Goal: Task Accomplishment & Management: Use online tool/utility

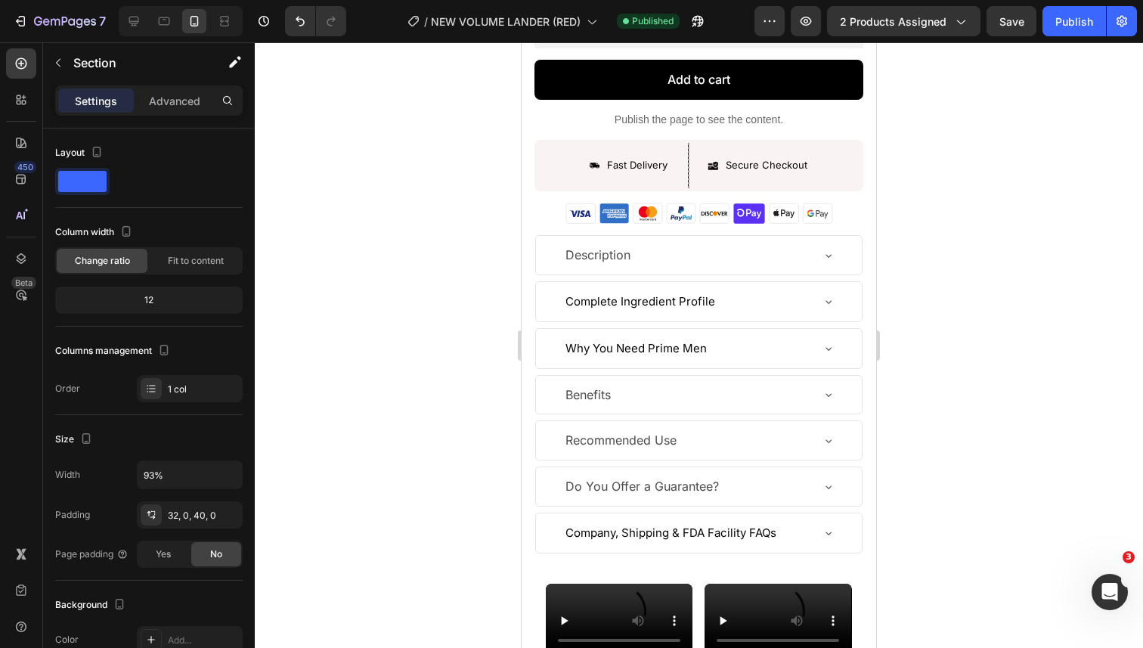
scroll to position [1348, 0]
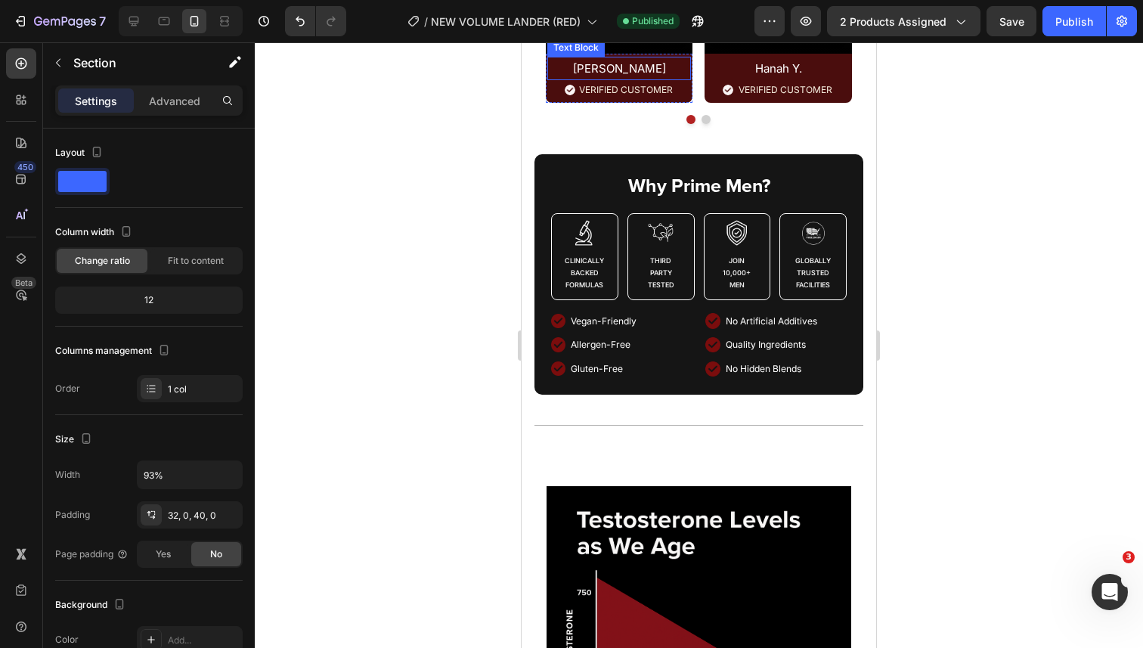
click at [632, 79] on p "Jasmine R." at bounding box center [619, 68] width 141 height 20
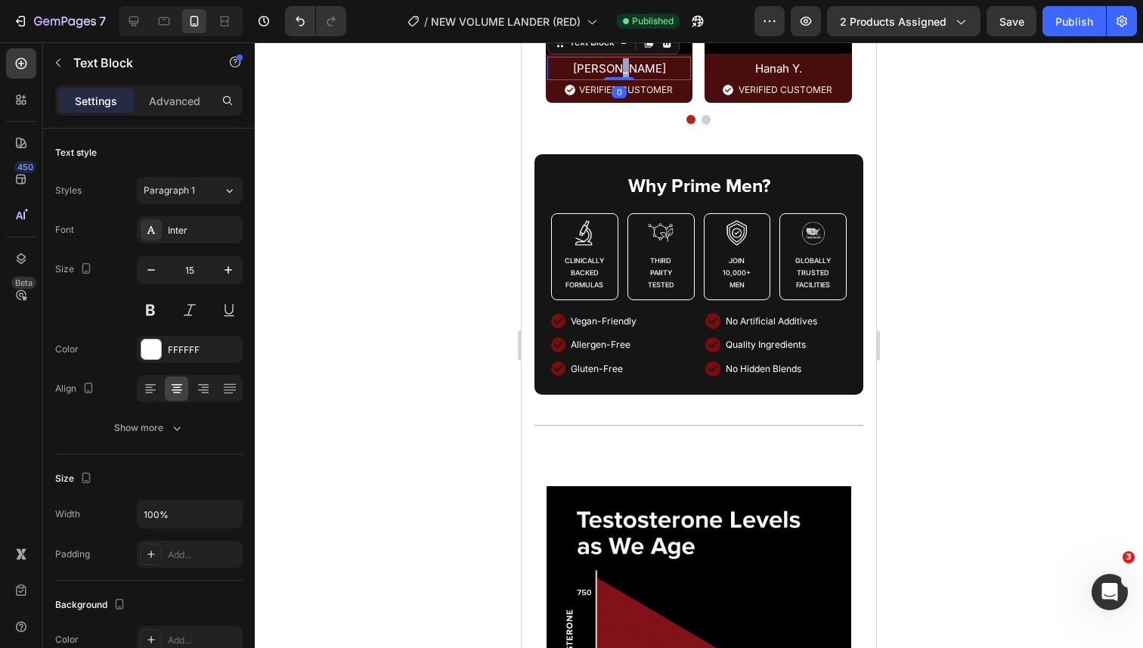
click at [632, 79] on p "Jasmine R." at bounding box center [619, 68] width 141 height 20
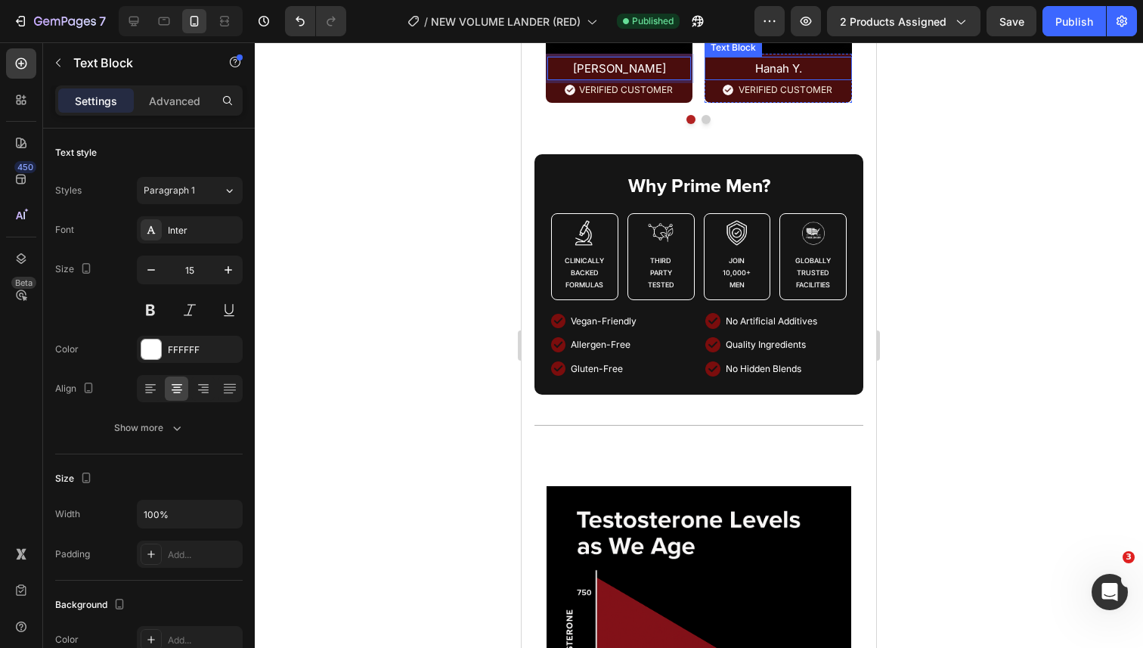
click at [758, 79] on p "Hanah Y." at bounding box center [778, 68] width 144 height 20
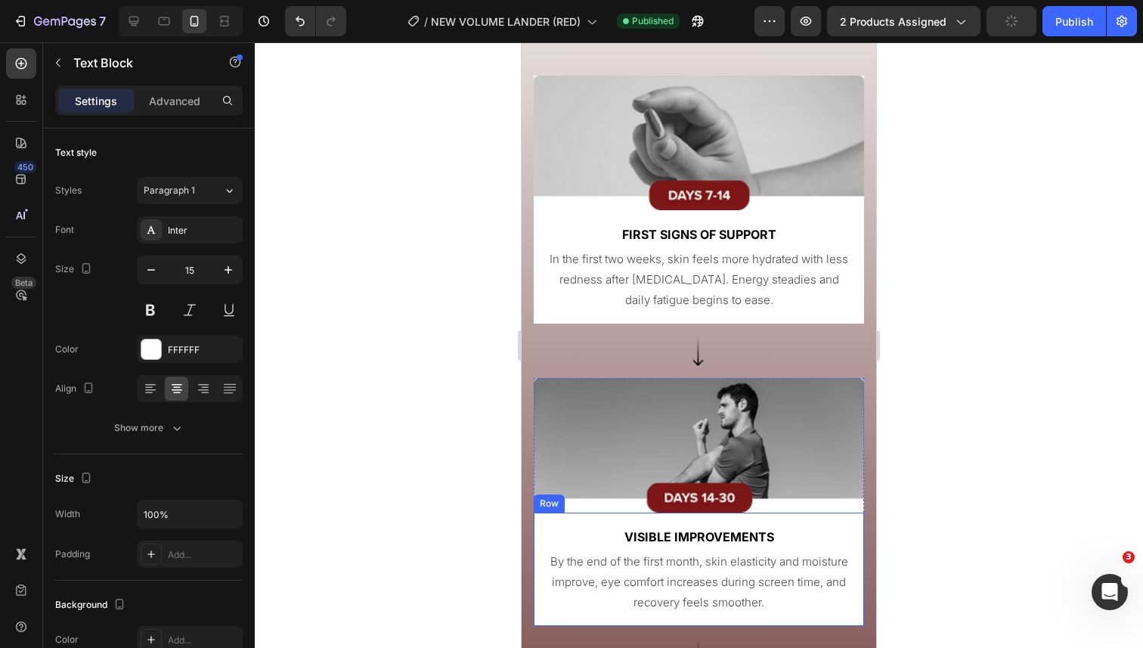
scroll to position [5196, 0]
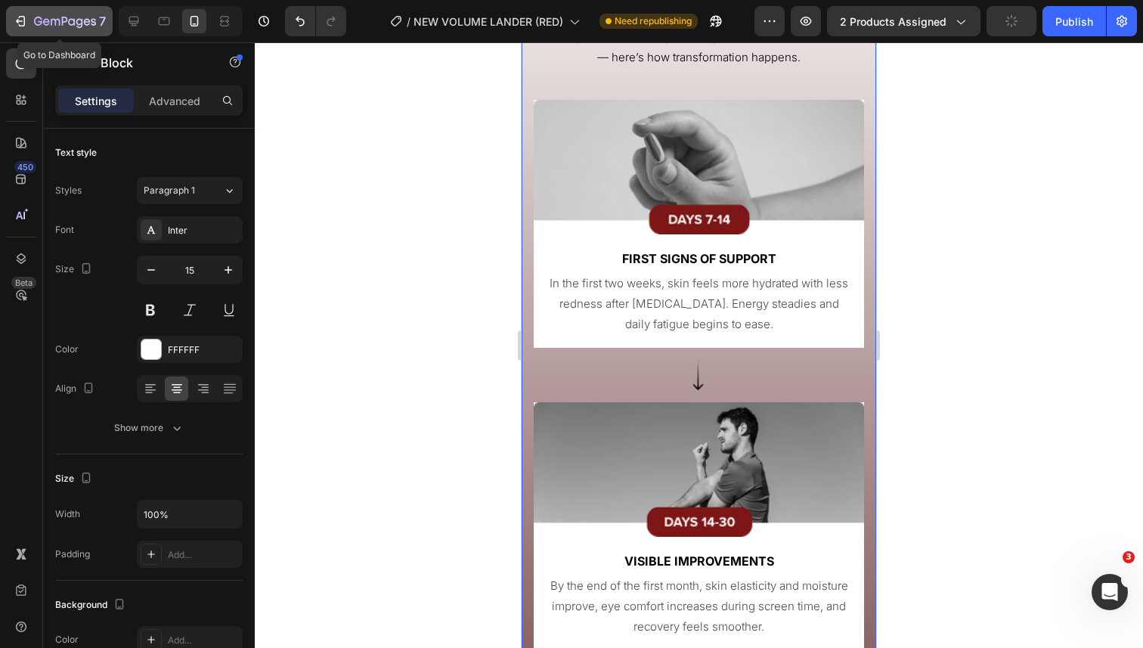
click at [24, 29] on div "7" at bounding box center [59, 21] width 93 height 18
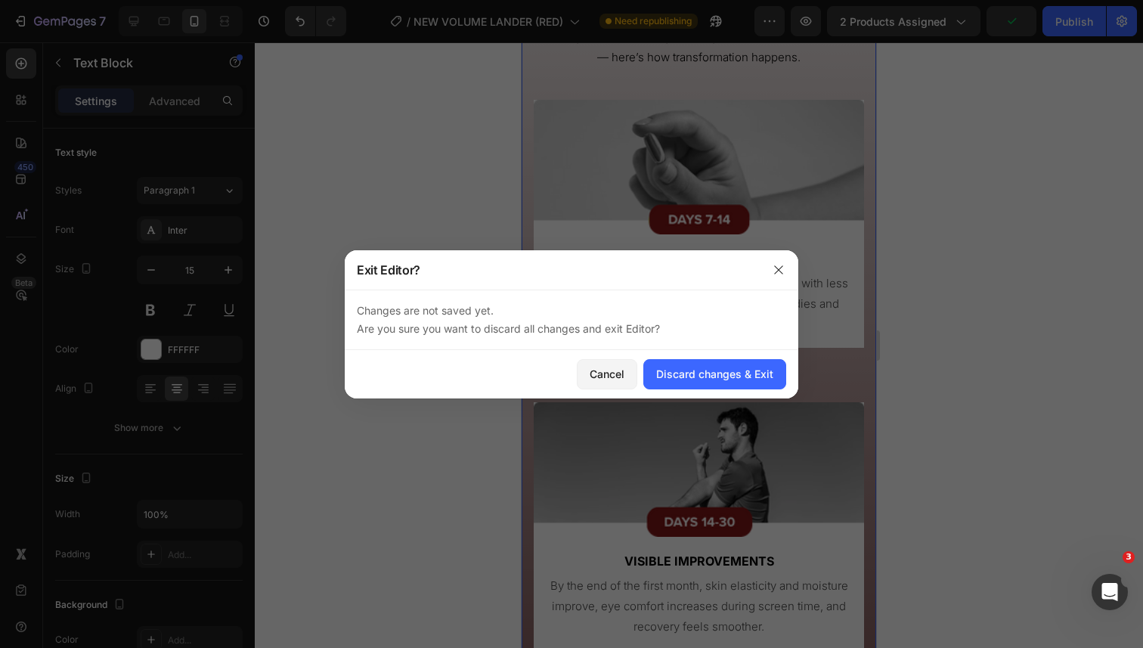
click at [777, 253] on div at bounding box center [778, 269] width 39 height 39
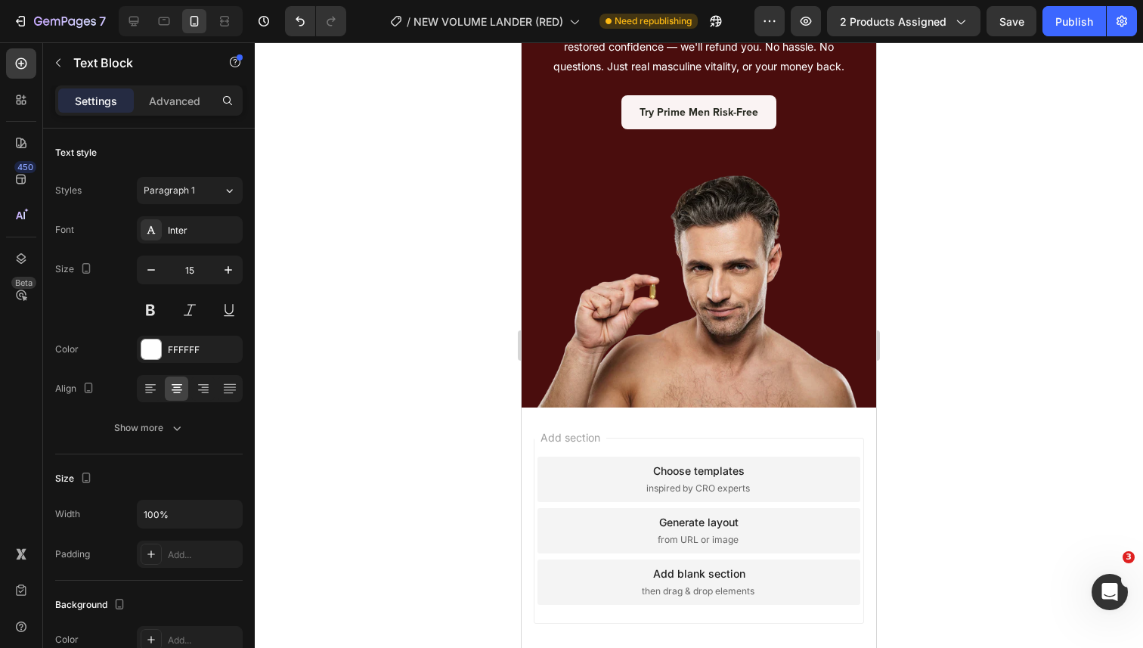
scroll to position [8061, 0]
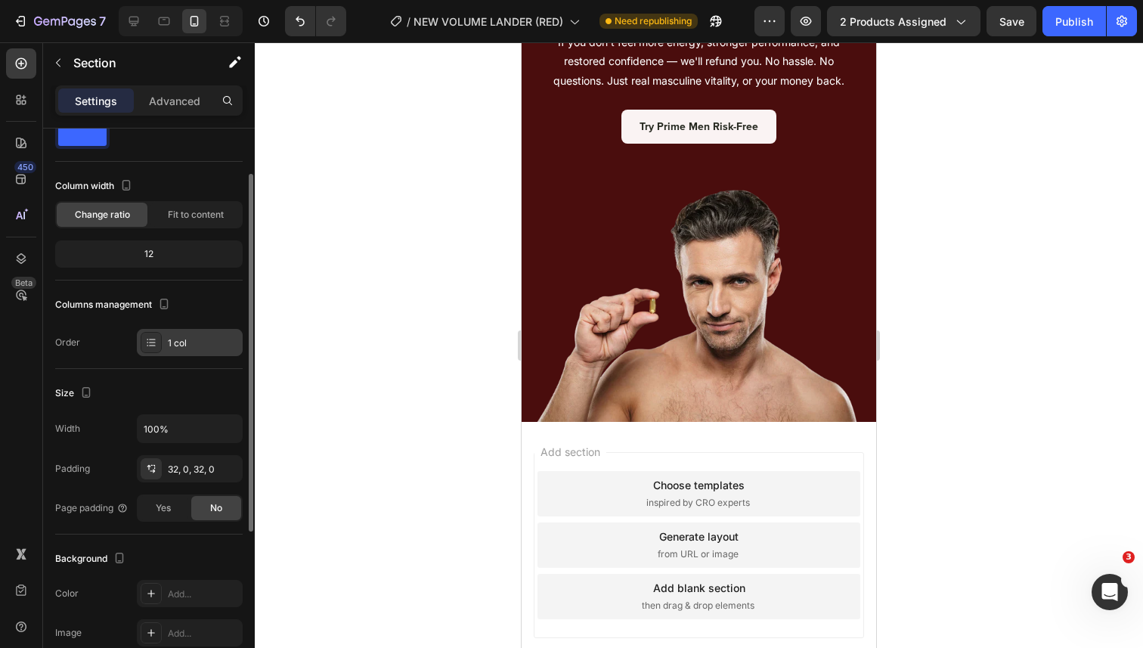
scroll to position [59, 0]
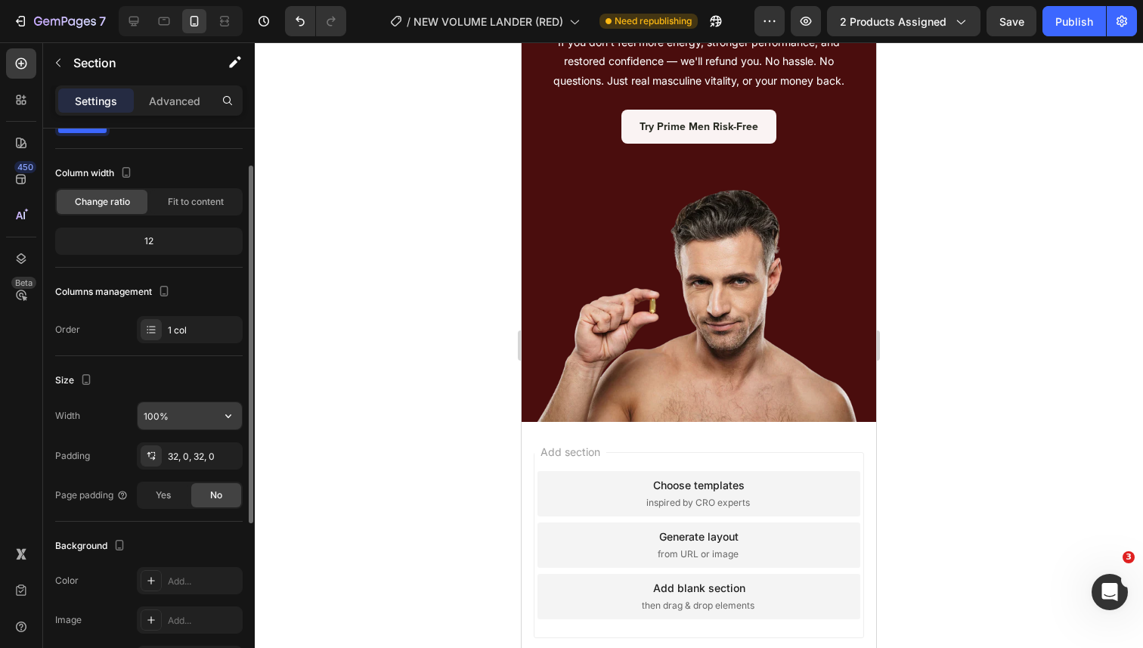
click at [170, 414] on input "100%" at bounding box center [190, 415] width 104 height 27
click at [232, 411] on icon "button" at bounding box center [228, 415] width 15 height 15
click at [210, 389] on div "Size" at bounding box center [149, 380] width 188 height 24
click at [178, 492] on div "Yes" at bounding box center [163, 495] width 50 height 24
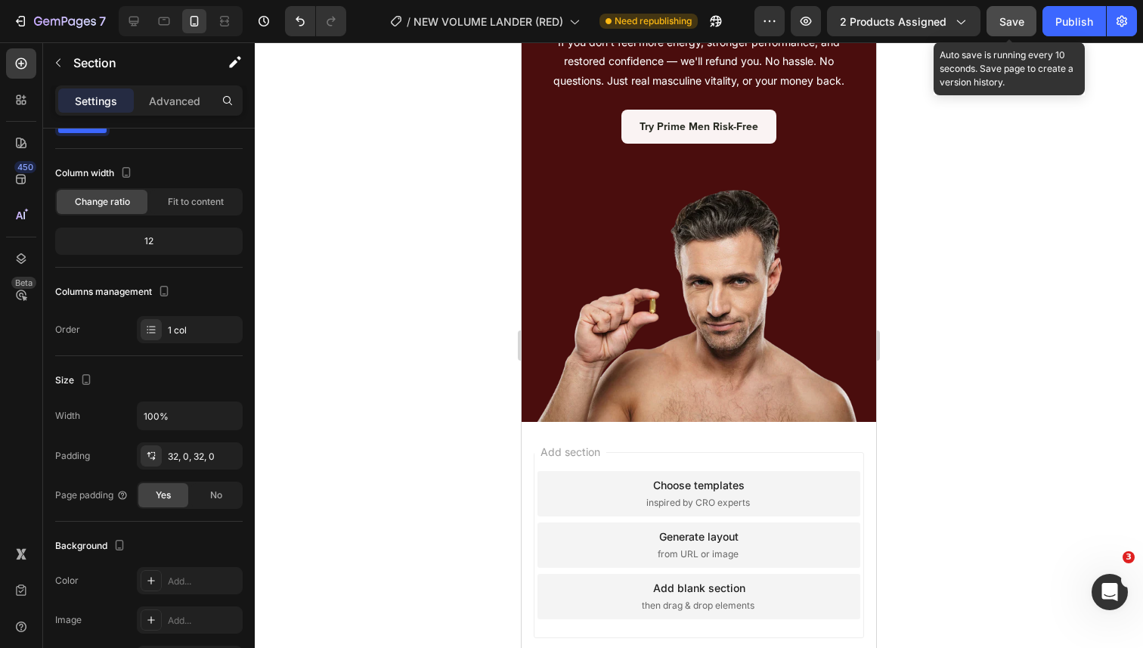
click at [1006, 22] on span "Save" at bounding box center [1012, 21] width 25 height 13
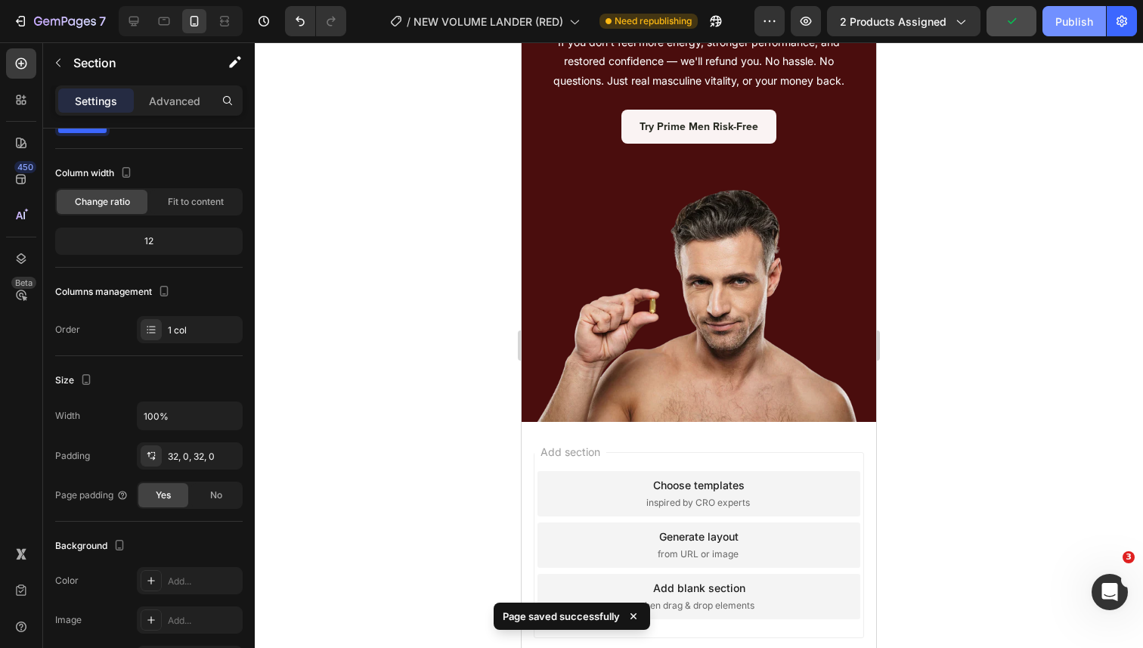
click at [1057, 19] on div "Publish" at bounding box center [1075, 22] width 38 height 16
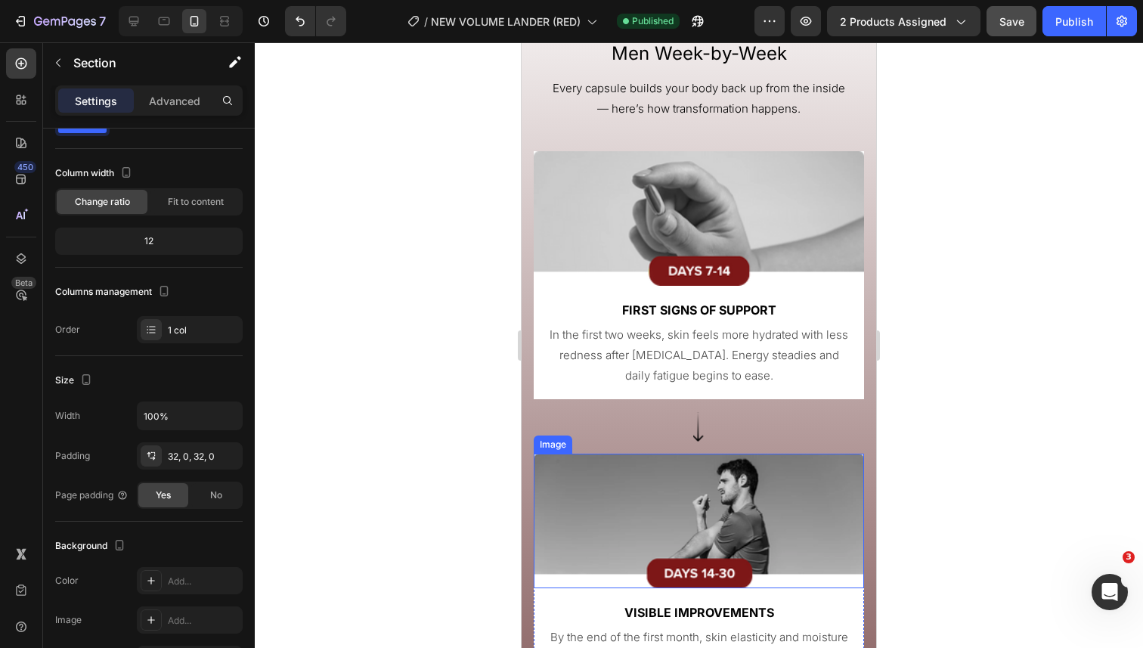
scroll to position [5128, 0]
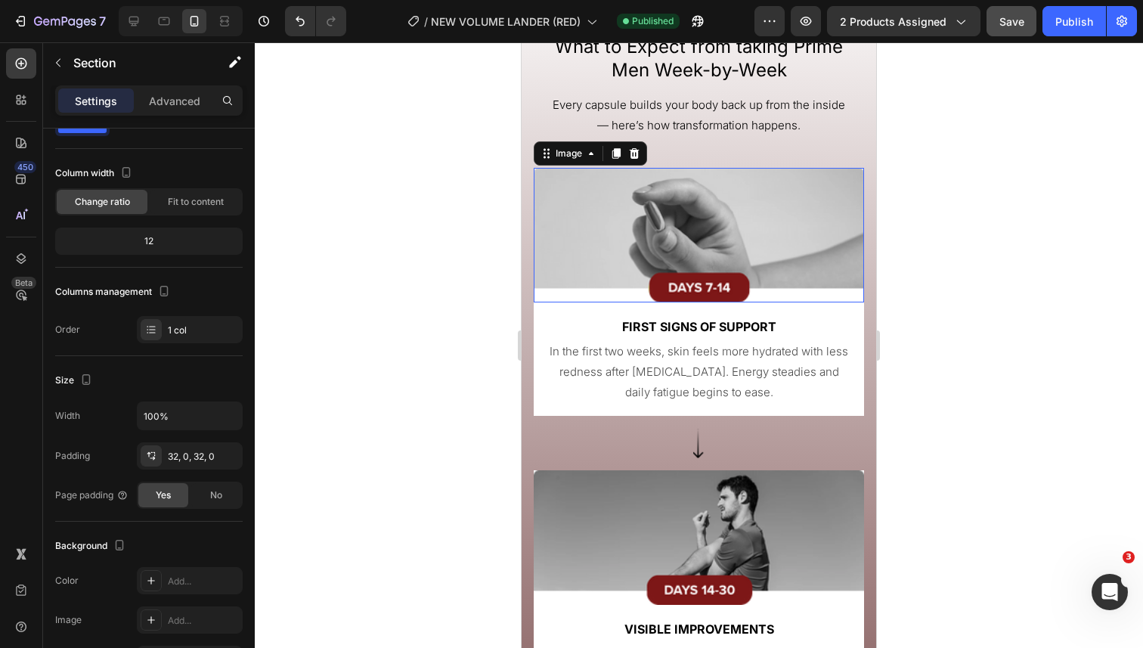
click at [643, 225] on img at bounding box center [699, 235] width 330 height 135
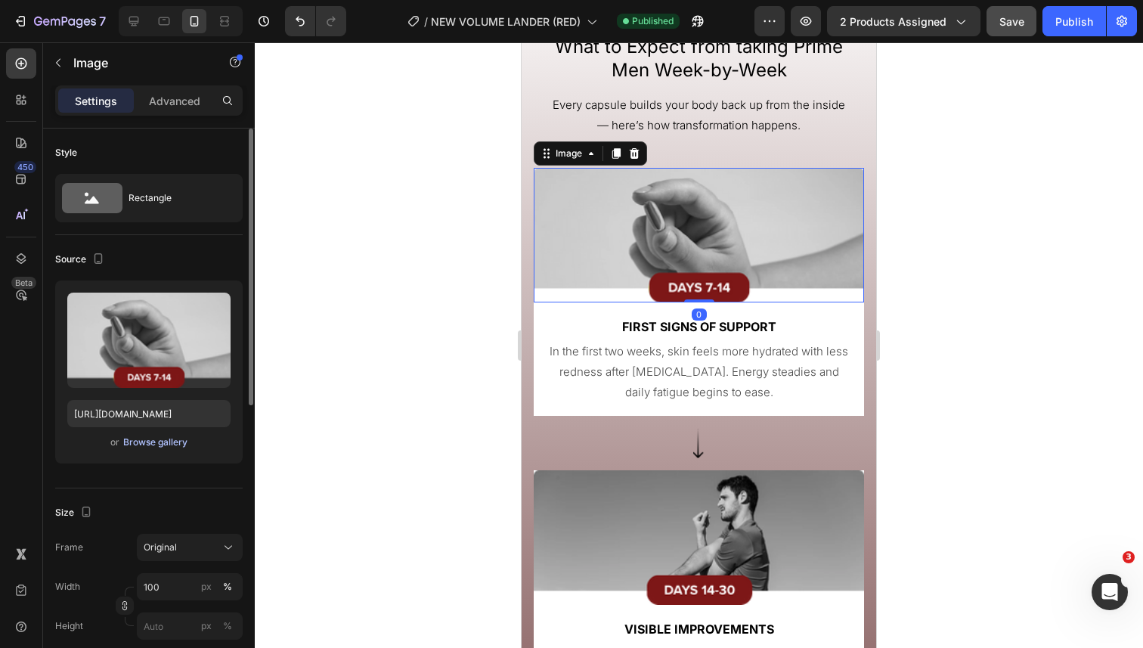
click at [160, 441] on div "Browse gallery" at bounding box center [155, 443] width 64 height 14
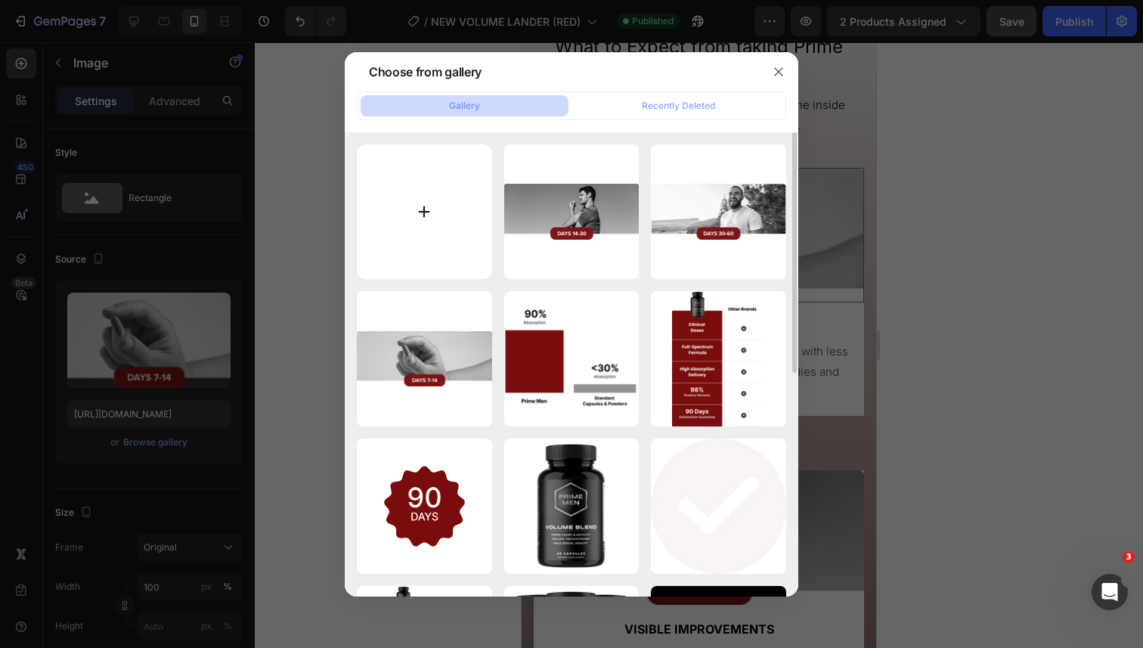
click at [435, 211] on input "file" at bounding box center [424, 211] width 135 height 135
type input "C:\fakepath\1.png"
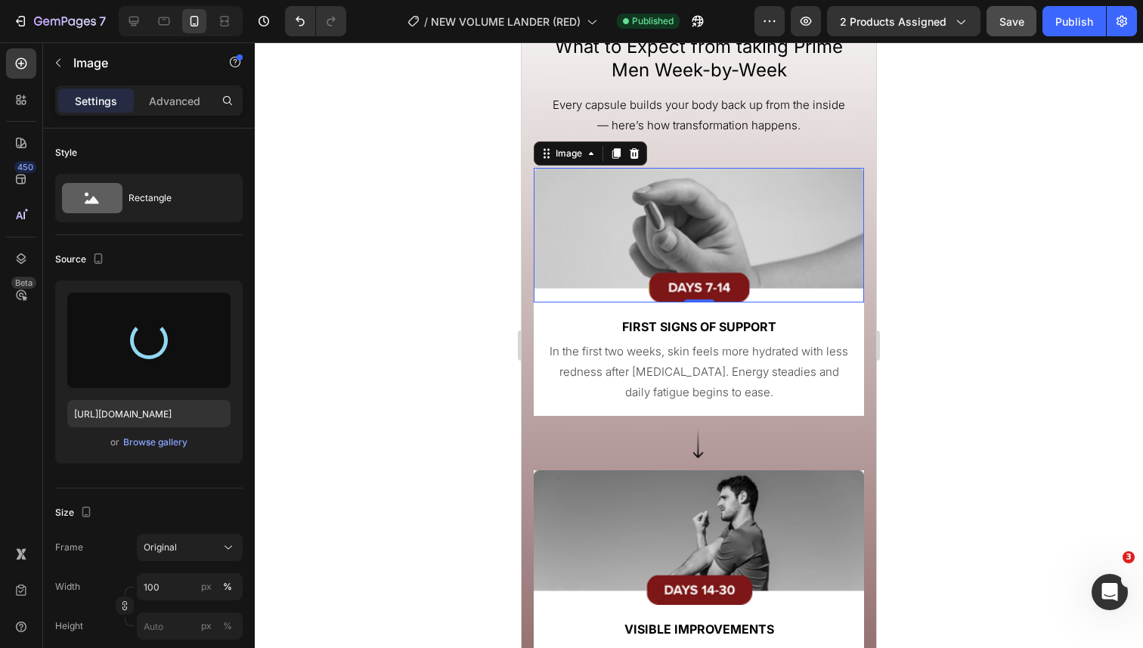
type input "https://cdn.shopify.com/s/files/1/0644/5370/5824/files/gempages_572674907528233…"
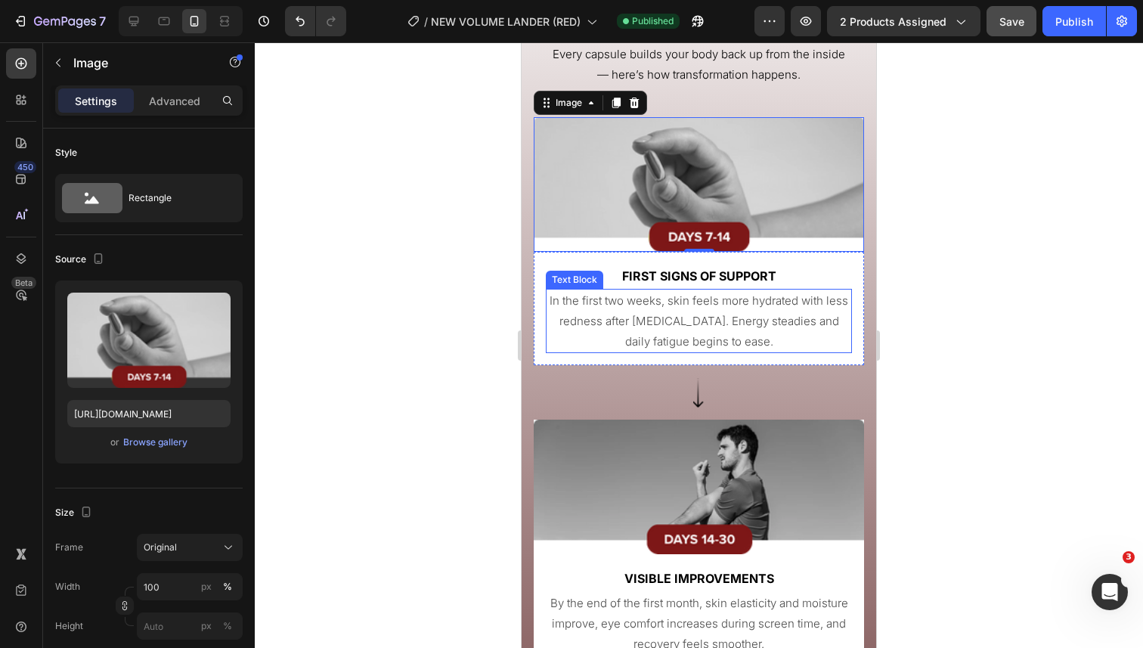
scroll to position [5194, 0]
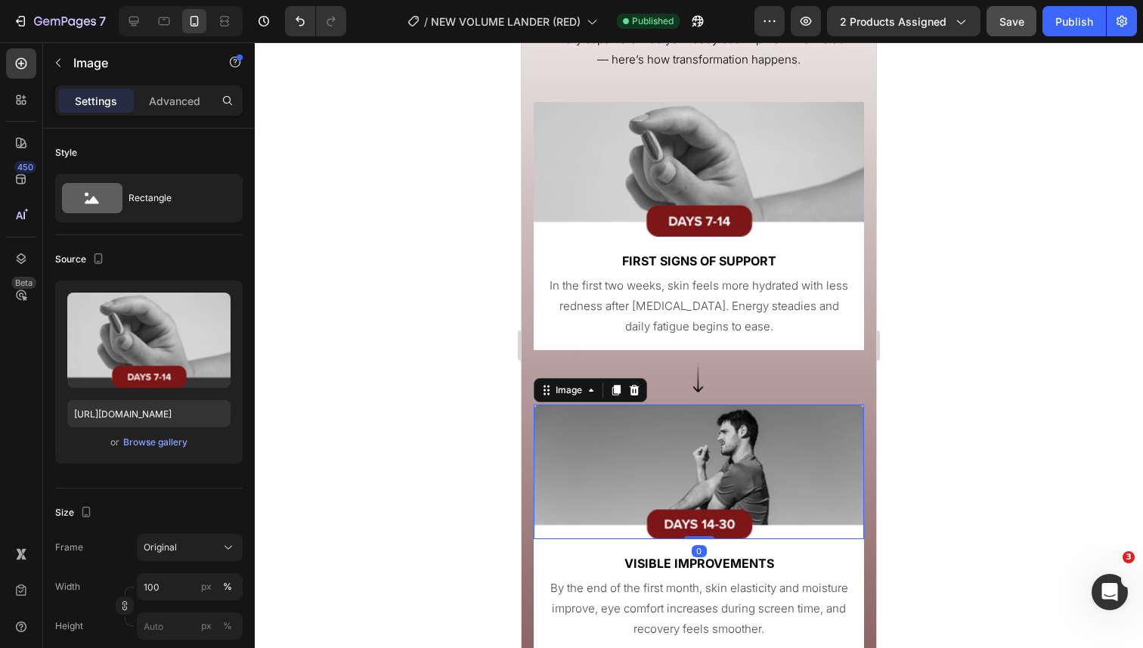
click at [600, 451] on img at bounding box center [699, 472] width 330 height 135
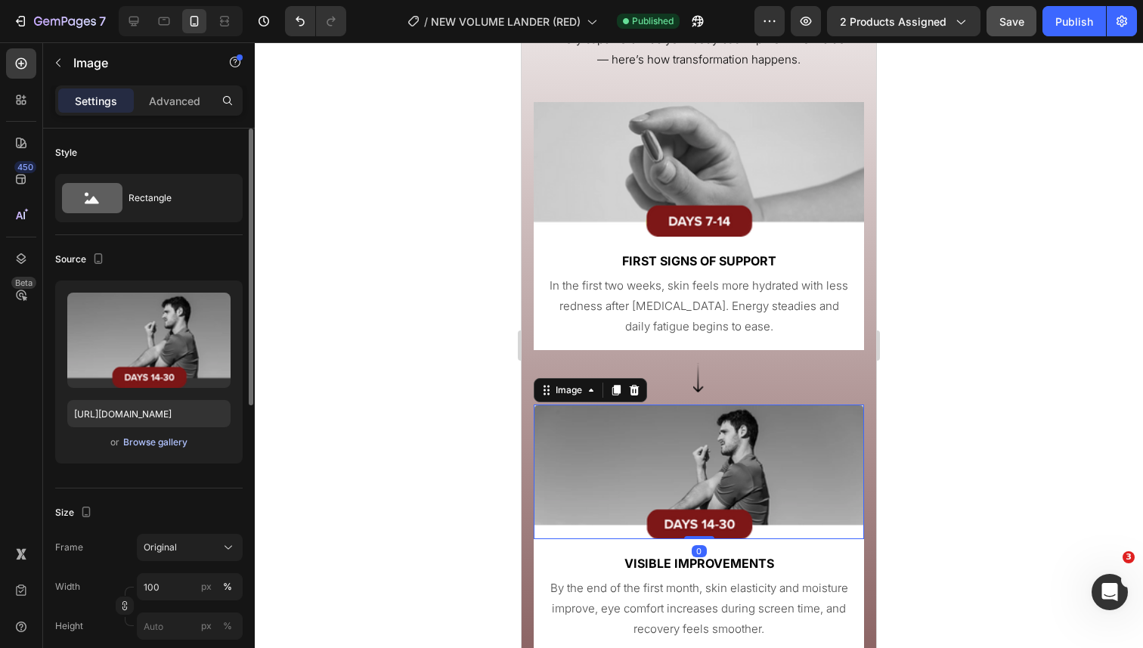
click at [182, 442] on div "Browse gallery" at bounding box center [155, 443] width 64 height 14
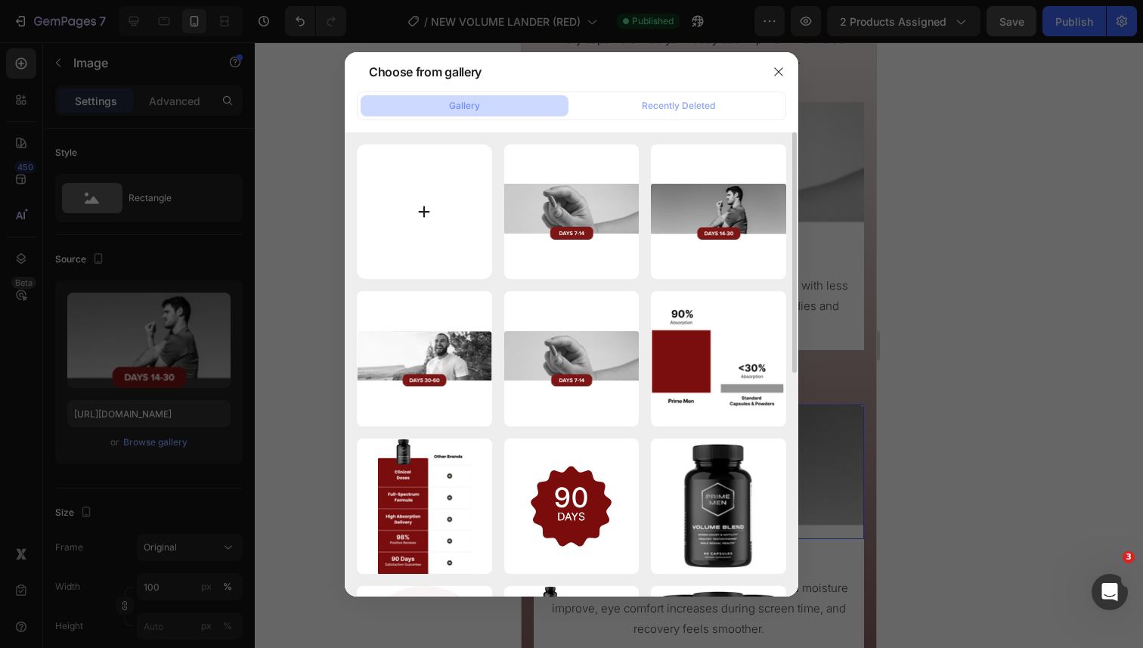
click at [449, 229] on input "file" at bounding box center [424, 211] width 135 height 135
type input "C:\fakepath\2.png"
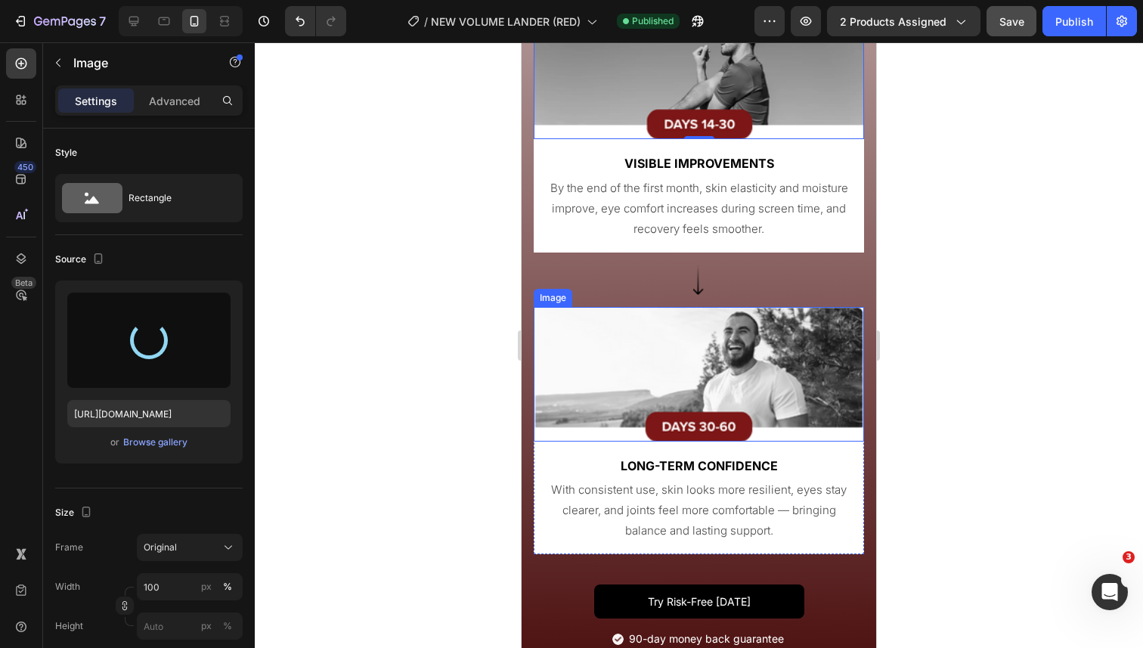
scroll to position [5627, 0]
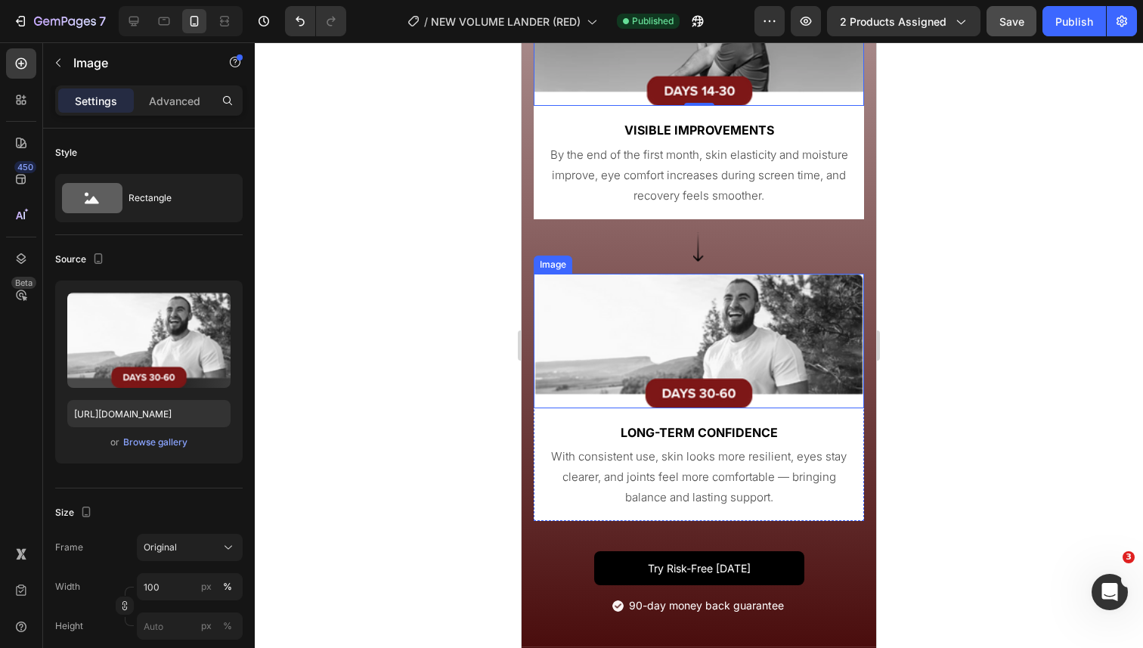
click at [652, 363] on img at bounding box center [699, 341] width 330 height 135
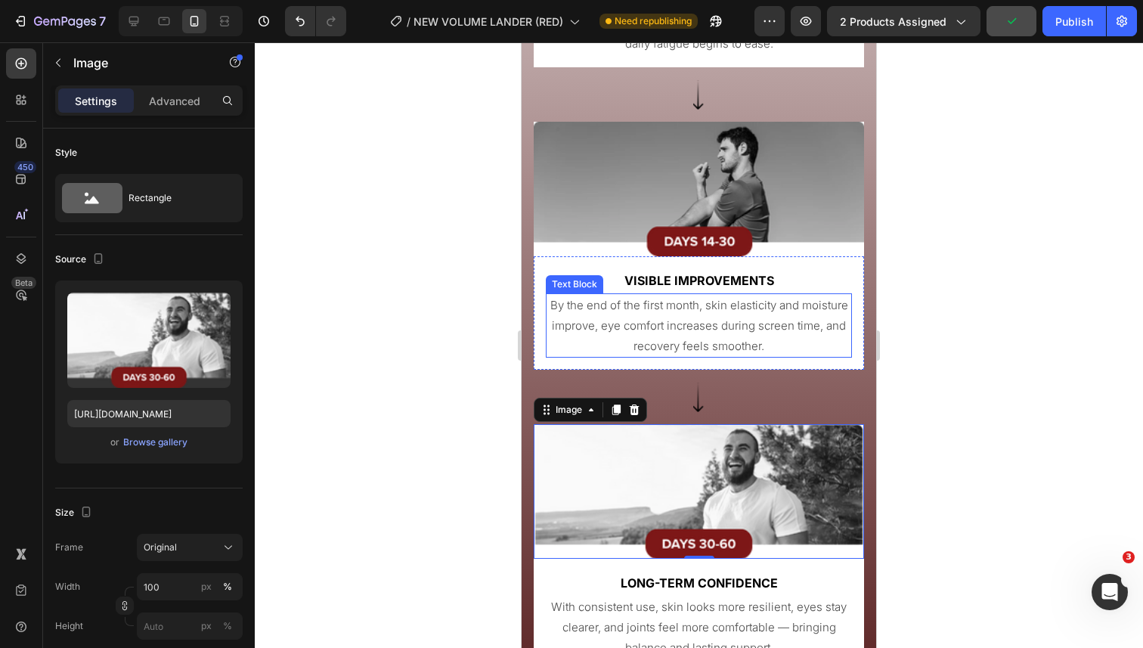
scroll to position [5451, 0]
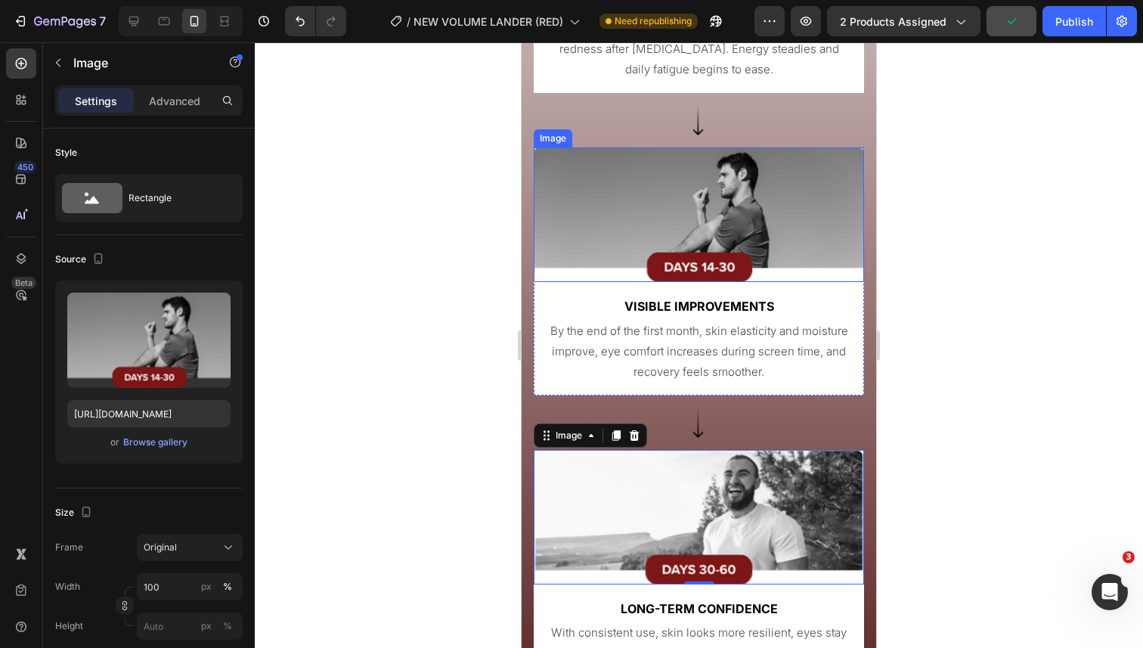
click at [597, 194] on img at bounding box center [699, 214] width 330 height 135
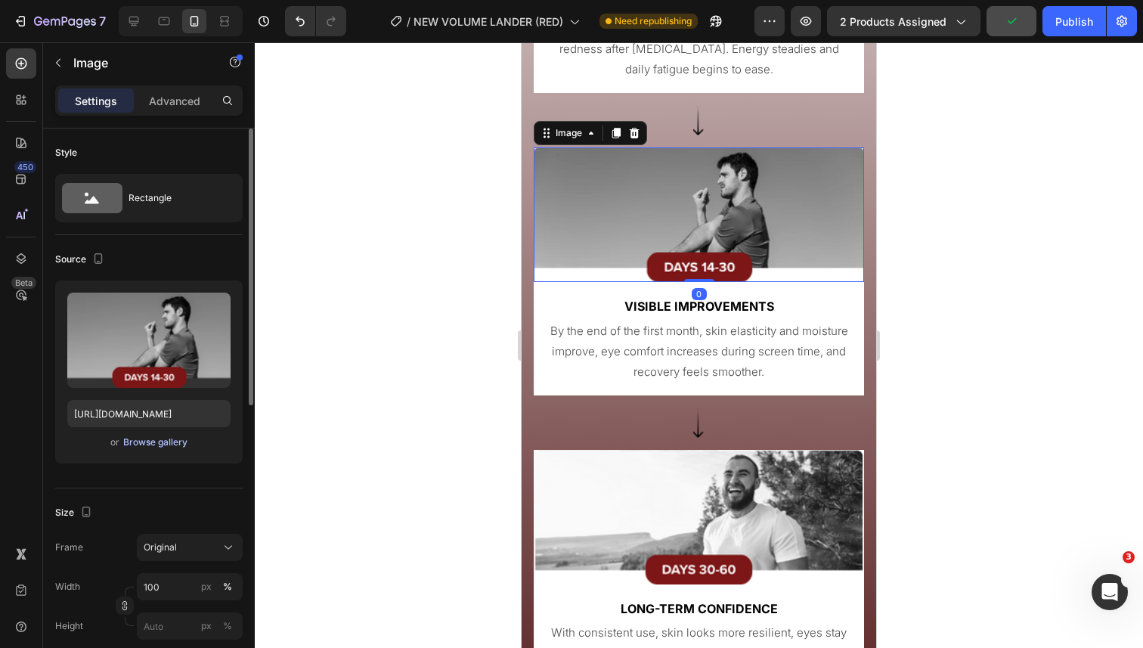
click at [179, 442] on div "Browse gallery" at bounding box center [155, 443] width 64 height 14
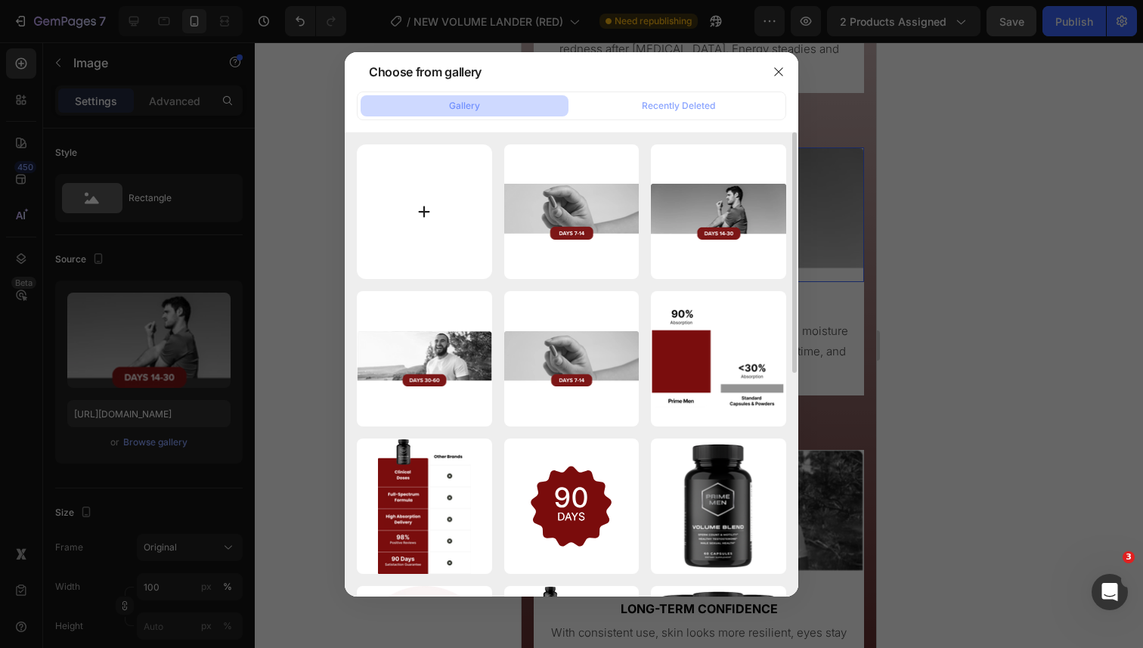
click at [439, 218] on input "file" at bounding box center [424, 211] width 135 height 135
type input "C:\fakepath\2.png"
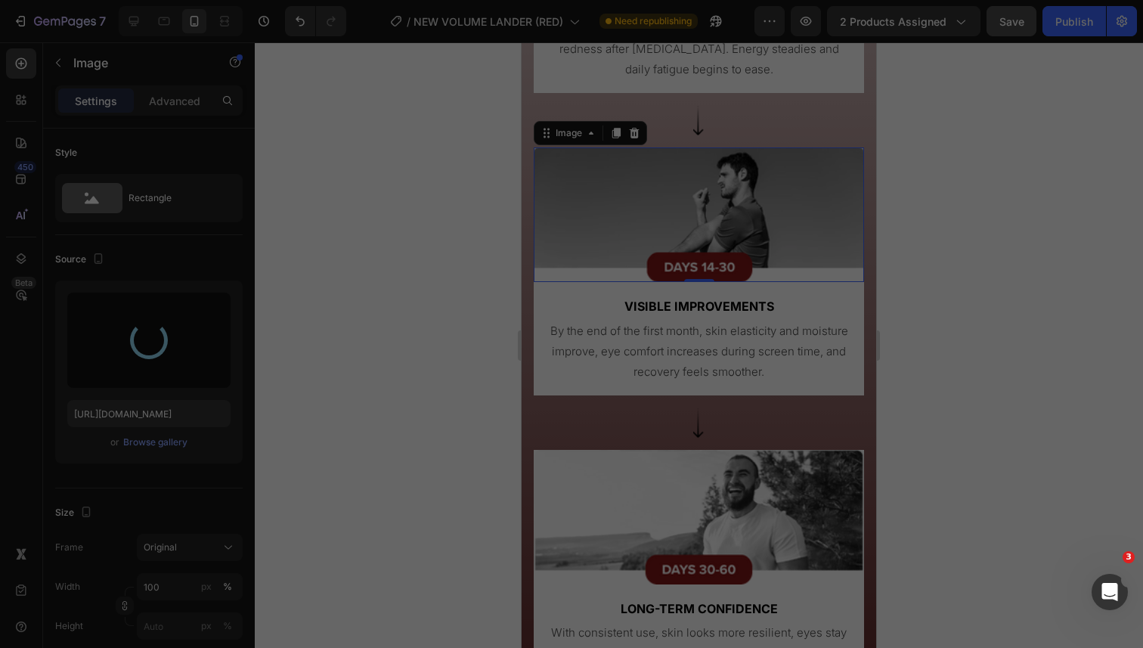
type input "https://cdn.shopify.com/s/files/1/0644/5370/5824/files/gempages_572674907528233…"
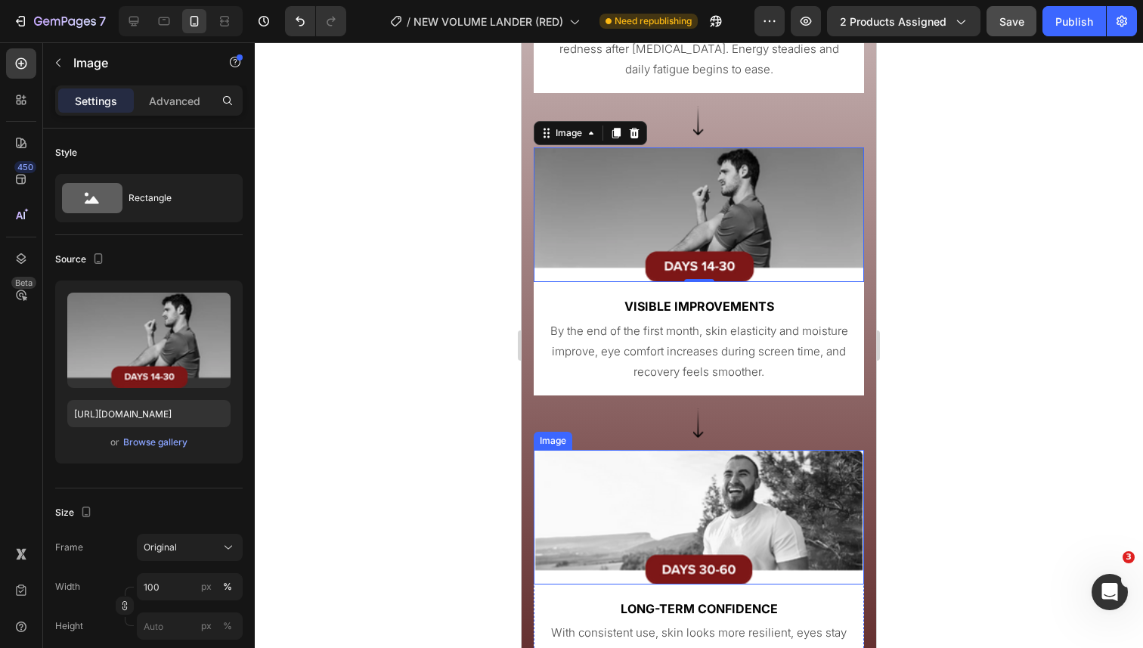
click at [617, 540] on img at bounding box center [699, 517] width 330 height 135
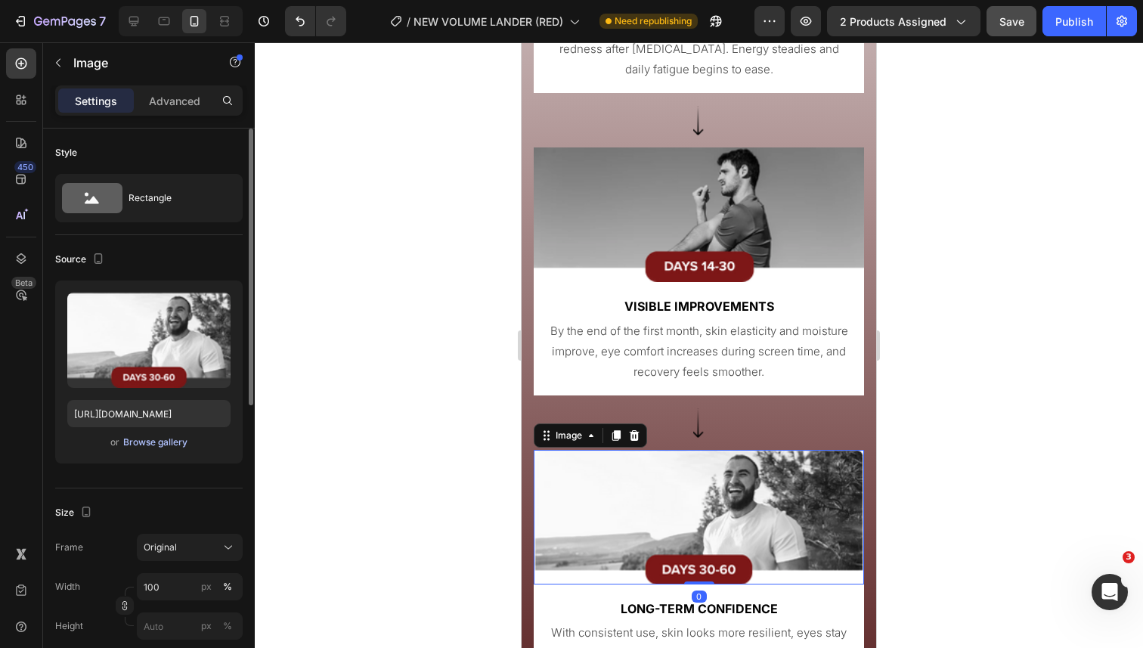
click at [178, 442] on div "Browse gallery" at bounding box center [155, 443] width 64 height 14
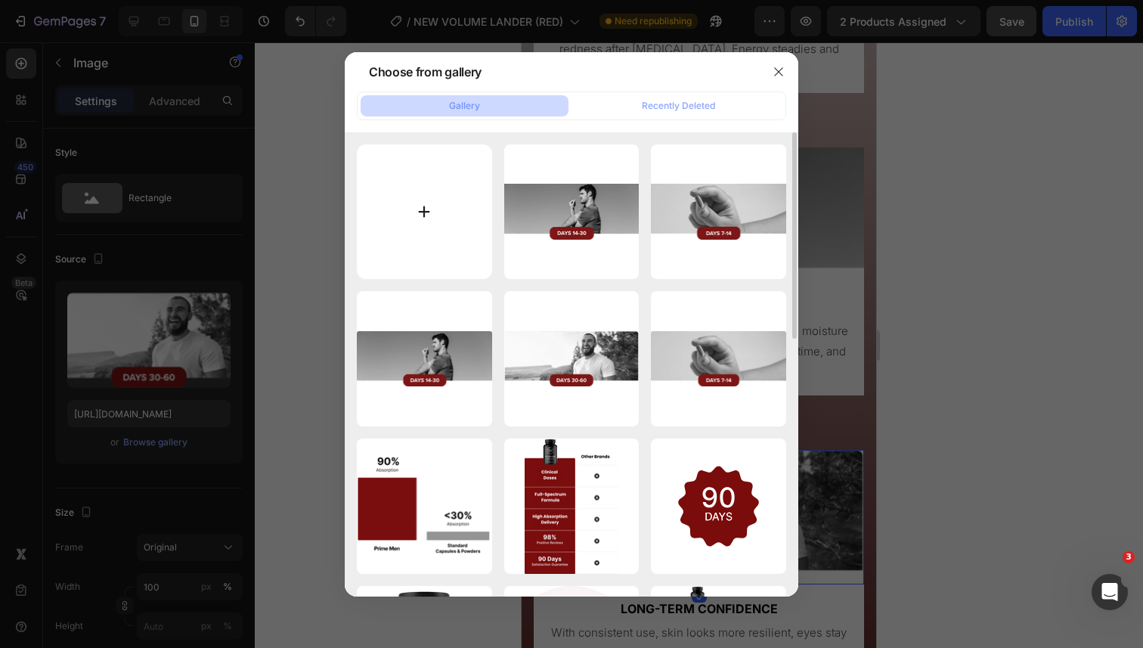
click at [455, 215] on input "file" at bounding box center [424, 211] width 135 height 135
type input "C:\fakepath\3.png"
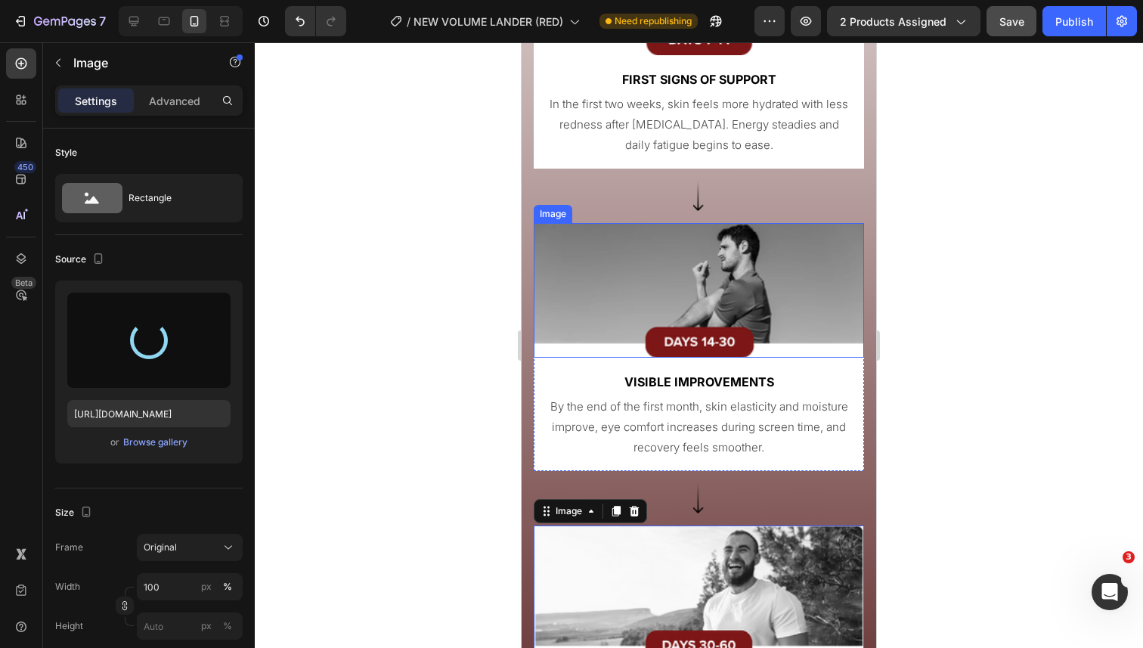
scroll to position [5325, 0]
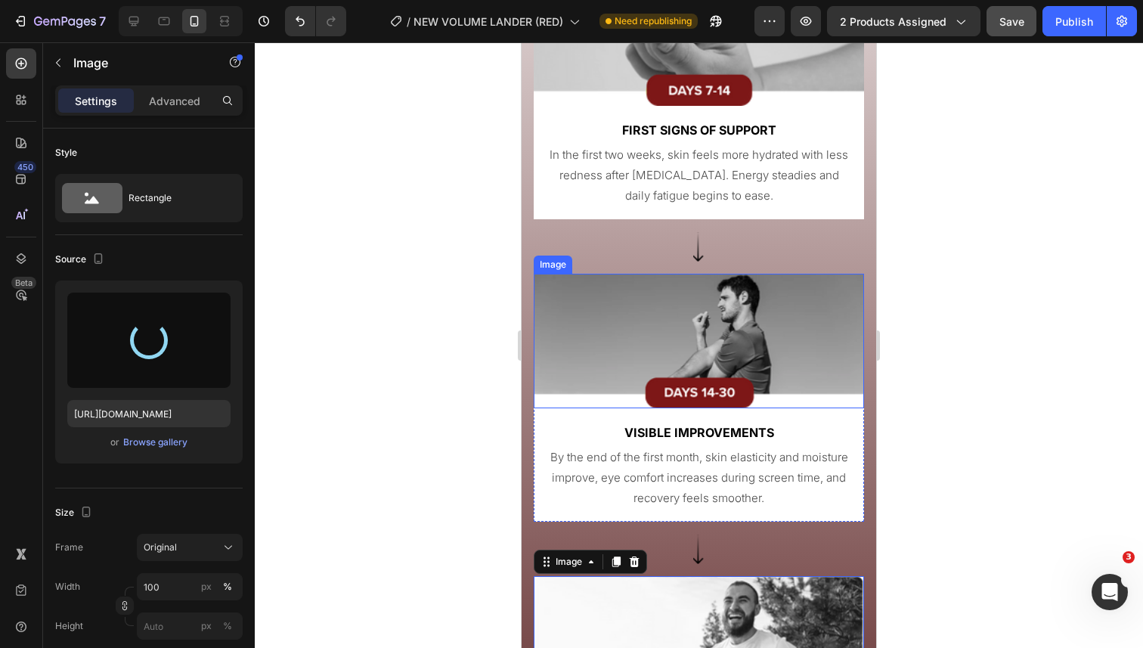
type input "https://cdn.shopify.com/s/files/1/0644/5370/5824/files/gempages_572674907528233…"
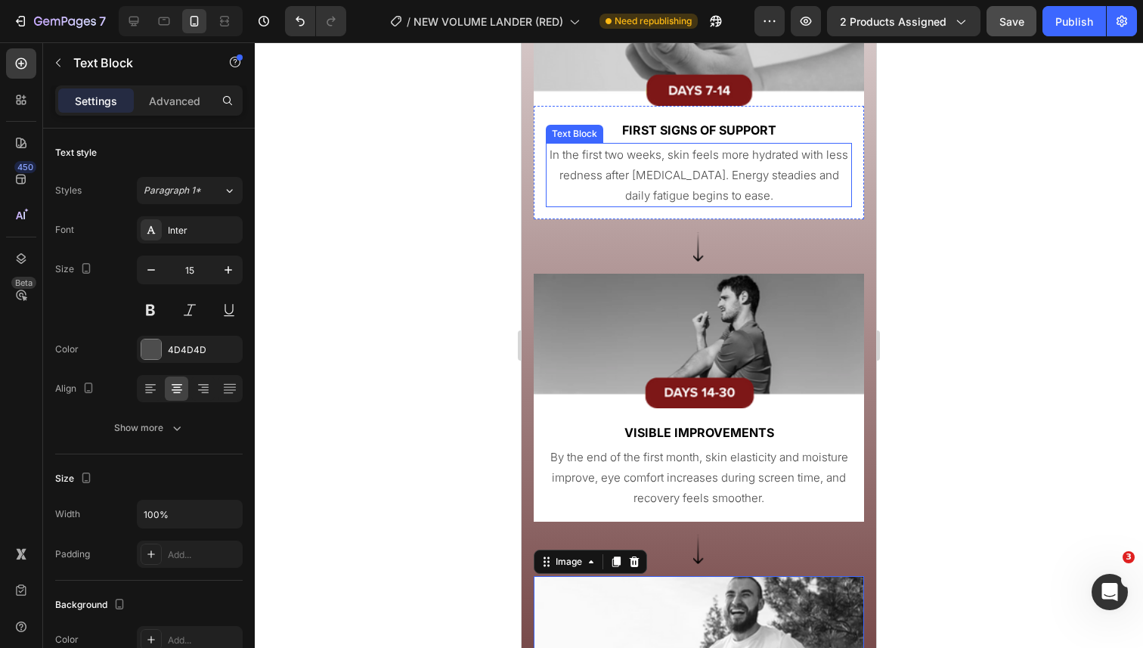
click at [647, 190] on p "In the first two weeks, skin feels more hydrated with less redness after sun ex…" at bounding box center [699, 174] width 303 height 61
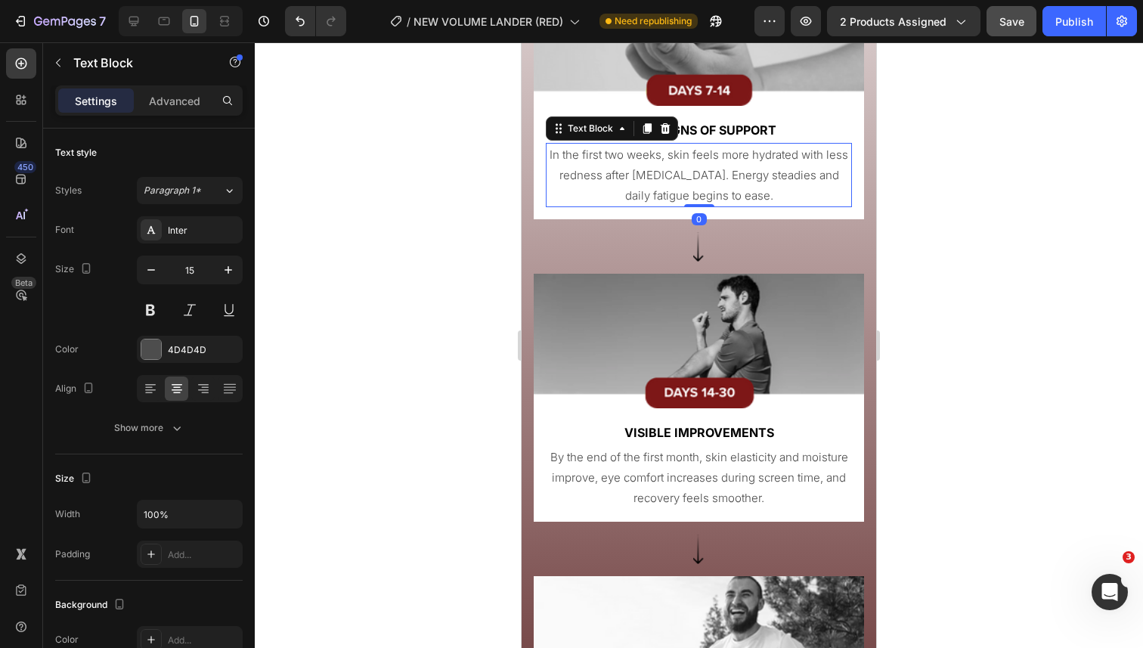
click at [647, 190] on p "In the first two weeks, skin feels more hydrated with less redness after sun ex…" at bounding box center [699, 174] width 303 height 61
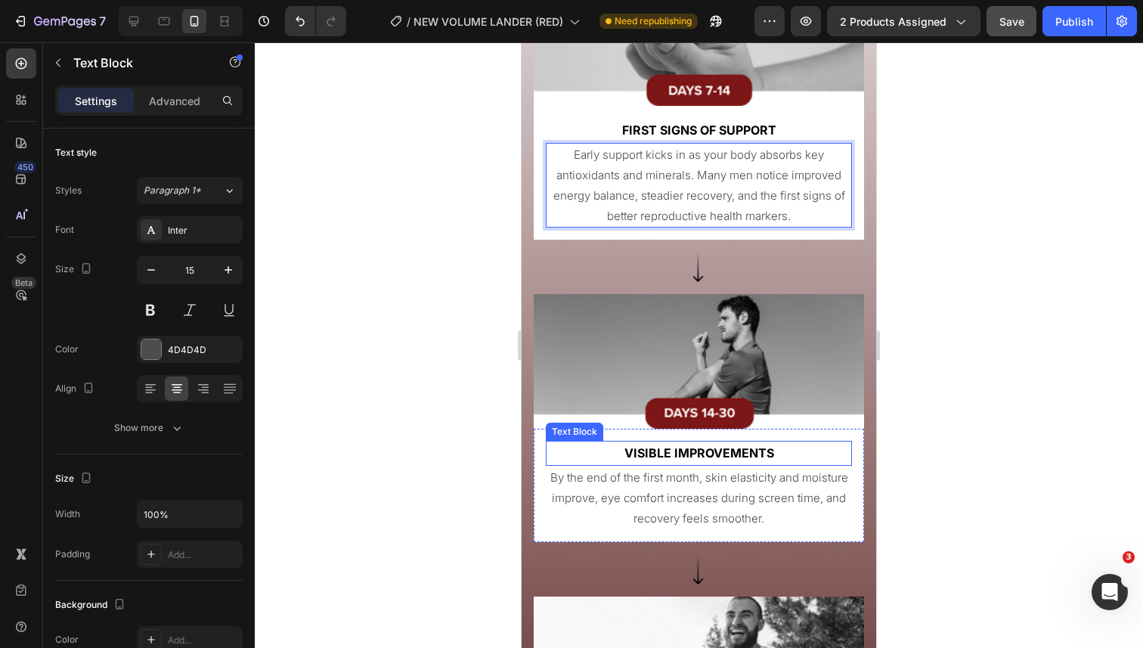
click at [682, 498] on p "By the end of the first month, skin elasticity and moisture improve, eye comfor…" at bounding box center [699, 497] width 303 height 61
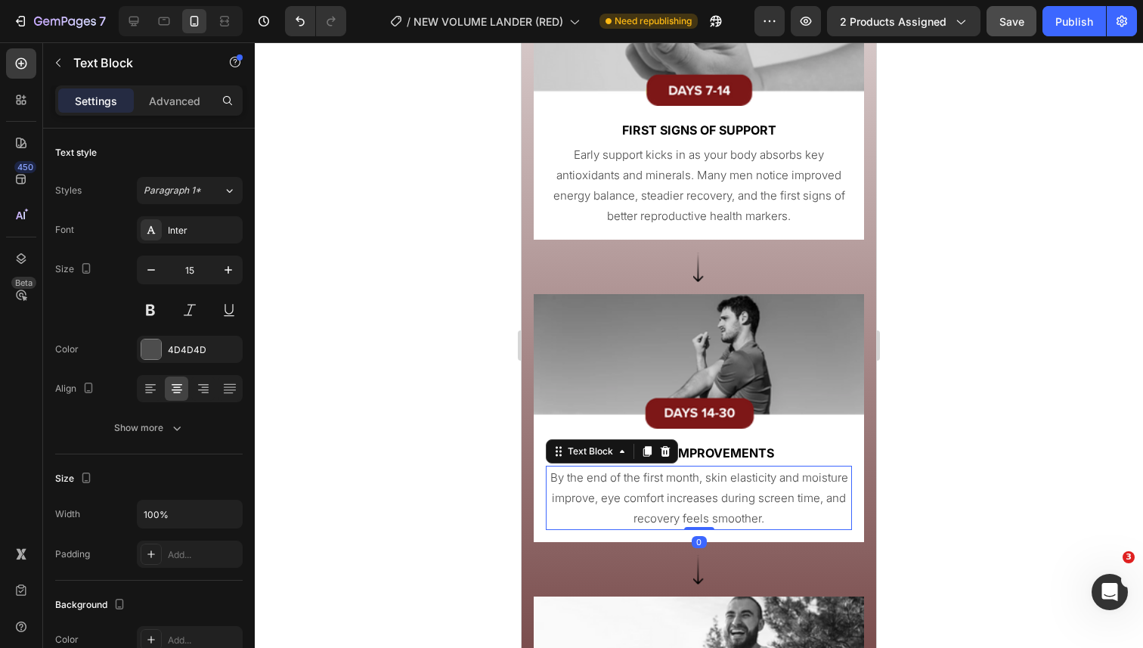
click at [682, 498] on p "By the end of the first month, skin elasticity and moisture improve, eye comfor…" at bounding box center [699, 497] width 303 height 61
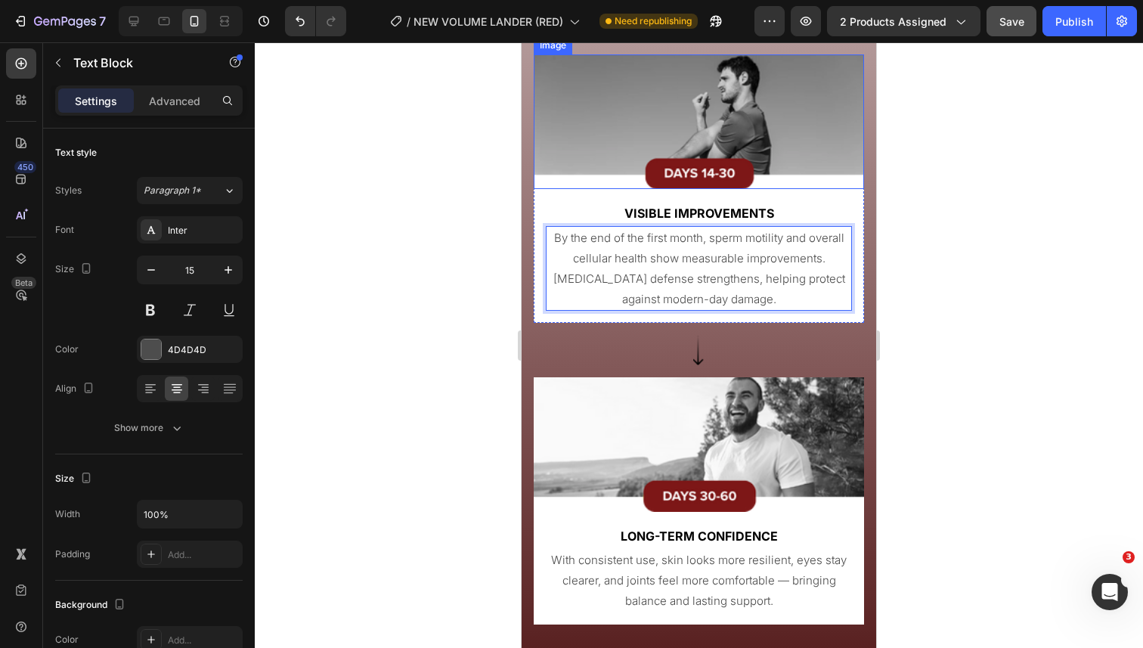
scroll to position [5616, 0]
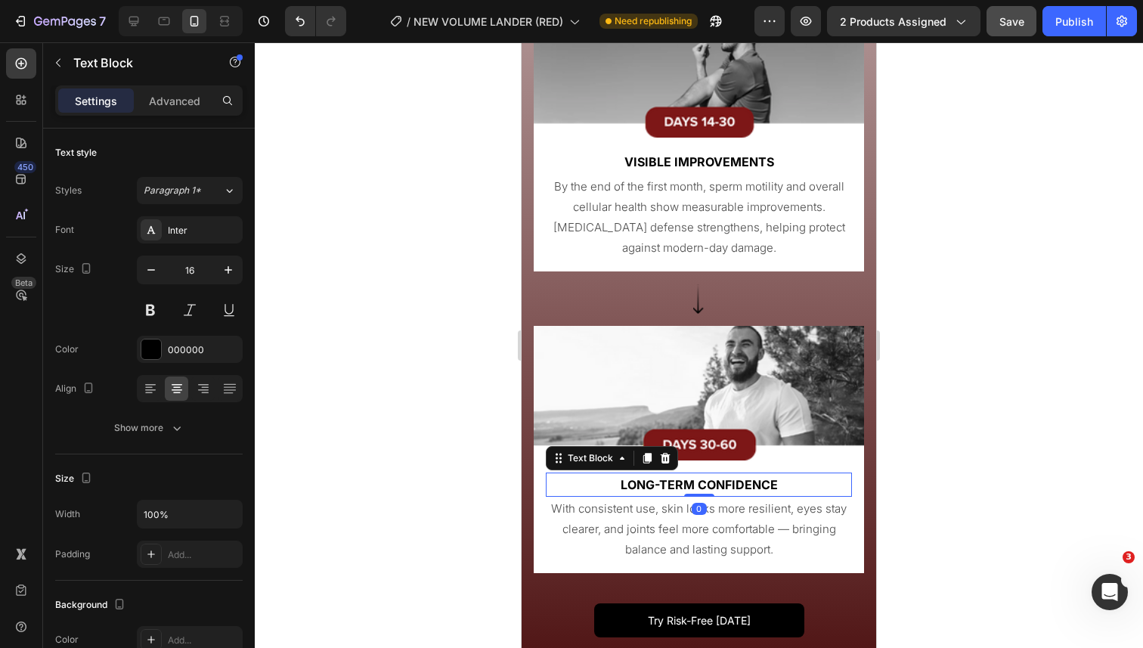
click at [737, 496] on div "Long-Term Confidence" at bounding box center [699, 485] width 306 height 25
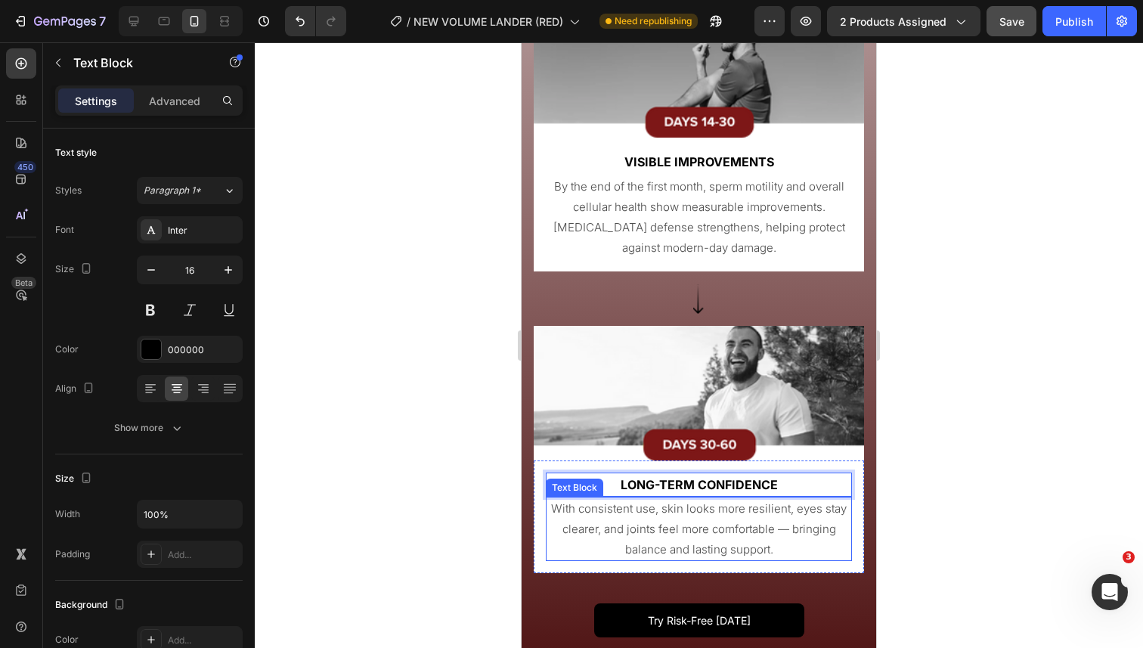
click at [730, 527] on p "With consistent use, skin looks more resilient, eyes stay clearer, and joints f…" at bounding box center [699, 528] width 303 height 61
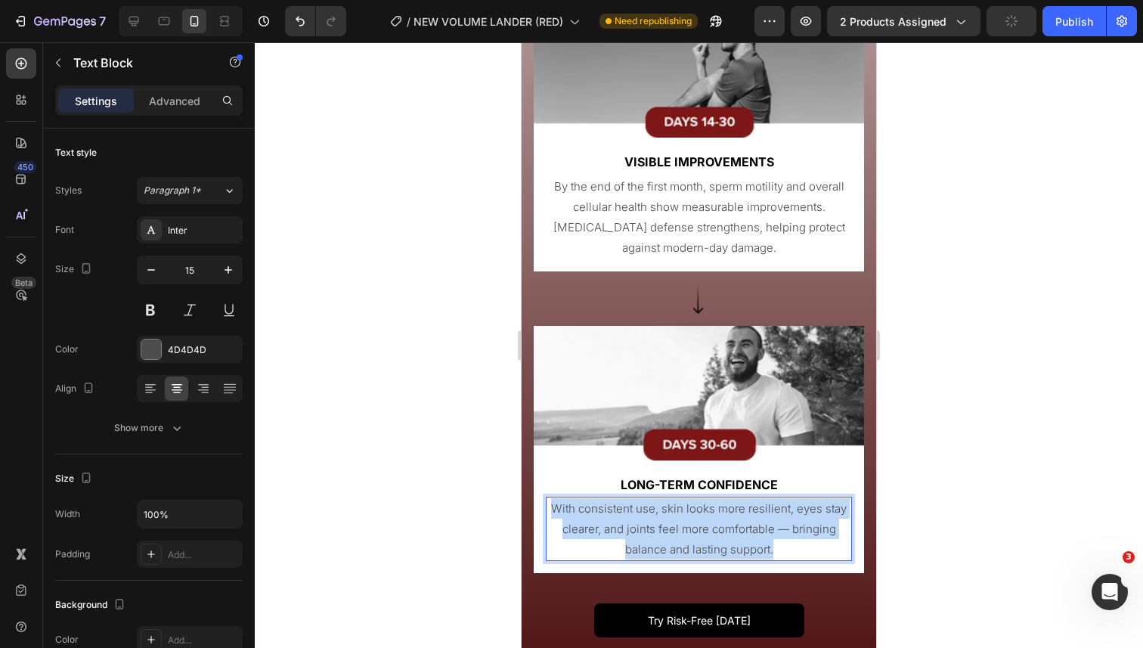
click at [730, 527] on p "With consistent use, skin looks more resilient, eyes stay clearer, and joints f…" at bounding box center [699, 528] width 303 height 61
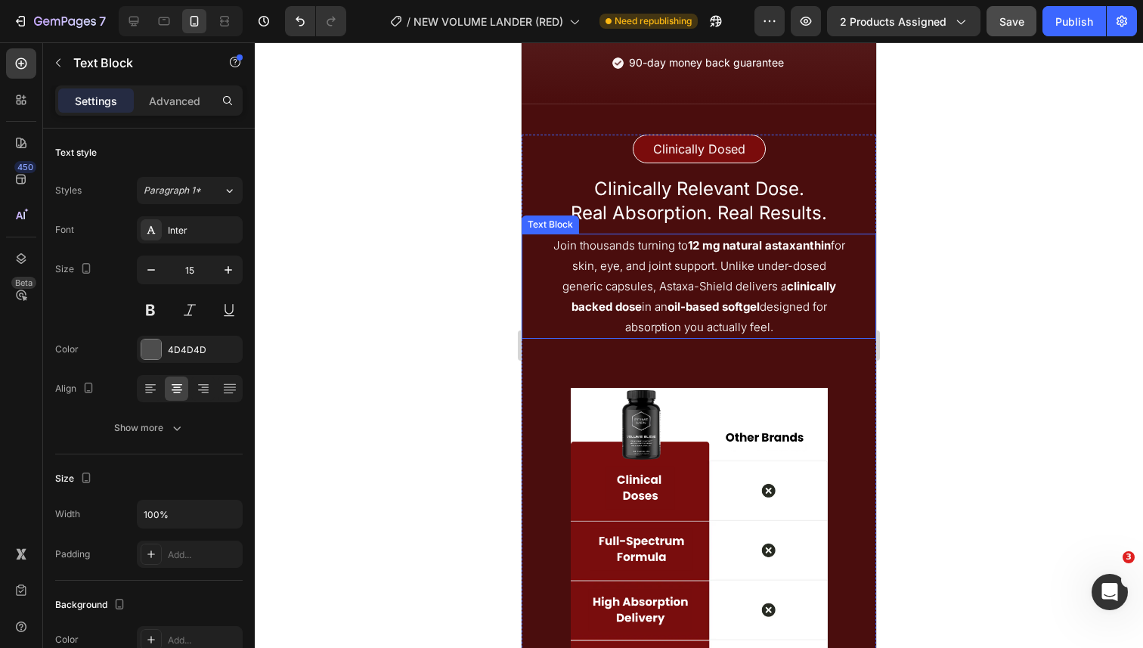
scroll to position [6232, 0]
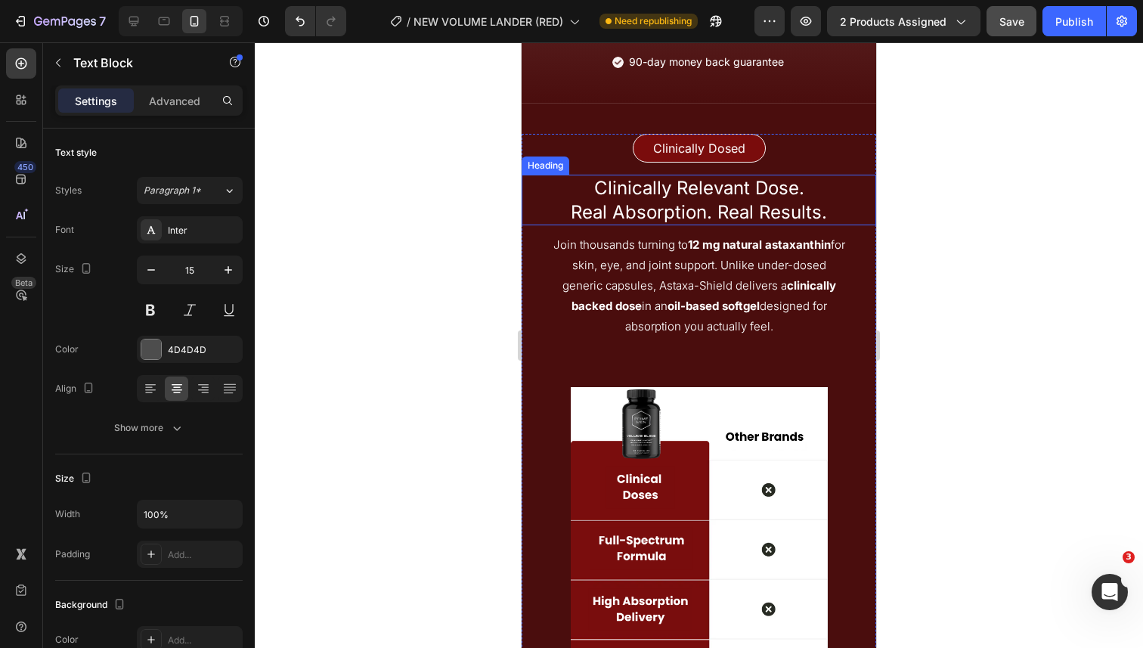
click at [677, 193] on h2 "Clinically Relevant Dose. Real Absorption. Real Results." at bounding box center [699, 200] width 295 height 50
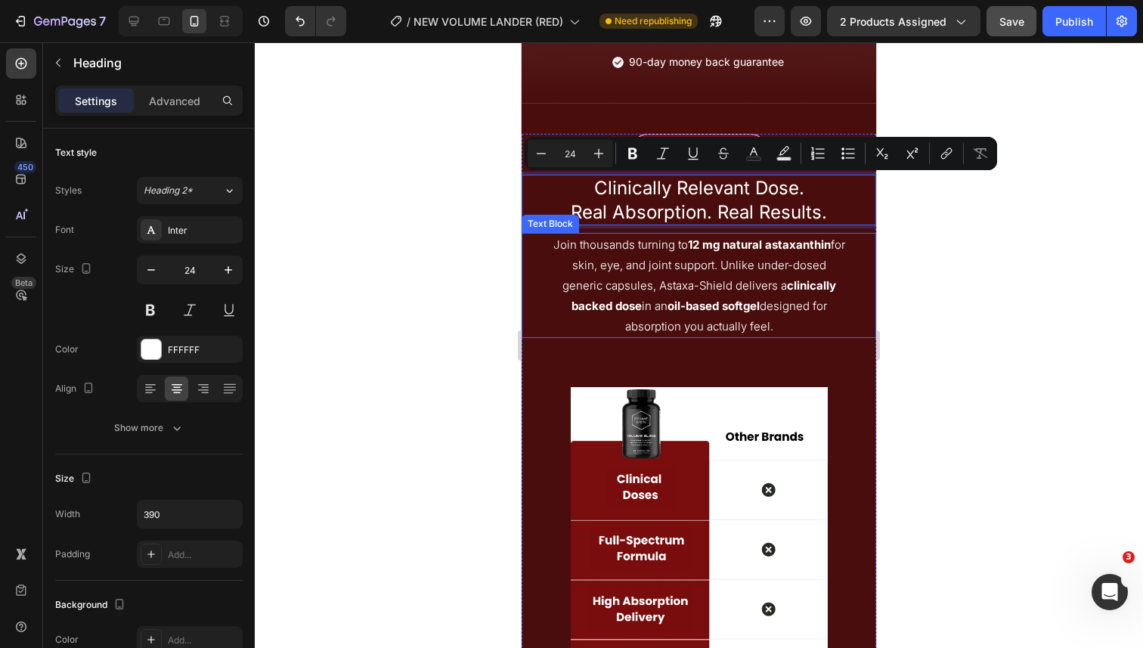
click at [681, 241] on p "Join thousands turning to 12 mg natural astaxanthin for skin, eye, and joint su…" at bounding box center [700, 285] width 292 height 102
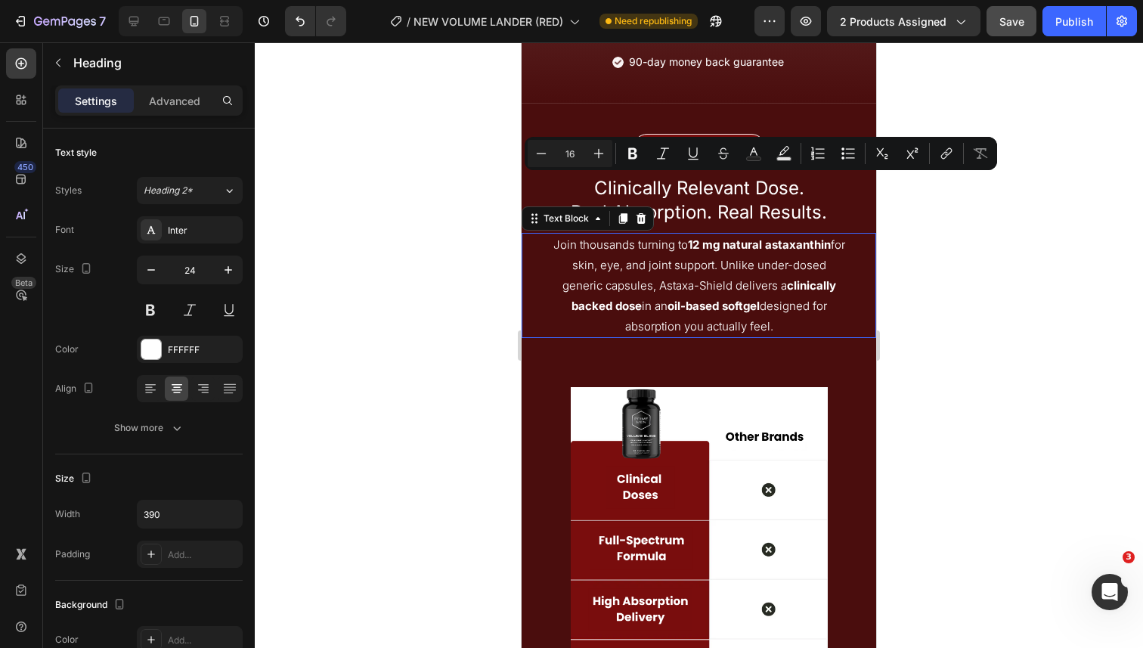
click at [681, 241] on p "Join thousands turning to 12 mg natural astaxanthin for skin, eye, and joint su…" at bounding box center [700, 285] width 292 height 102
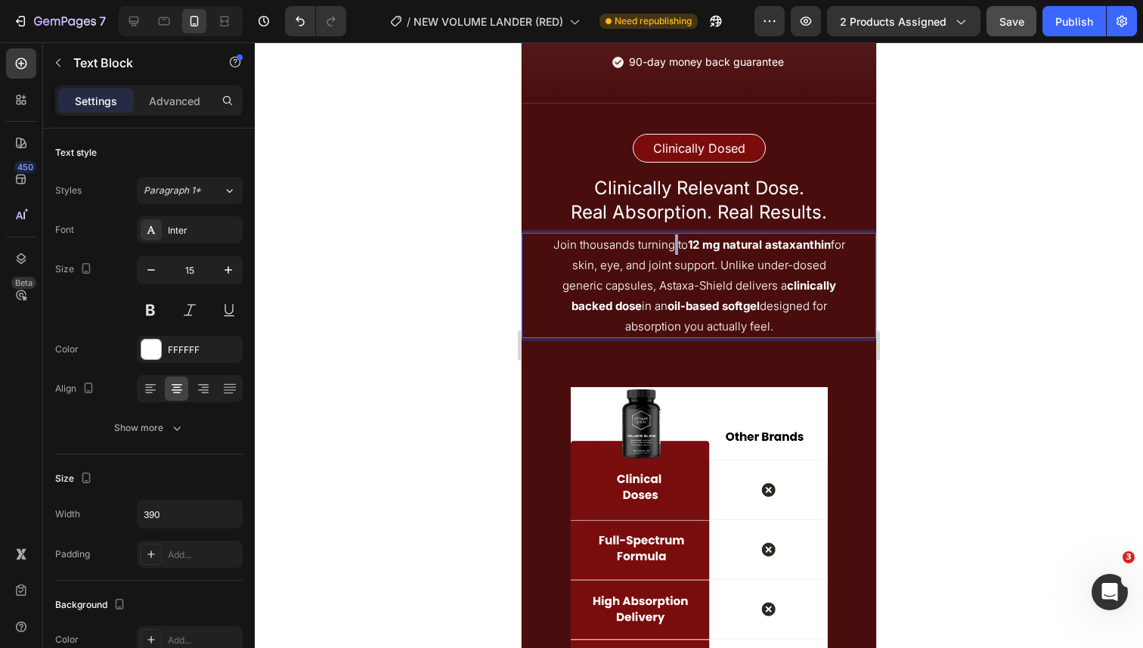
click at [681, 241] on p "Join thousands turning to 12 mg natural astaxanthin for skin, eye, and joint su…" at bounding box center [700, 285] width 292 height 102
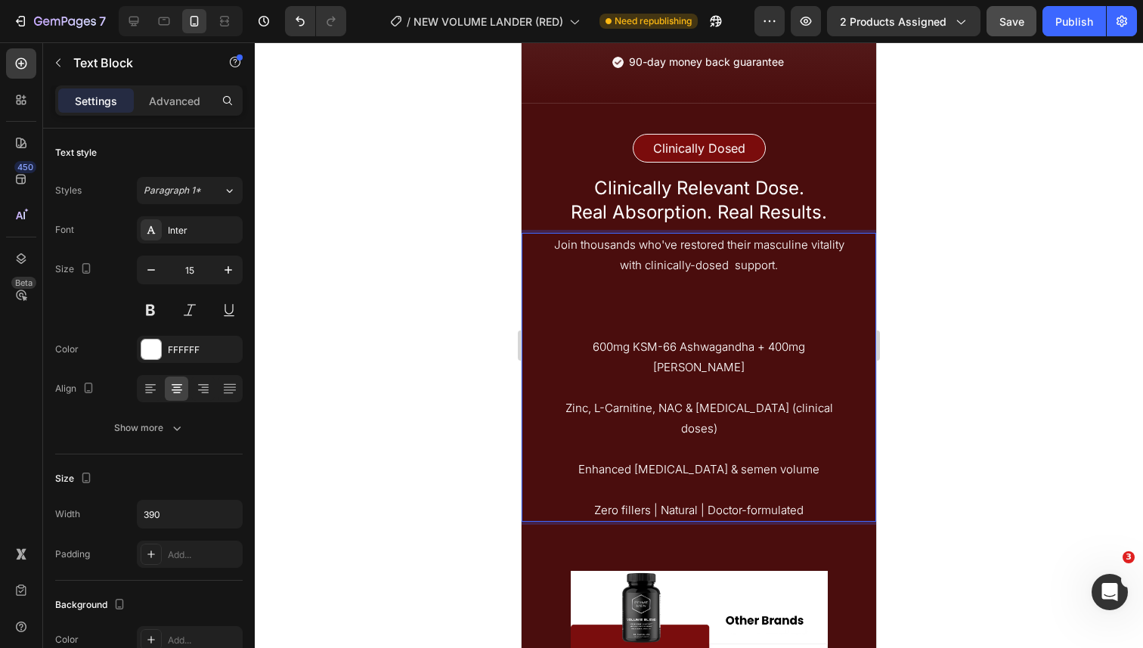
click at [561, 344] on p "600mg KSM-66 Ashwagandha + 400mg [PERSON_NAME]" at bounding box center [700, 357] width 292 height 41
click at [574, 377] on p "Rich Text Editor. Editing area: main" at bounding box center [700, 387] width 292 height 20
click at [569, 398] on p "Zinc, L-Carnitine, NAC & [MEDICAL_DATA] (clinical doses)" at bounding box center [700, 418] width 292 height 41
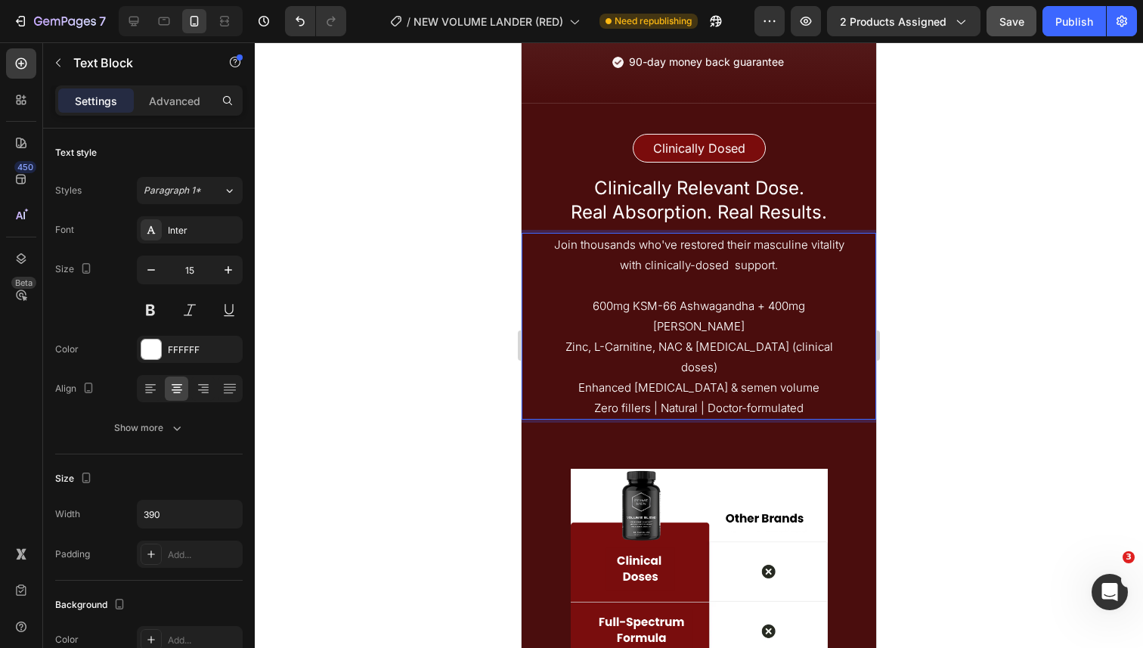
click at [558, 308] on p "600mg KSM-66 Ashwagandha + 400mg [PERSON_NAME]" at bounding box center [700, 316] width 292 height 41
click at [560, 307] on p "- 600mg KSM-66 Ashwagandha + 400mg Tongkat Ali" at bounding box center [700, 316] width 292 height 41
click at [580, 312] on p "600mg KSM-66 Ashwagandha + 400mg [PERSON_NAME]" at bounding box center [700, 316] width 292 height 41
click at [566, 312] on p "600mg KSM-66 Ashwagandha + 400mg [PERSON_NAME]" at bounding box center [700, 316] width 292 height 41
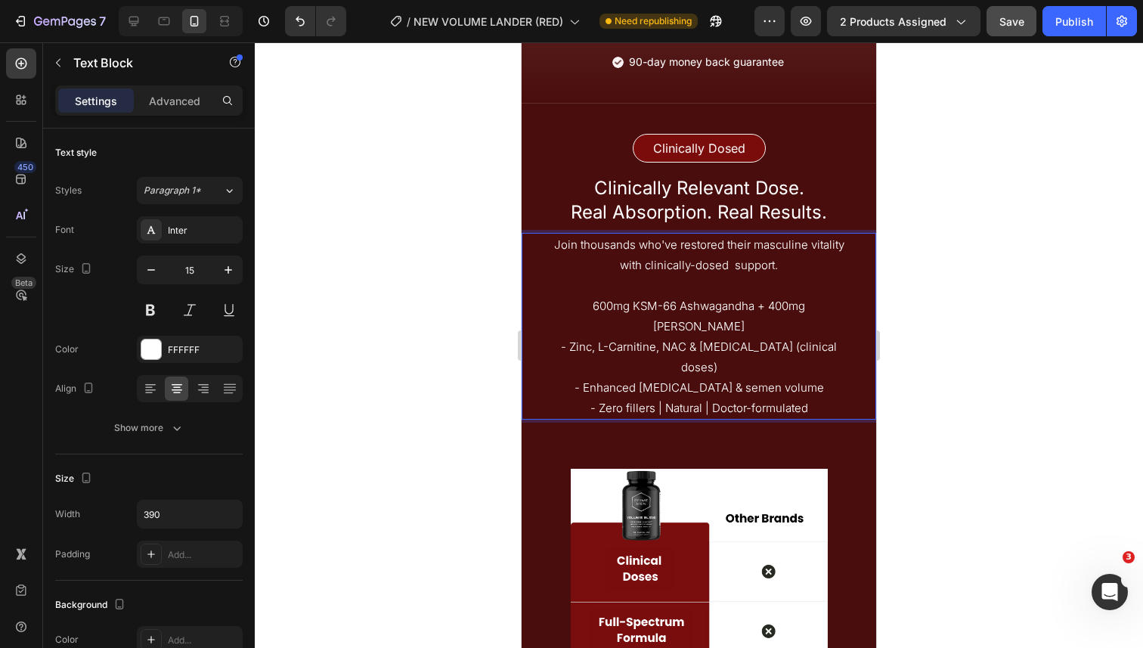
click at [564, 312] on p "600mg KSM-66 Ashwagandha + 400mg [PERSON_NAME]" at bounding box center [700, 316] width 292 height 41
click at [568, 337] on p "- Zinc, L-Carnitine, NAC & CoQ10 (clinical doses)" at bounding box center [700, 357] width 292 height 41
click at [583, 377] on p "- Enhanced testosterone & semen volume" at bounding box center [700, 387] width 292 height 20
click at [595, 398] on p "- Zero fillers | Natural | Doctor-formulated" at bounding box center [700, 408] width 292 height 20
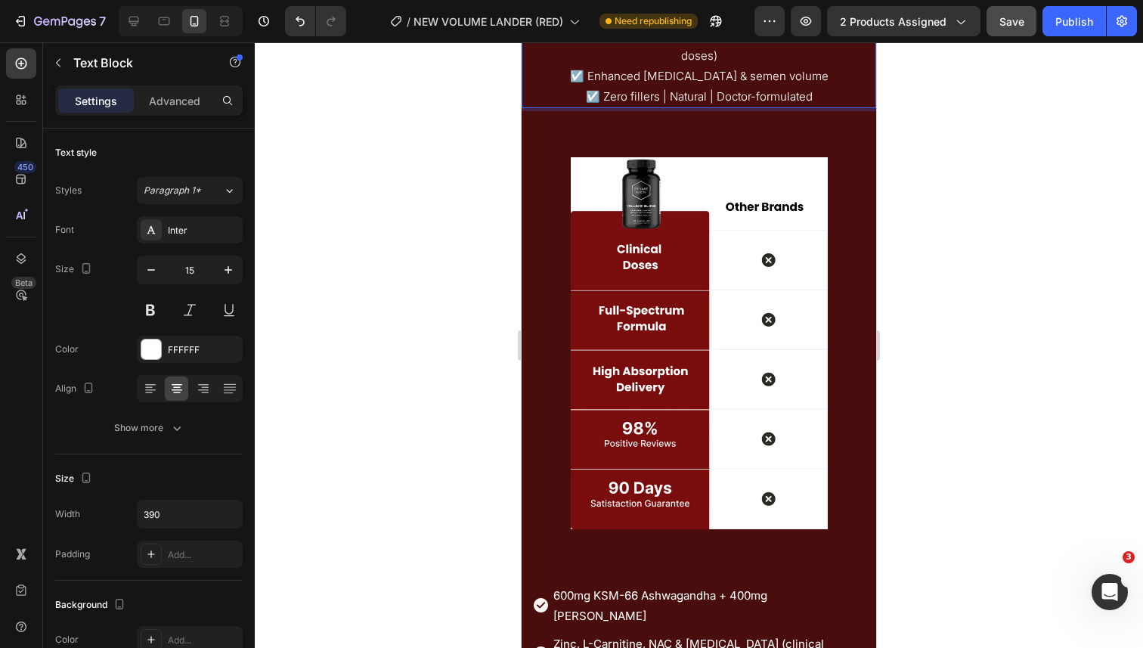
scroll to position [6668, 0]
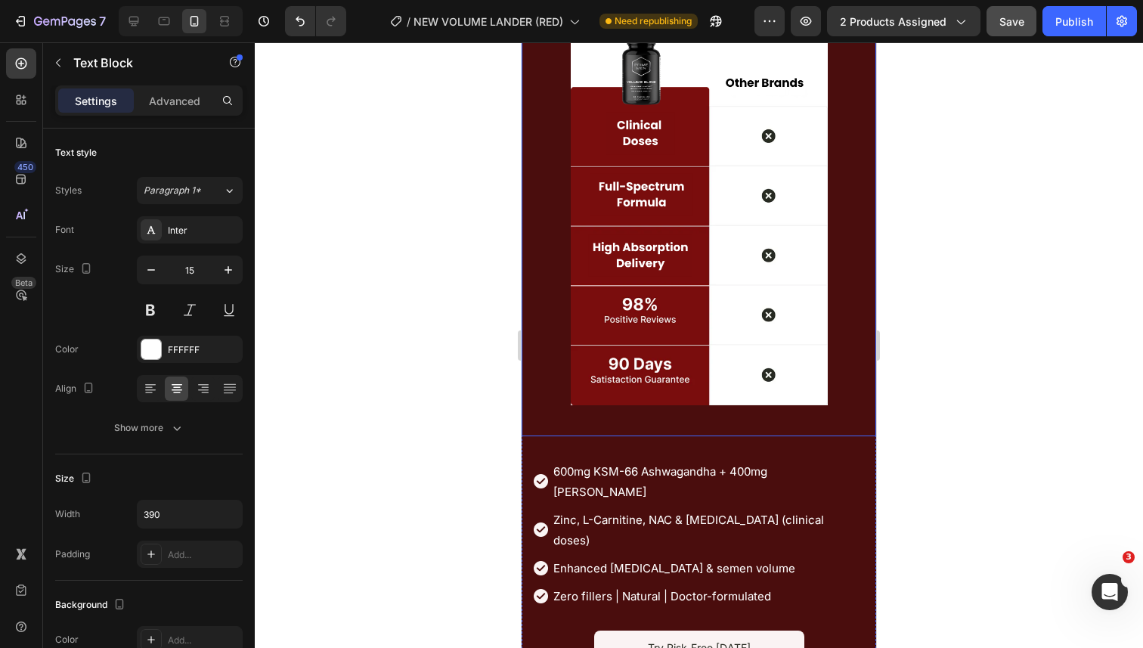
click at [659, 303] on img at bounding box center [699, 219] width 257 height 434
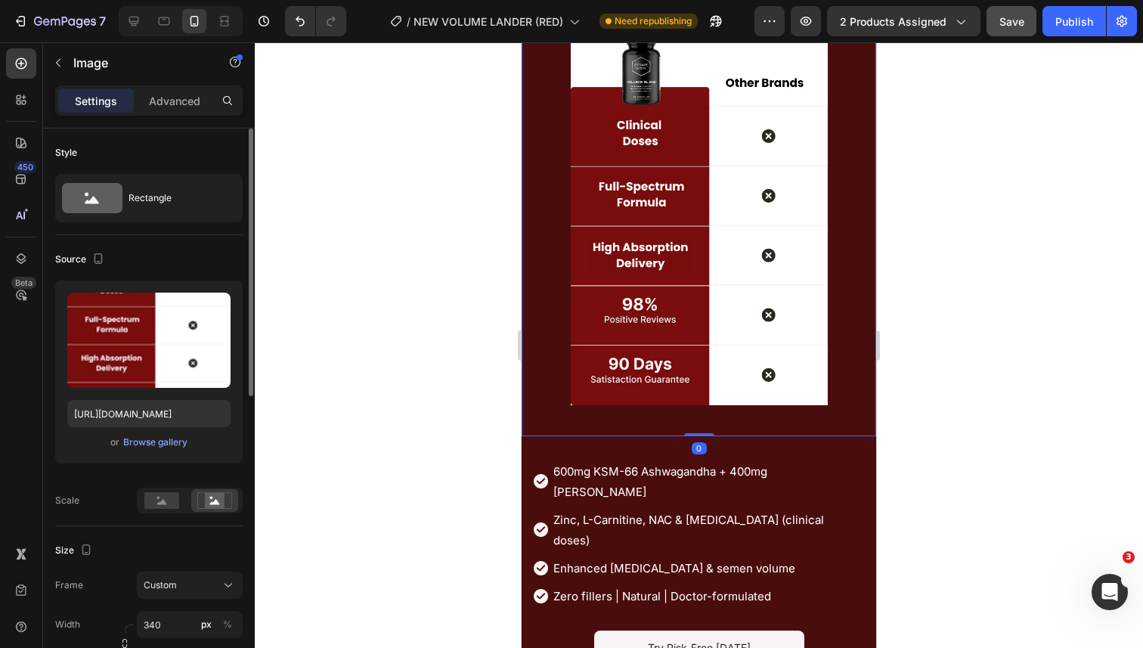
click at [175, 451] on div "Upload Image https://cdn.shopify.com/s/files/1/0644/5370/5824/files/gempages_57…" at bounding box center [149, 372] width 188 height 183
click at [169, 444] on div "Browse gallery" at bounding box center [155, 443] width 64 height 14
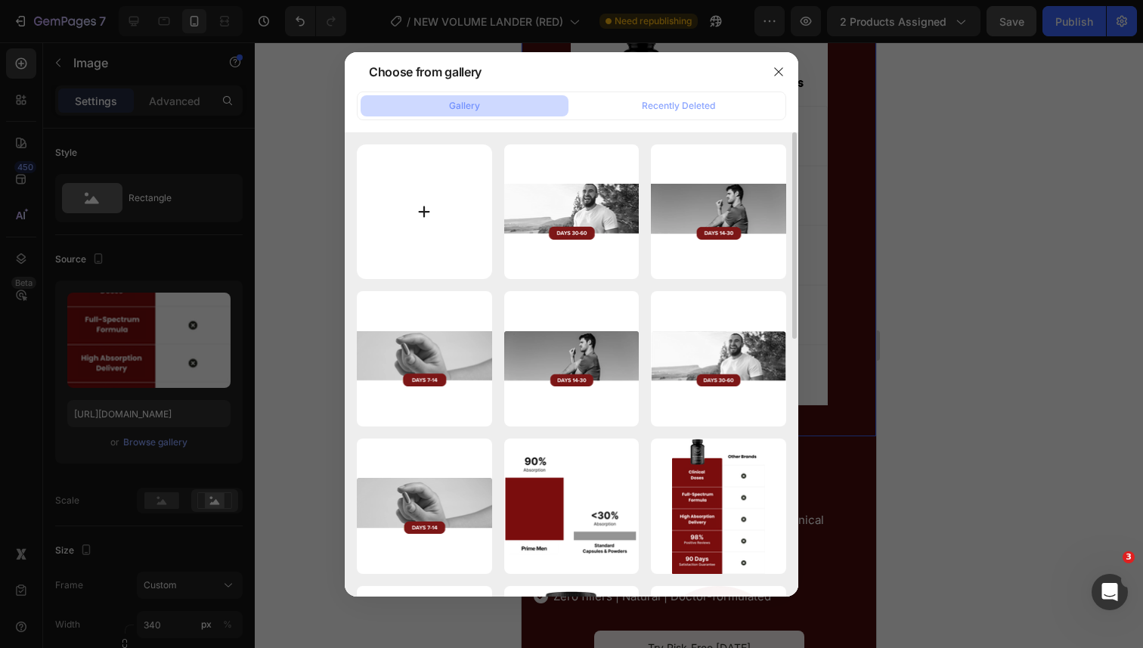
click at [450, 240] on input "file" at bounding box center [424, 211] width 135 height 135
type input "C:\fakepath\11-in-1 (3).png"
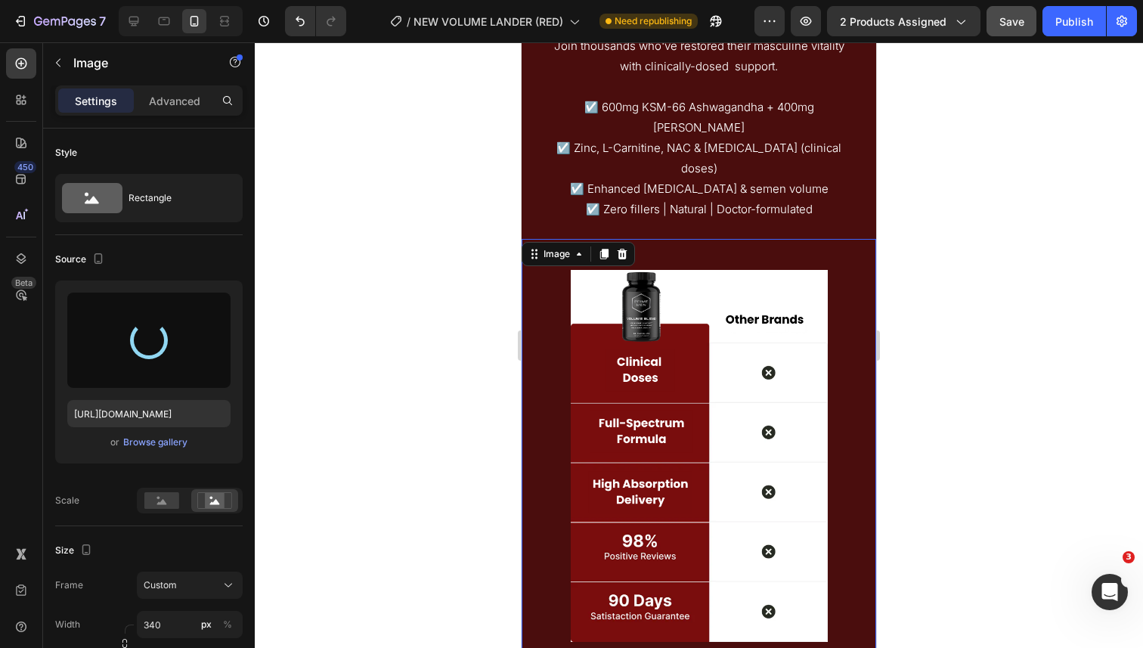
scroll to position [6434, 0]
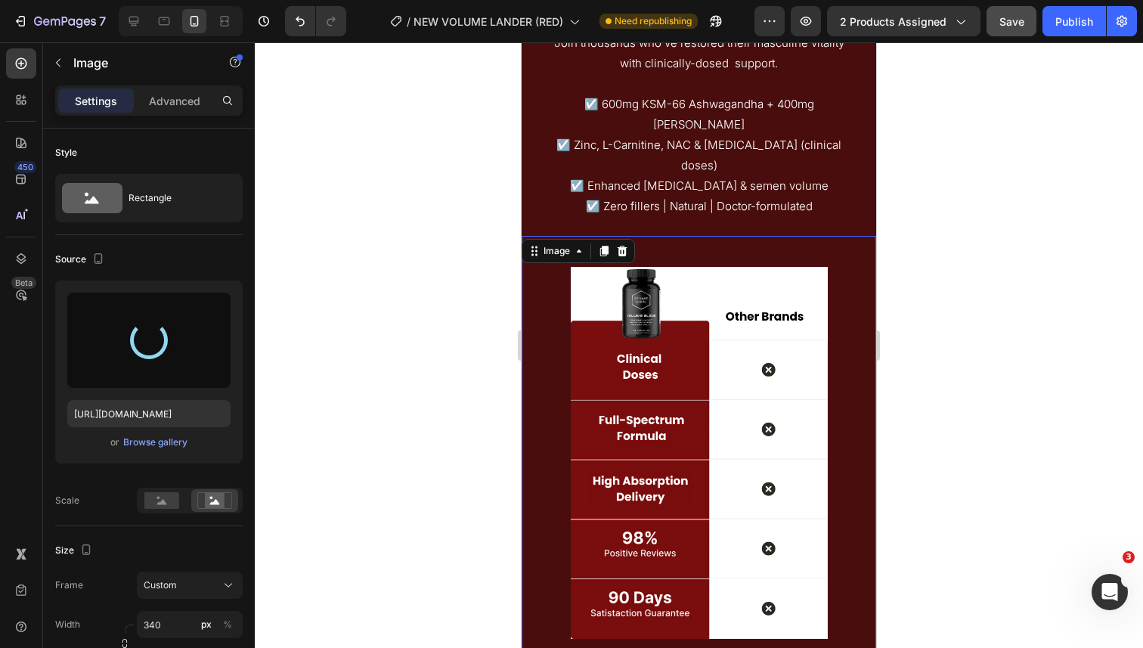
type input "https://cdn.shopify.com/s/files/1/0644/5370/5824/files/gempages_572674907528233…"
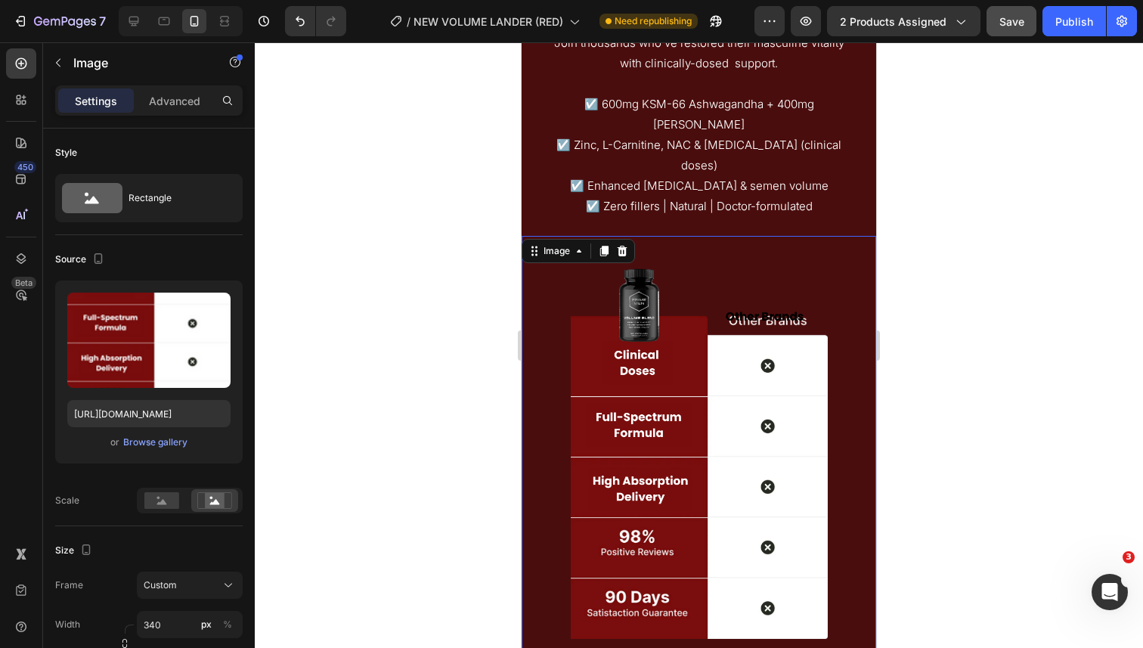
click at [630, 293] on img at bounding box center [699, 453] width 257 height 434
click at [143, 435] on button "Browse gallery" at bounding box center [156, 442] width 66 height 15
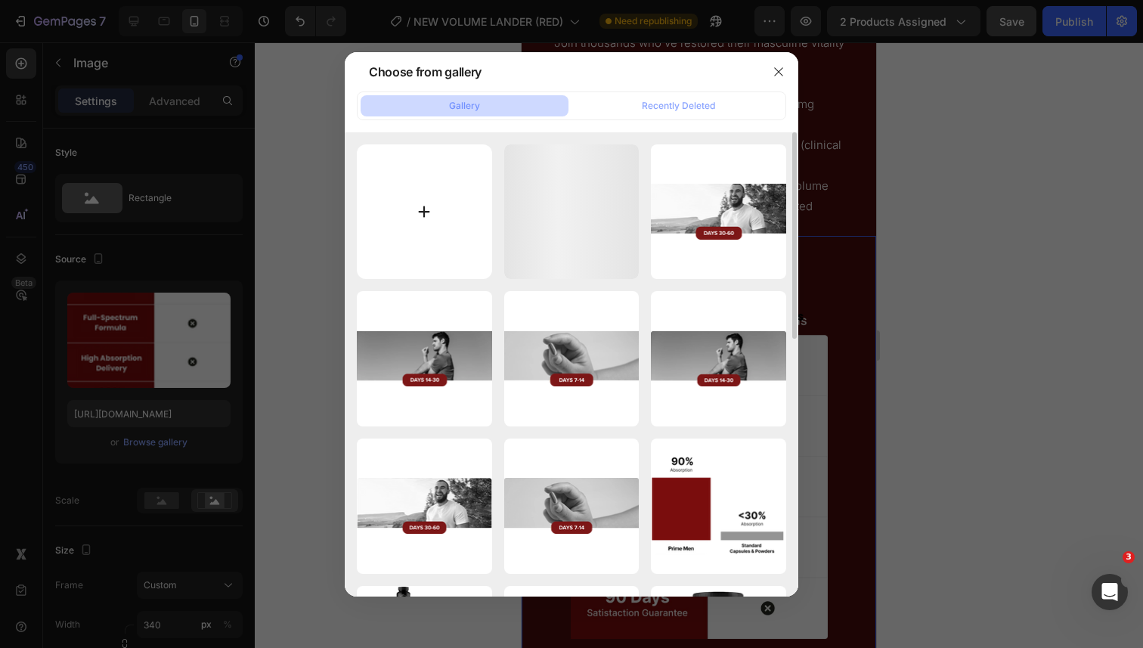
click at [447, 273] on input "file" at bounding box center [424, 211] width 135 height 135
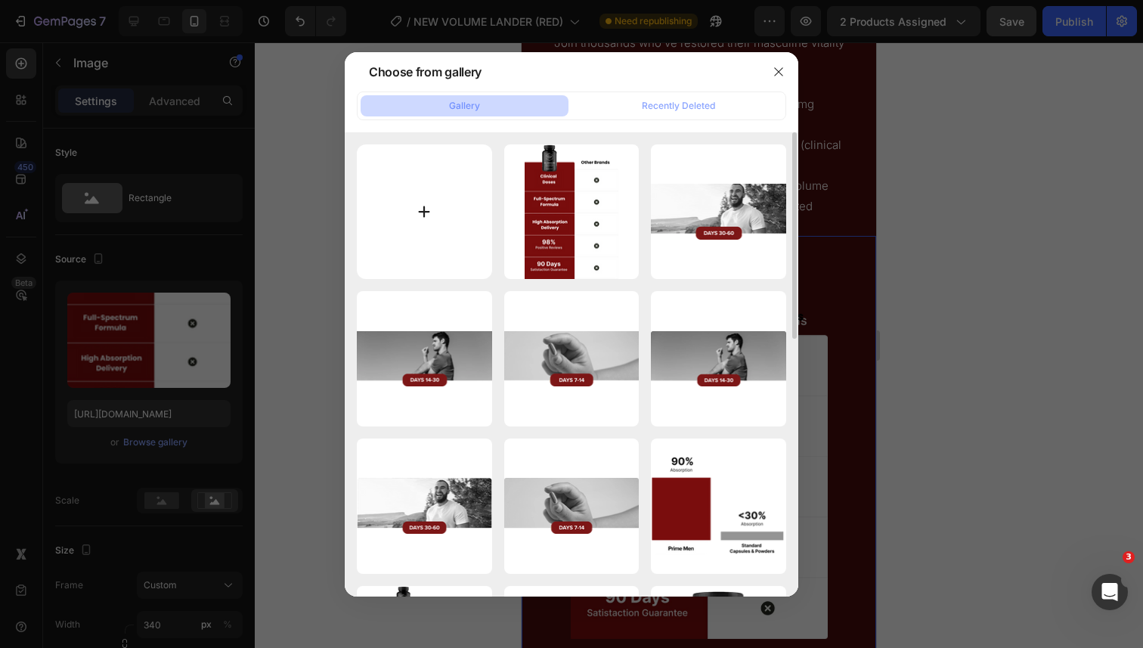
type input "C:\fakepath\11-in-1 (4).png"
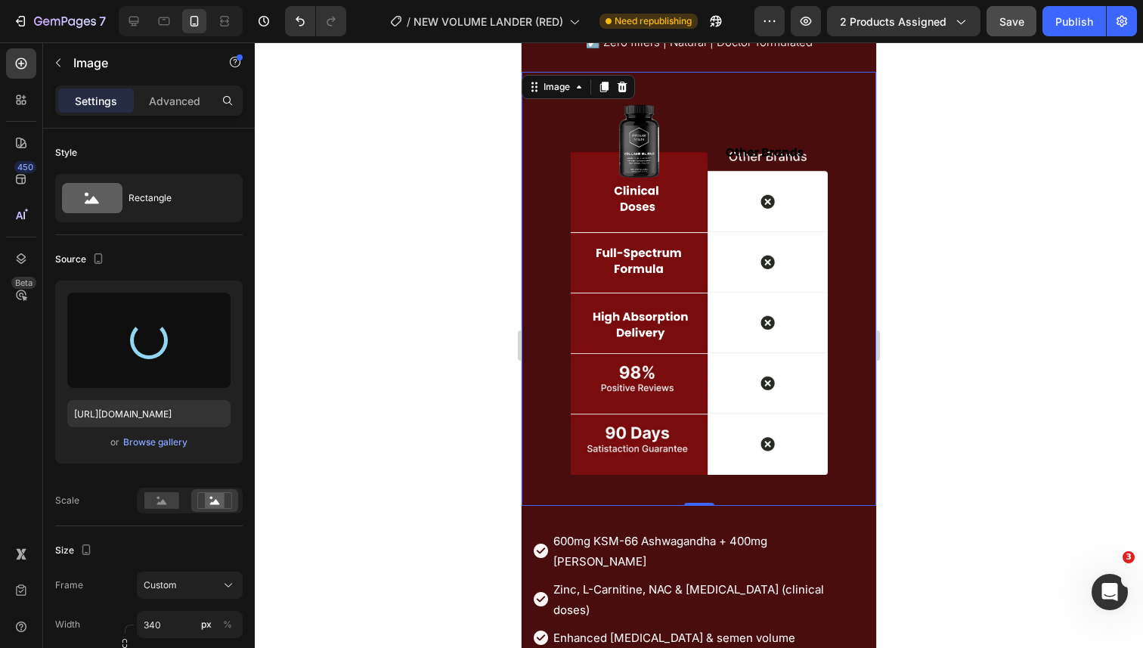
scroll to position [6739, 0]
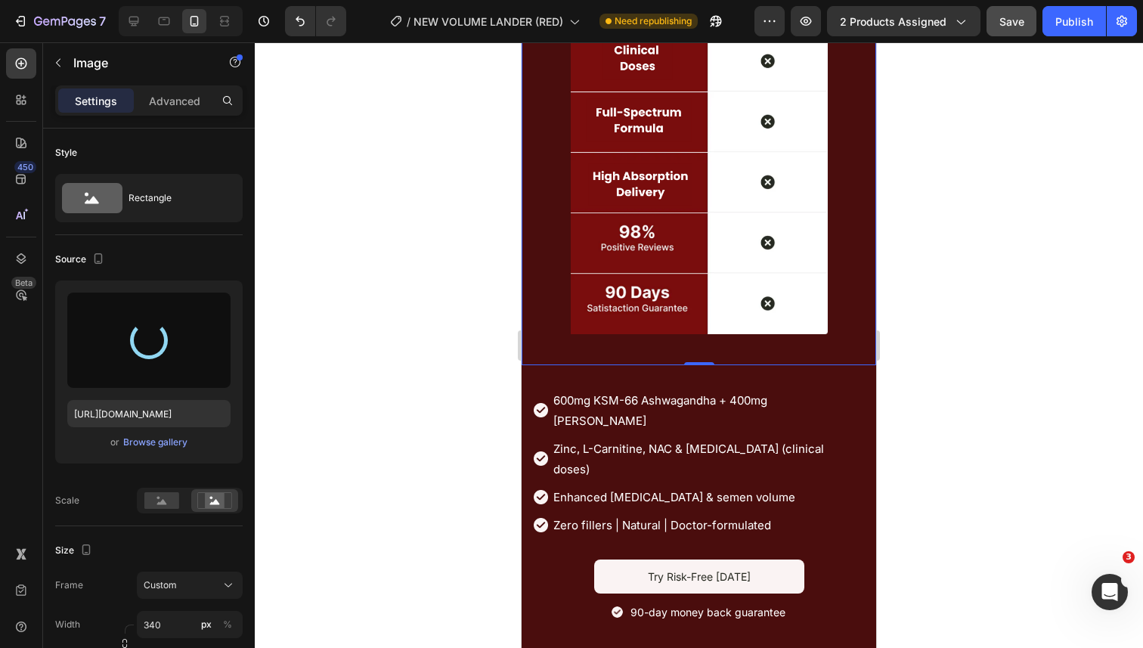
type input "https://cdn.shopify.com/s/files/1/0644/5370/5824/files/gempages_572674907528233…"
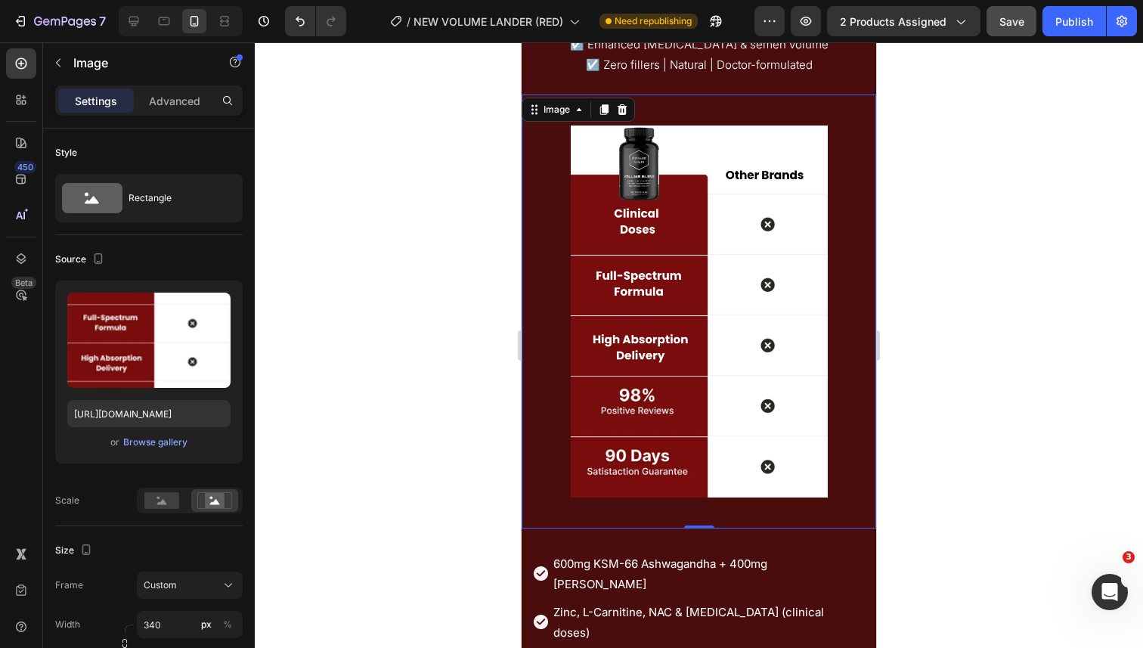
scroll to position [6766, 0]
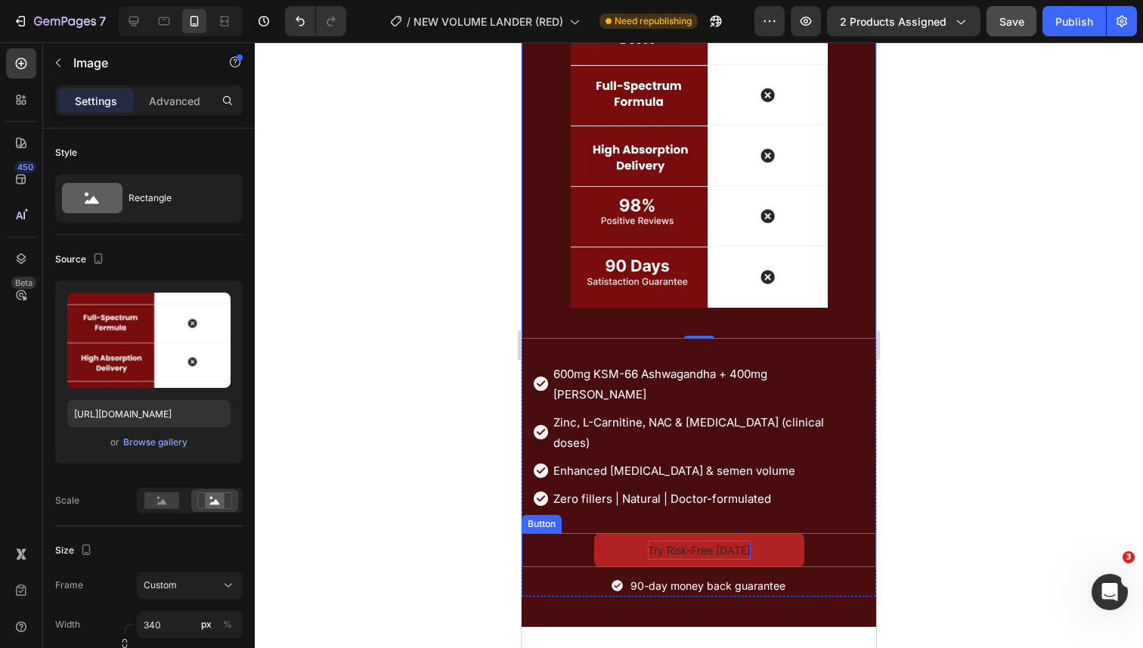
click at [740, 541] on p "Try Risk-Free [DATE]" at bounding box center [699, 550] width 103 height 19
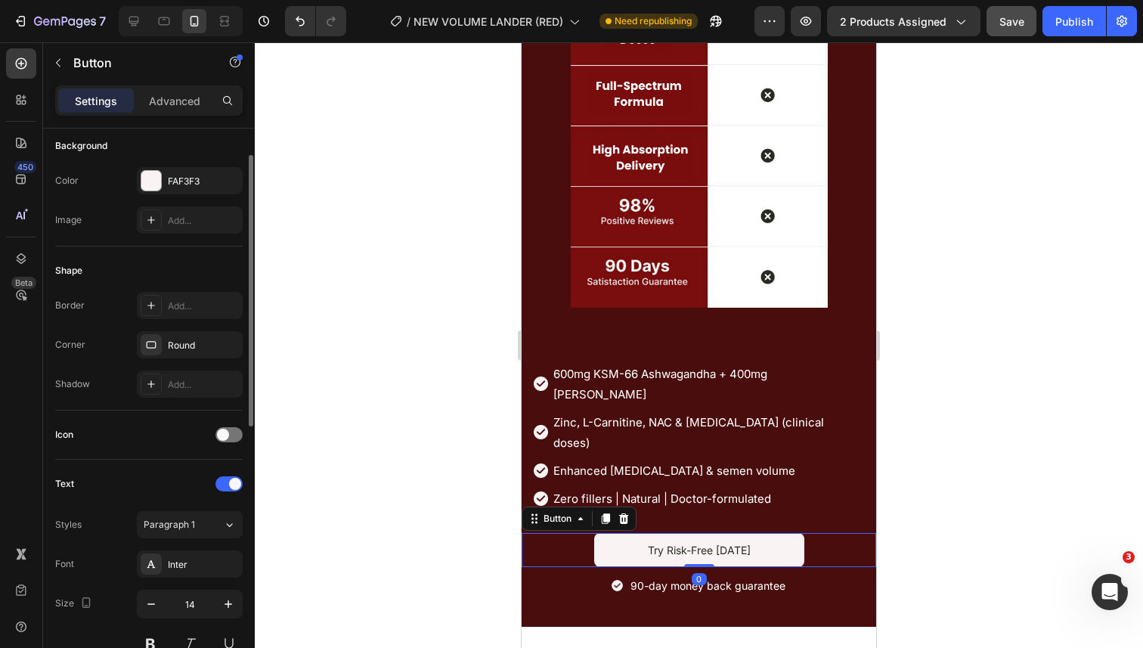
scroll to position [208, 0]
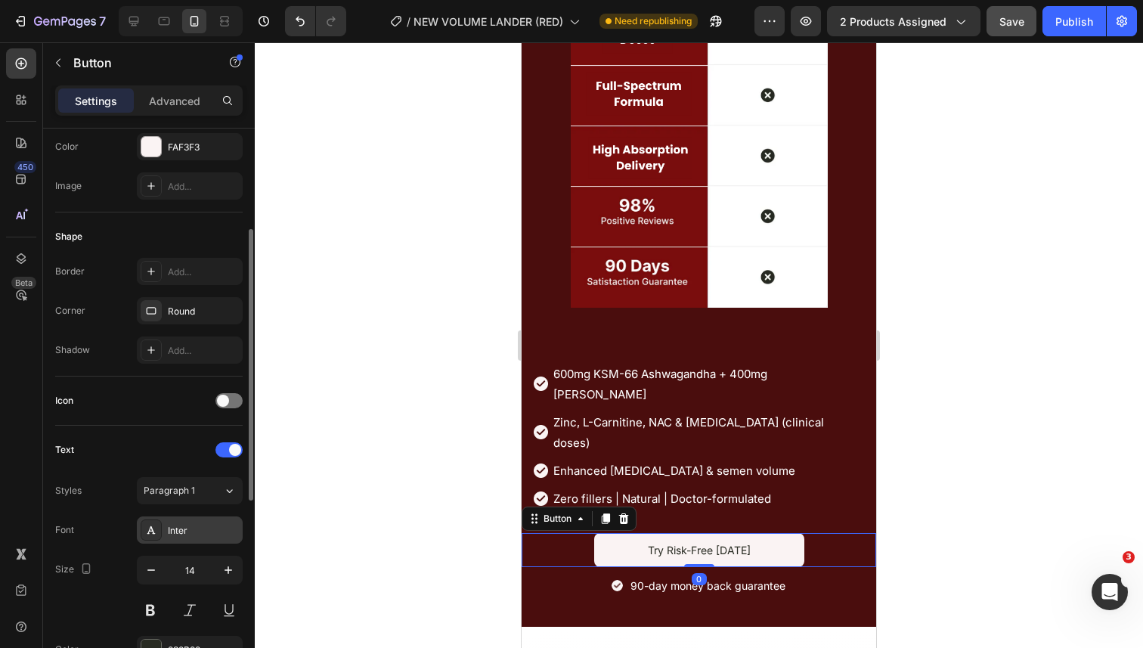
click at [194, 523] on div "Inter" at bounding box center [190, 530] width 106 height 27
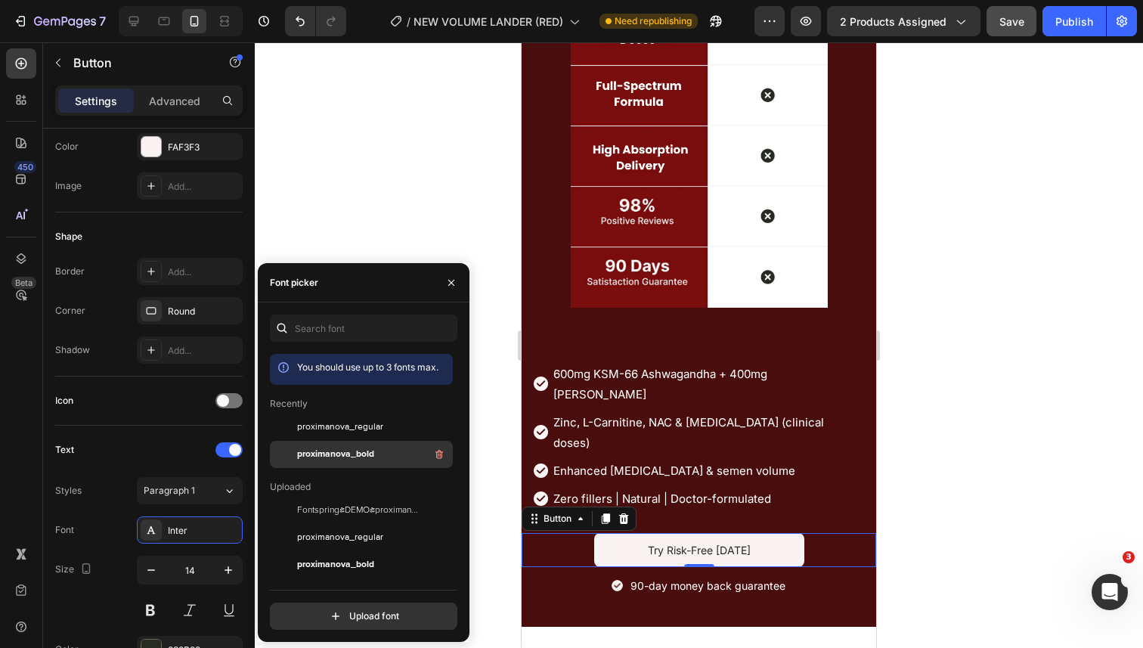
click at [323, 452] on span "proximanova_bold" at bounding box center [335, 455] width 77 height 14
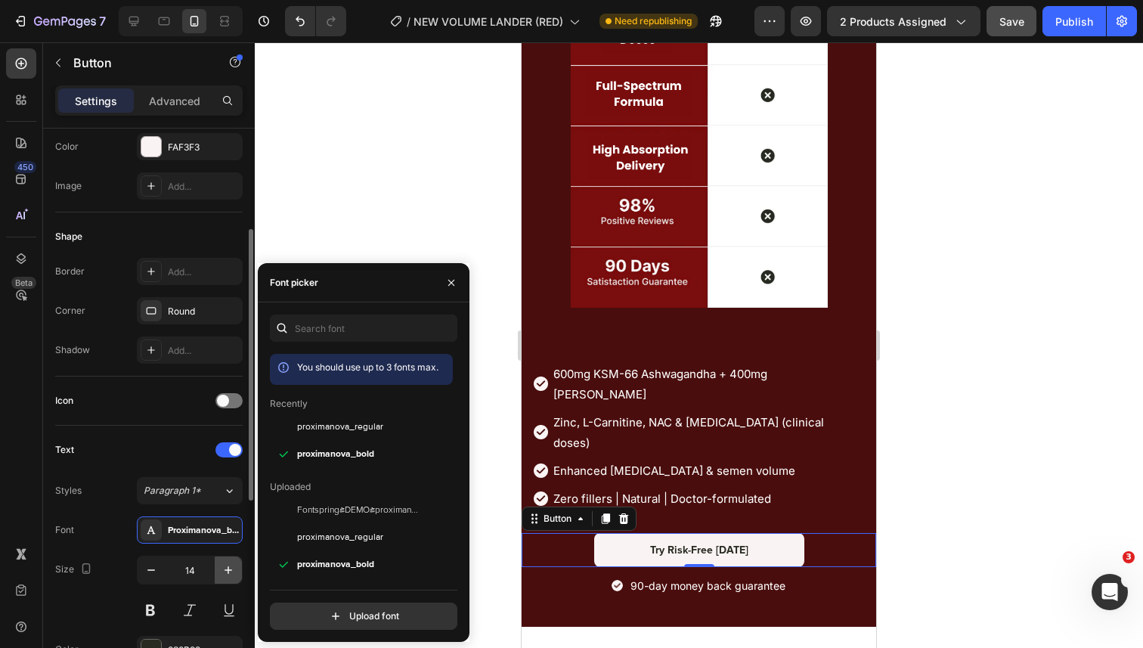
click at [224, 568] on icon "button" at bounding box center [228, 570] width 15 height 15
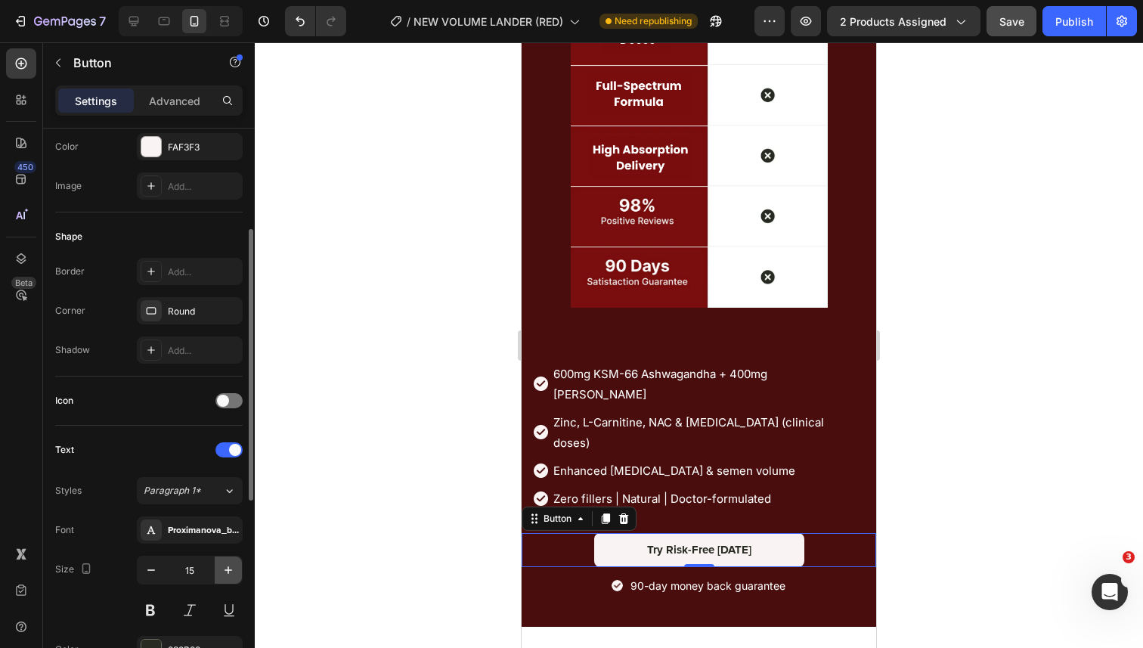
click at [224, 568] on icon "button" at bounding box center [228, 570] width 15 height 15
type input "16"
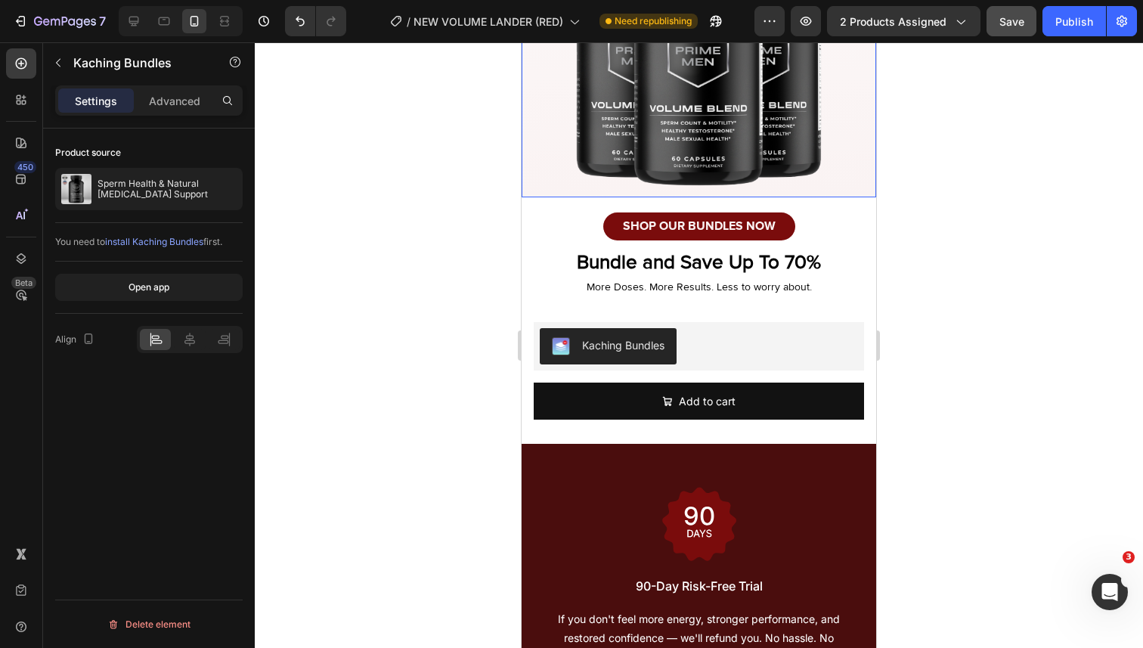
scroll to position [0, 0]
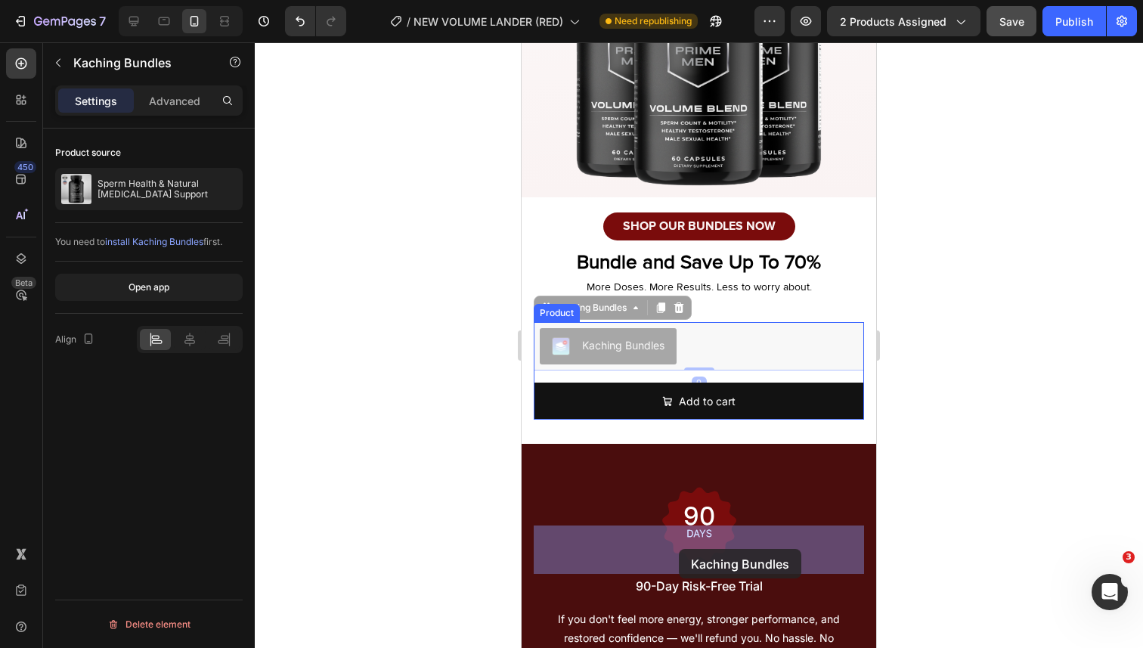
drag, startPoint x: 651, startPoint y: 542, endPoint x: 679, endPoint y: 549, distance: 28.8
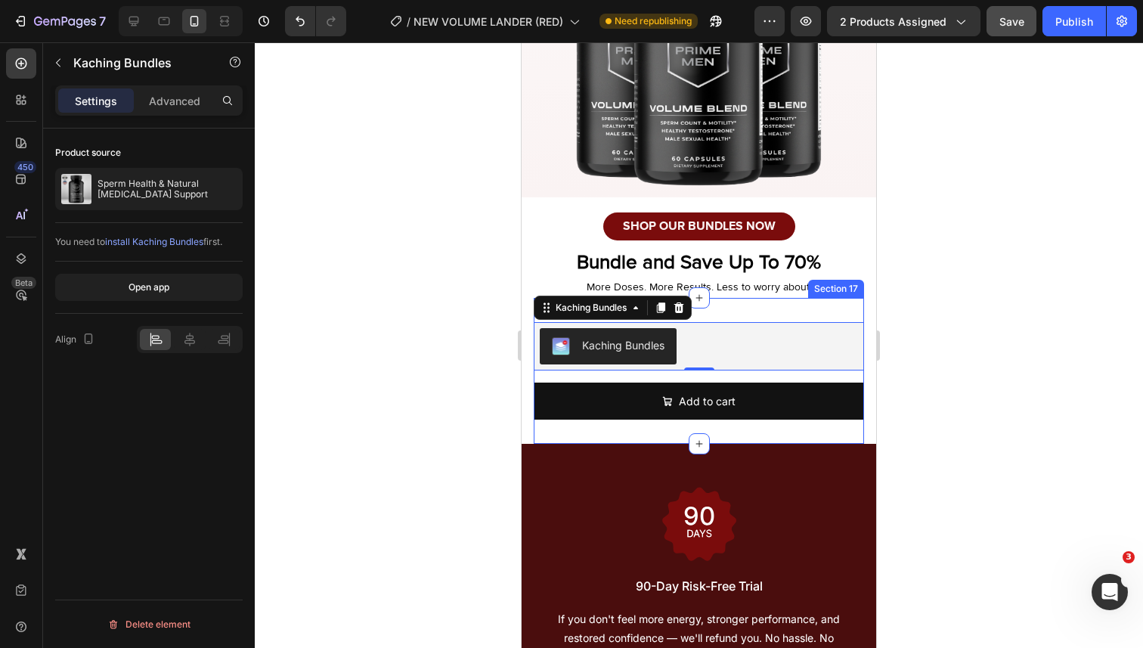
click at [917, 514] on div at bounding box center [699, 345] width 889 height 606
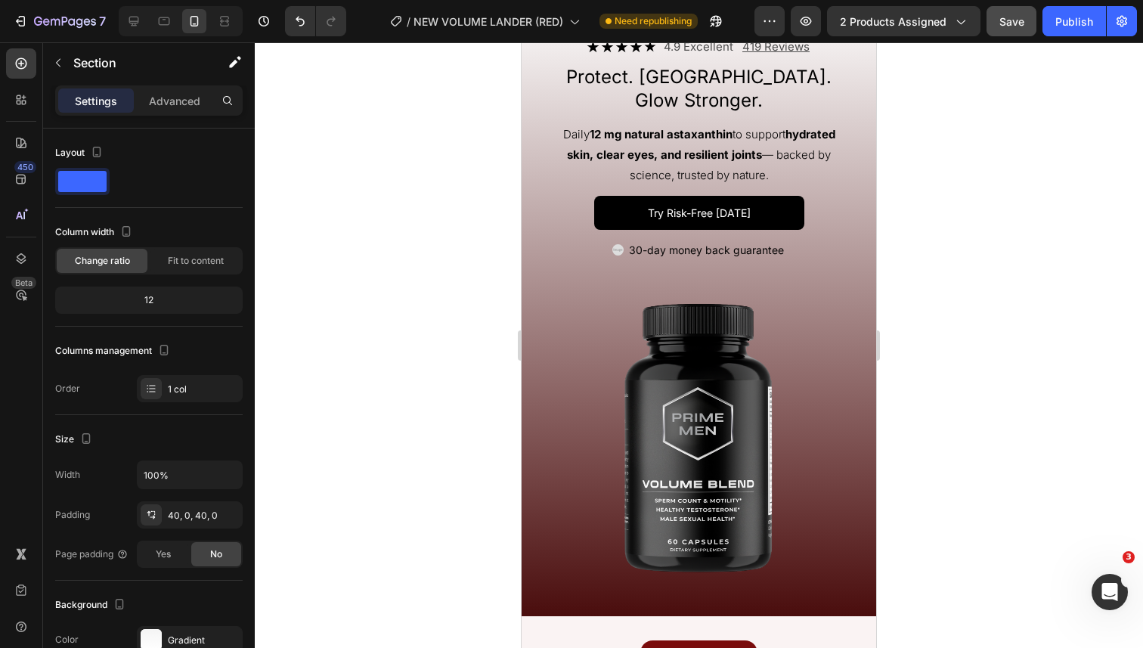
scroll to position [2511, 0]
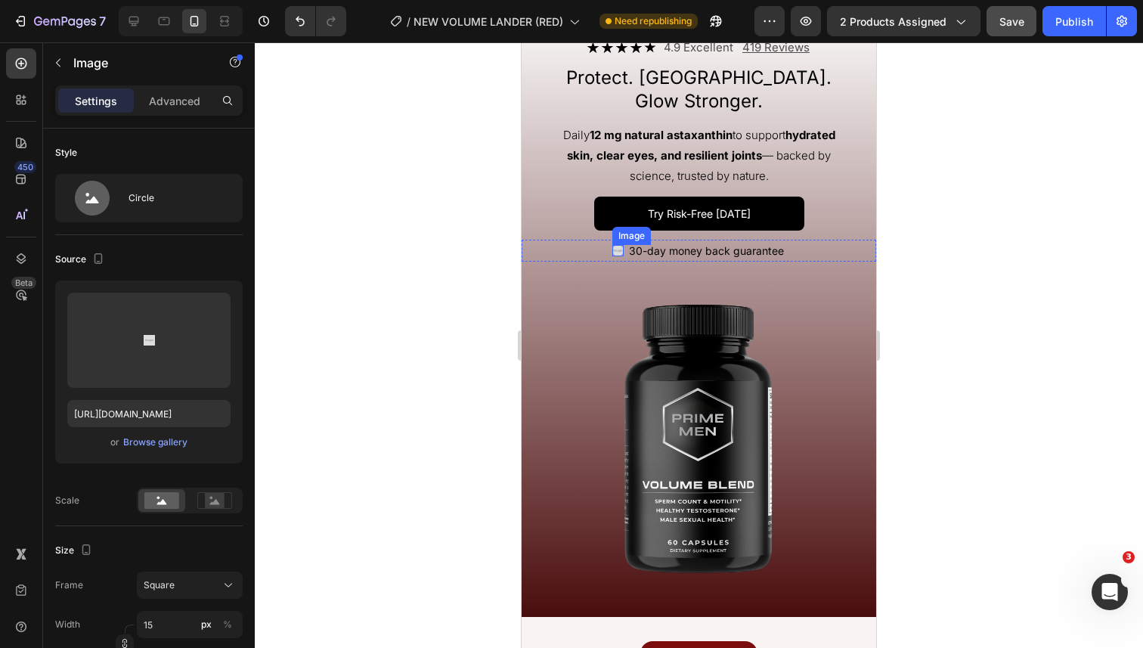
click at [617, 255] on div "Image" at bounding box center [618, 250] width 11 height 11
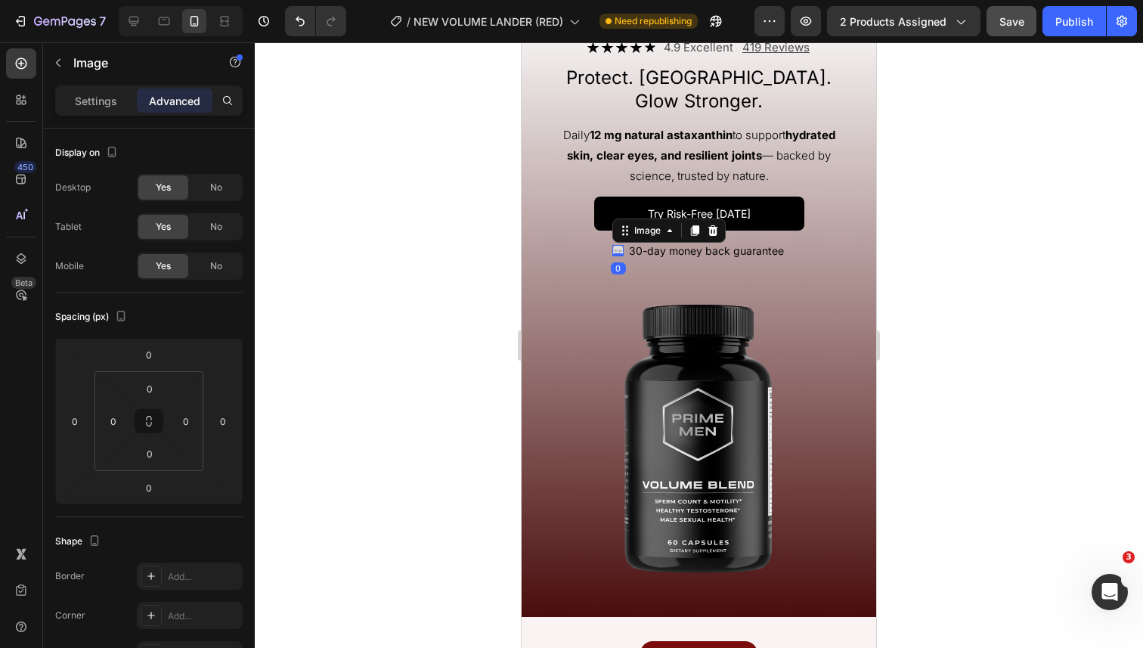
click at [117, 113] on div "Settings Advanced" at bounding box center [149, 100] width 188 height 30
click at [109, 107] on p "Settings" at bounding box center [96, 101] width 42 height 16
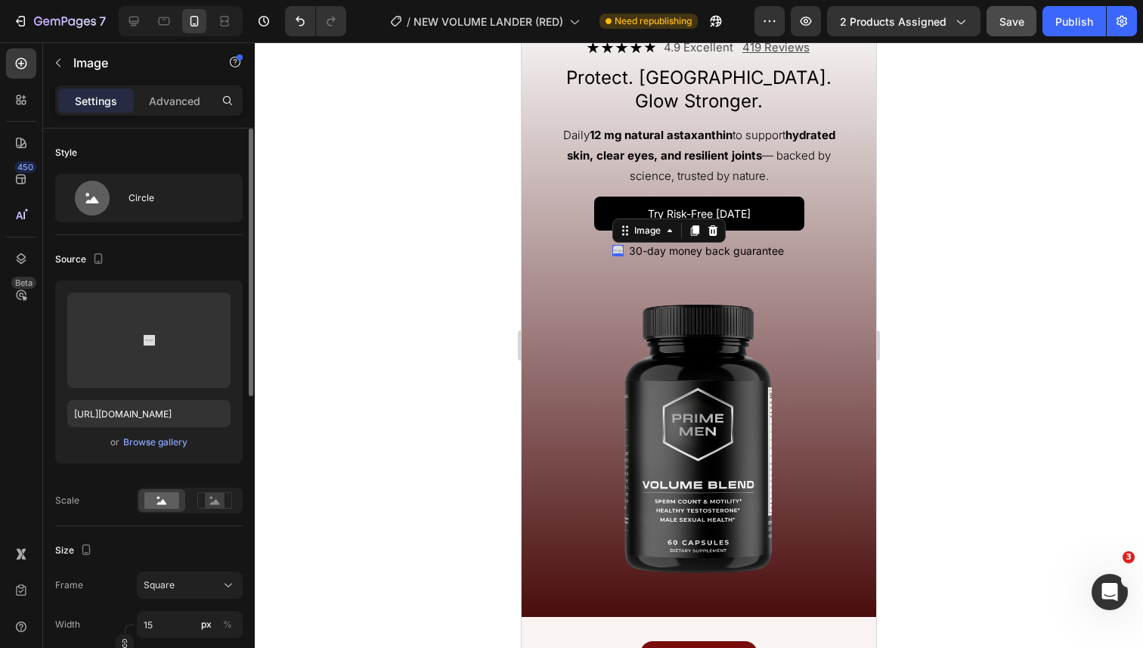
click at [169, 451] on div "or Browse gallery" at bounding box center [148, 442] width 163 height 18
click at [164, 442] on div "Browse gallery" at bounding box center [155, 443] width 64 height 14
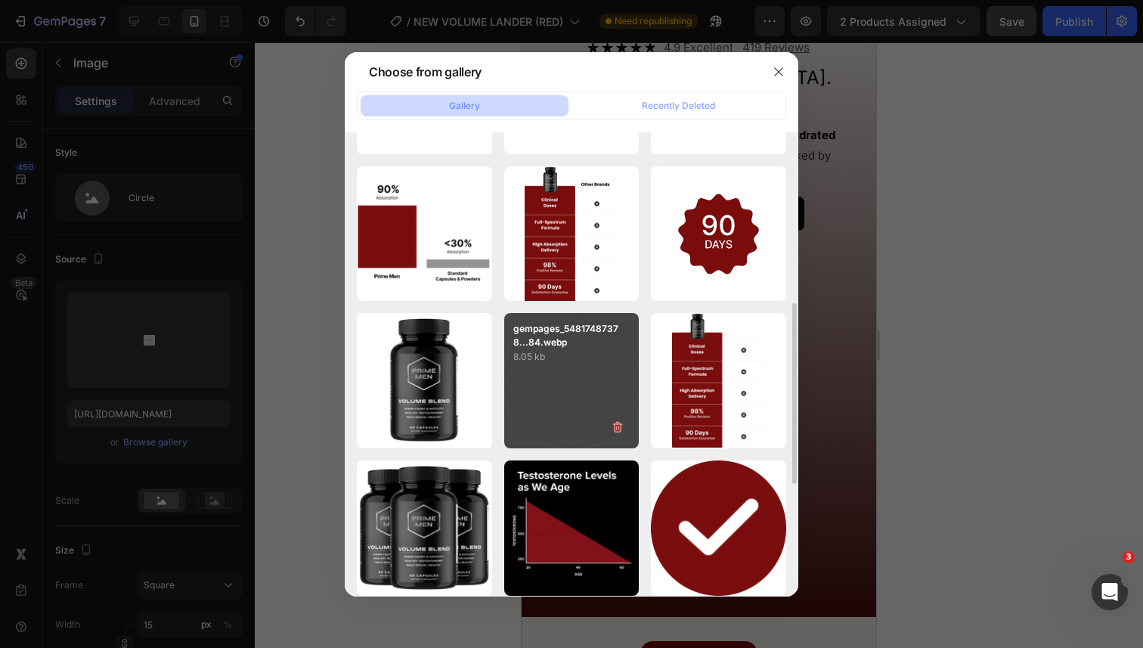
scroll to position [425, 0]
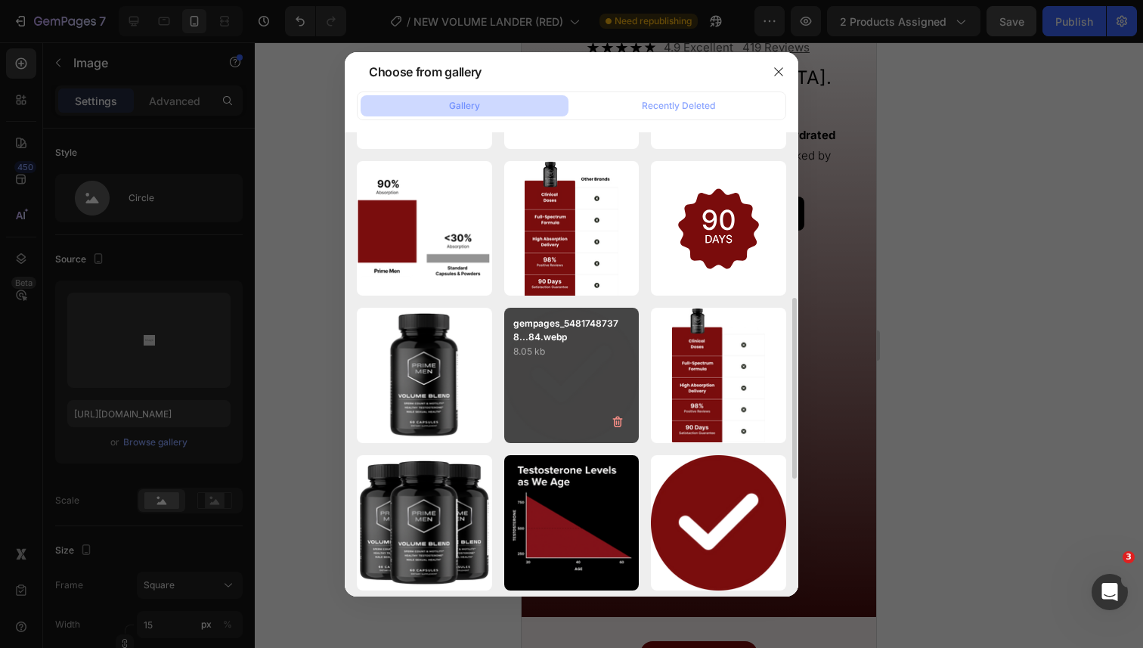
click at [551, 376] on div "gempages_54817487378...84.webp 8.05 kb" at bounding box center [571, 375] width 135 height 135
type input "https://cdn.shopify.com/s/files/1/0644/5370/5824/files/gempages_572674907528233…"
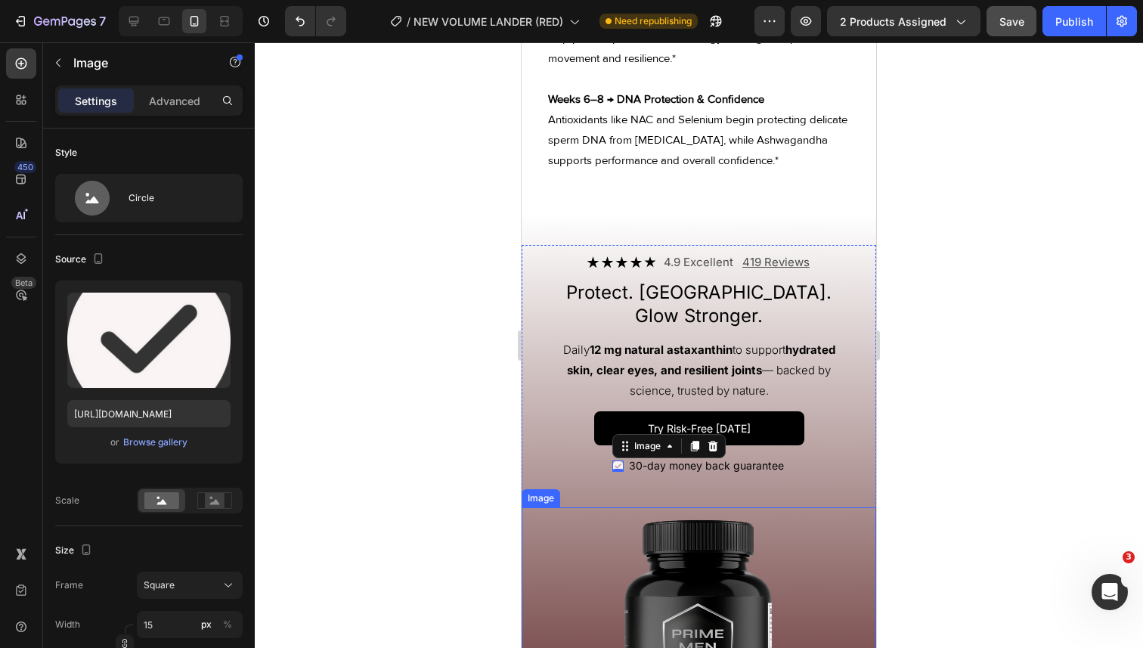
scroll to position [2600, 0]
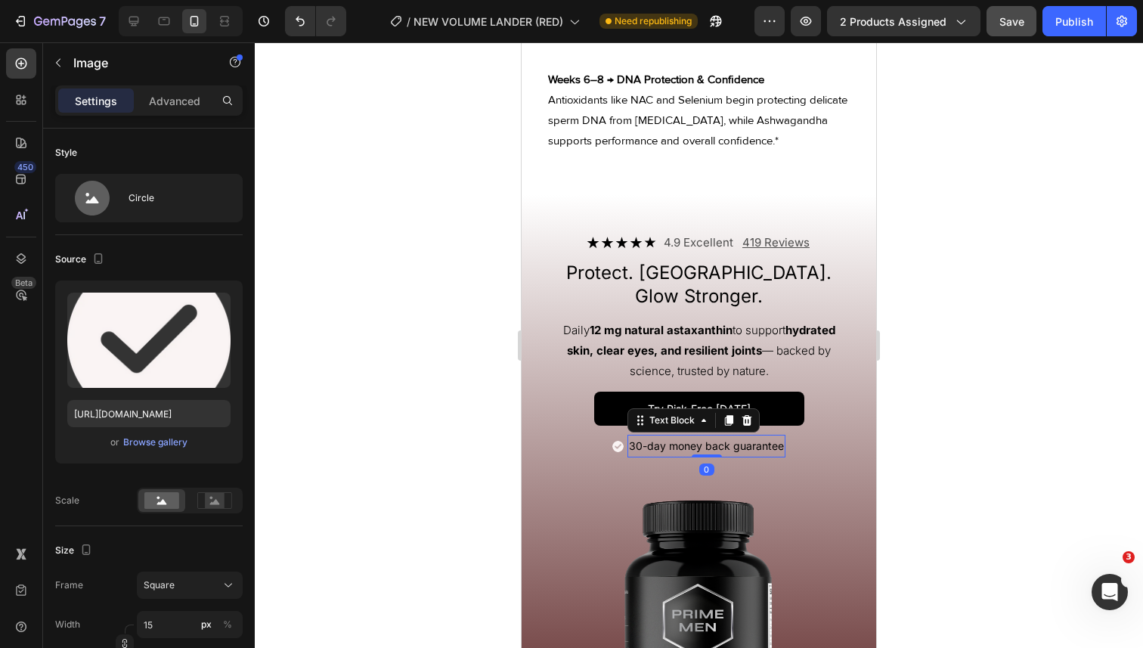
click at [635, 455] on p "30-day money back guarantee" at bounding box center [706, 445] width 155 height 19
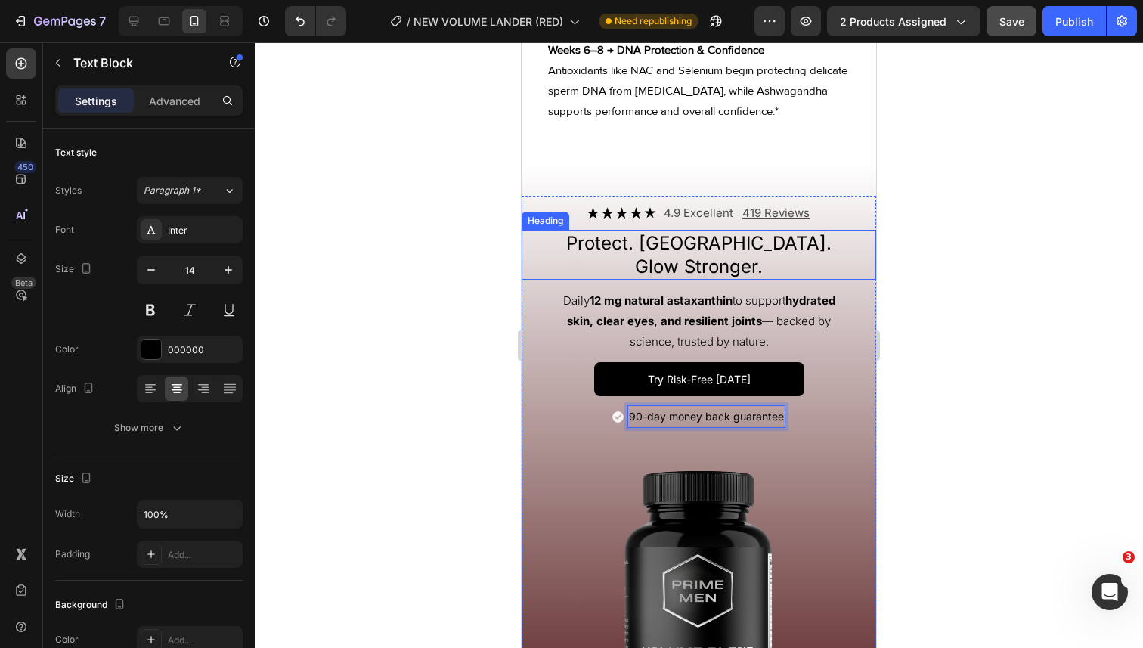
scroll to position [2632, 0]
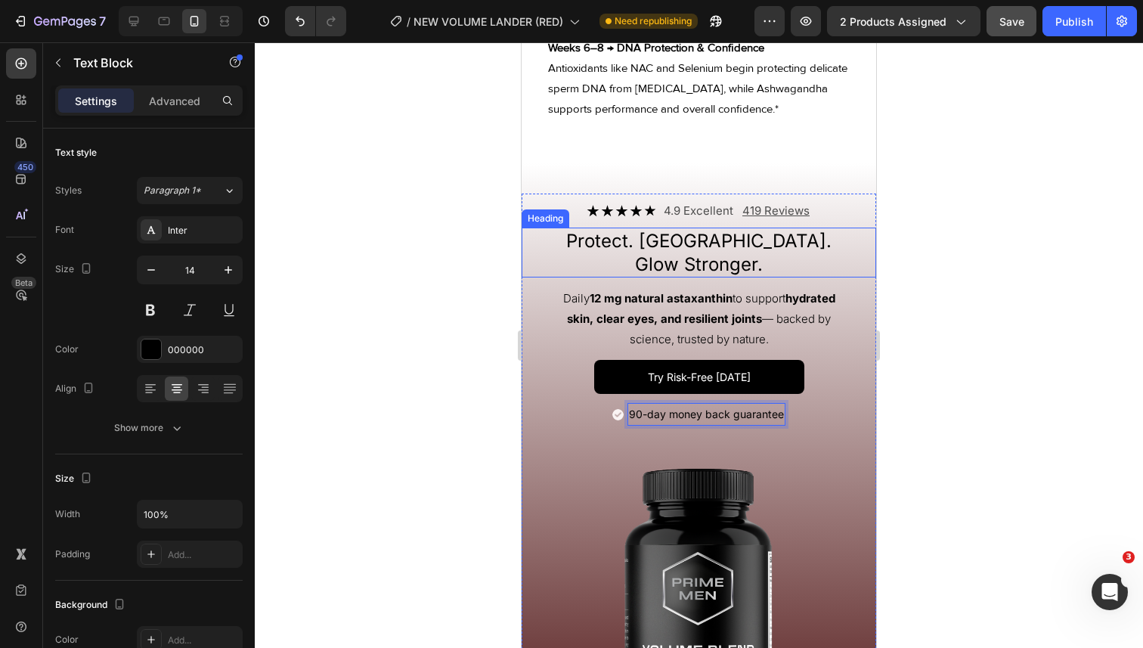
click at [733, 265] on h2 "Protect. Restore. Glow Stronger." at bounding box center [699, 253] width 295 height 50
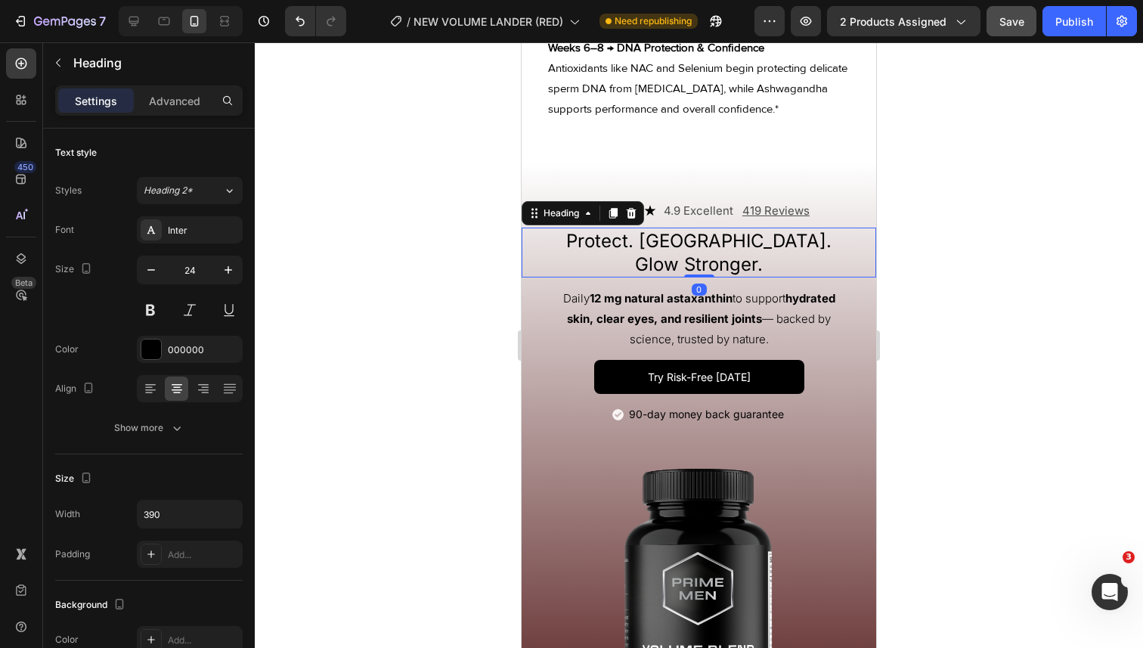
click at [733, 265] on h2 "Protect. Restore. Glow Stronger." at bounding box center [699, 253] width 295 height 50
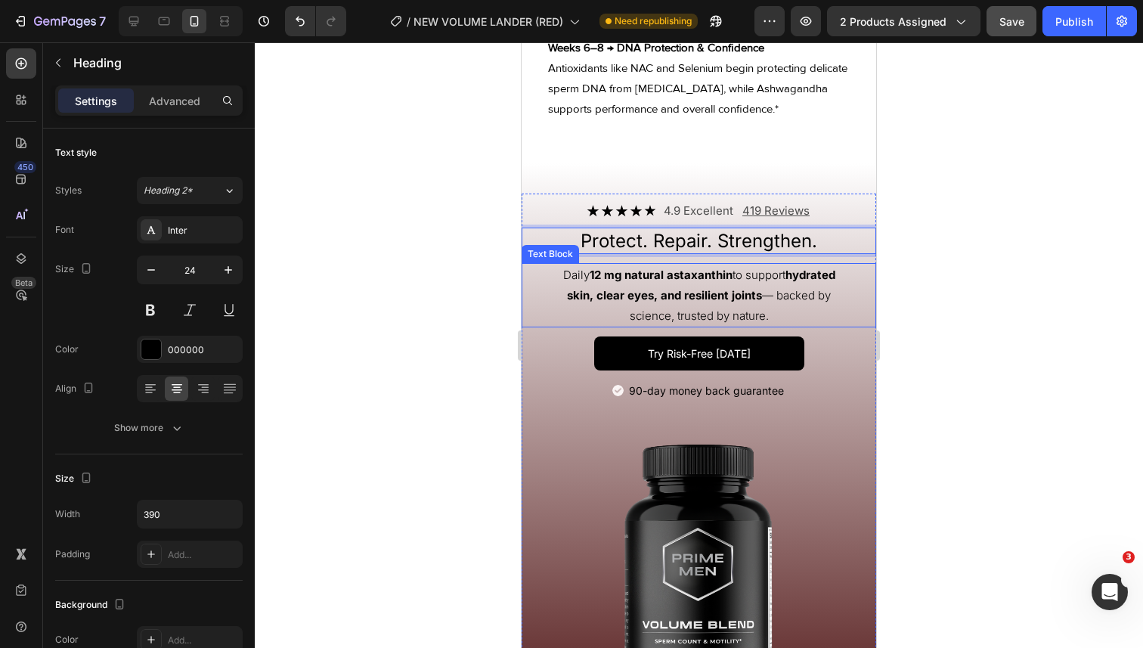
click at [642, 303] on strong "hydrated skin, clear eyes, and resilient joints" at bounding box center [701, 285] width 268 height 35
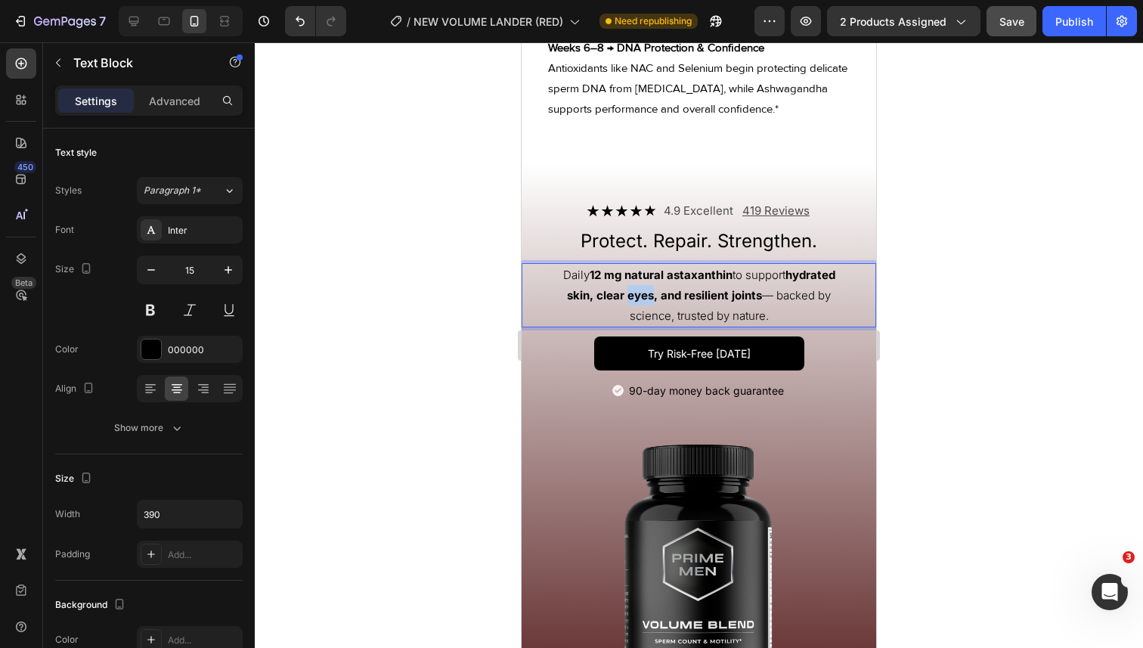
click at [642, 303] on strong "hydrated skin, clear eyes, and resilient joints" at bounding box center [701, 285] width 268 height 35
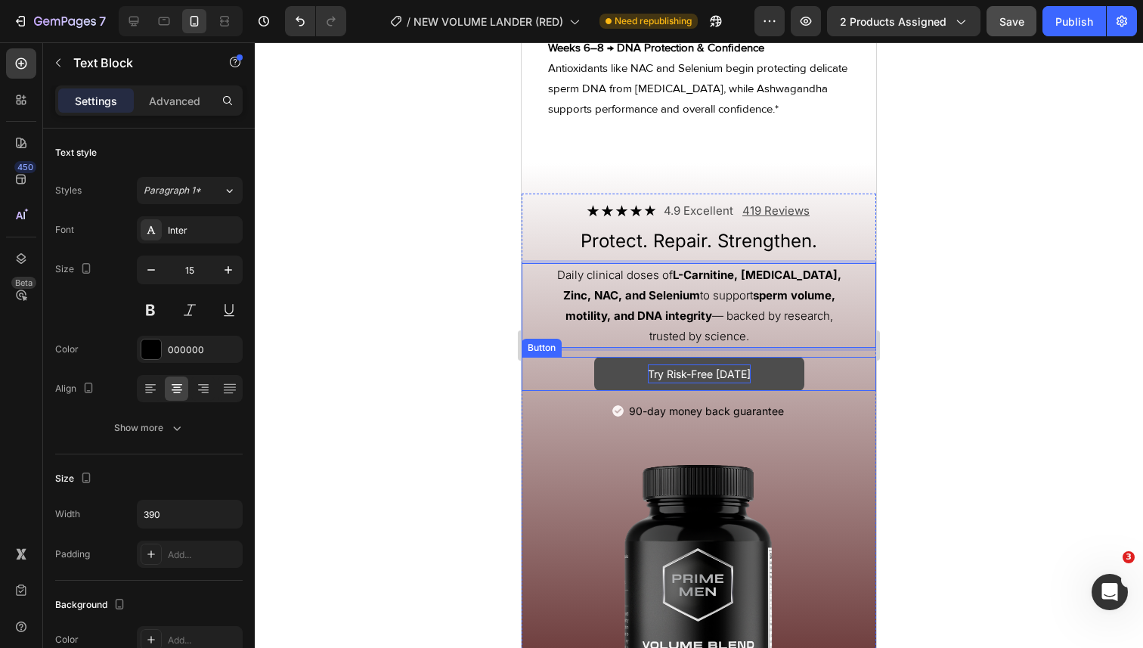
click at [734, 383] on p "Try Risk-Free [DATE]" at bounding box center [699, 374] width 103 height 19
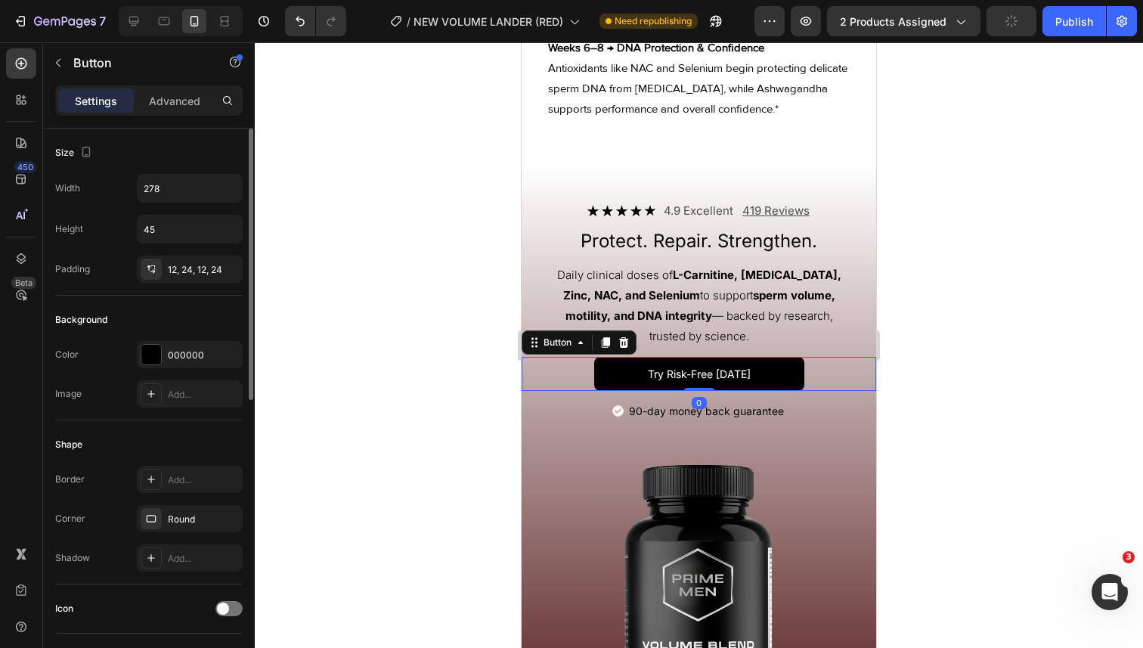
click at [153, 440] on div "Shape" at bounding box center [149, 445] width 188 height 24
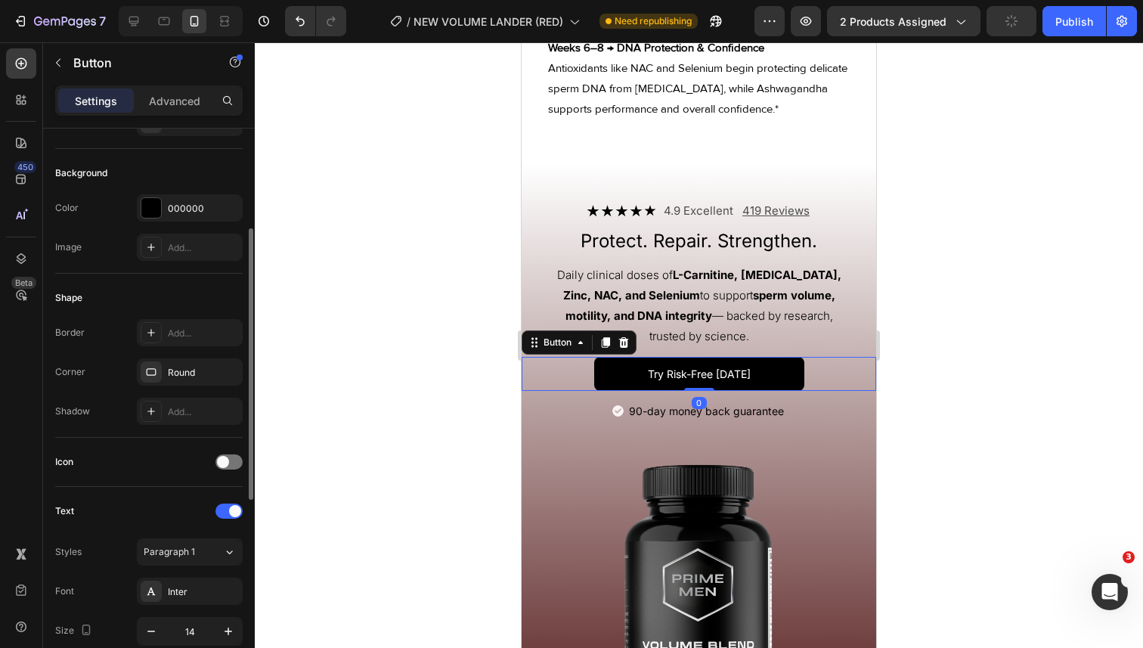
scroll to position [166, 0]
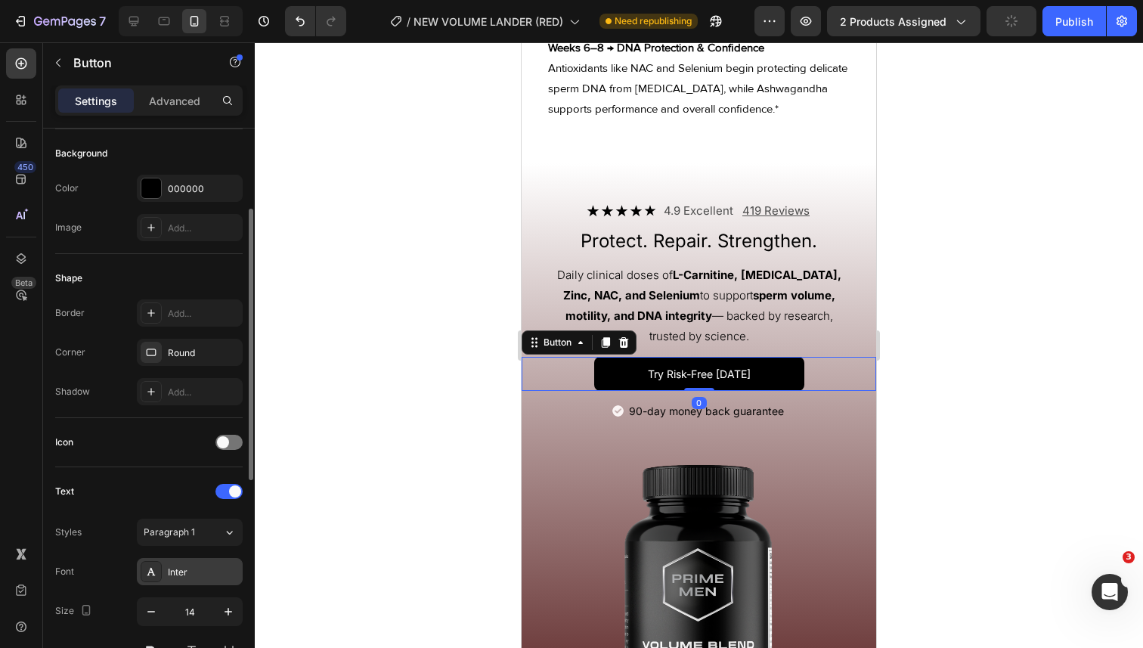
click at [188, 561] on div "Inter" at bounding box center [190, 571] width 106 height 27
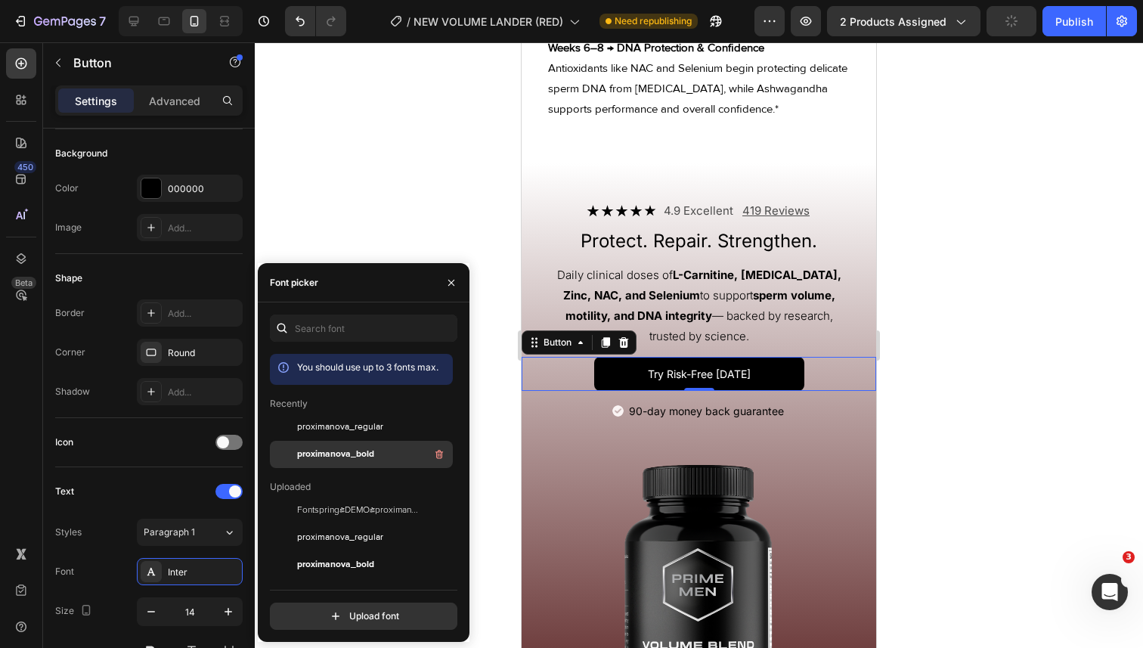
click at [309, 447] on div "proximanova_bold" at bounding box center [373, 454] width 153 height 18
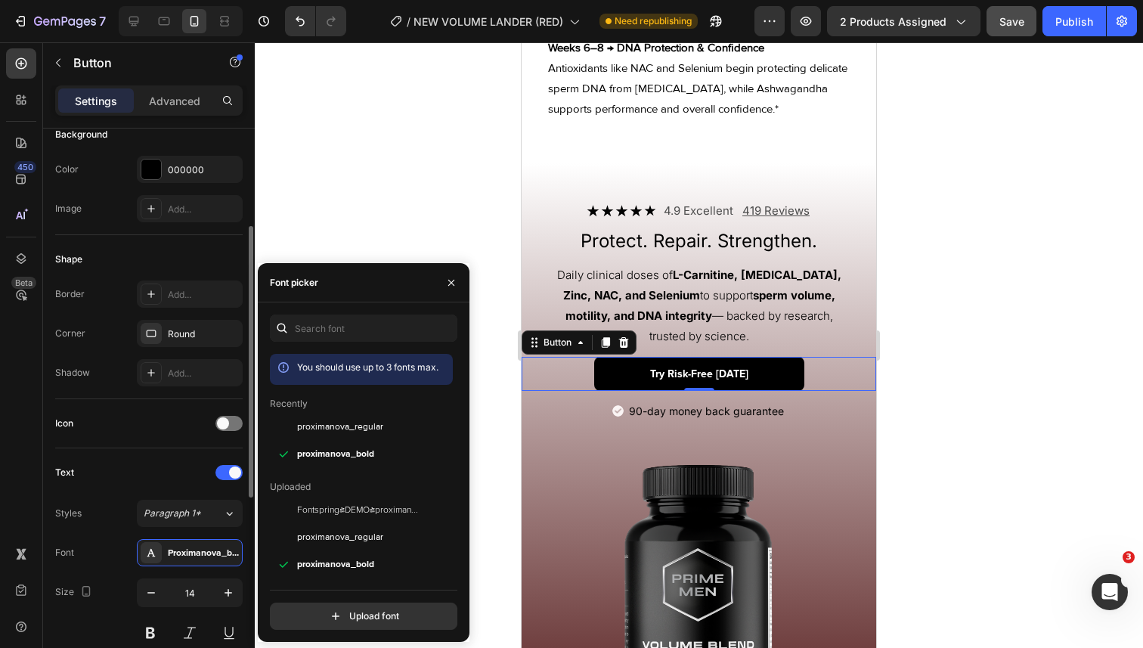
scroll to position [209, 0]
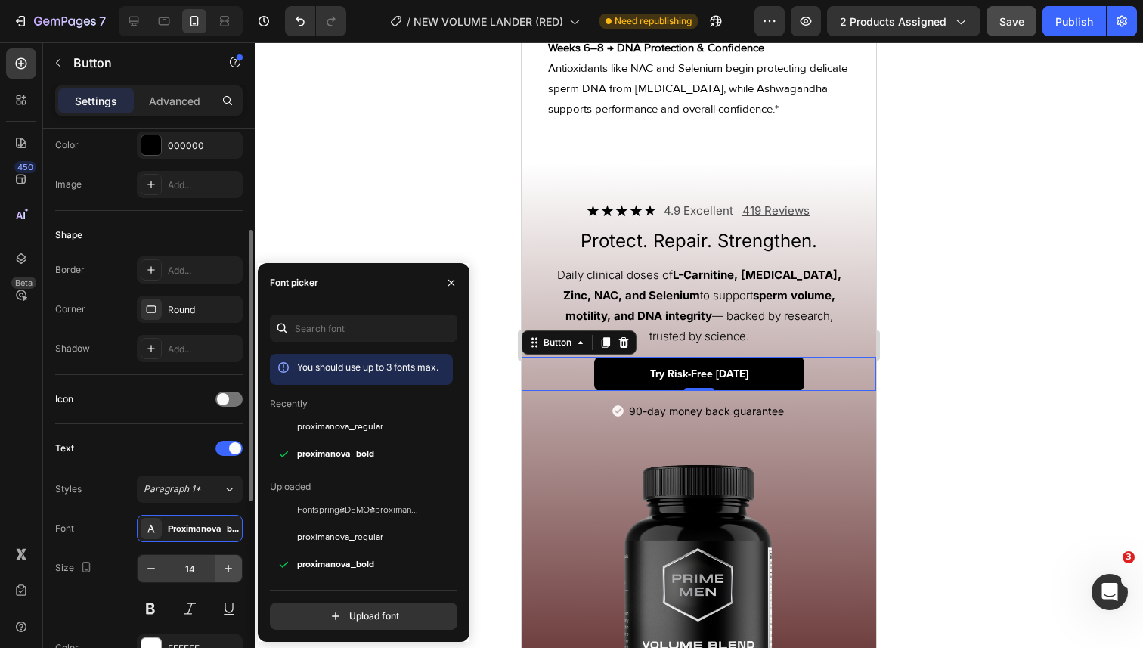
click at [225, 563] on icon "button" at bounding box center [228, 568] width 15 height 15
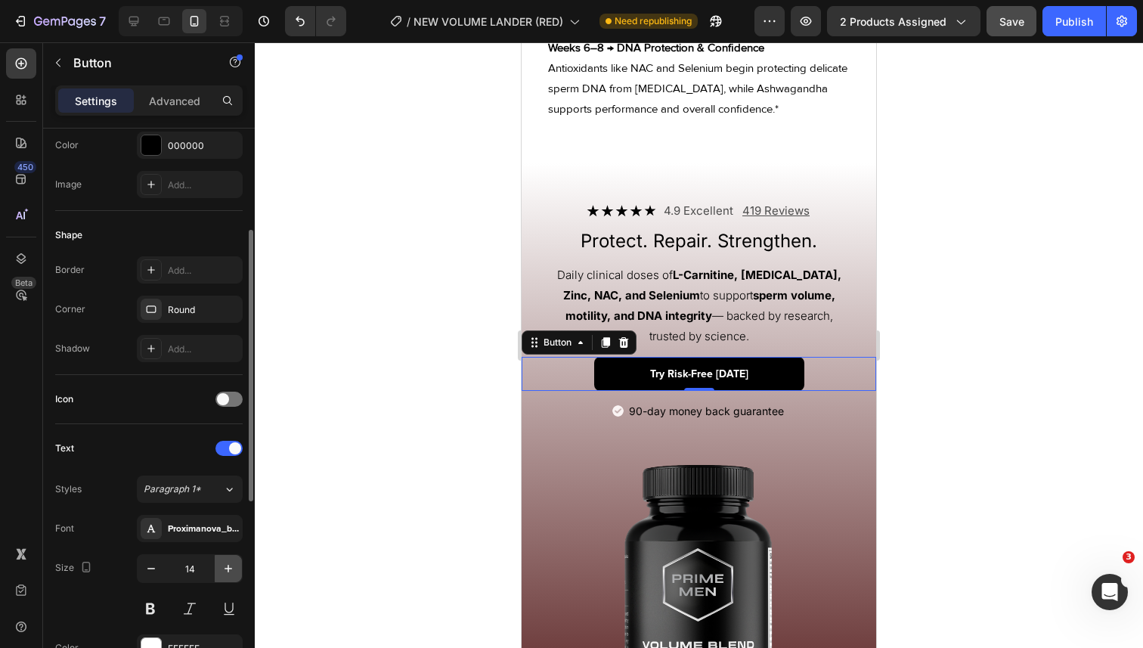
type input "15"
click at [620, 417] on div "Image" at bounding box center [618, 410] width 11 height 11
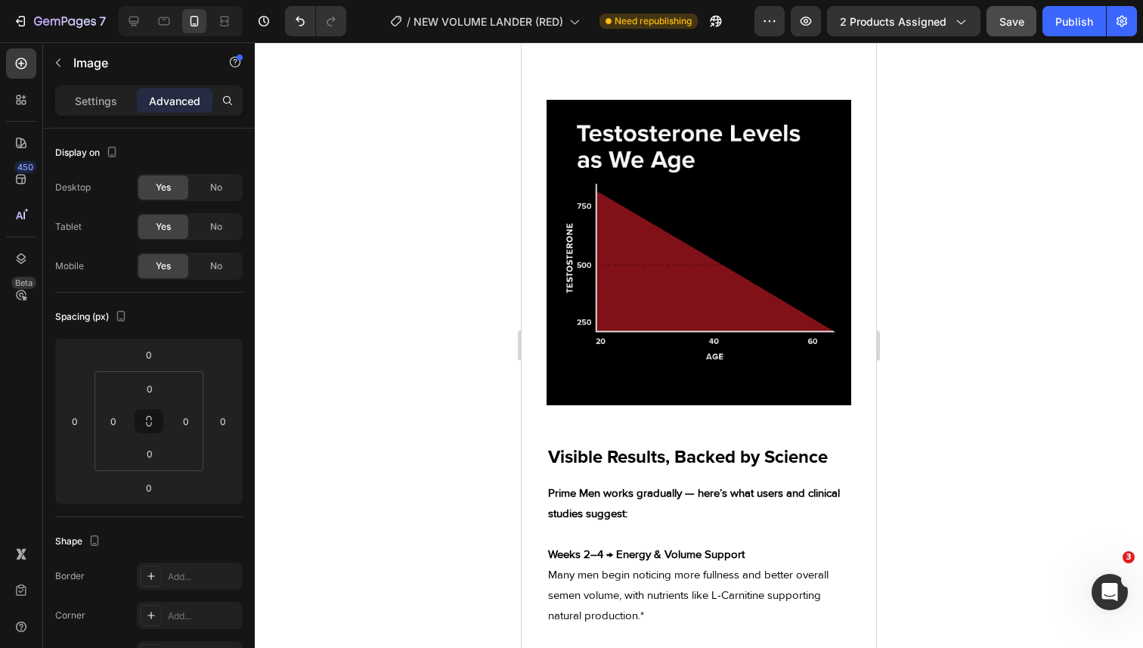
scroll to position [1541, 0]
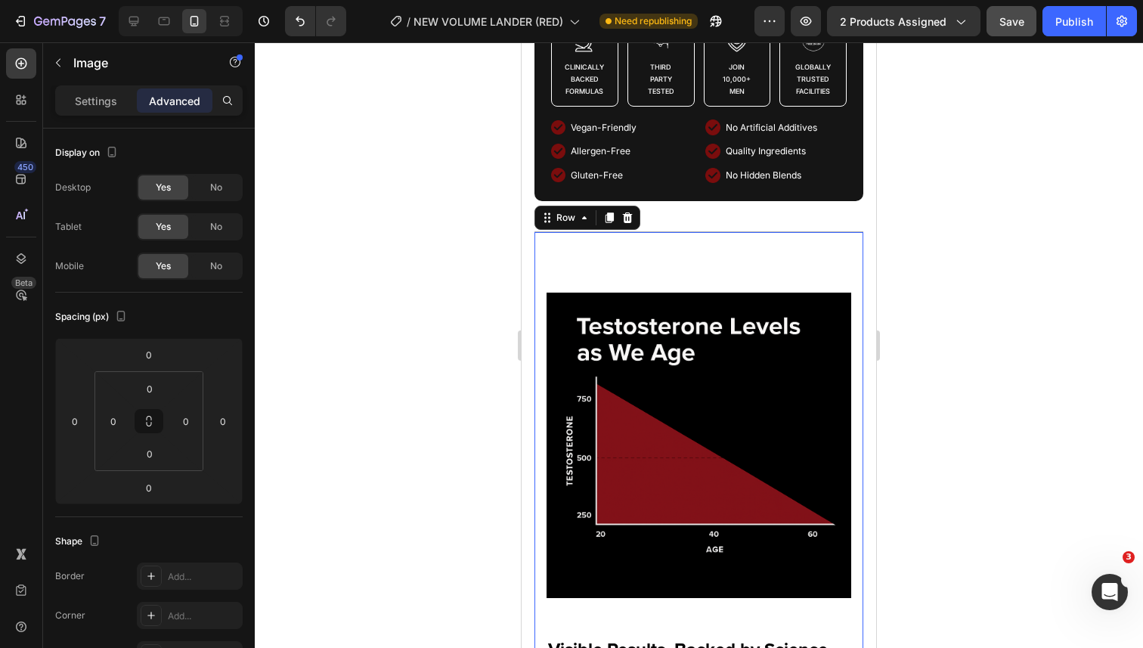
click at [661, 429] on div "Image Visible Results, Backed by Science Heading Prime Men works gradually — he…" at bounding box center [699, 633] width 329 height 805
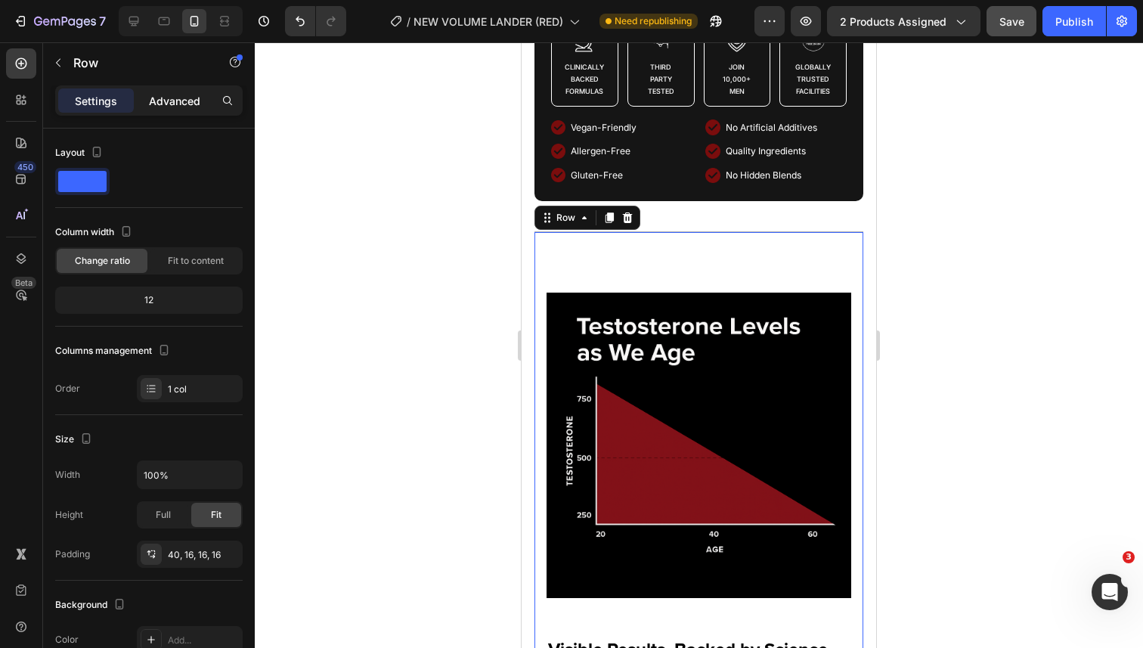
click at [176, 102] on p "Advanced" at bounding box center [174, 101] width 51 height 16
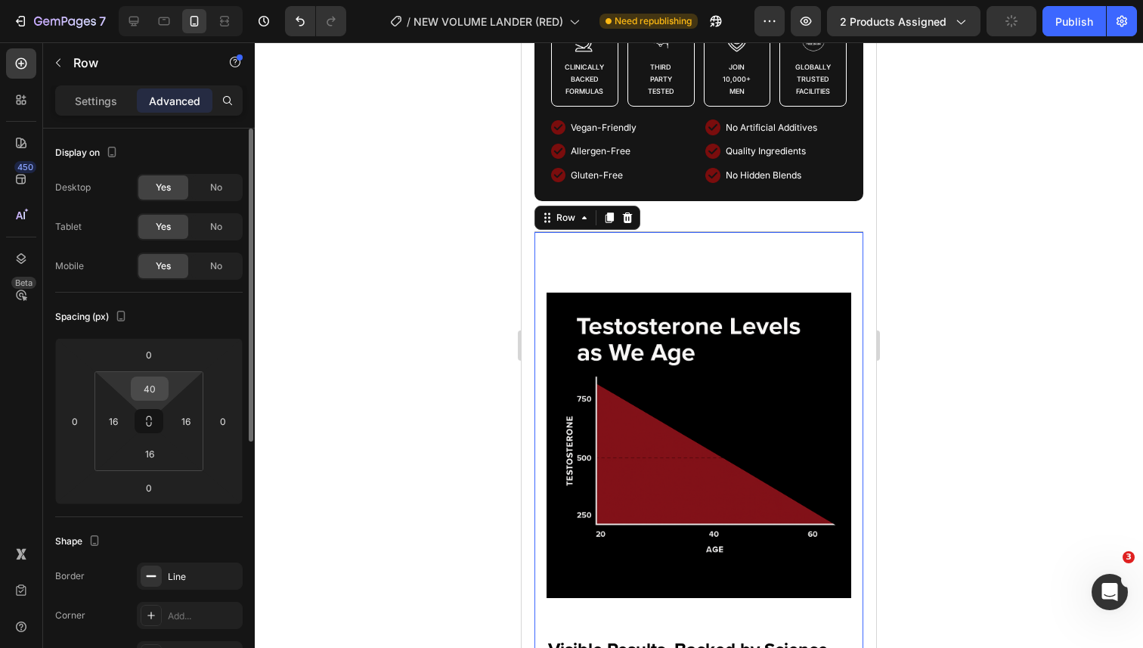
click at [157, 392] on input "40" at bounding box center [150, 388] width 30 height 23
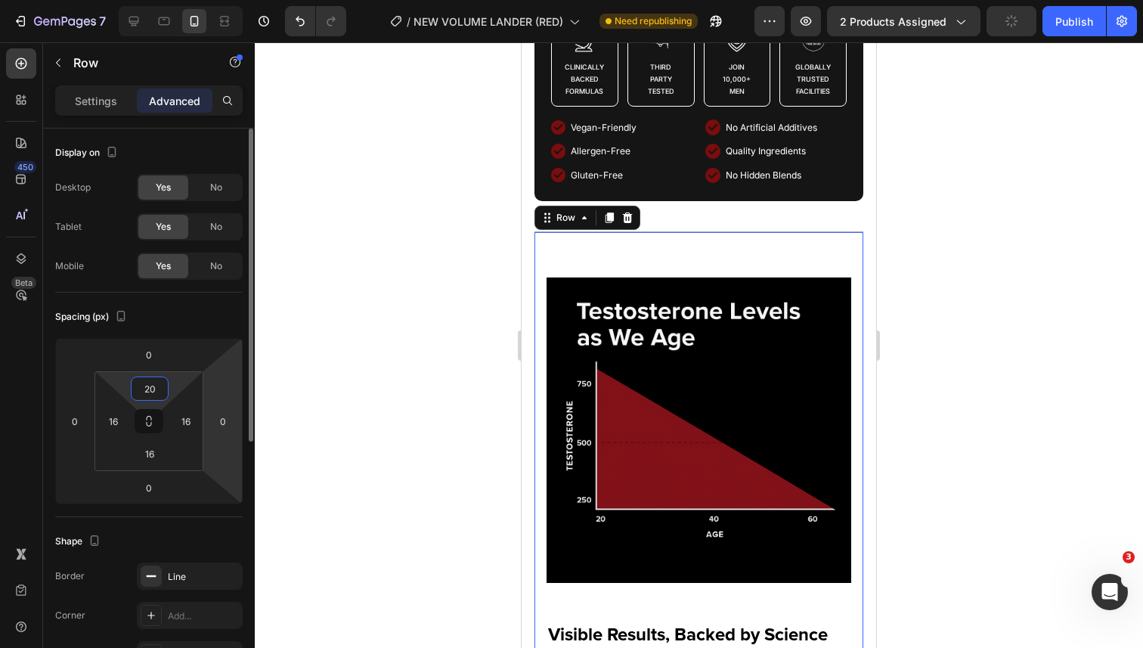
type input "2"
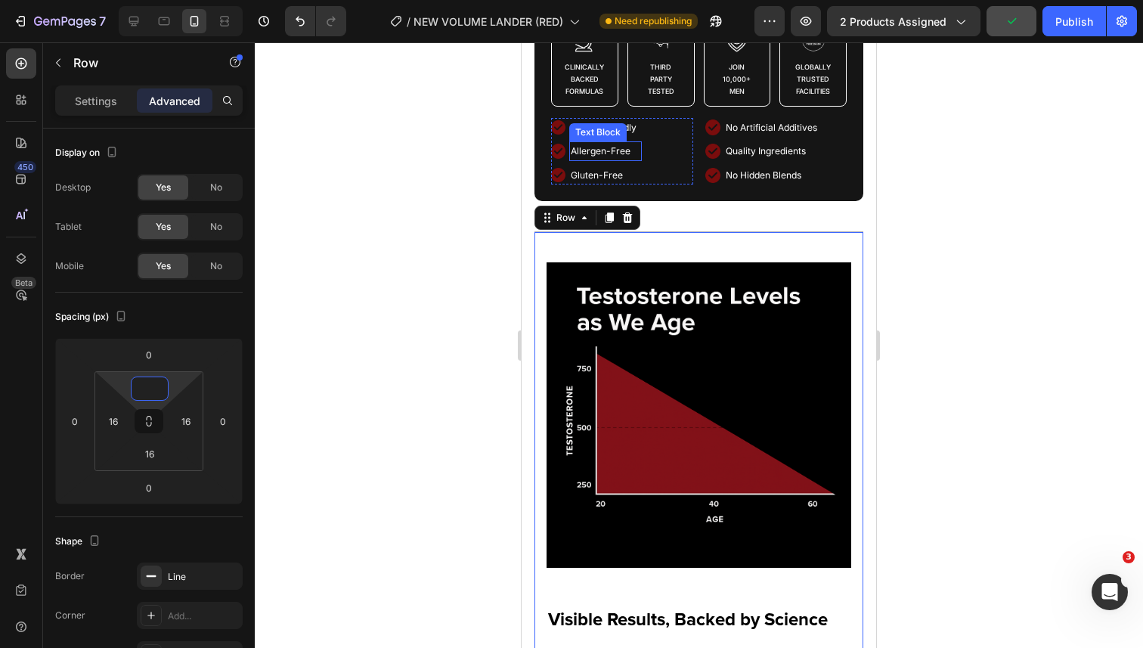
scroll to position [1405, 0]
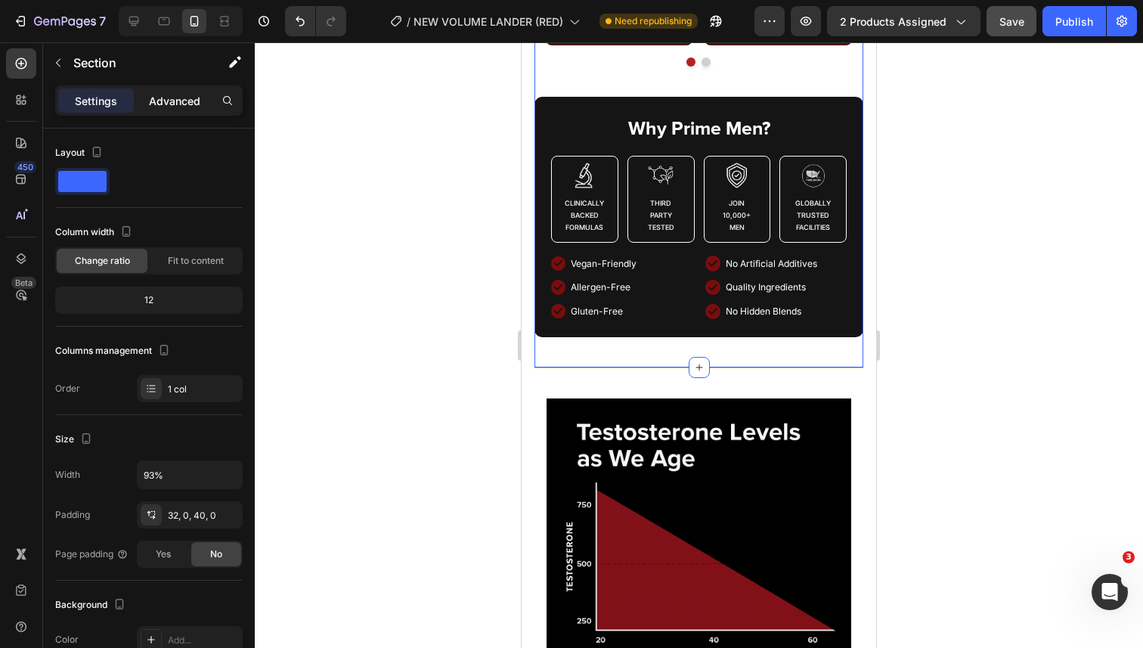
click at [185, 103] on p "Advanced" at bounding box center [174, 101] width 51 height 16
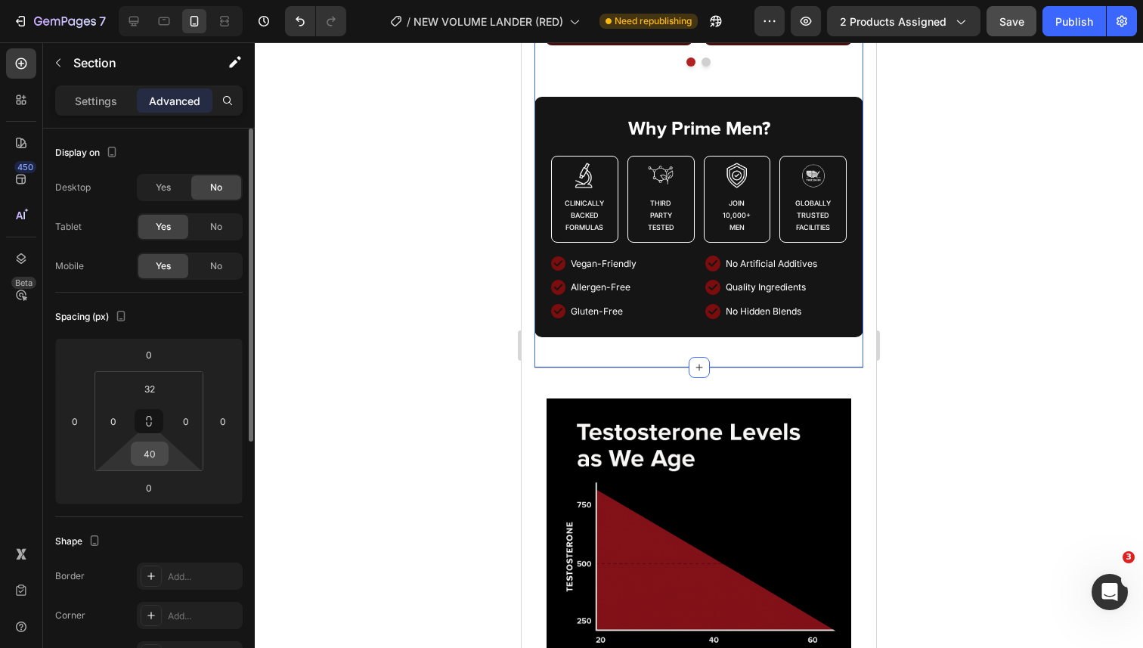
click at [162, 447] on input "40" at bounding box center [150, 453] width 30 height 23
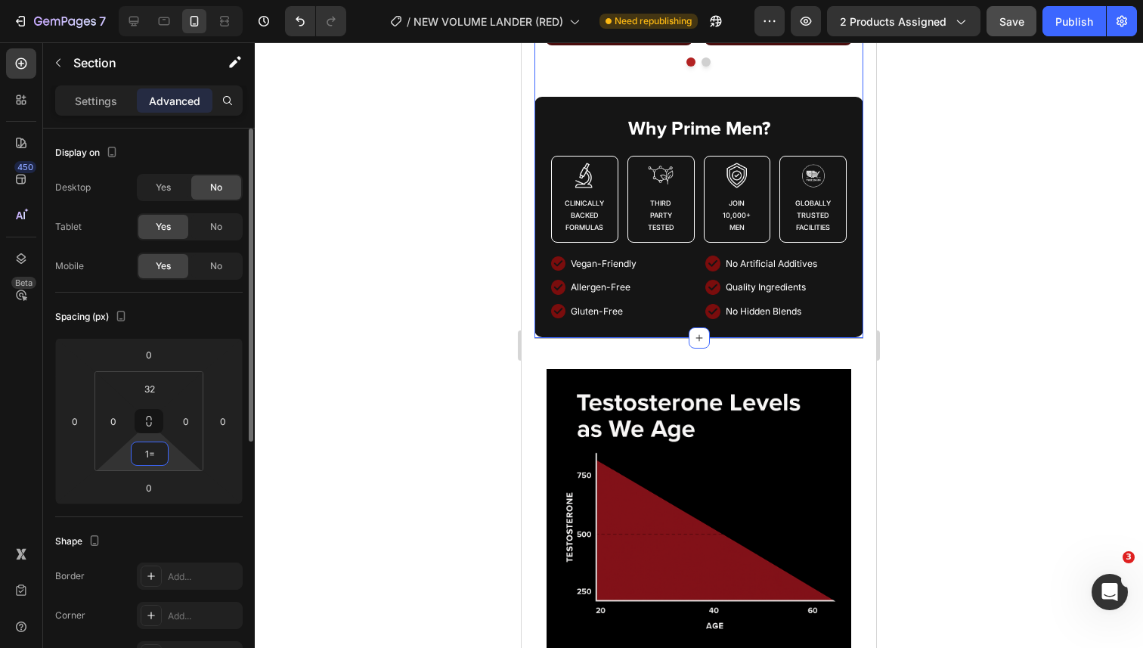
type input "1"
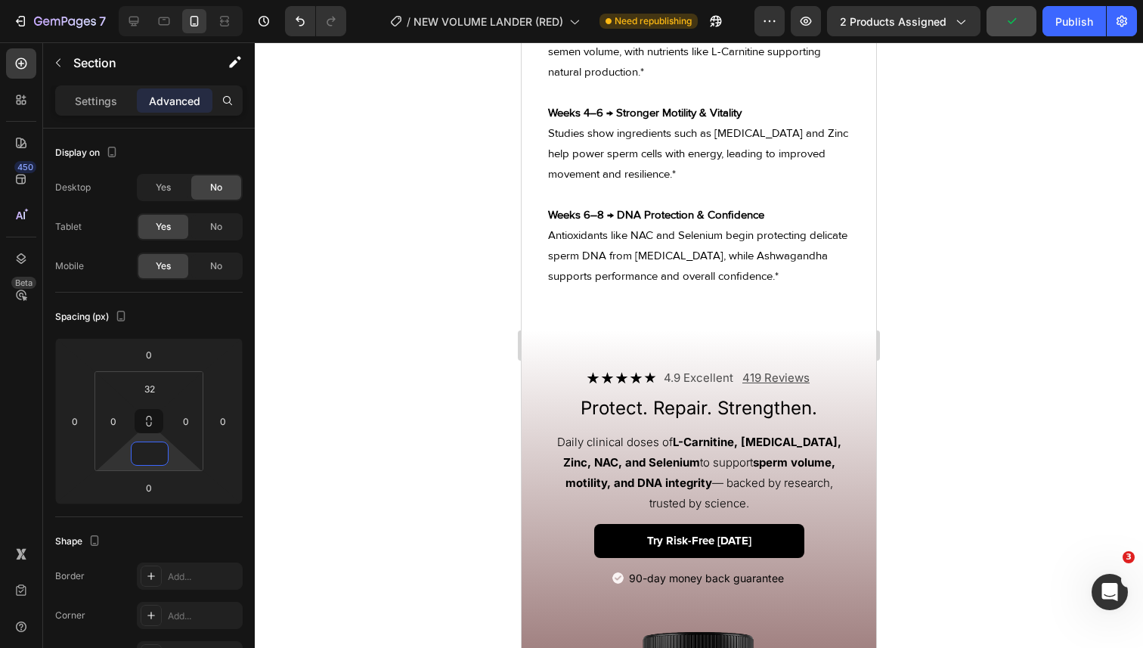
scroll to position [2405, 0]
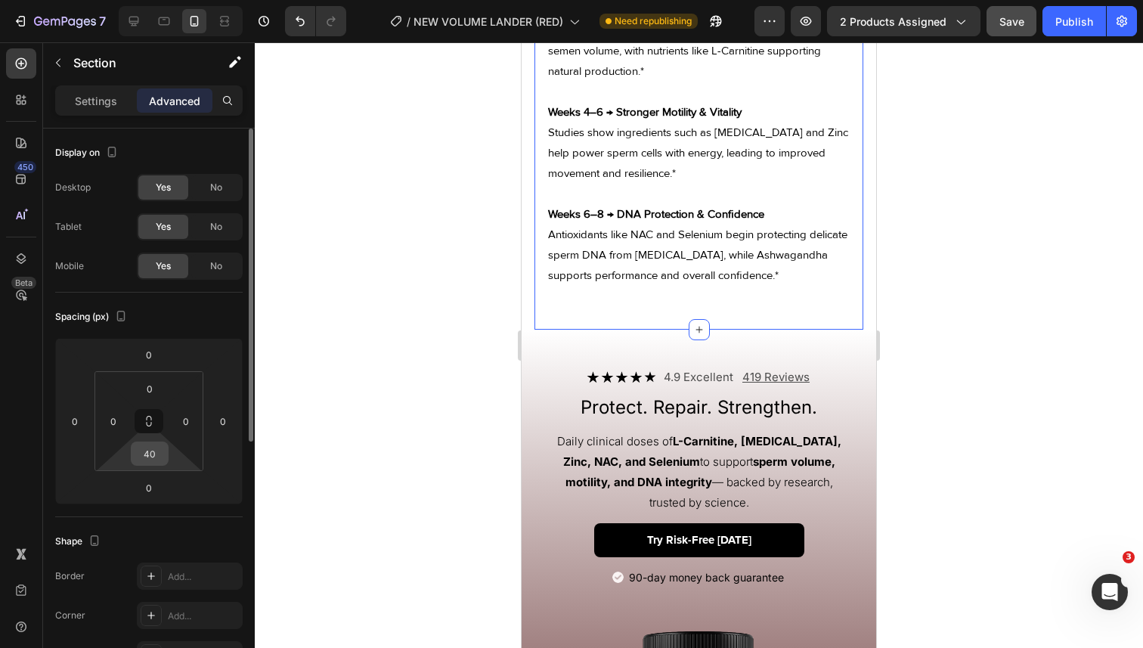
click at [143, 457] on input "40" at bounding box center [150, 453] width 30 height 23
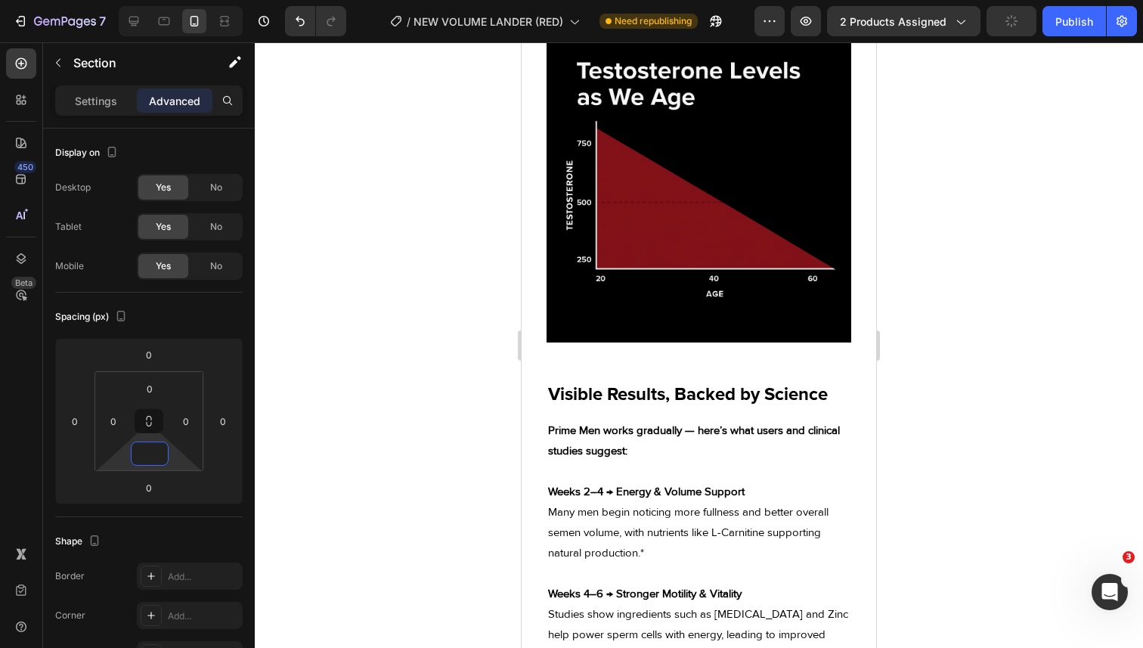
scroll to position [1506, 0]
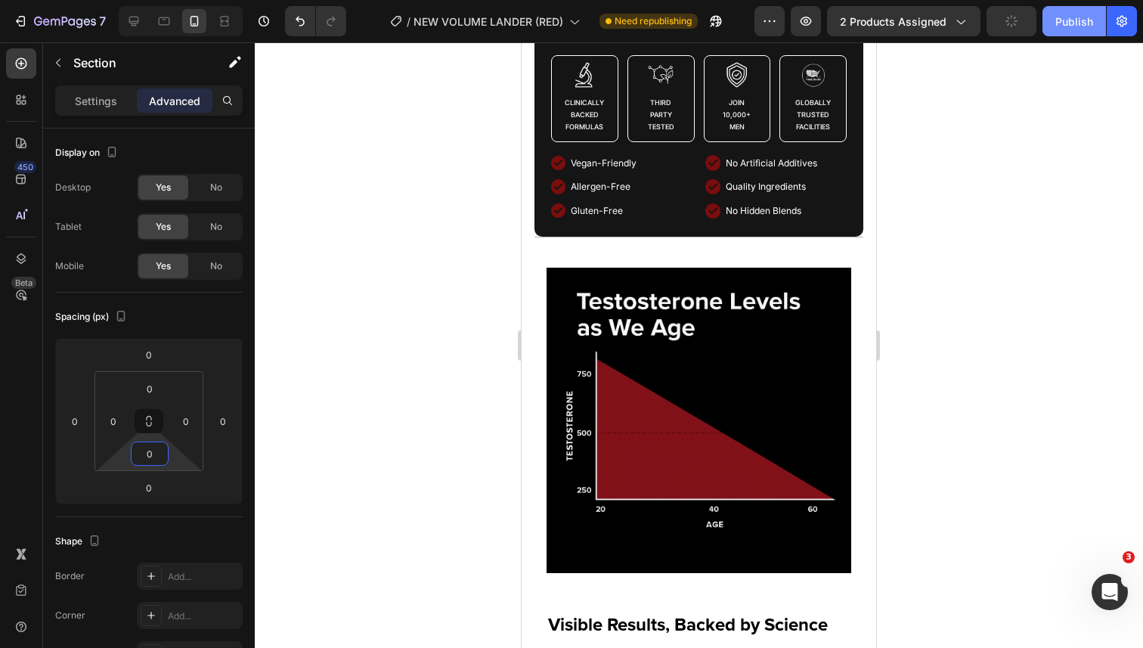
click at [1069, 31] on button "Publish" at bounding box center [1075, 21] width 64 height 30
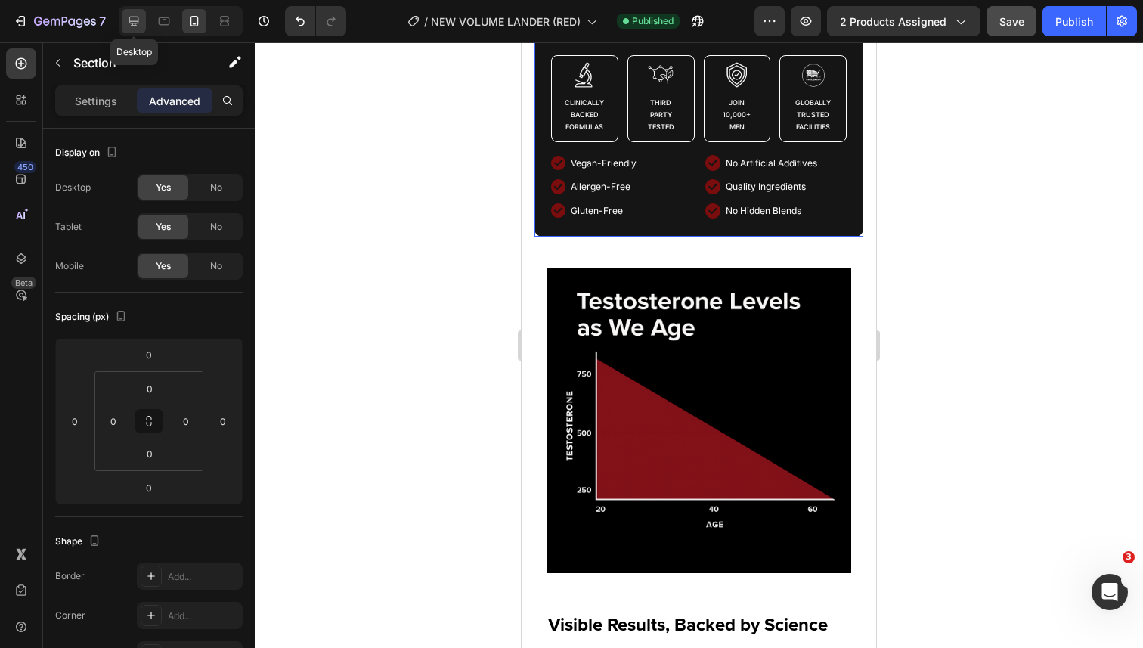
click at [141, 23] on icon at bounding box center [133, 21] width 15 height 15
type input "64"
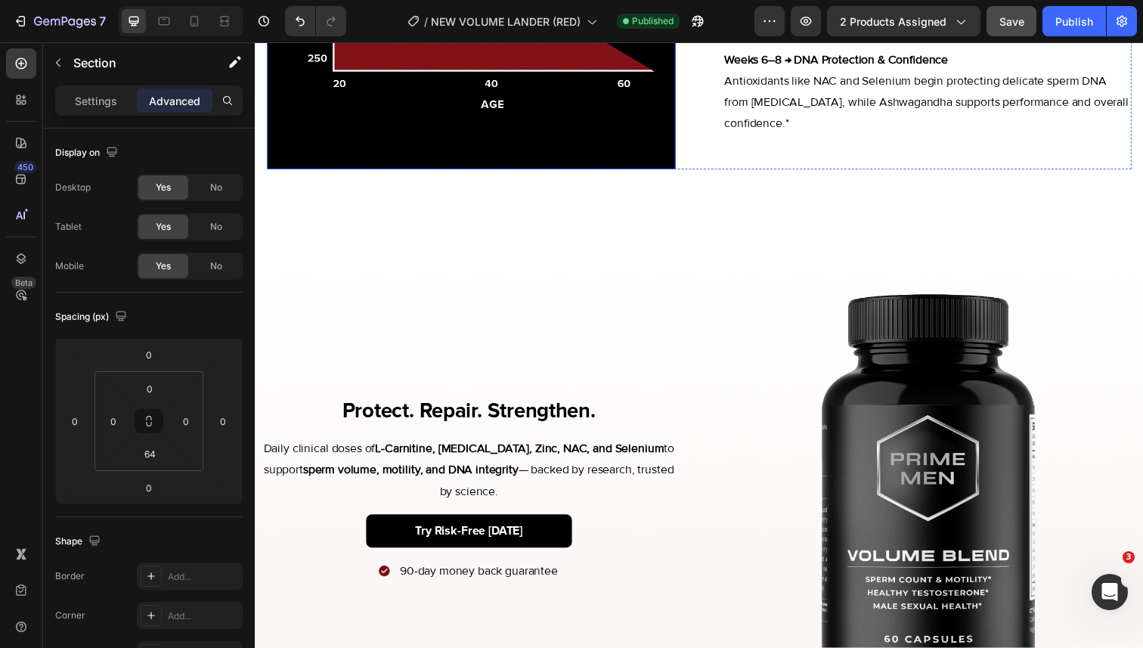
scroll to position [1767, 0]
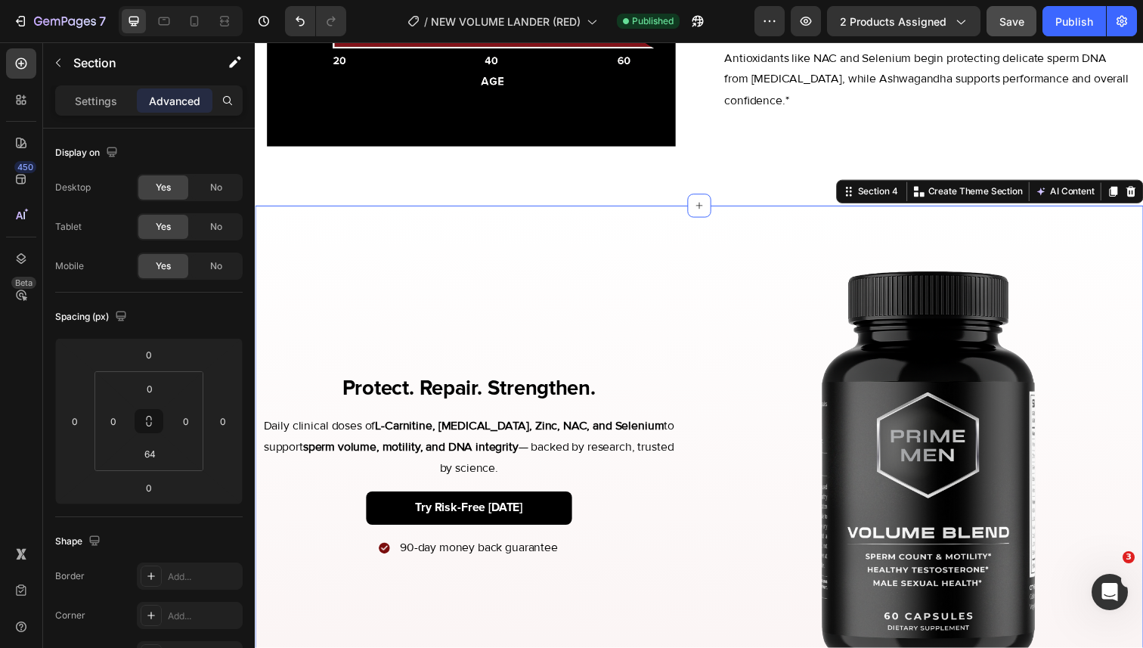
click at [608, 226] on div "Protect. Repair. Strengthen. Heading Daily clinical doses of L-Carnitine, CoQ10…" at bounding box center [709, 476] width 908 height 534
click at [191, 98] on p "Advanced" at bounding box center [174, 101] width 51 height 16
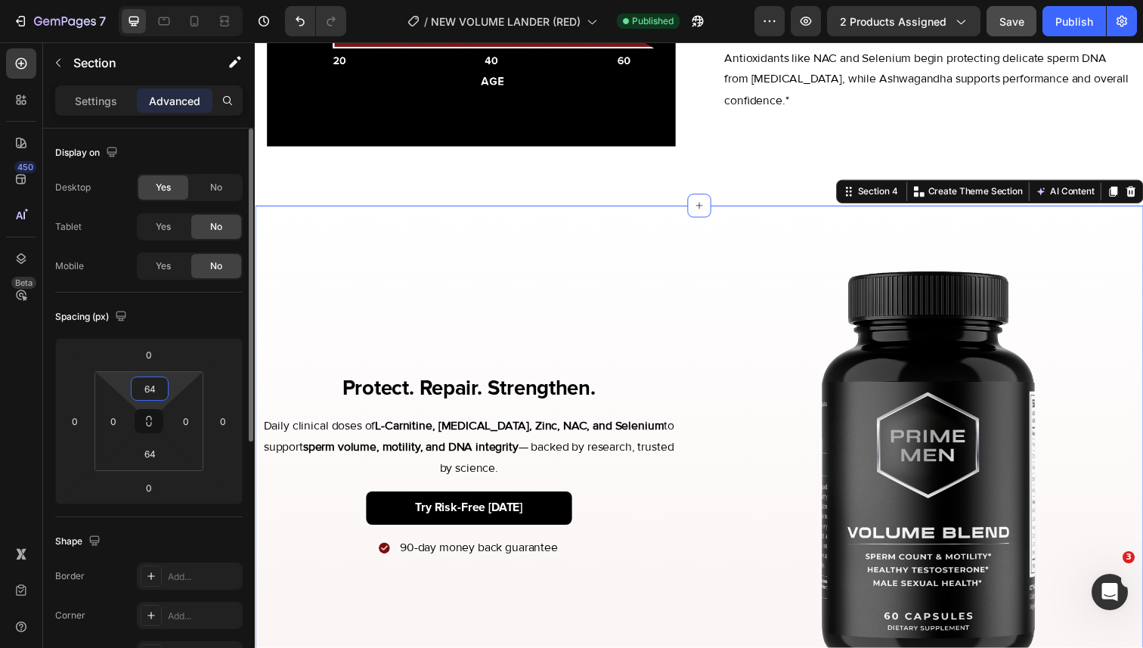
click at [159, 389] on input "64" at bounding box center [150, 388] width 30 height 23
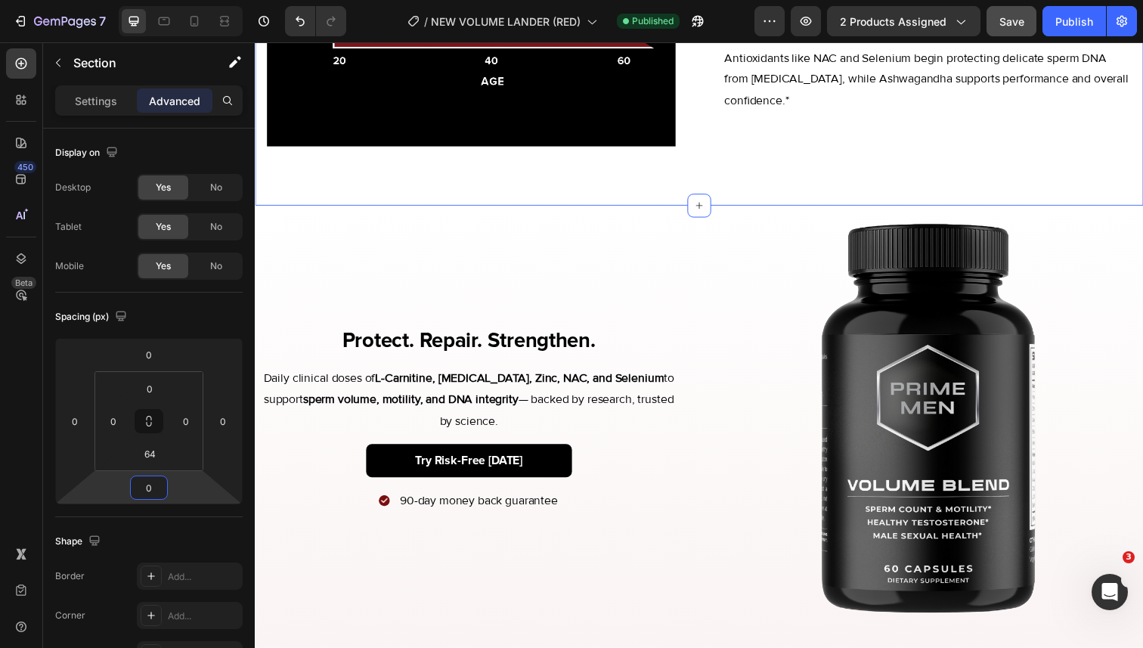
click at [160, 0] on html "7 Version history / NEW VOLUME LANDER (RED) Published Preview 2 products assign…" at bounding box center [571, 0] width 1143 height 0
click at [159, 459] on input "64" at bounding box center [150, 453] width 30 height 23
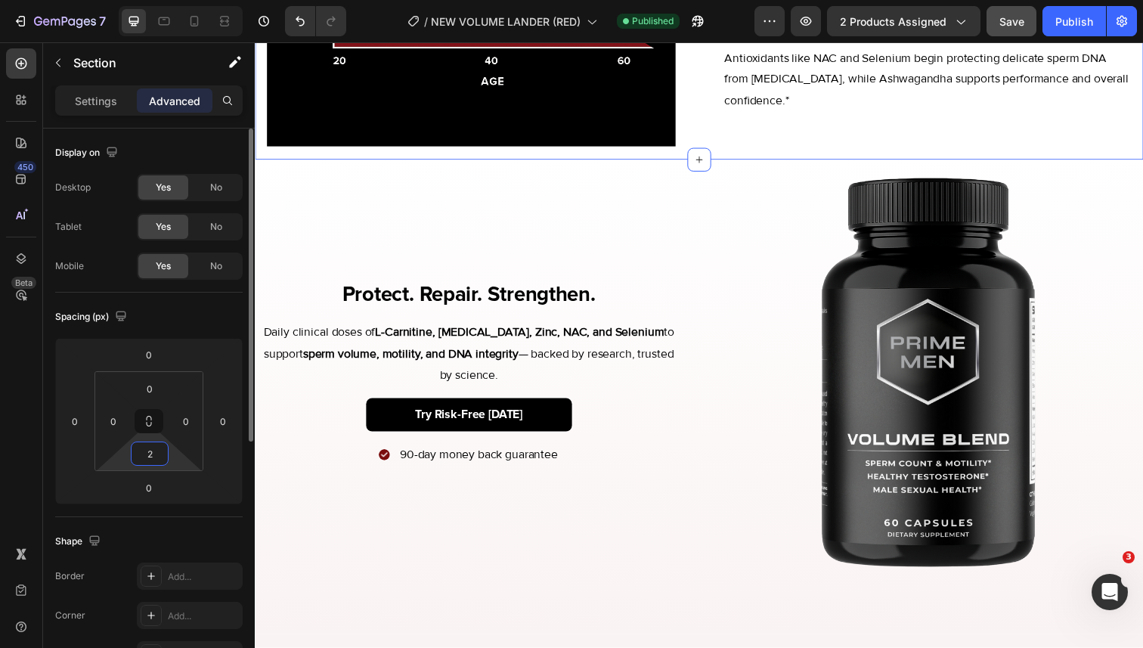
type input "20"
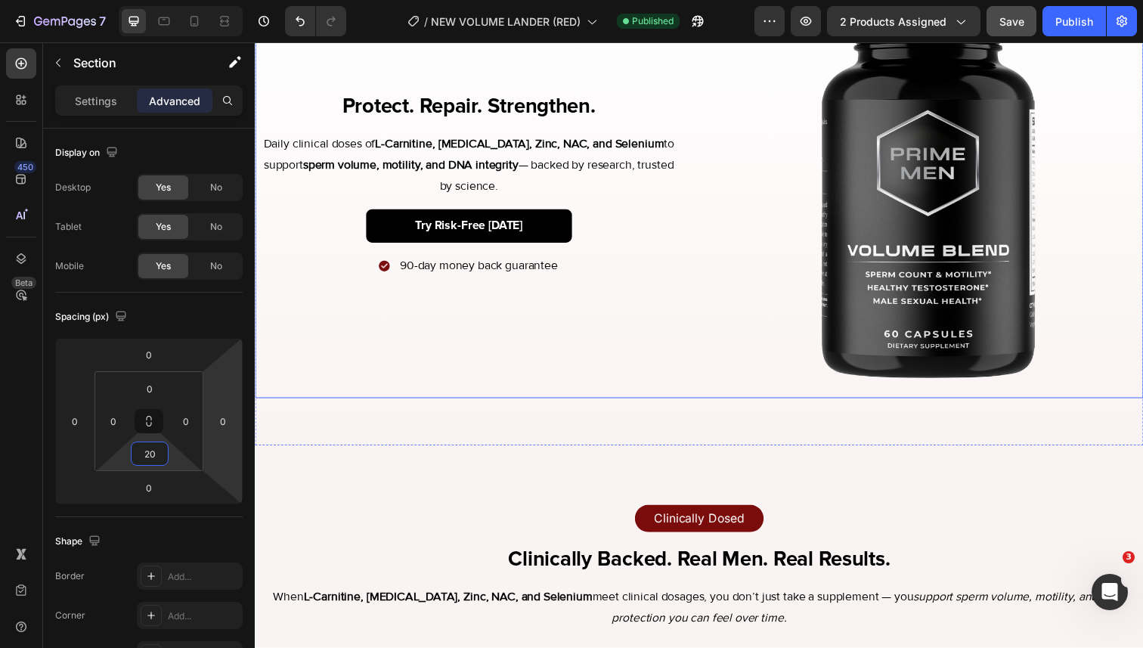
scroll to position [1996, 0]
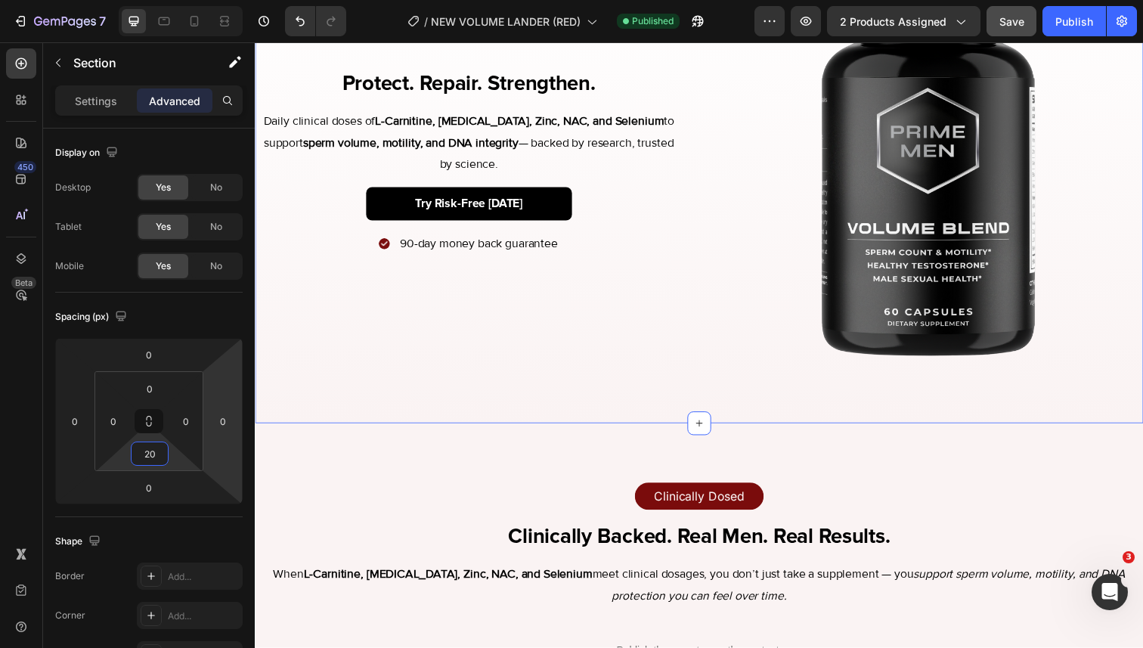
click at [486, 405] on div "Protect. Repair. Strengthen. Heading Daily clinical doses of L-Carnitine, CoQ10…" at bounding box center [709, 190] width 908 height 486
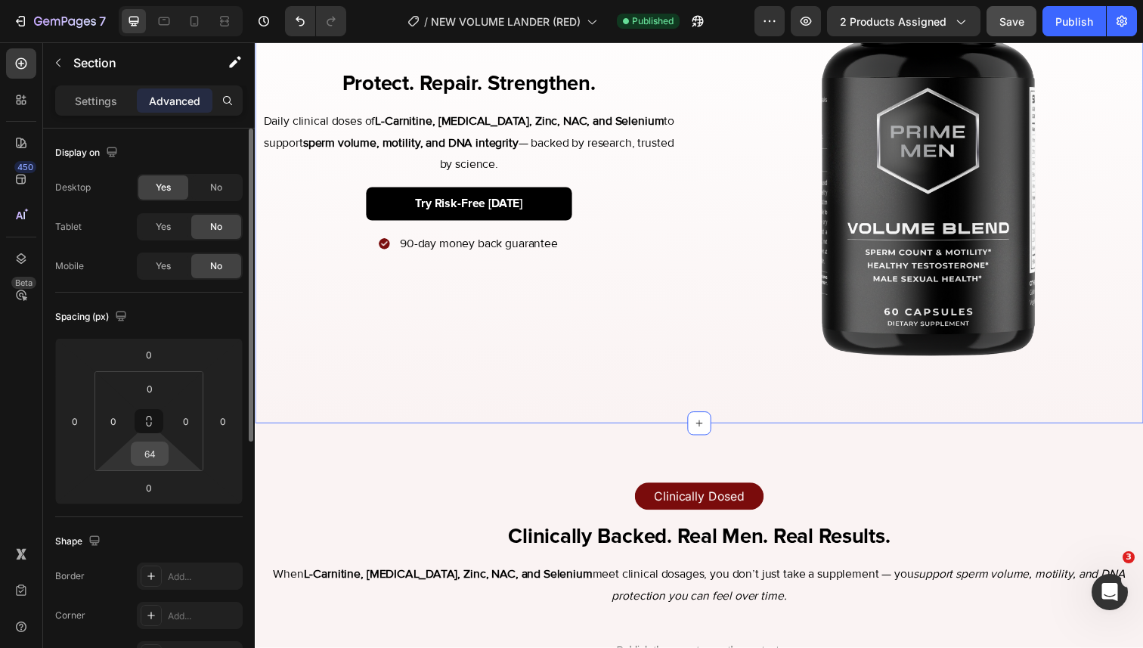
click at [153, 442] on input "64" at bounding box center [150, 453] width 30 height 23
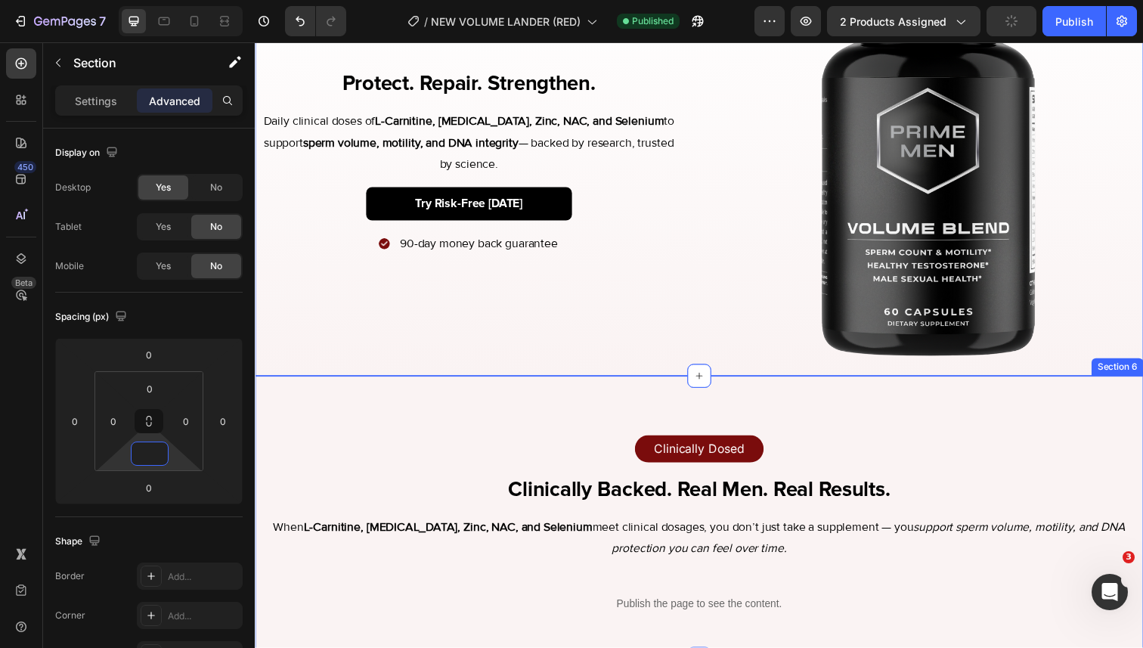
click at [361, 415] on div "Clinically Dosed Text Block Row Row Clinically Backed. Real Men. Real Results. …" at bounding box center [709, 527] width 908 height 289
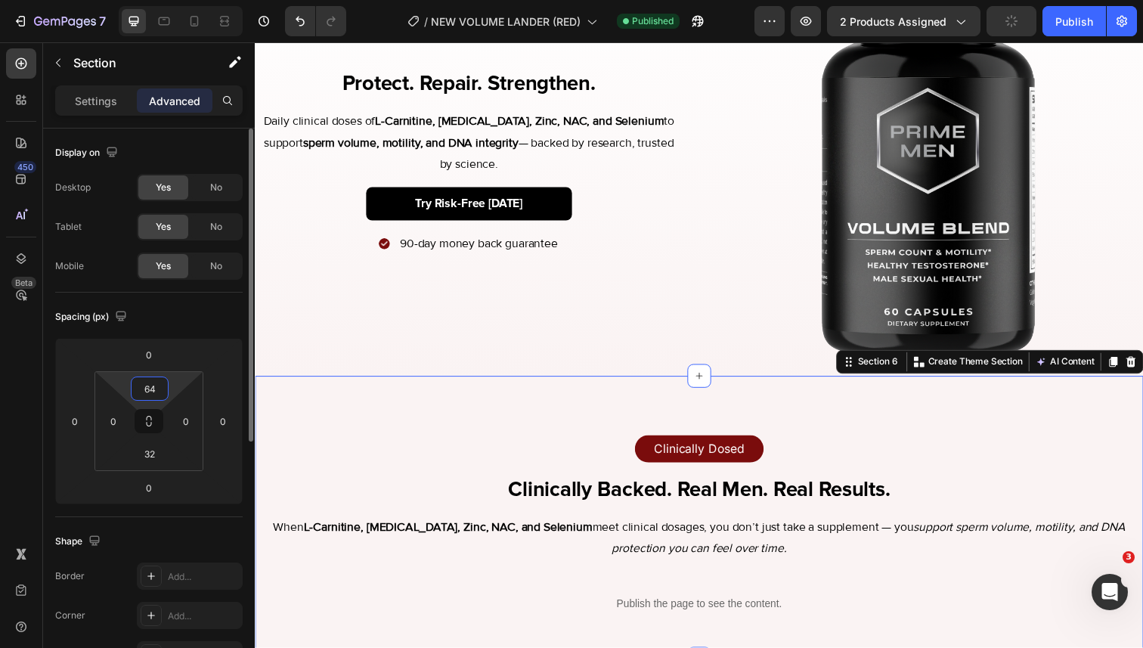
click at [157, 394] on input "64" at bounding box center [150, 388] width 30 height 23
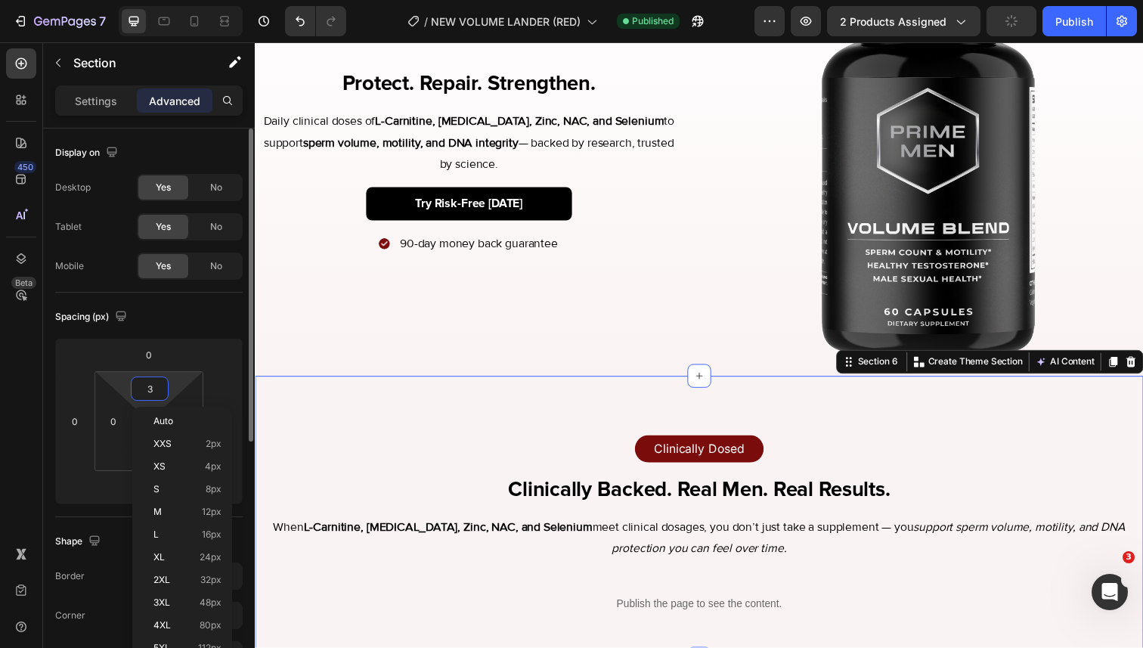
type input "32"
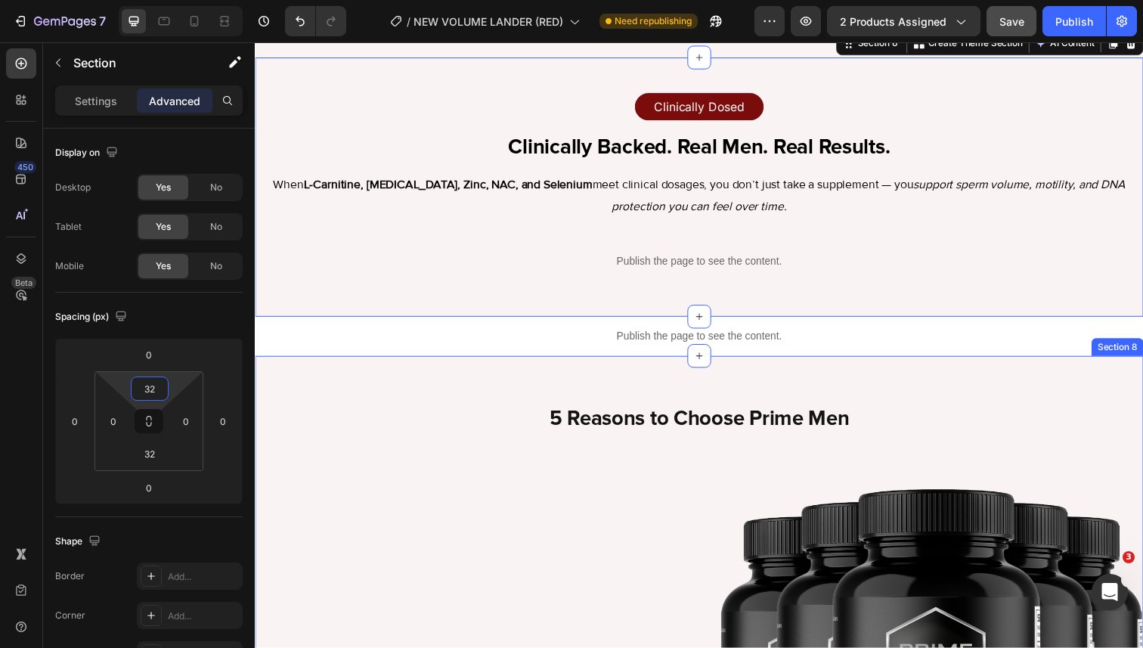
scroll to position [2481, 0]
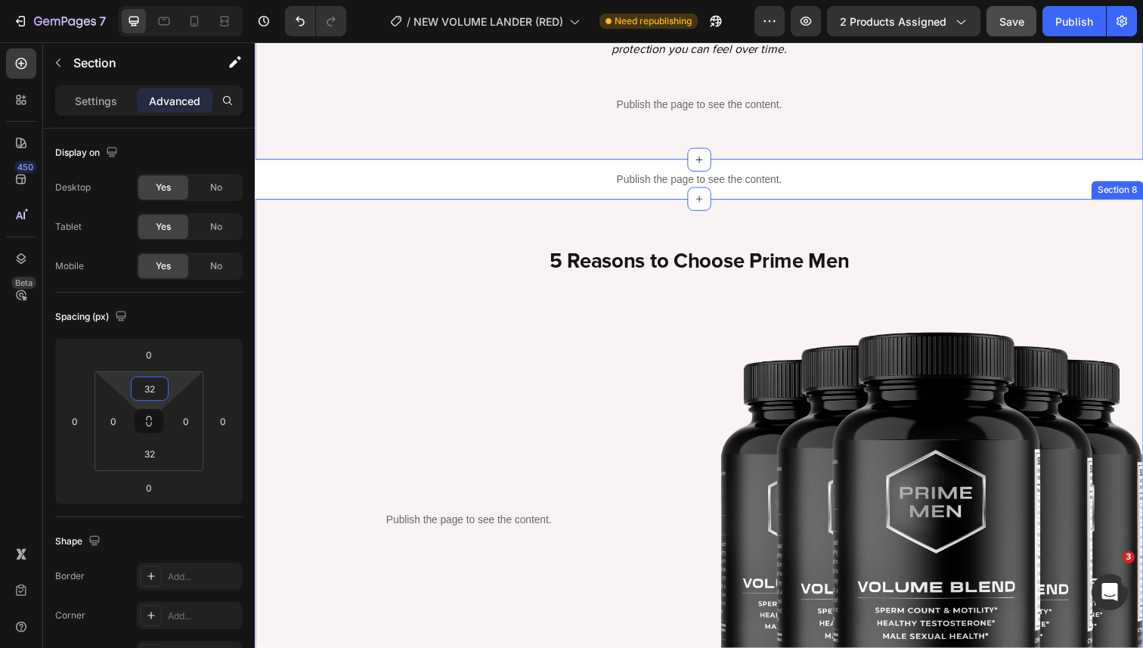
click at [471, 228] on div "5 Reasons to Choose Prime Men Heading Publish the page to see the content. Cust…" at bounding box center [709, 500] width 908 height 594
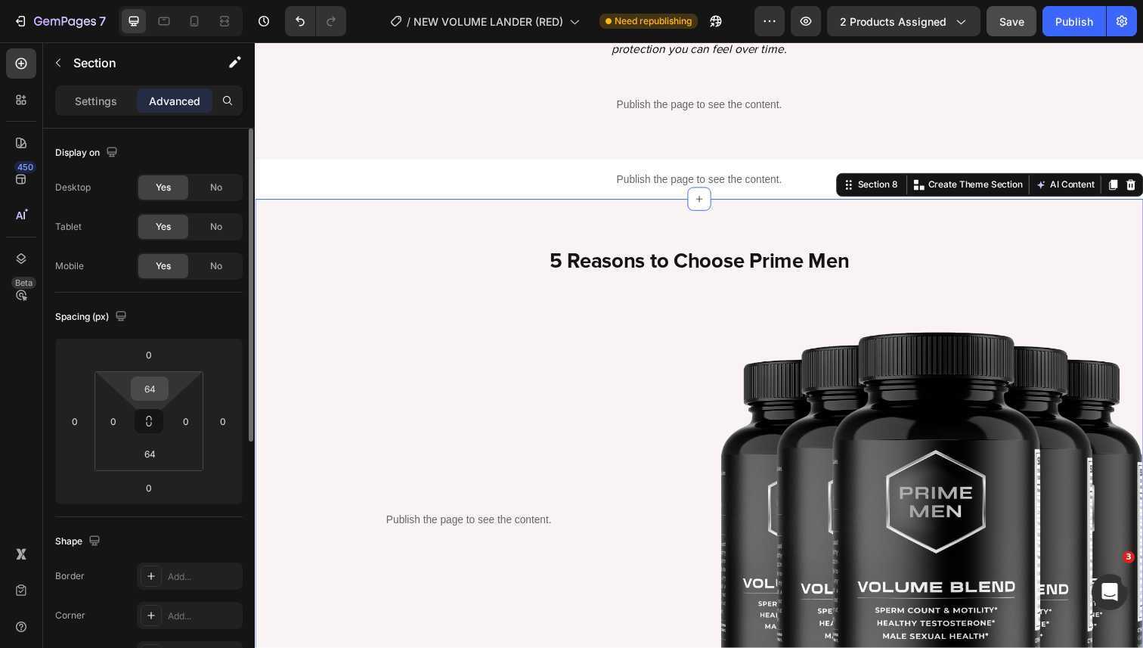
click at [160, 381] on input "64" at bounding box center [150, 388] width 30 height 23
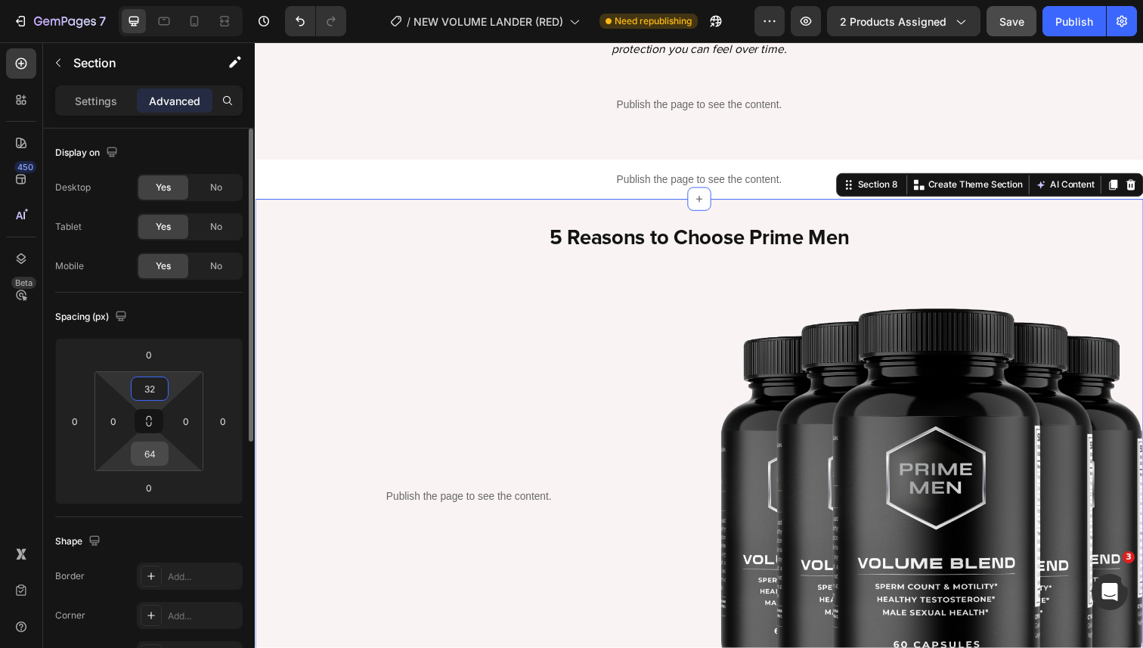
type input "32"
click at [155, 452] on input "64" at bounding box center [150, 453] width 30 height 23
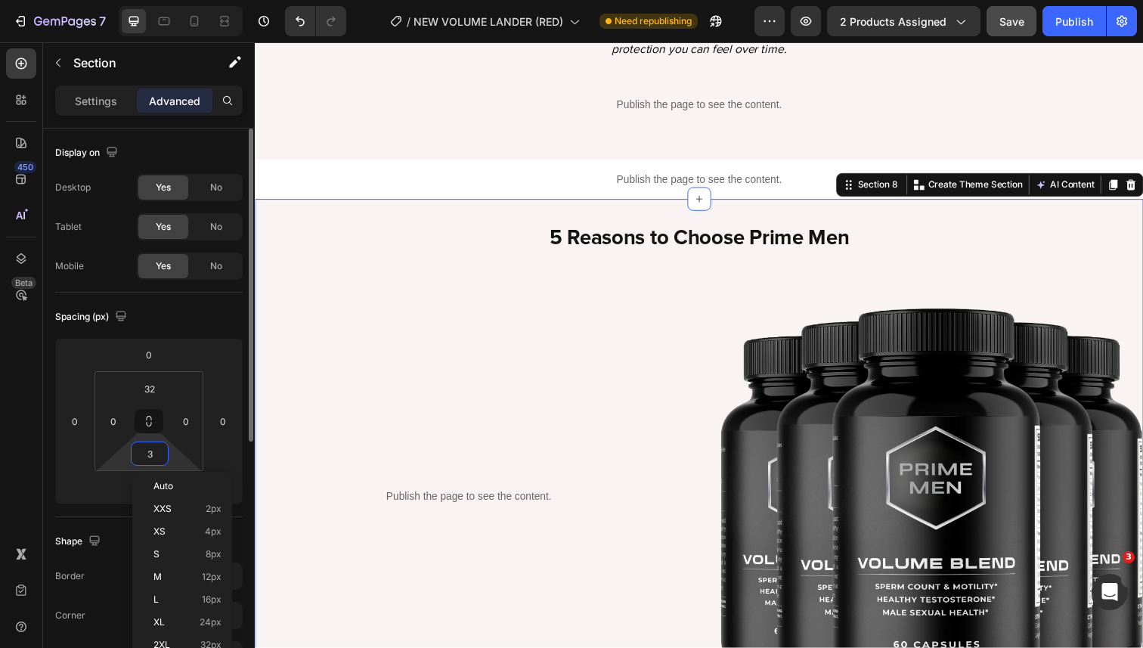
type input "32"
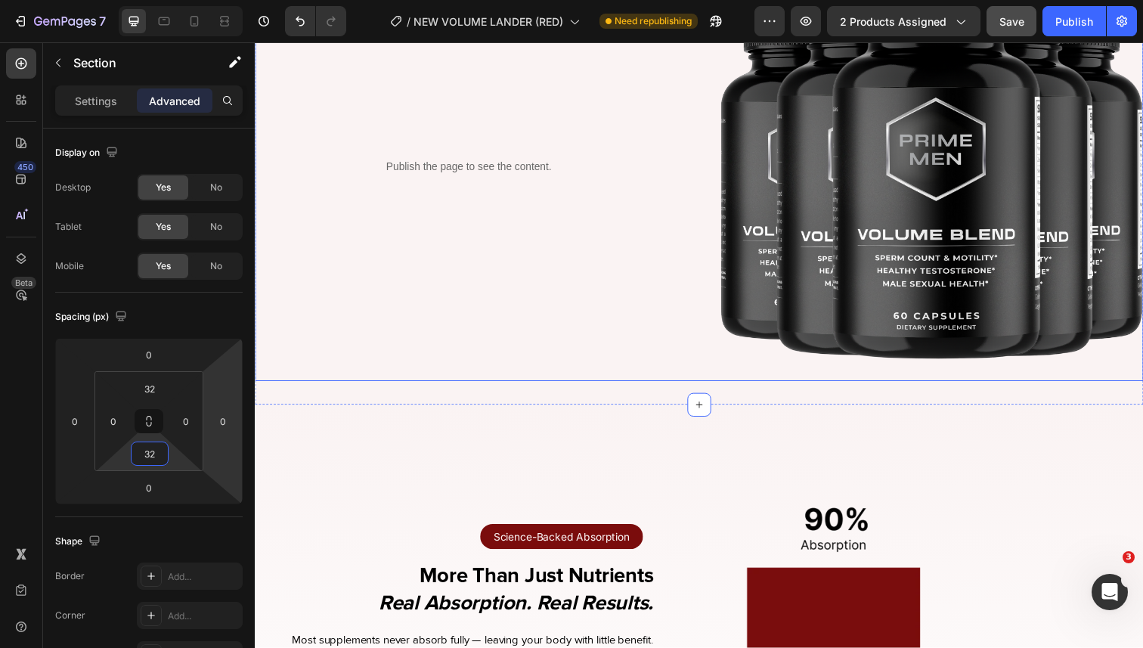
scroll to position [2819, 0]
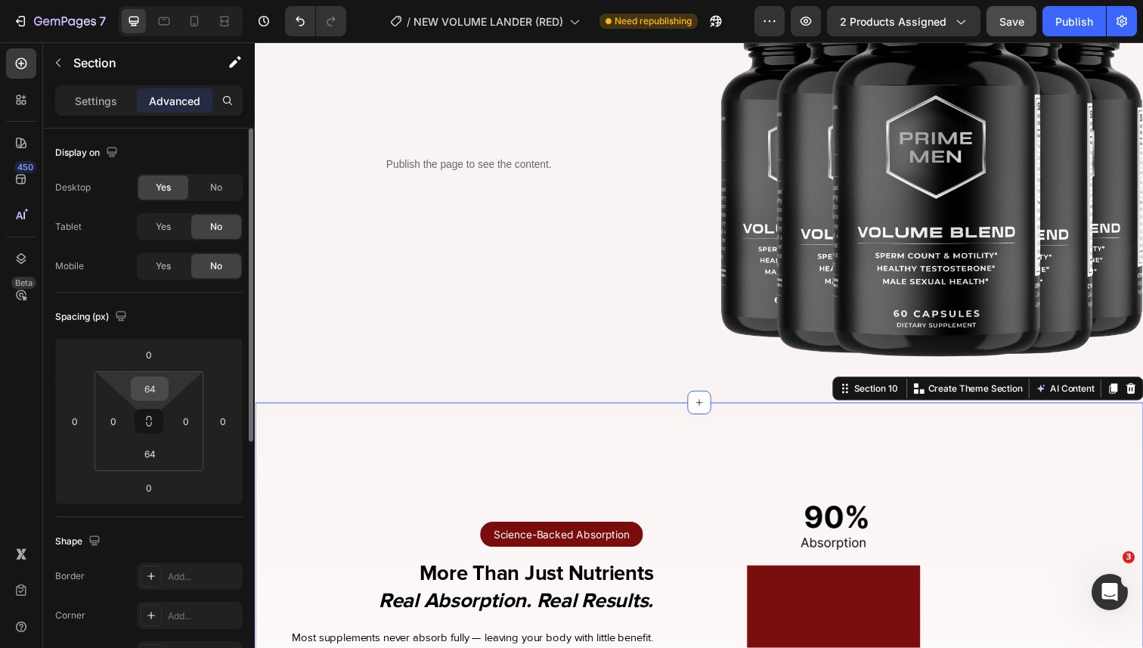
click at [155, 392] on input "64" at bounding box center [150, 388] width 30 height 23
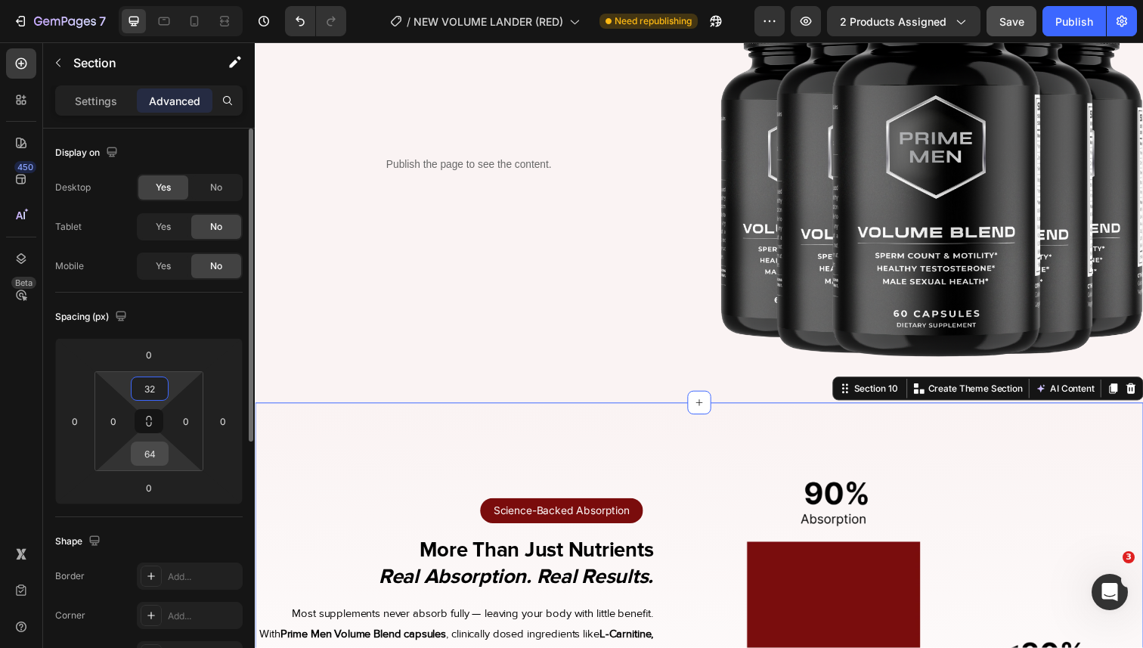
type input "32"
click at [154, 457] on input "64" at bounding box center [150, 453] width 30 height 23
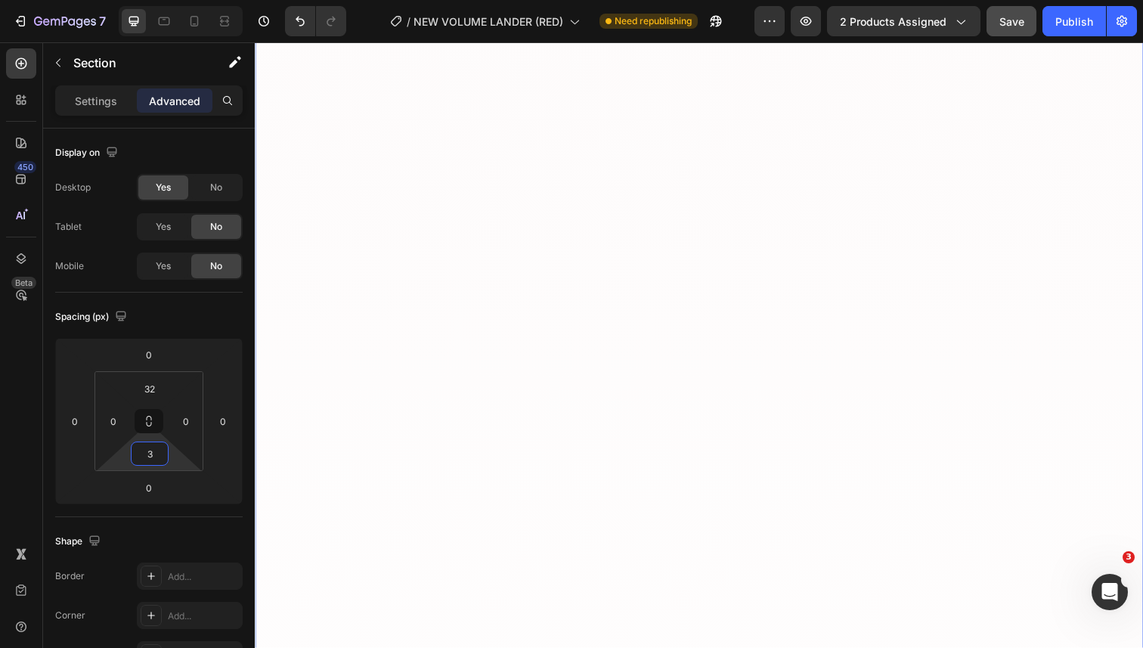
type input "32"
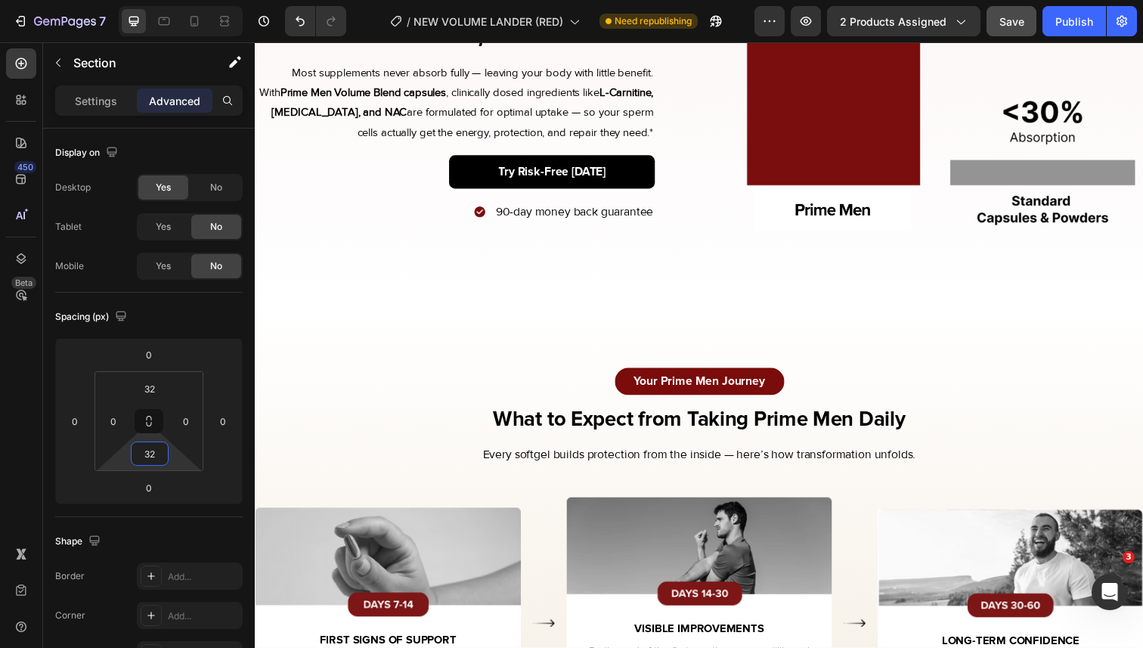
scroll to position [3308, 0]
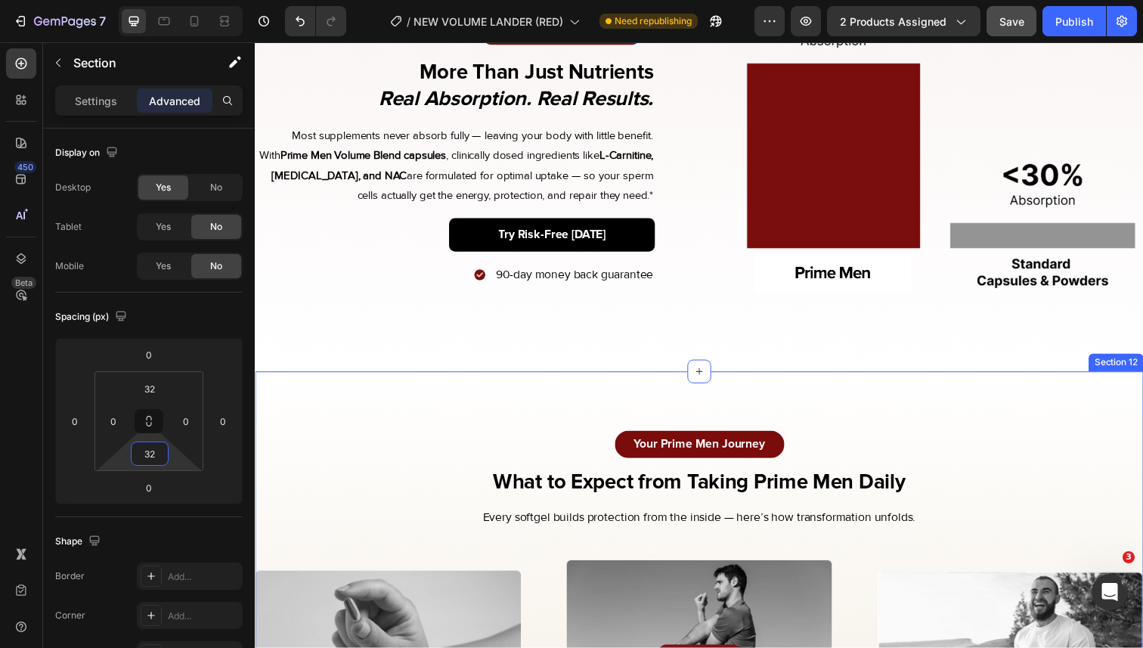
click at [546, 351] on div "Science-Backed Absorption Text Block Row Row More Than Just Nutrients Real Abso…" at bounding box center [459, 150] width 408 height 408
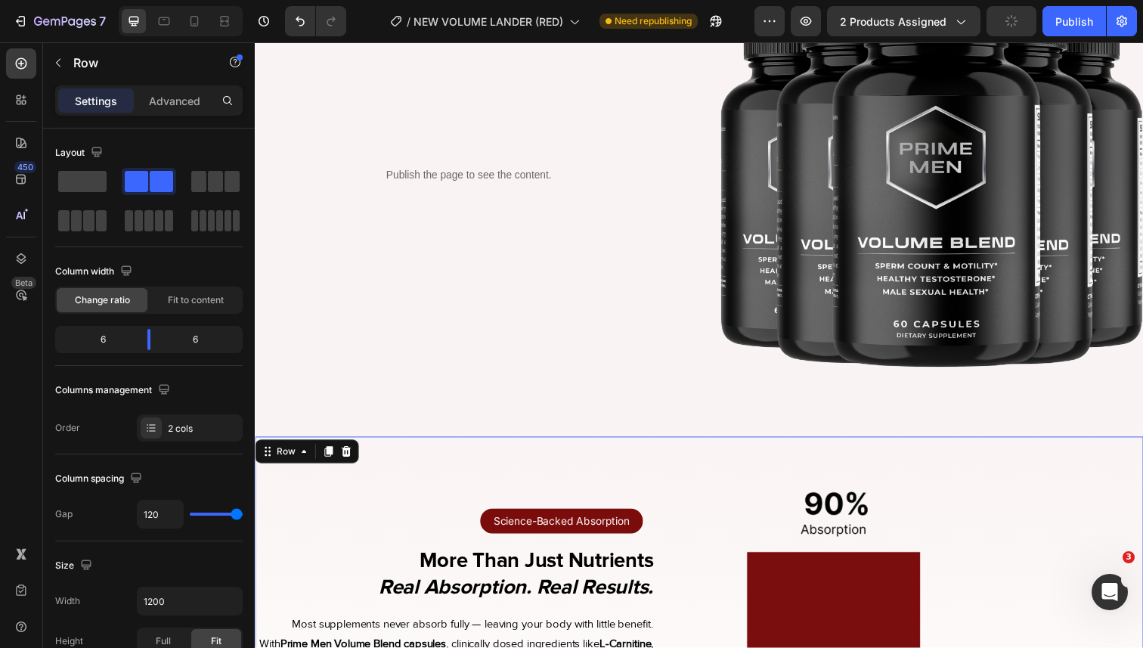
scroll to position [2792, 0]
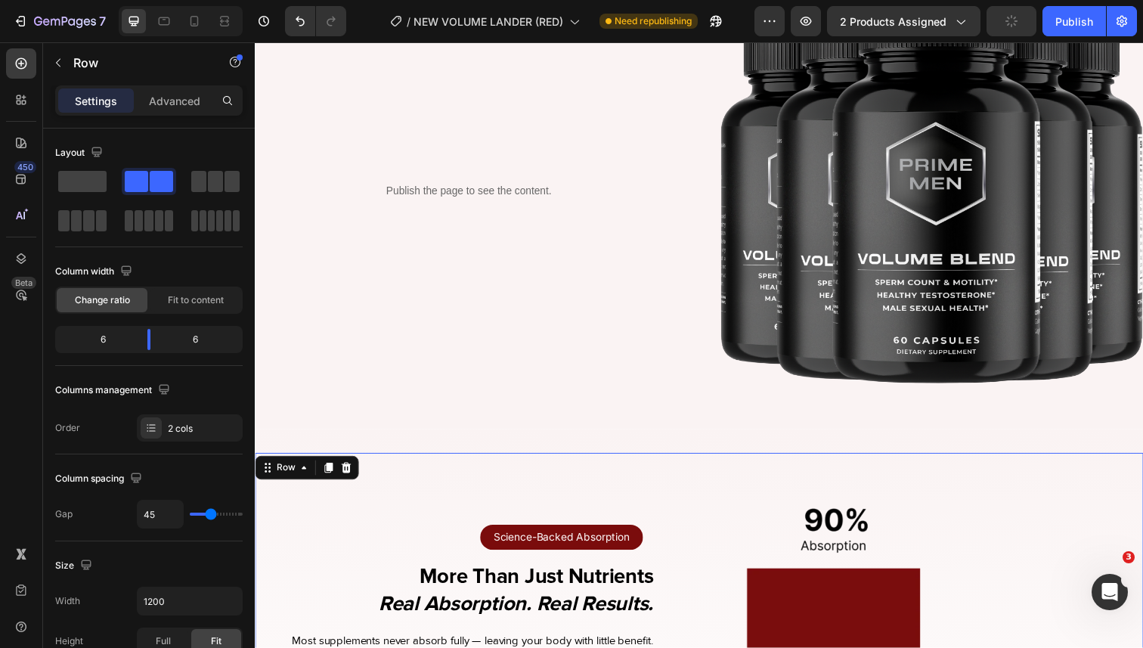
click at [534, 334] on div "Publish the page to see the content. Custom Code Row" at bounding box center [473, 195] width 437 height 437
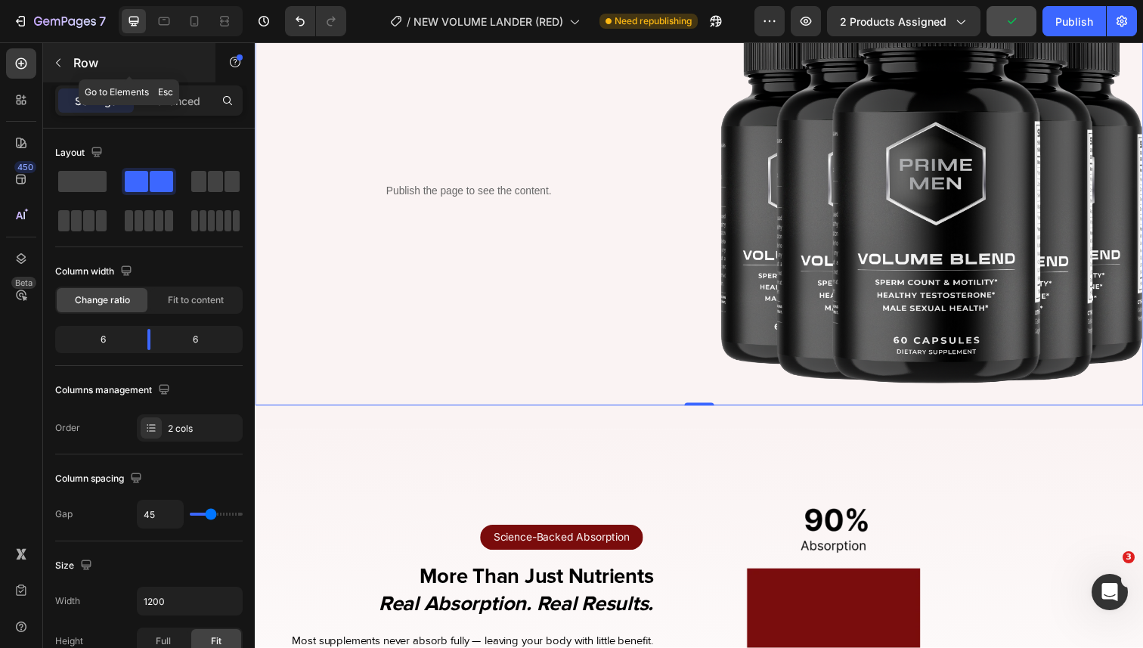
click at [147, 79] on div "Row" at bounding box center [129, 62] width 172 height 39
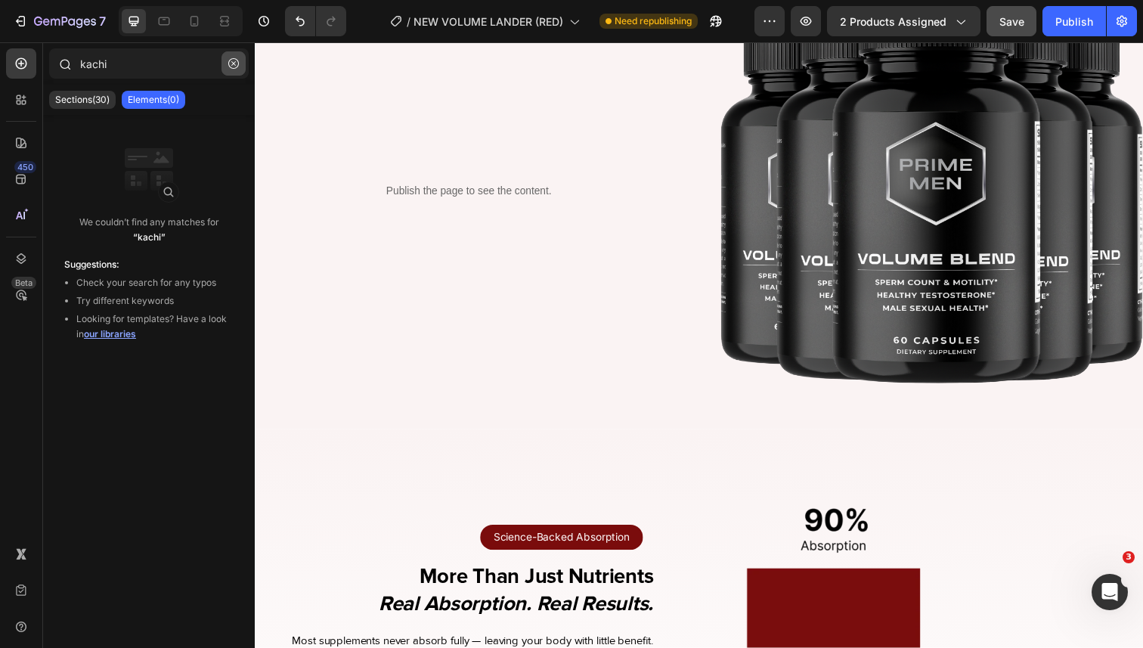
click at [225, 67] on button "button" at bounding box center [234, 63] width 24 height 24
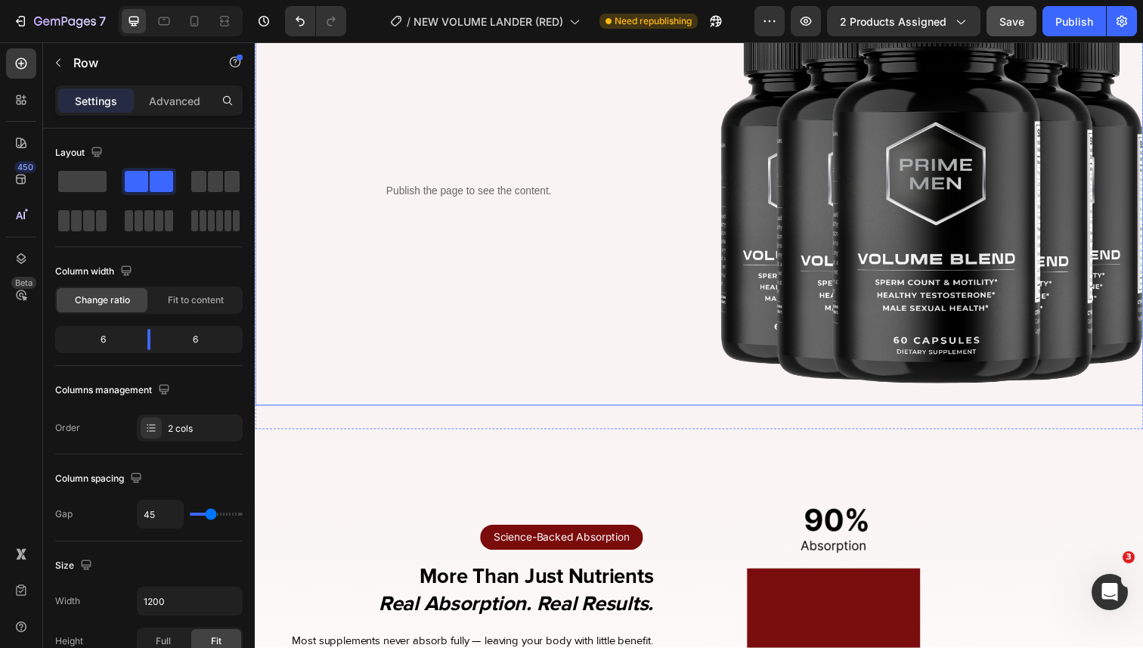
click at [438, 309] on div "Publish the page to see the content. Custom Code Row" at bounding box center [473, 195] width 437 height 437
click at [416, 382] on div "Publish the page to see the content. Custom Code Row" at bounding box center [473, 195] width 437 height 437
click at [164, 105] on p "Advanced" at bounding box center [174, 101] width 51 height 16
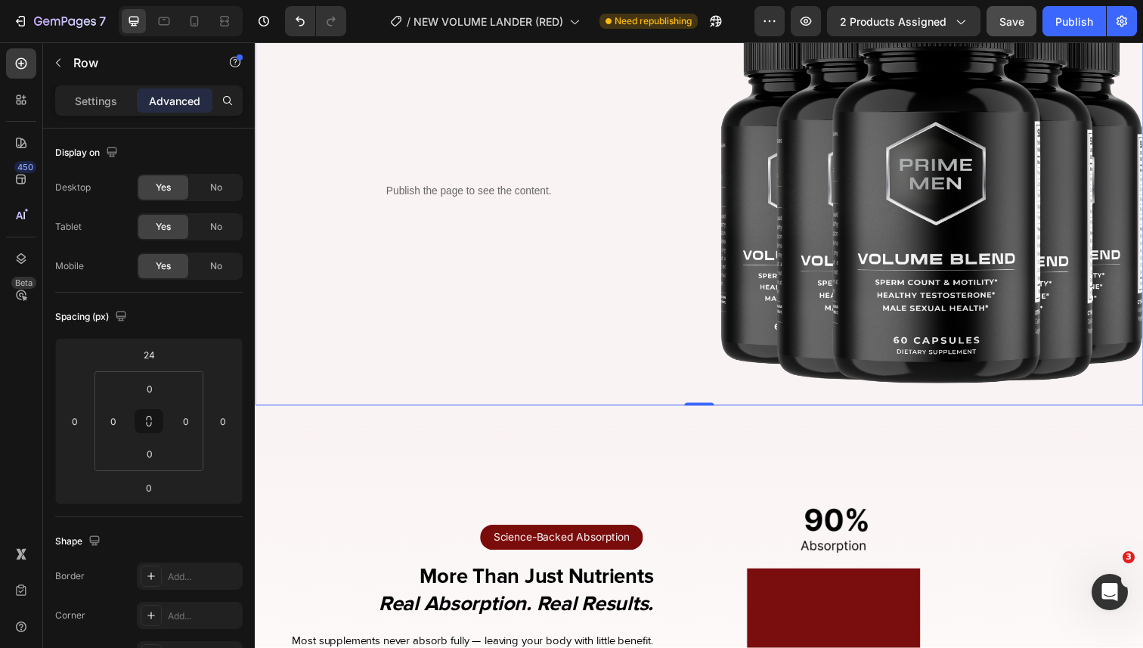
scroll to position [3159, 0]
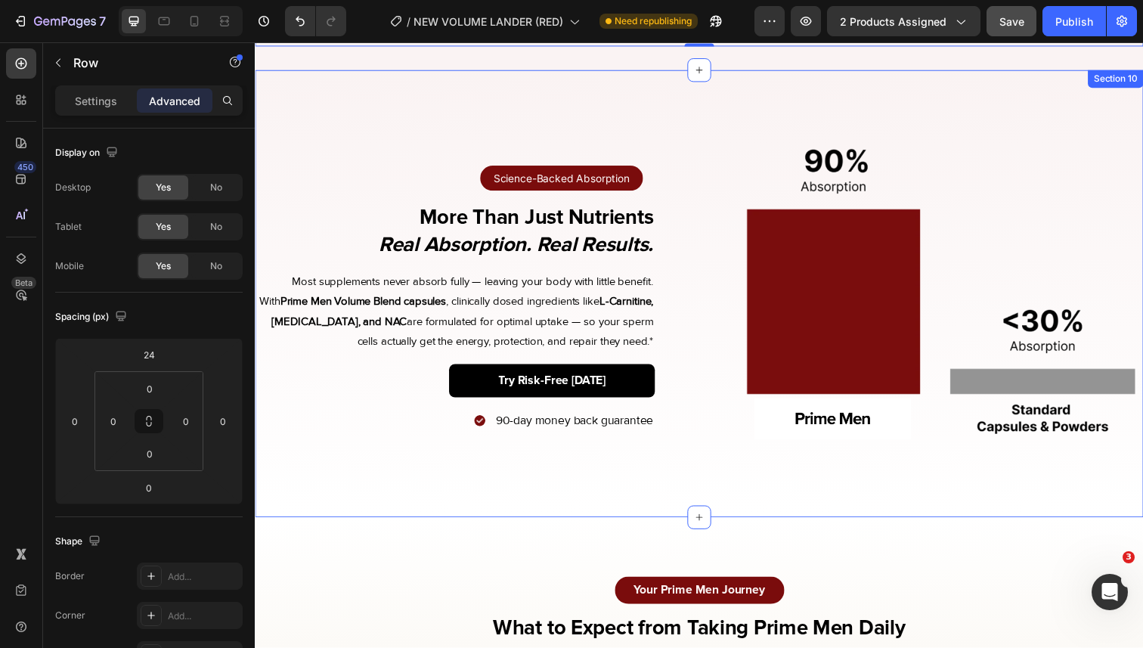
click at [482, 77] on div "Science-Backed Absorption Text Block Row Row More Than Just Nutrients Real Abso…" at bounding box center [709, 299] width 908 height 457
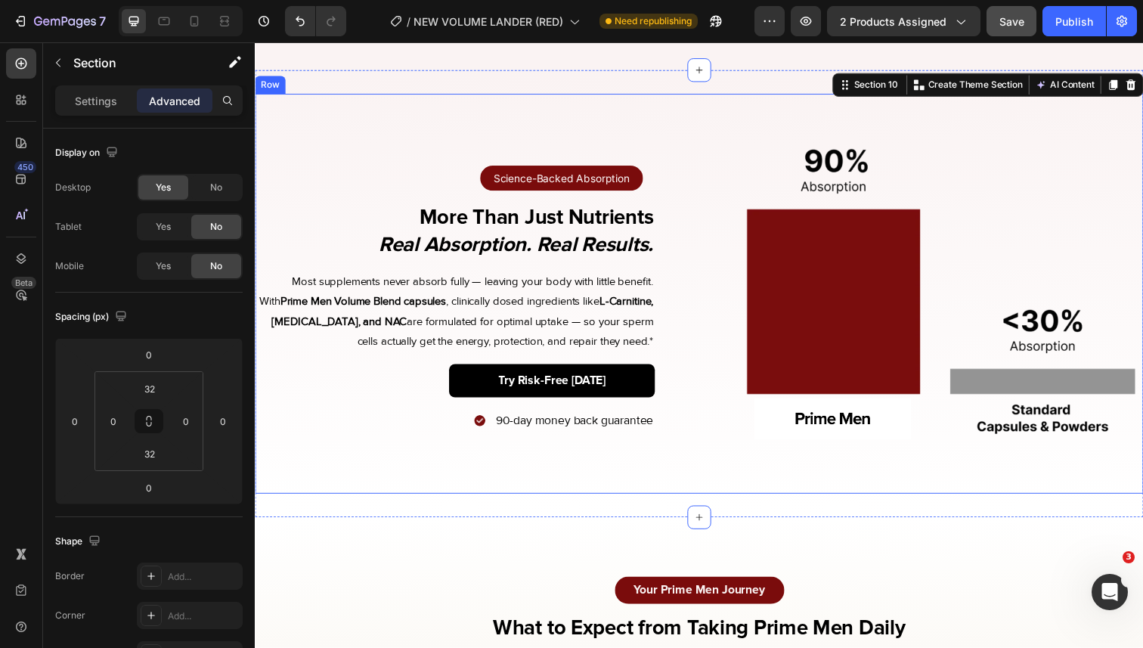
click at [502, 110] on div "Science-Backed Absorption Text Block Row Row More Than Just Nutrients Real Abso…" at bounding box center [459, 299] width 408 height 408
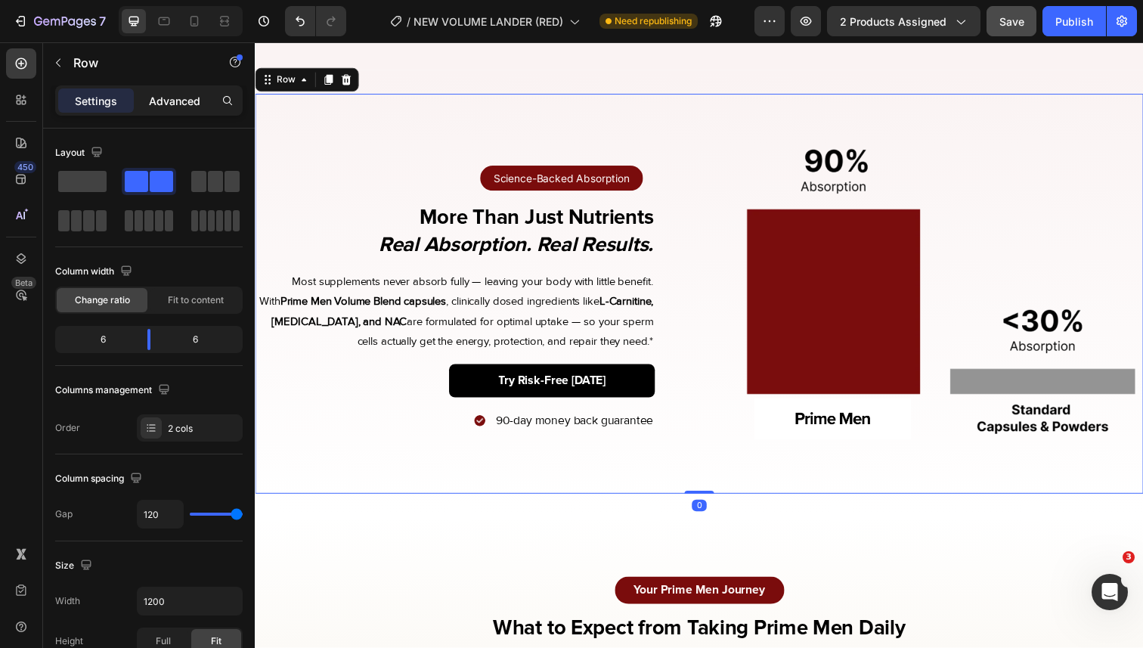
click at [169, 93] on p "Advanced" at bounding box center [174, 101] width 51 height 16
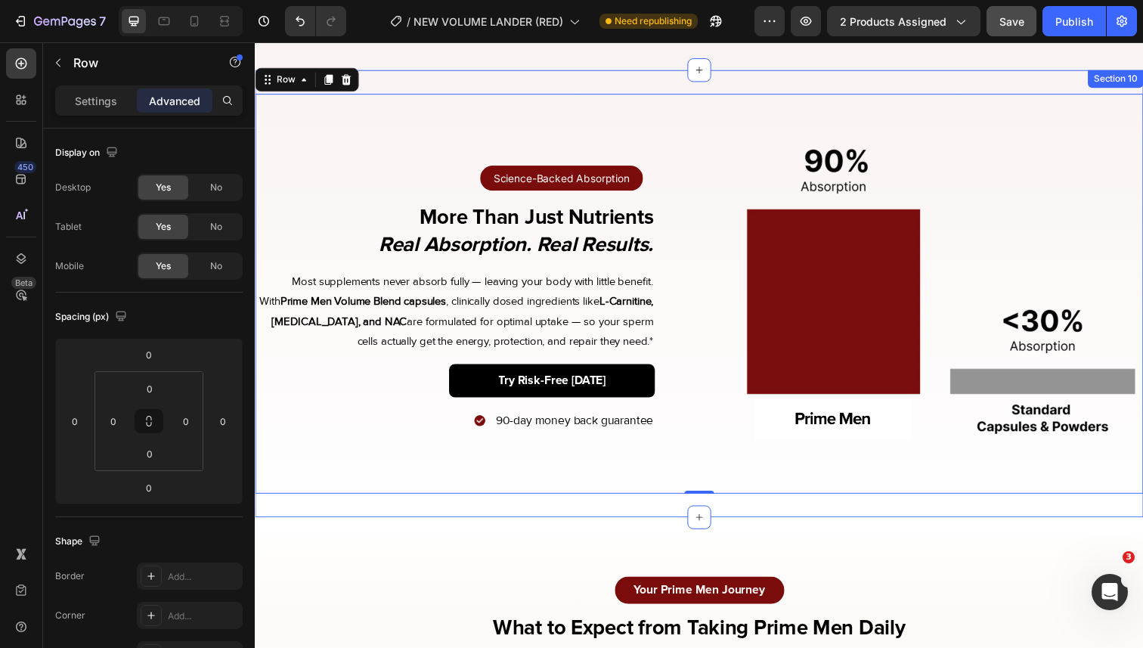
click at [461, 80] on div "Science-Backed Absorption Text Block Row Row More Than Just Nutrients Real Abso…" at bounding box center [709, 299] width 908 height 457
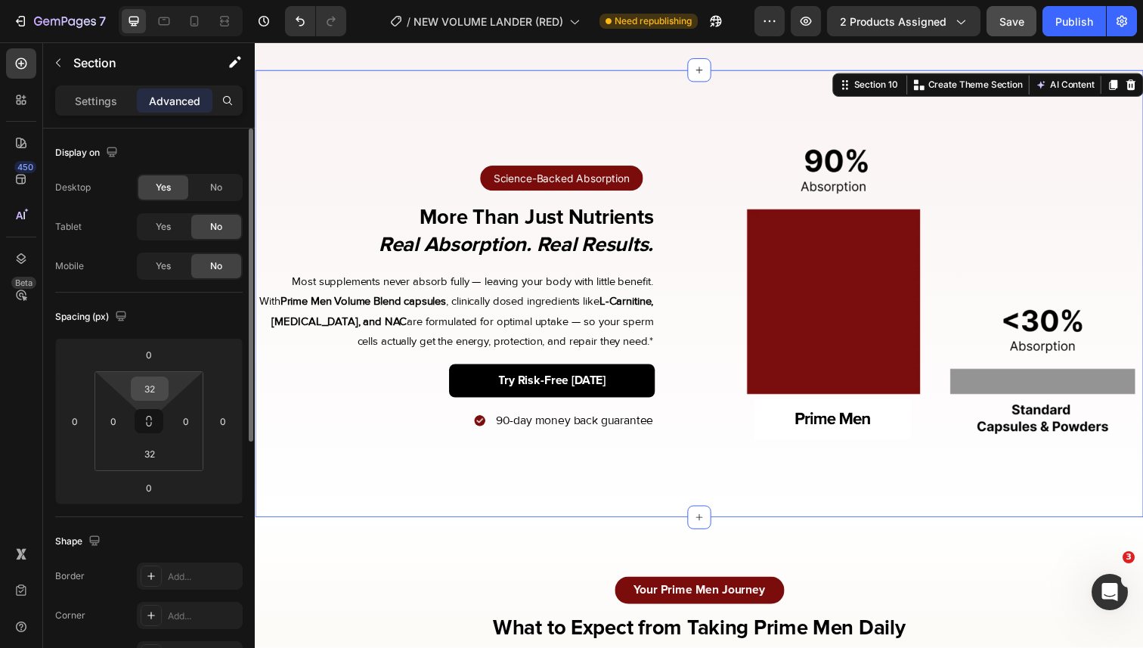
click at [154, 388] on input "32" at bounding box center [150, 388] width 30 height 23
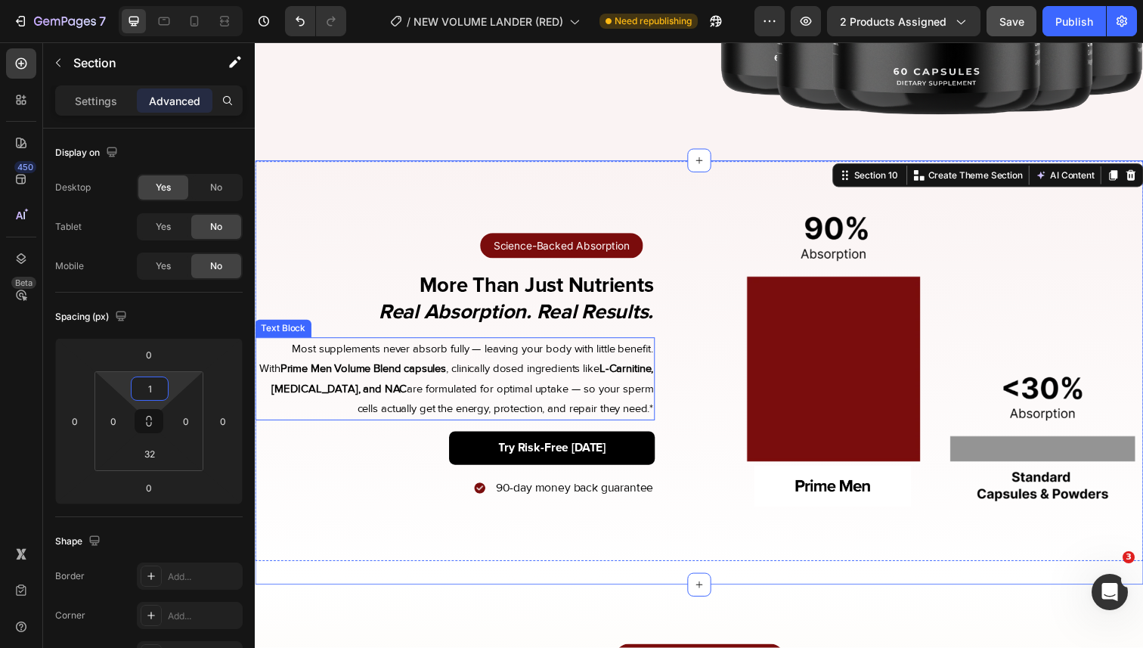
scroll to position [3240, 0]
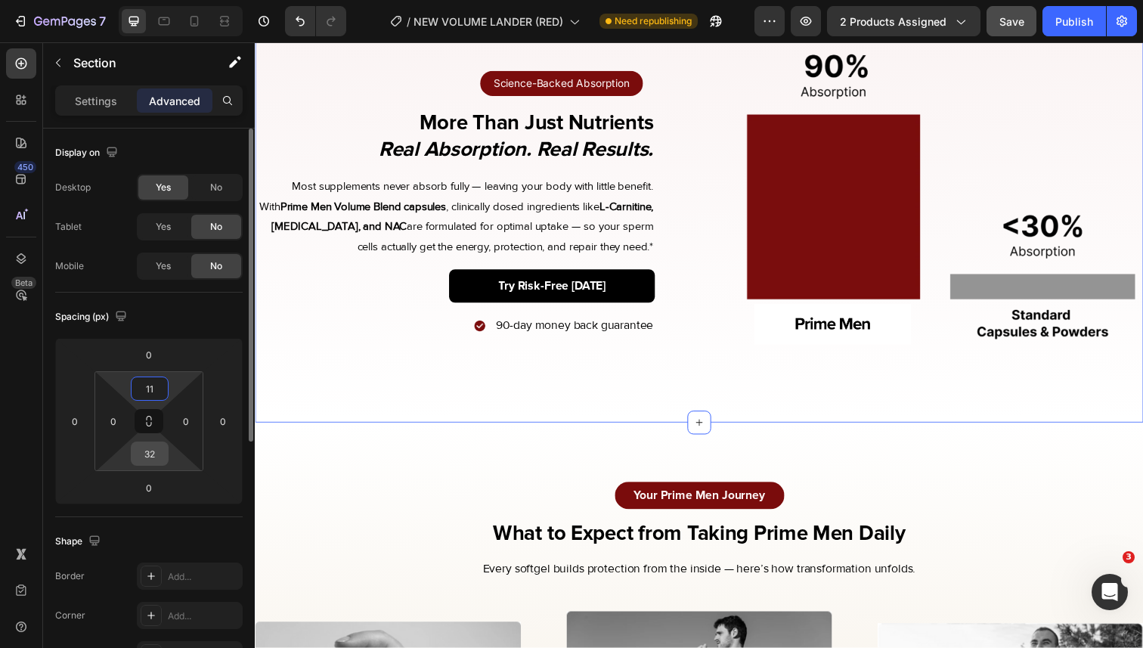
type input "1"
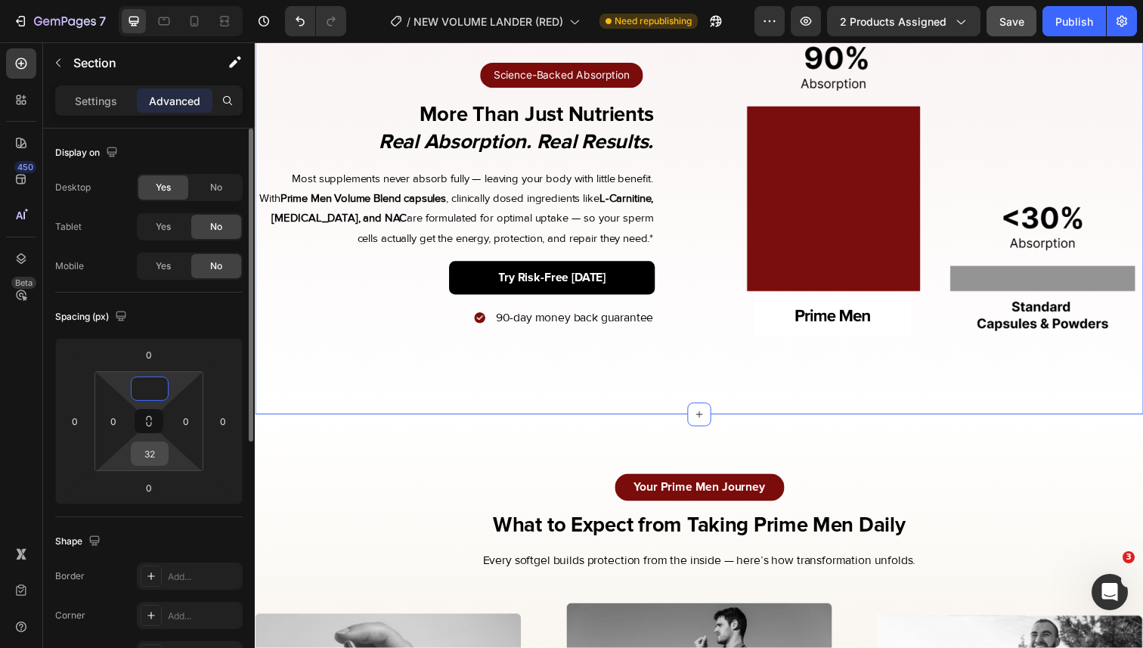
type input "0"
click at [161, 463] on input "32" at bounding box center [150, 453] width 30 height 23
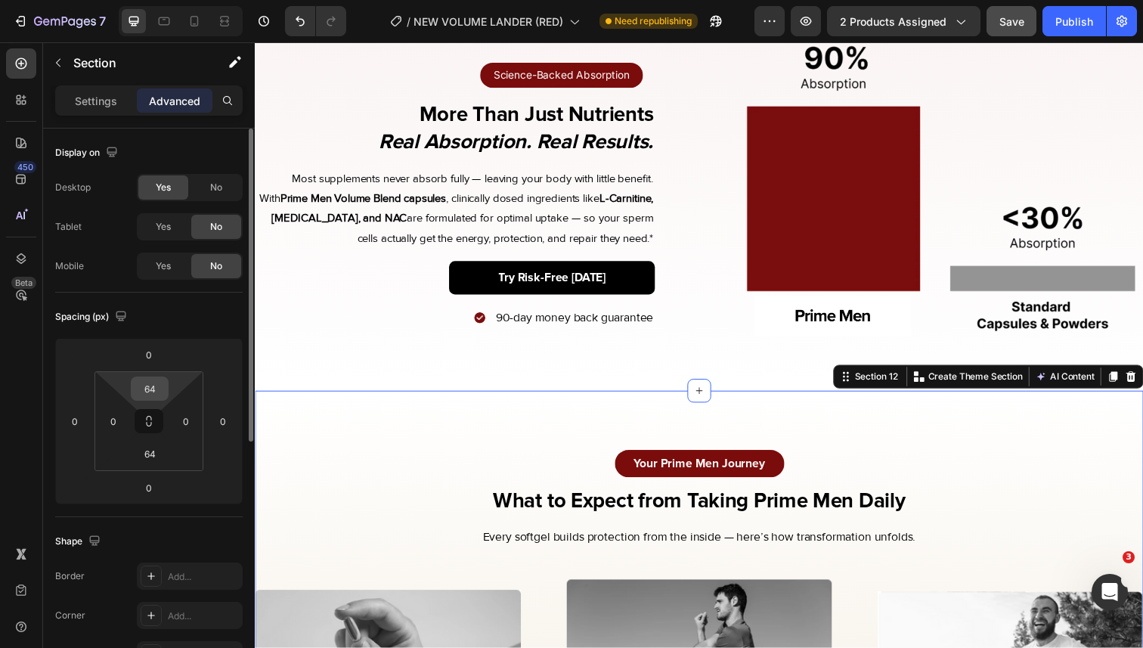
click at [144, 387] on input "64" at bounding box center [150, 388] width 30 height 23
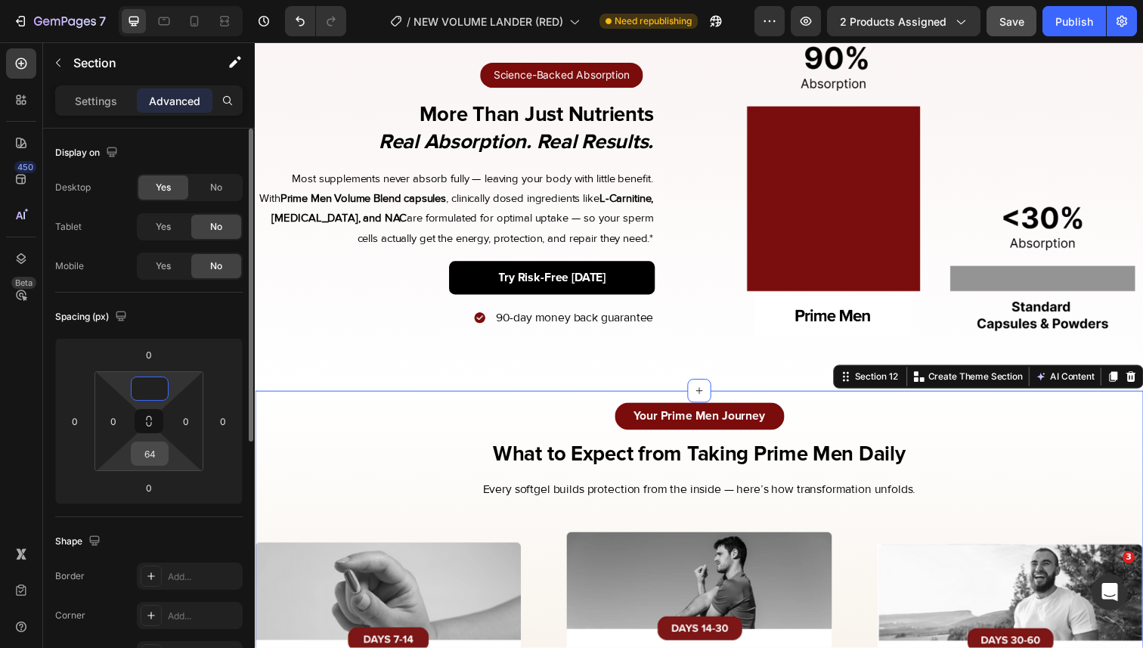
type input "0"
click at [155, 445] on input "64" at bounding box center [150, 453] width 30 height 23
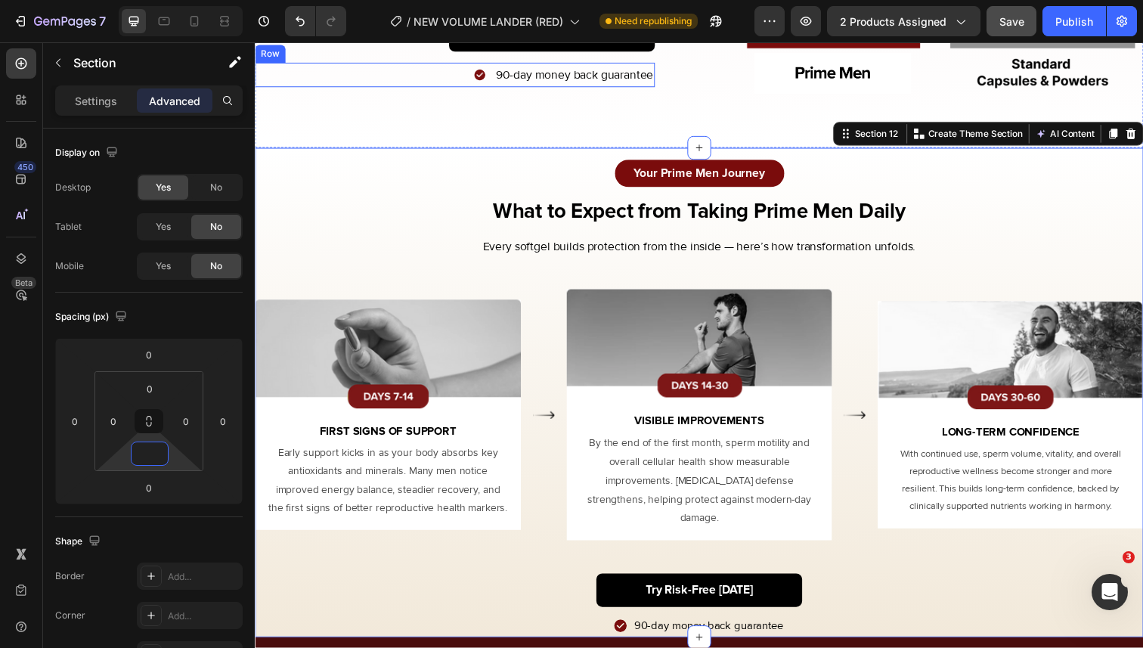
scroll to position [3765, 0]
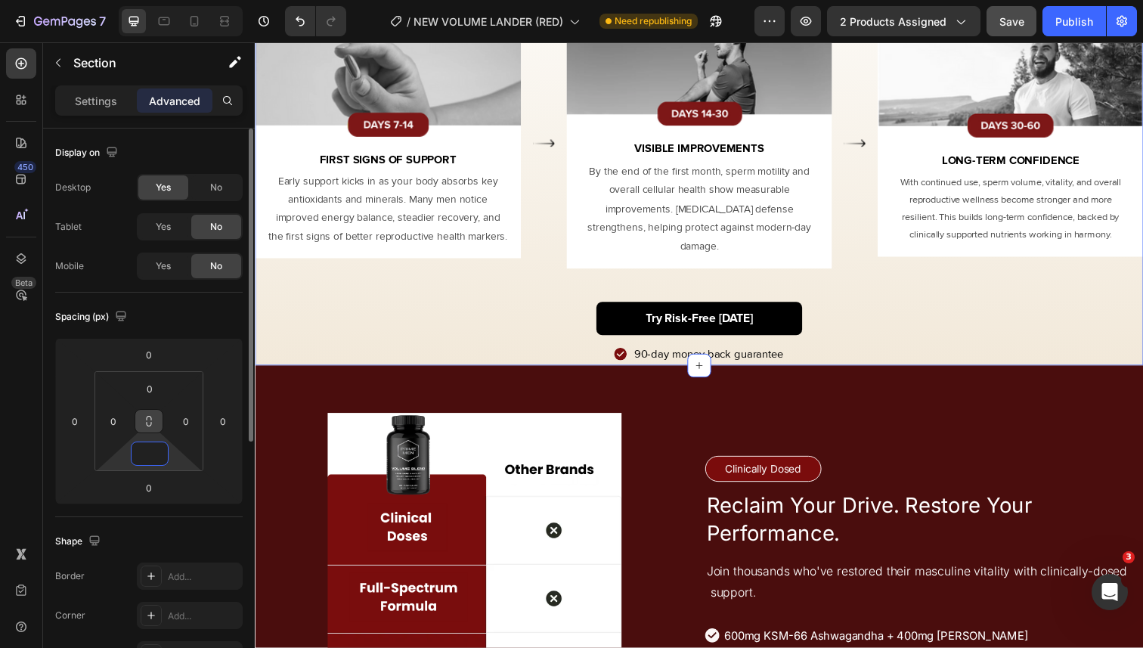
type input "3"
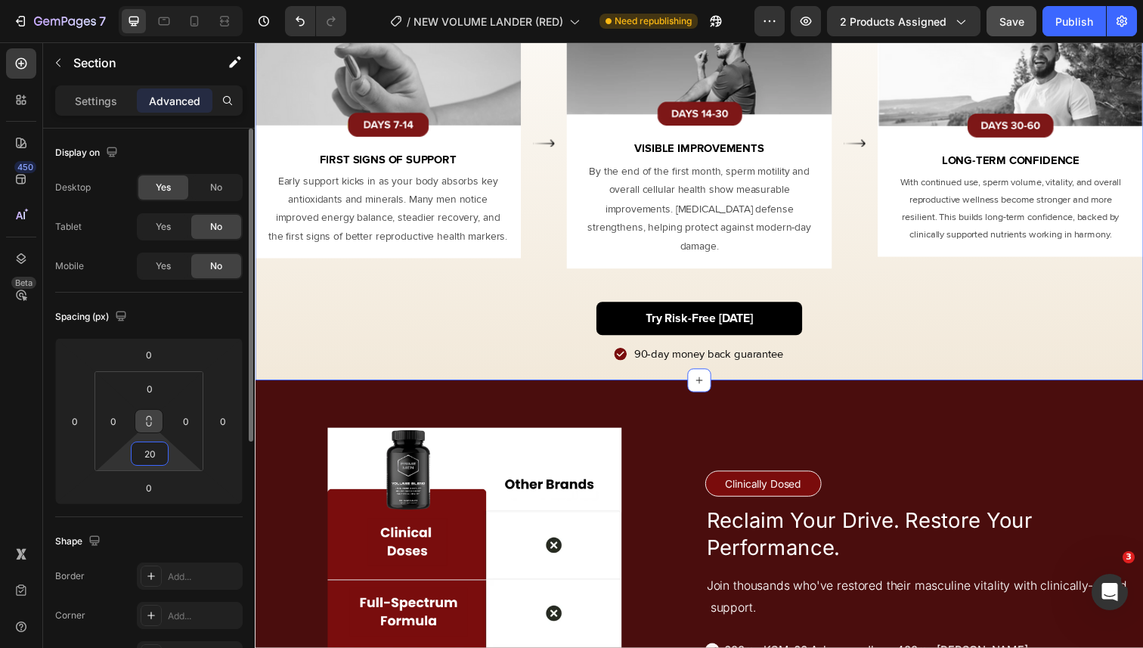
type input "2"
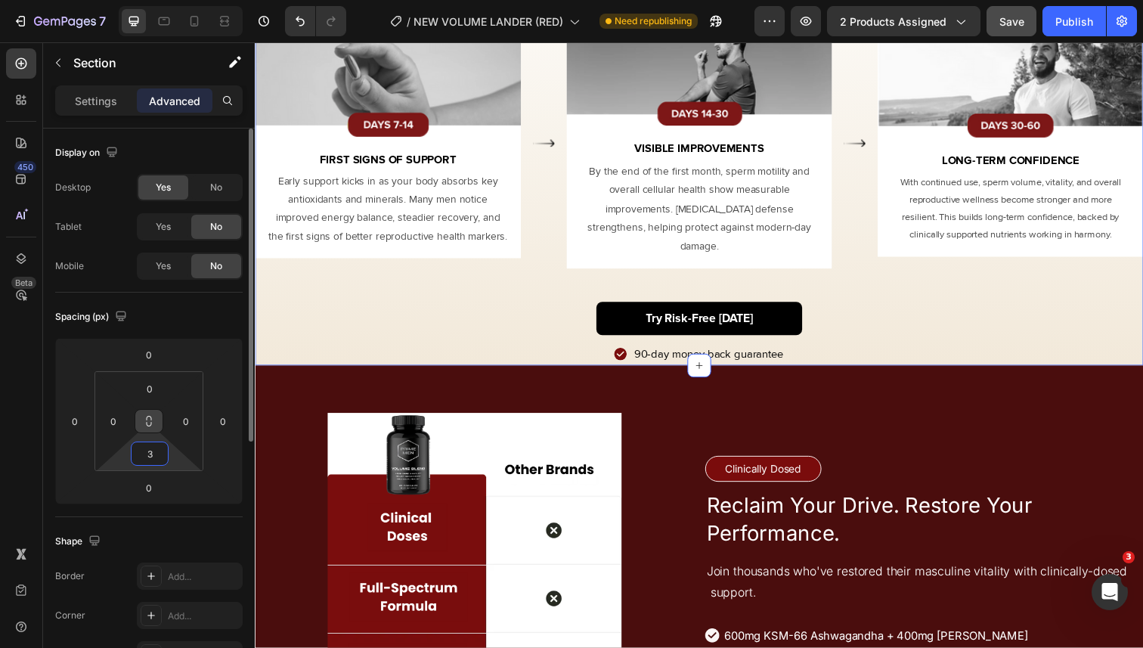
type input "32"
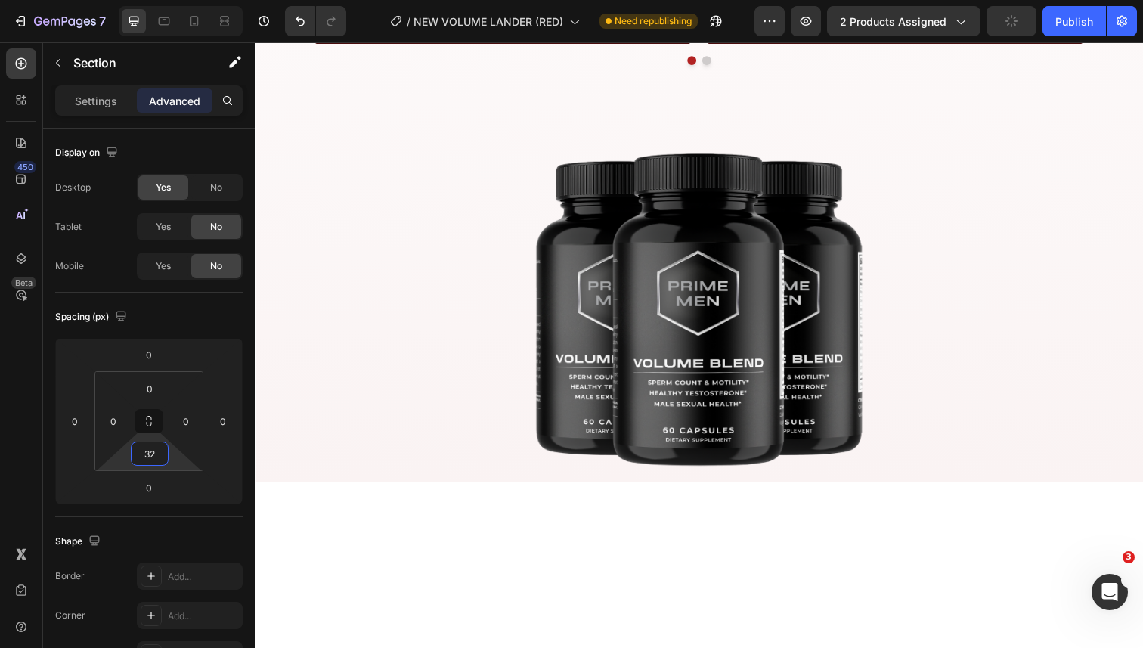
scroll to position [5000, 0]
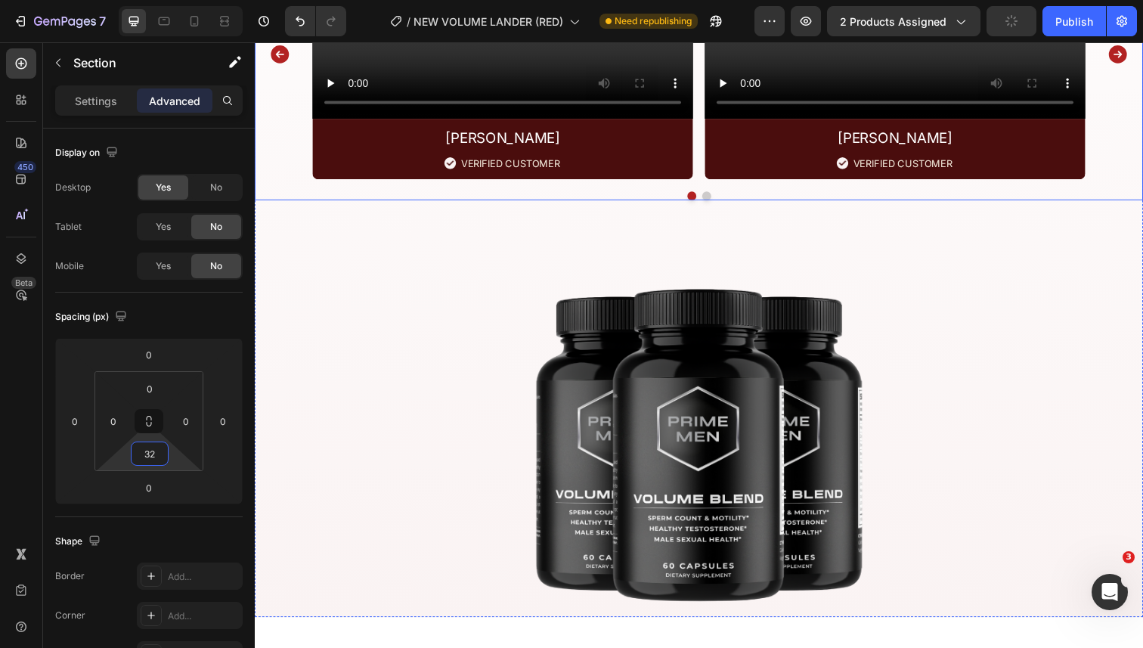
click at [293, 183] on div "Video Ben C. Text Block Image VERIFIED CUSTOMER Text Block Row Row Video Craig …" at bounding box center [709, 55] width 908 height 256
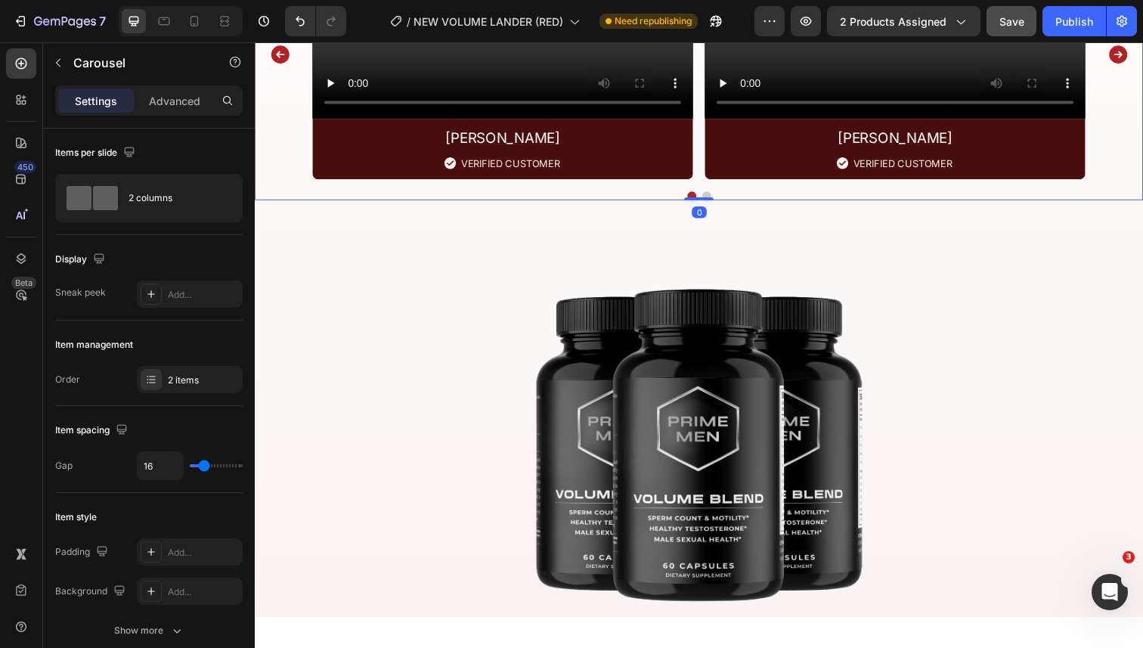
click at [707, 183] on div "Video Ben C. Text Block Image VERIFIED CUSTOMER Text Block Row Row Video Craig …" at bounding box center [709, 55] width 790 height 256
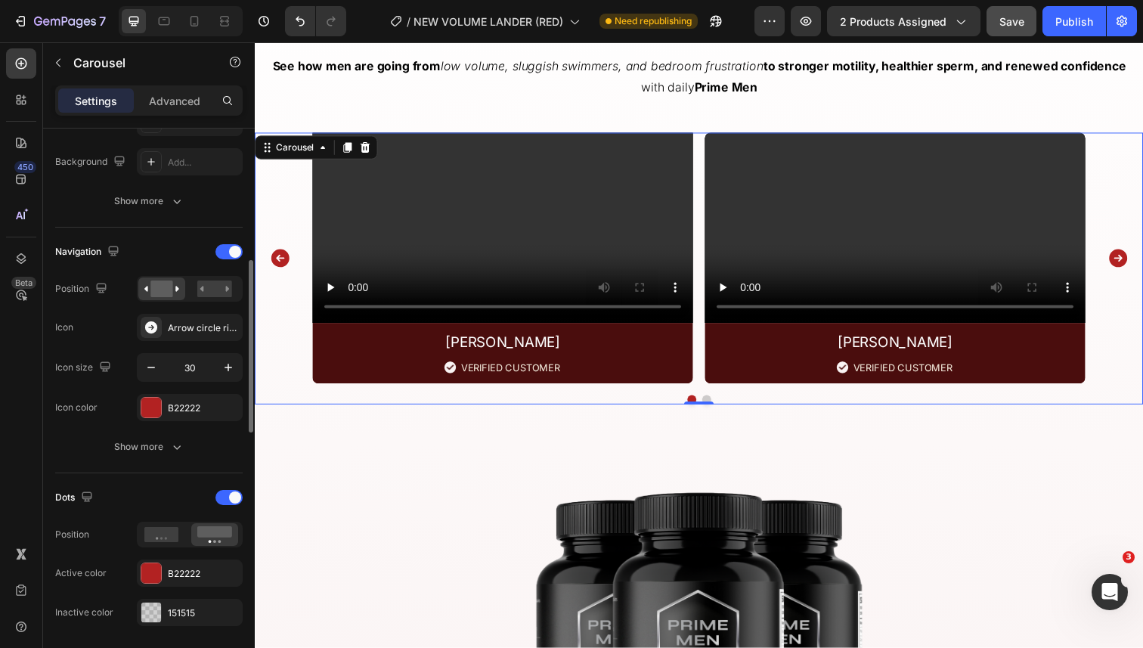
scroll to position [594, 0]
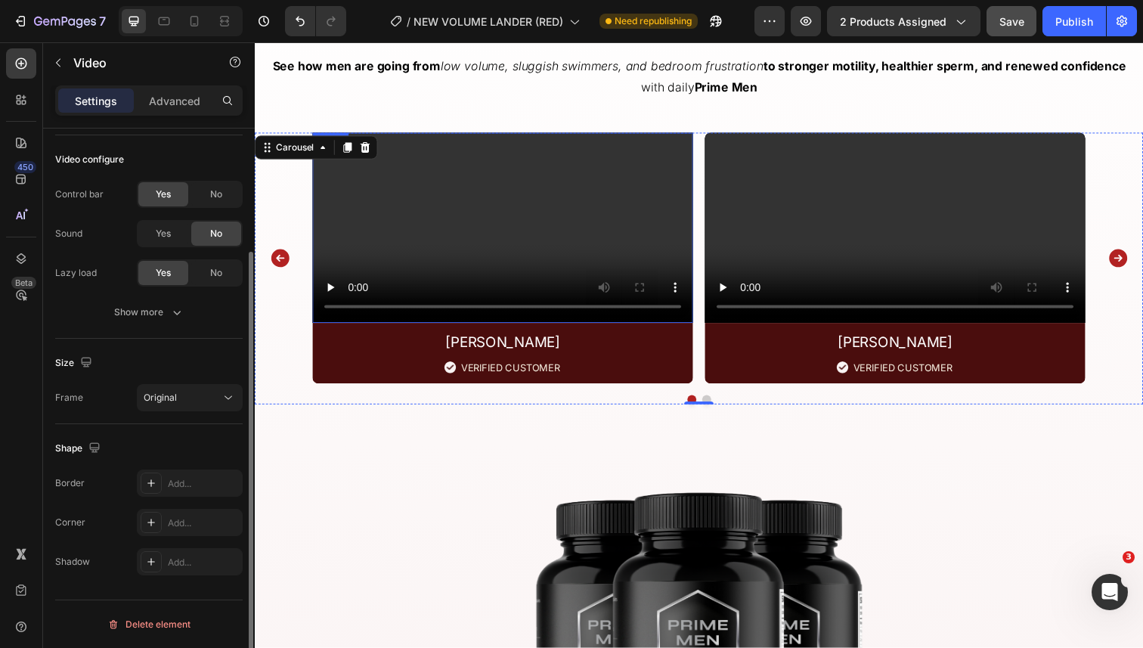
click at [542, 295] on video at bounding box center [508, 232] width 389 height 194
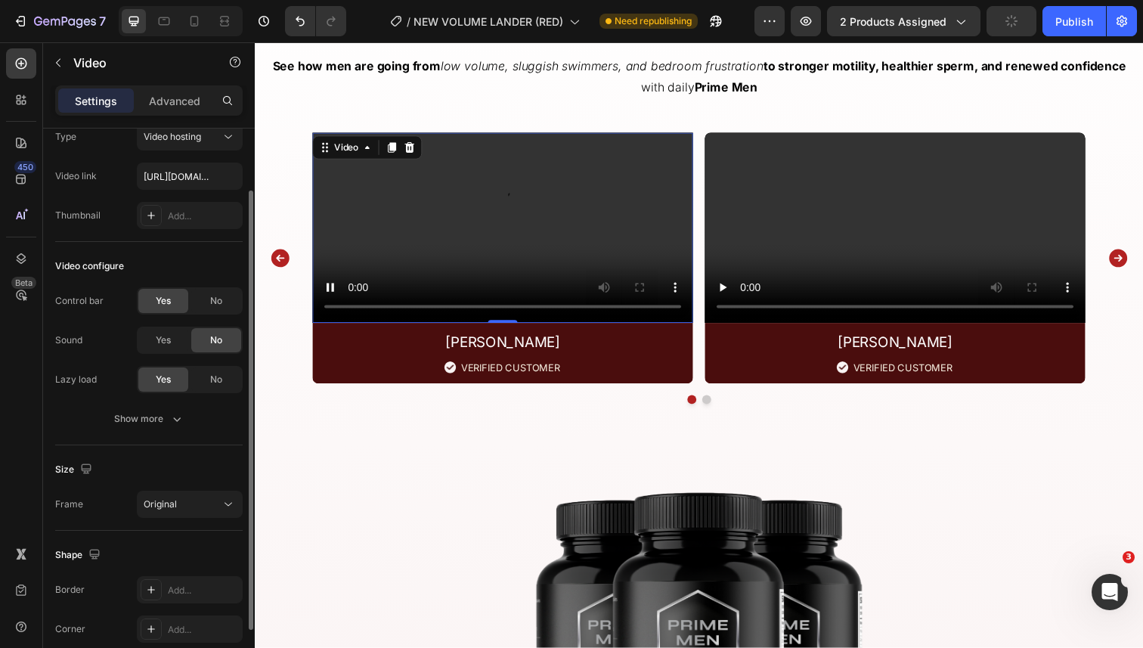
scroll to position [157, 0]
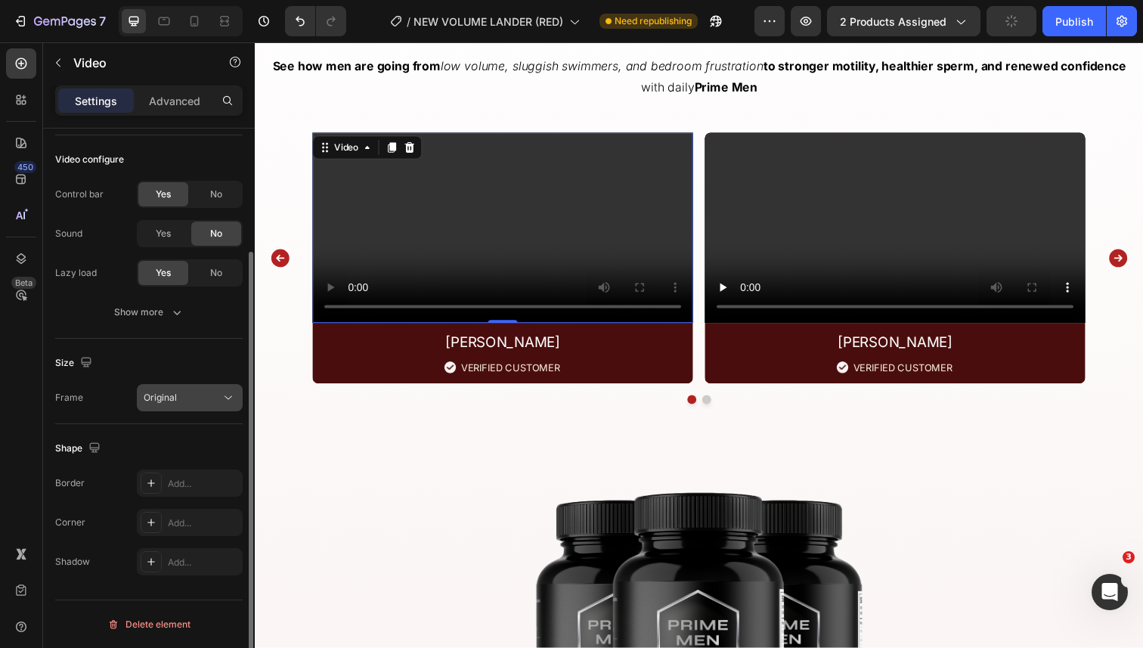
click at [177, 394] on div "Original" at bounding box center [182, 398] width 77 height 14
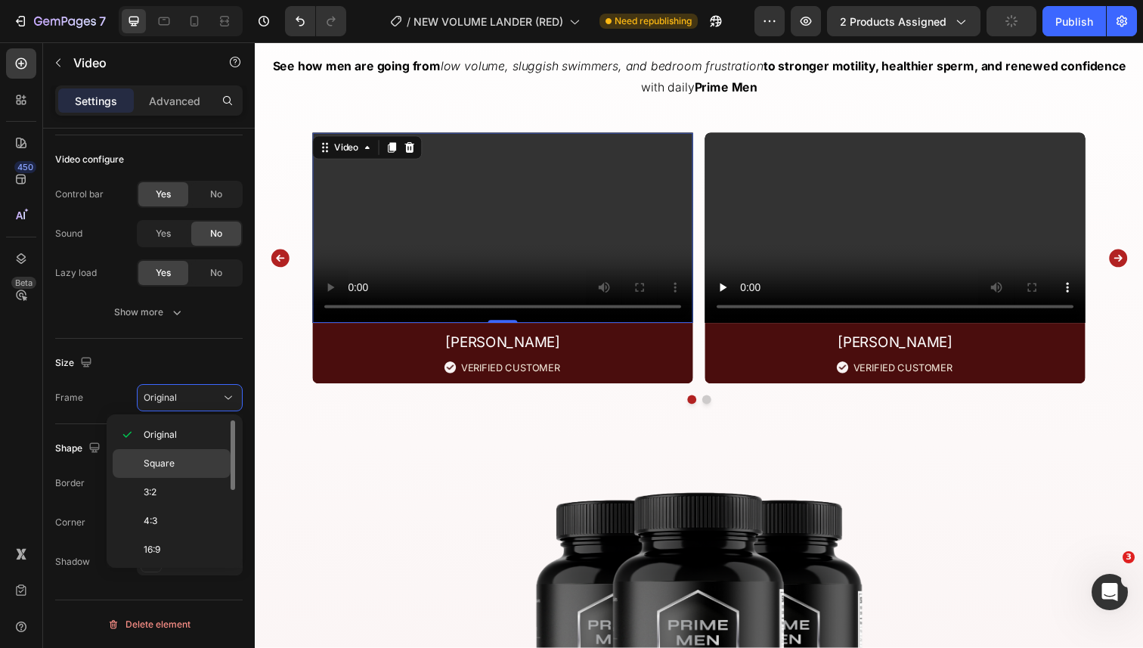
click at [185, 478] on div "Square" at bounding box center [172, 492] width 118 height 29
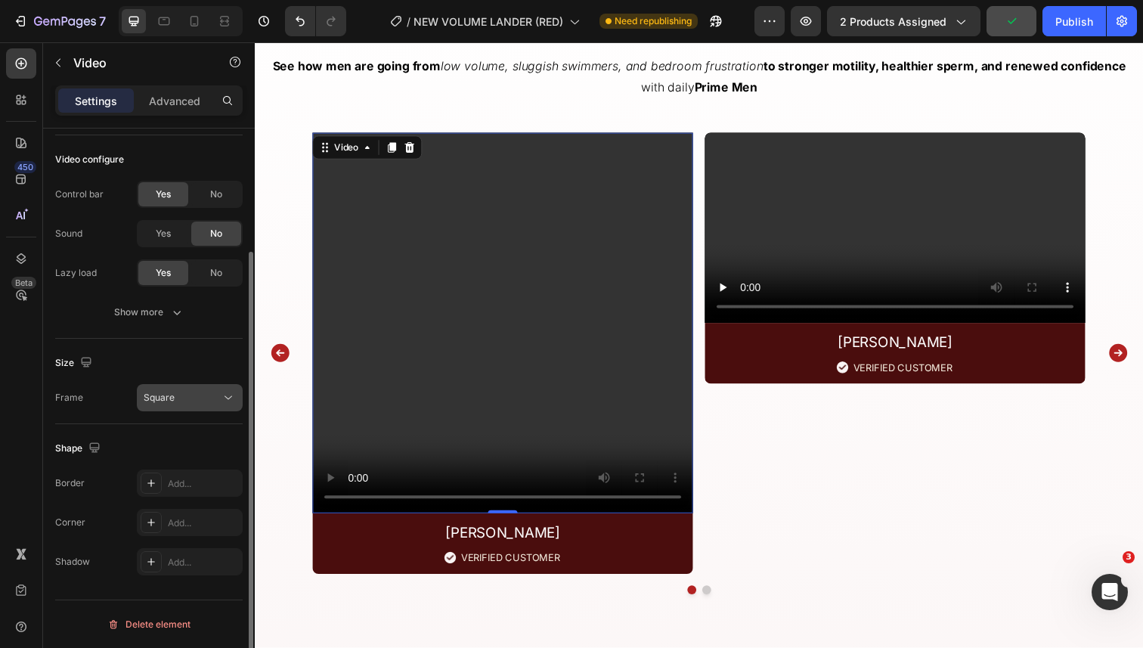
click at [189, 400] on div "Square" at bounding box center [182, 398] width 77 height 14
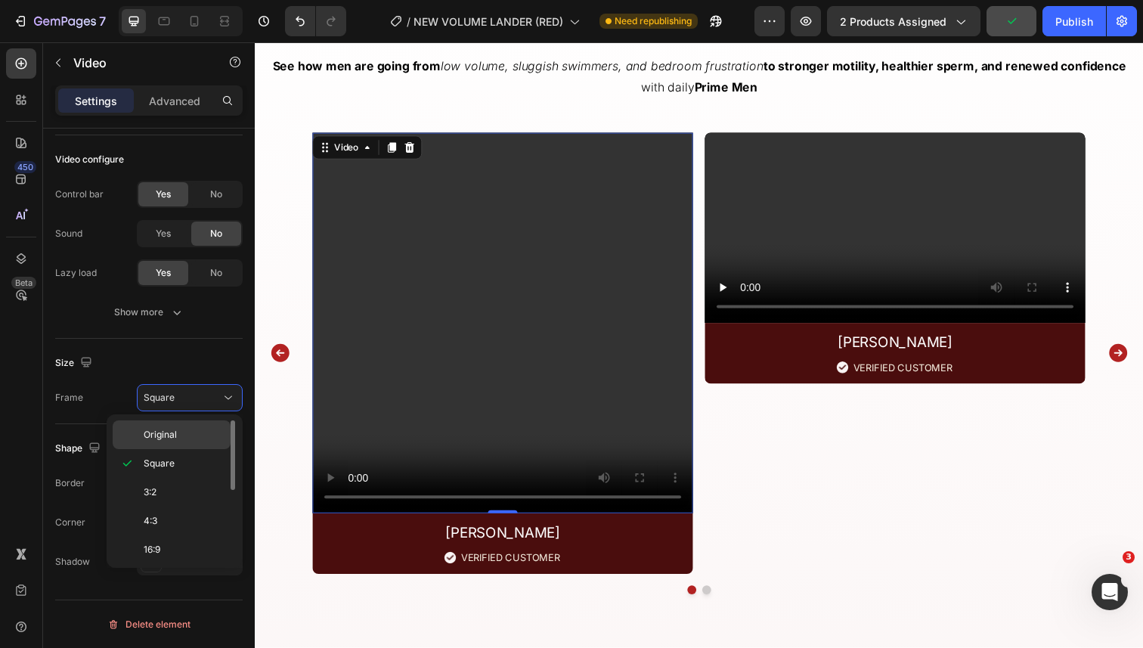
click at [188, 431] on p "Original" at bounding box center [184, 435] width 80 height 14
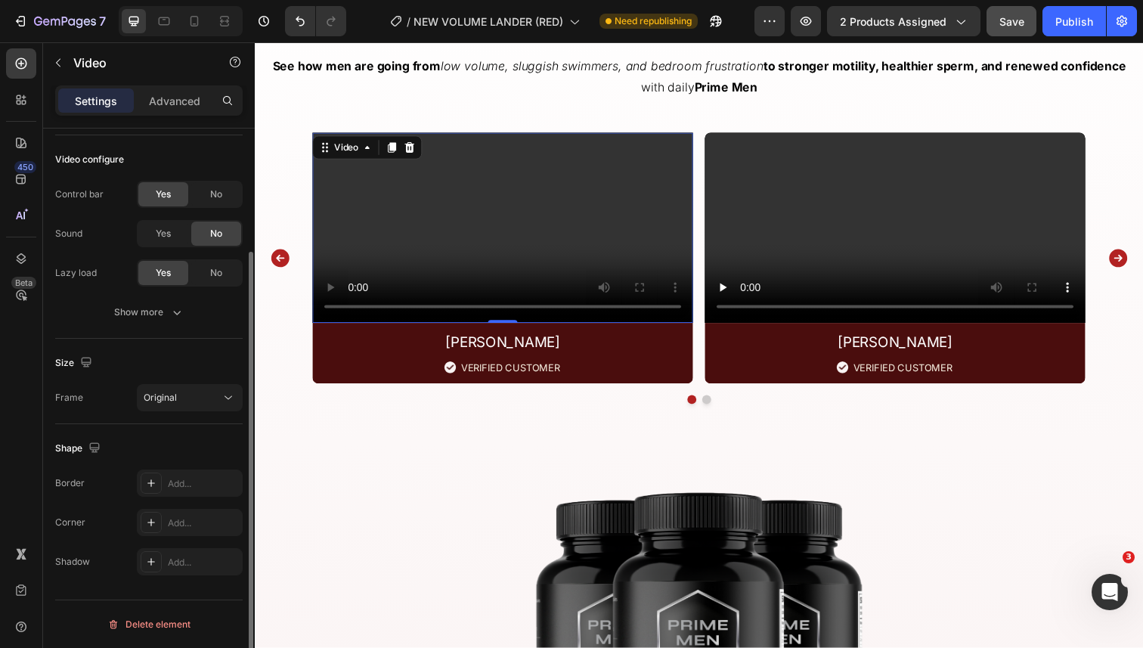
scroll to position [0, 0]
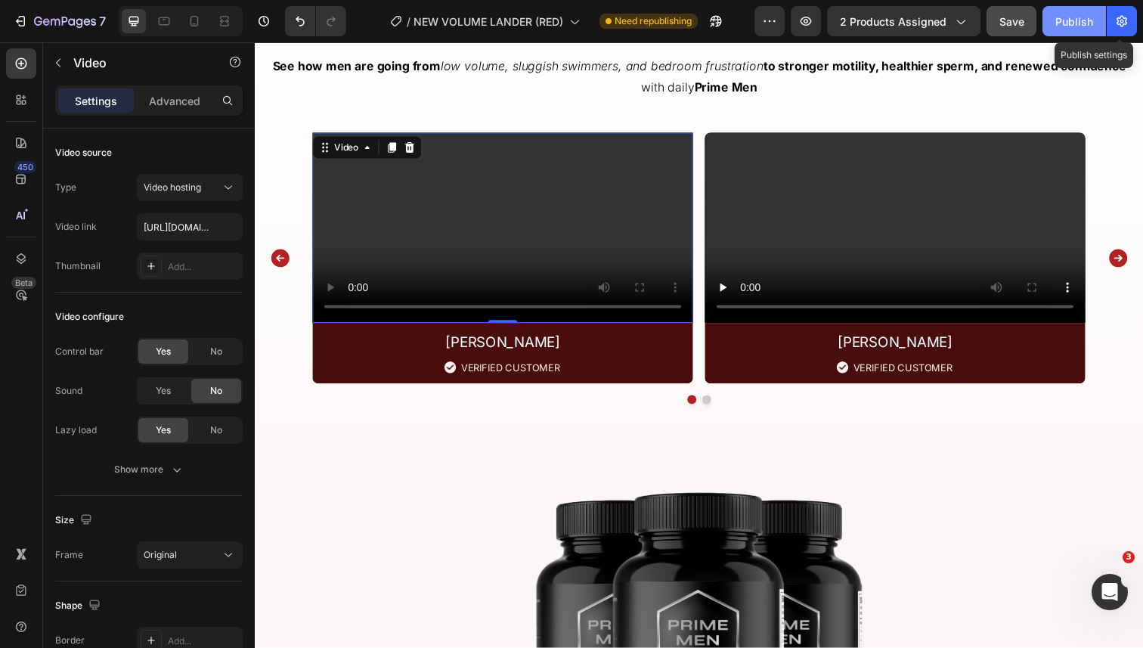
click at [1083, 25] on div "Publish" at bounding box center [1075, 22] width 38 height 16
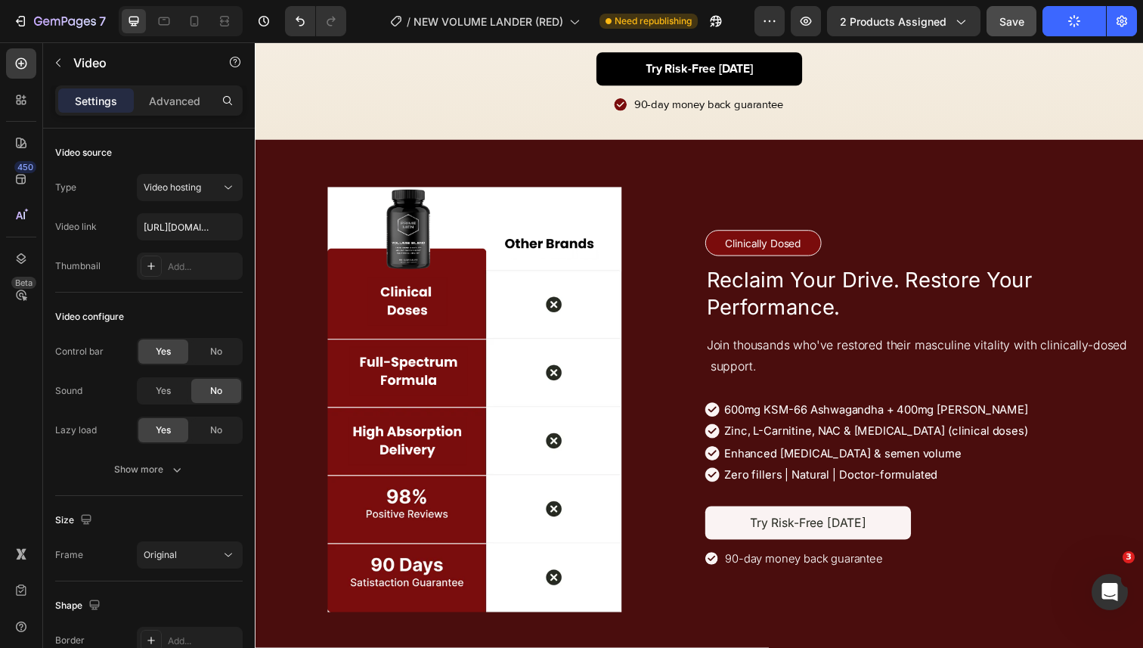
scroll to position [4034, 0]
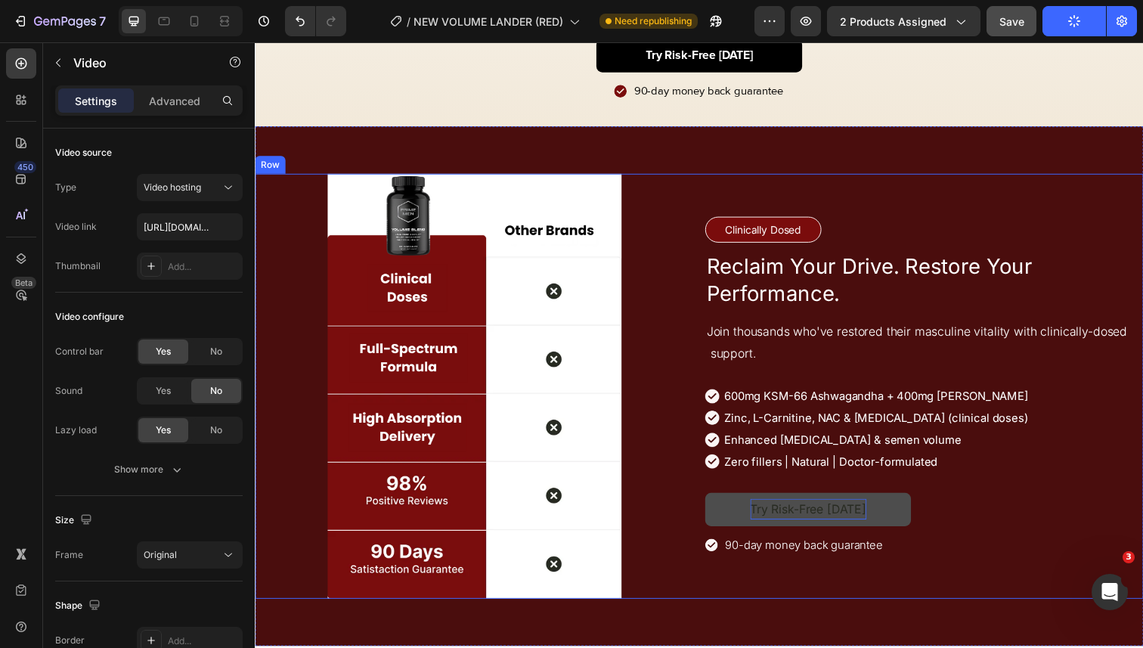
click at [807, 526] on p "Try Risk-Free [DATE]" at bounding box center [820, 520] width 119 height 22
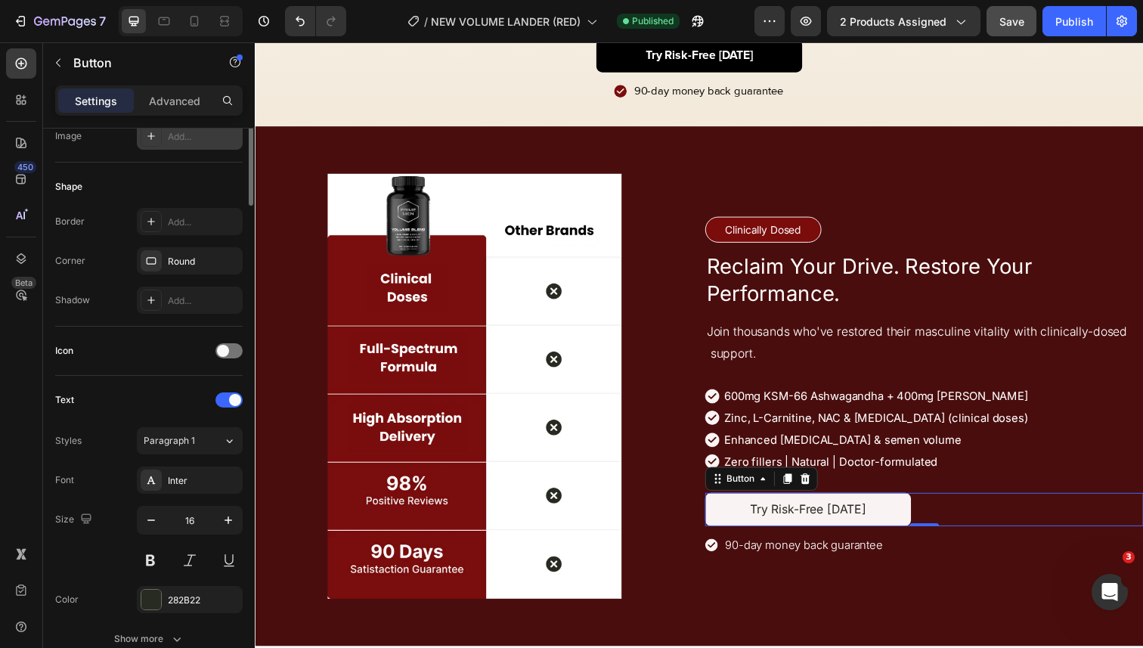
scroll to position [330, 0]
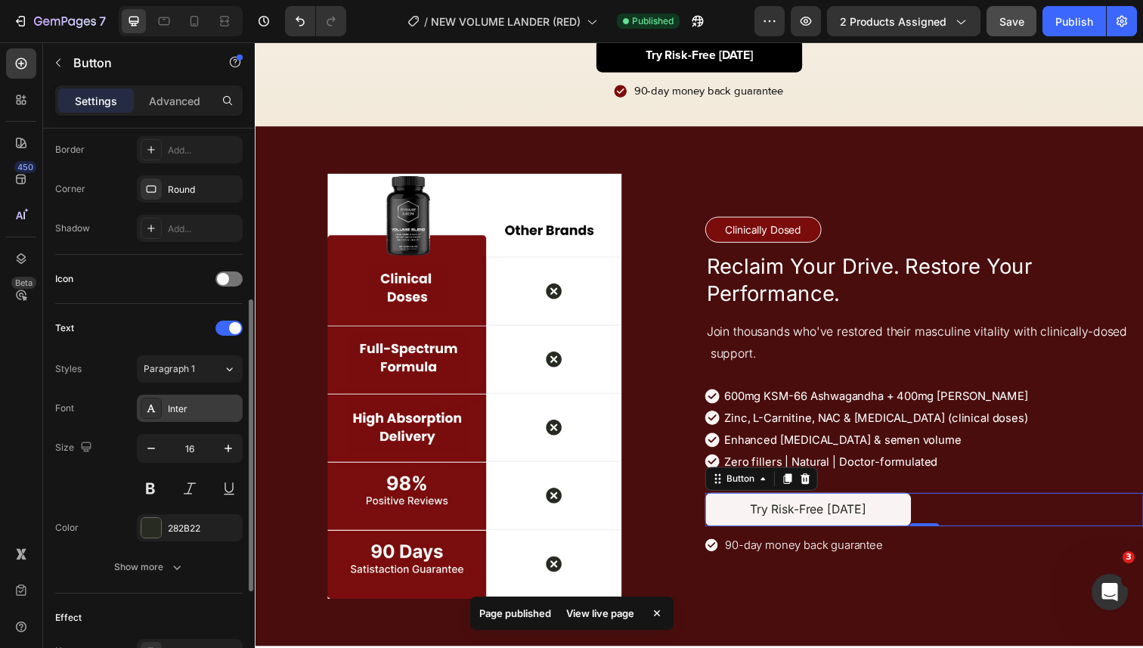
click at [169, 410] on div "Inter" at bounding box center [203, 409] width 71 height 14
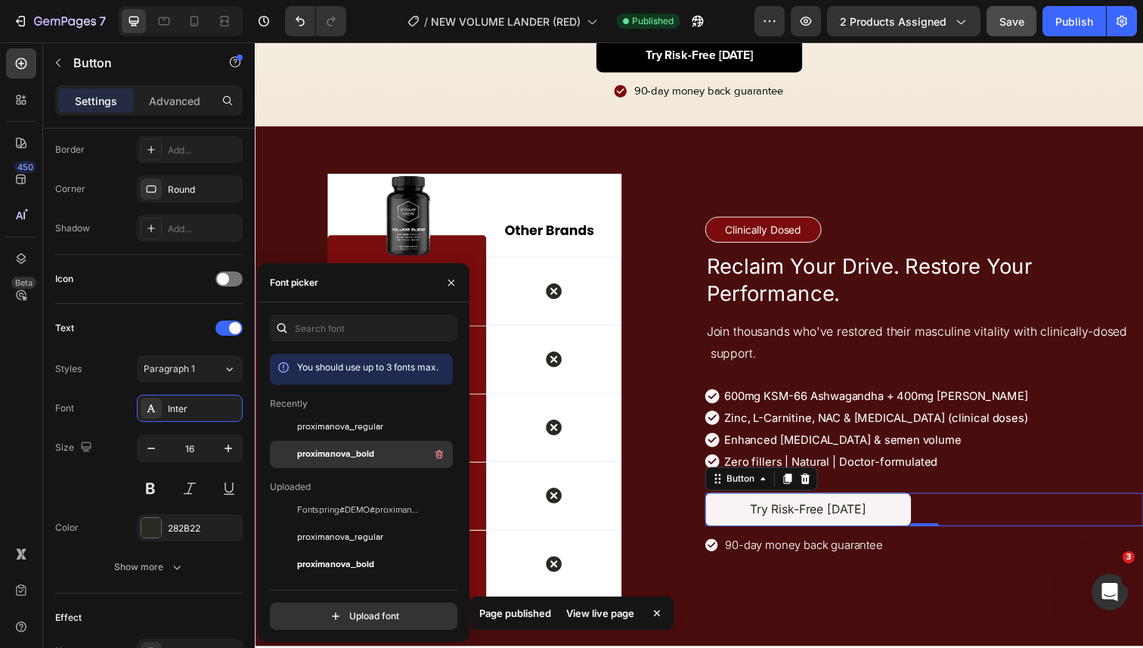
click at [324, 445] on div "proximanova_bold" at bounding box center [373, 454] width 153 height 18
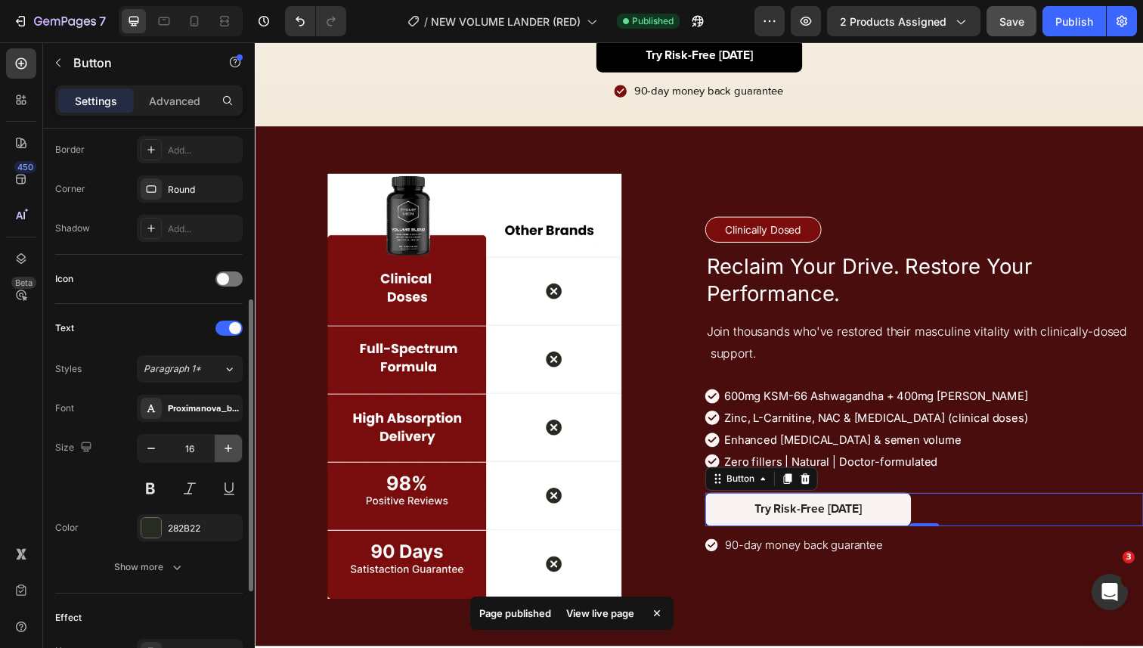
click at [224, 445] on icon "button" at bounding box center [228, 448] width 15 height 15
type input "17"
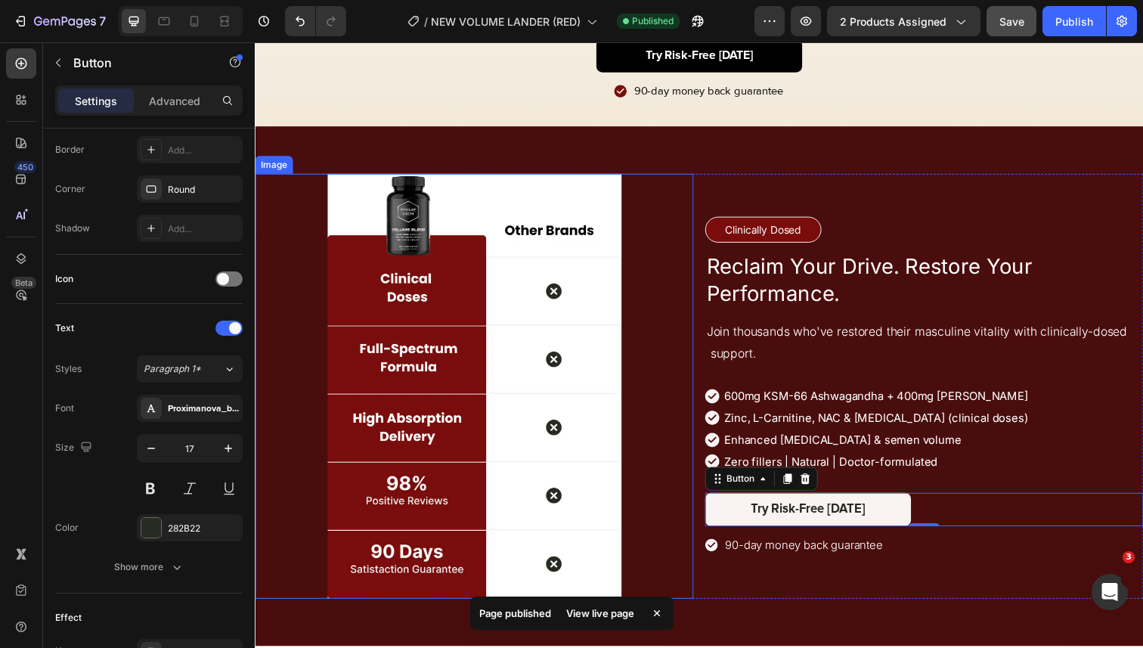
click at [504, 473] on img at bounding box center [479, 394] width 300 height 434
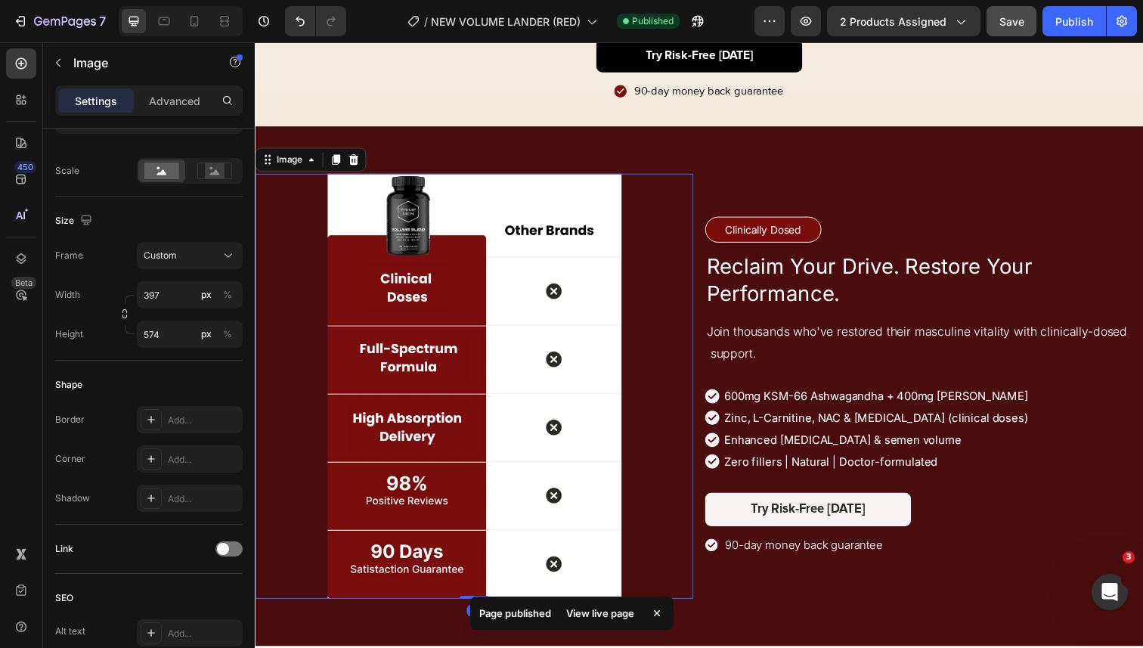
scroll to position [0, 0]
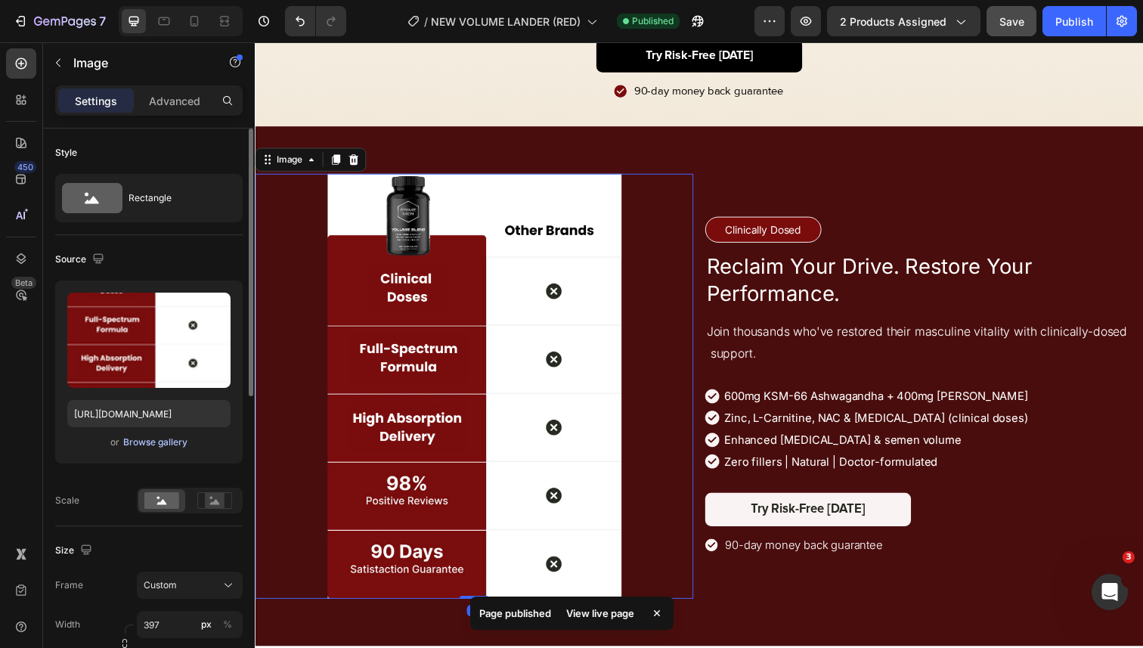
click at [175, 444] on div "Browse gallery" at bounding box center [155, 443] width 64 height 14
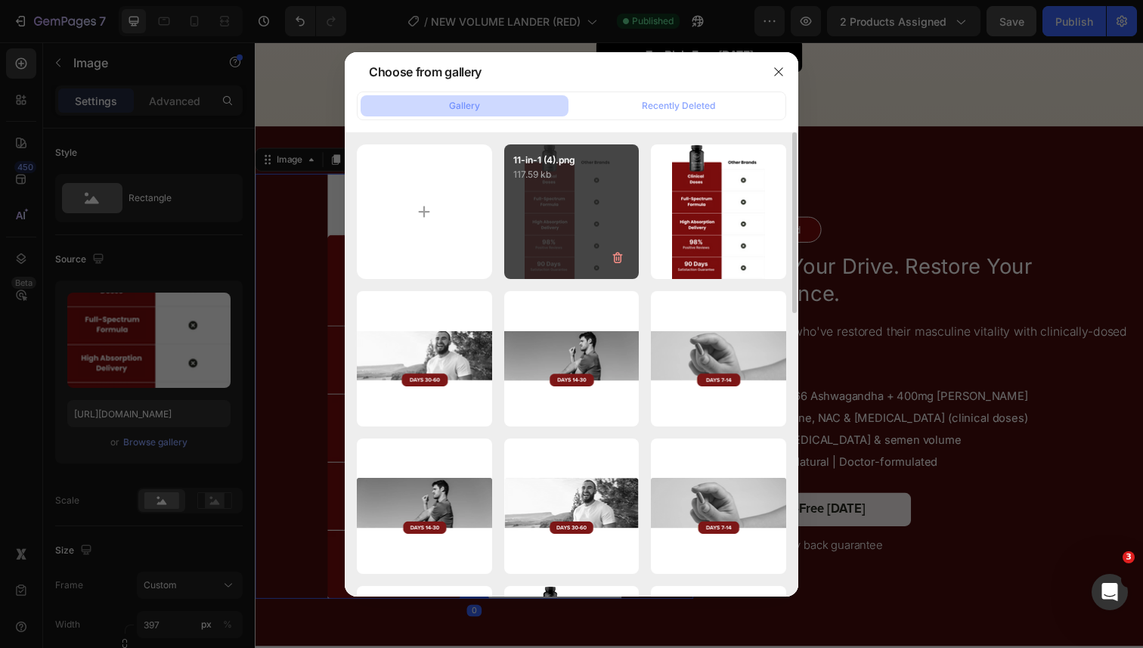
click at [557, 240] on div "11-in-1 (4).png 117.59 kb" at bounding box center [571, 211] width 135 height 135
type input "https://cdn.shopify.com/s/files/1/0644/5370/5824/files/gempages_572674907528233…"
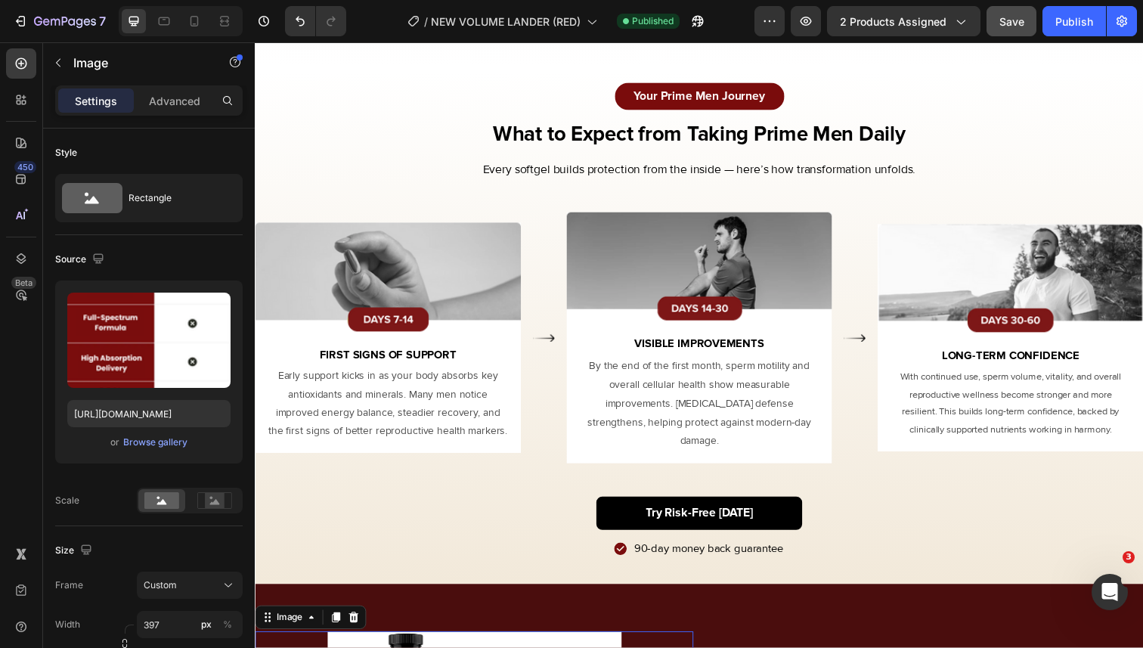
scroll to position [3379, 0]
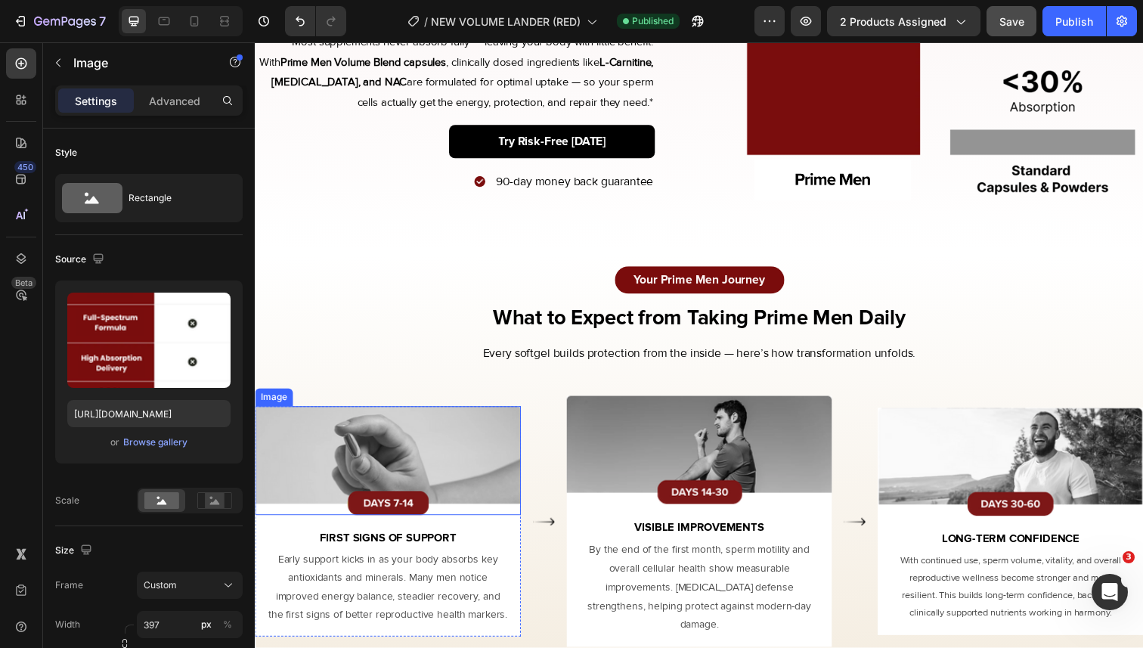
click at [400, 449] on img at bounding box center [390, 469] width 271 height 111
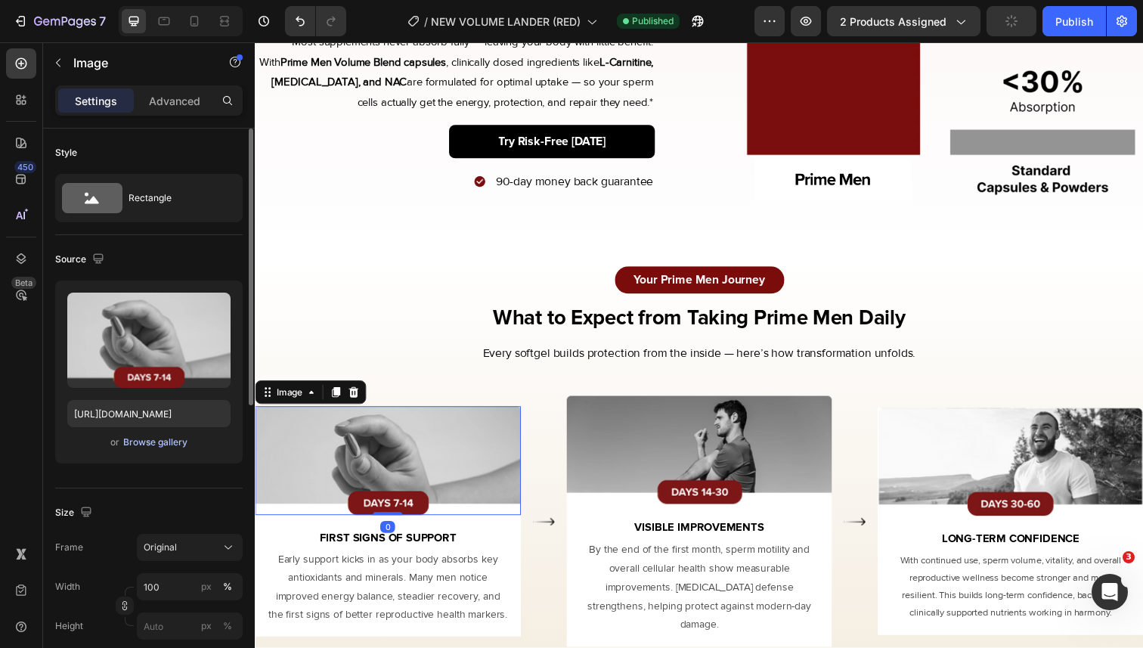
click at [178, 440] on div "Browse gallery" at bounding box center [155, 443] width 64 height 14
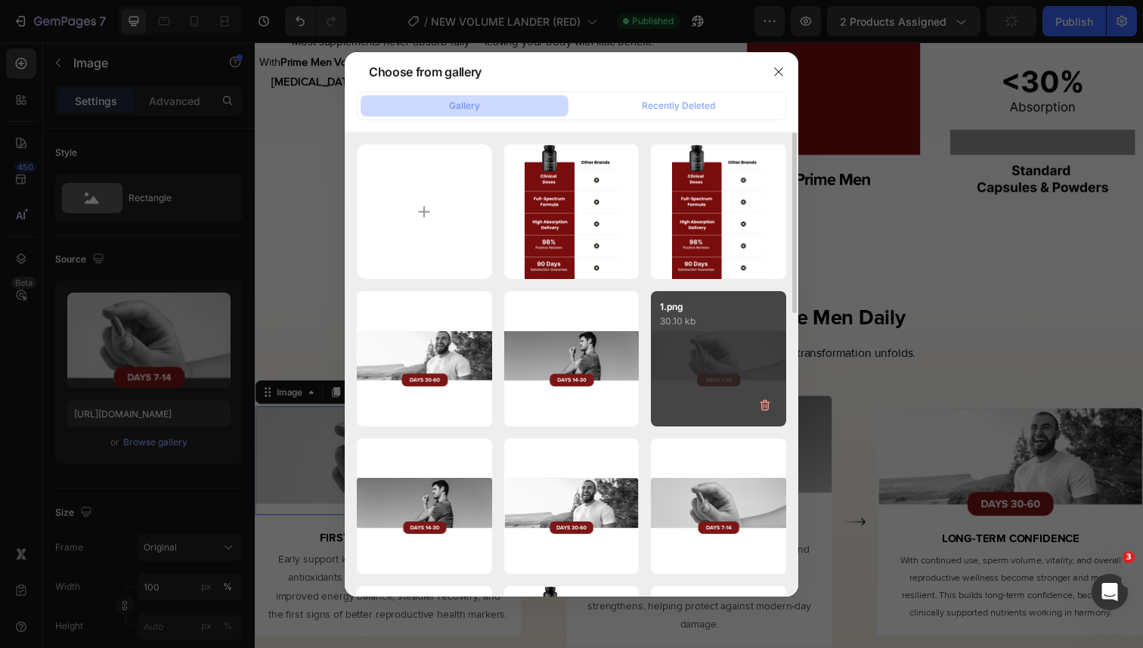
click at [711, 367] on div "1.png 30.10 kb" at bounding box center [718, 358] width 135 height 135
type input "https://cdn.shopify.com/s/files/1/0644/5370/5824/files/gempages_572674907528233…"
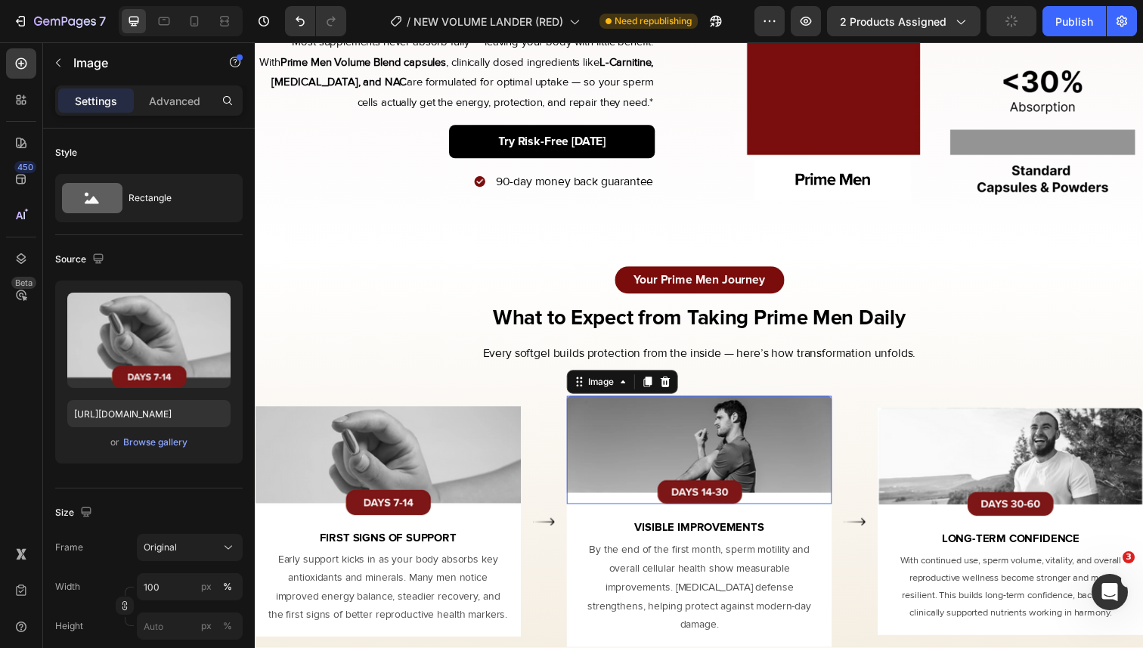
click at [684, 489] on img at bounding box center [708, 459] width 271 height 111
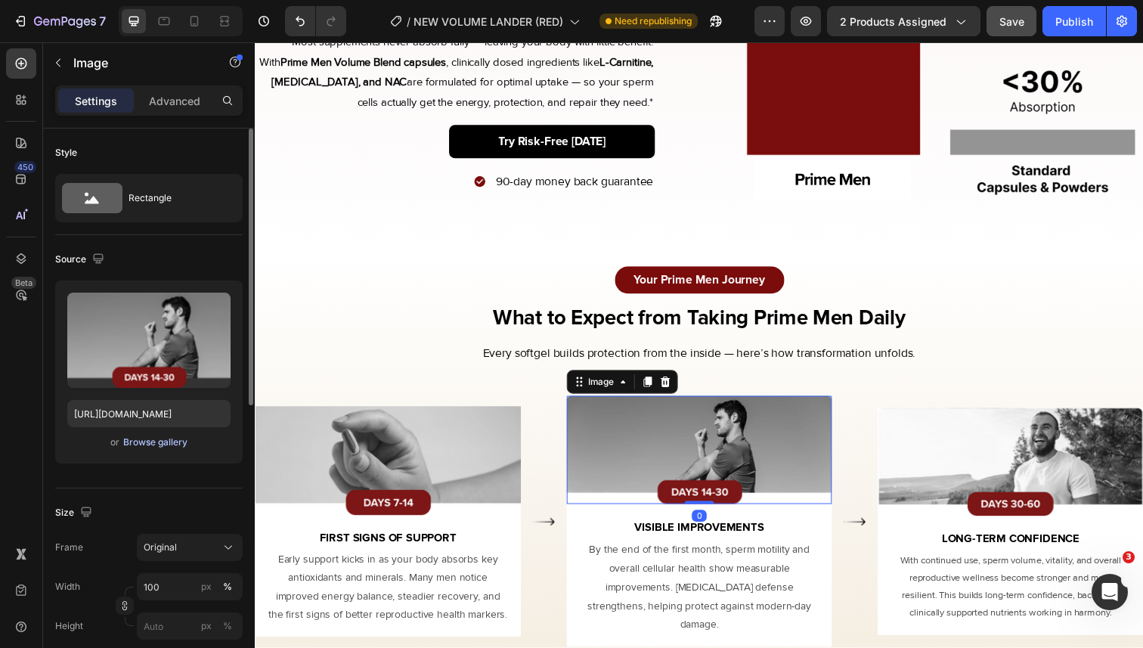
click at [175, 443] on div "Browse gallery" at bounding box center [155, 443] width 64 height 14
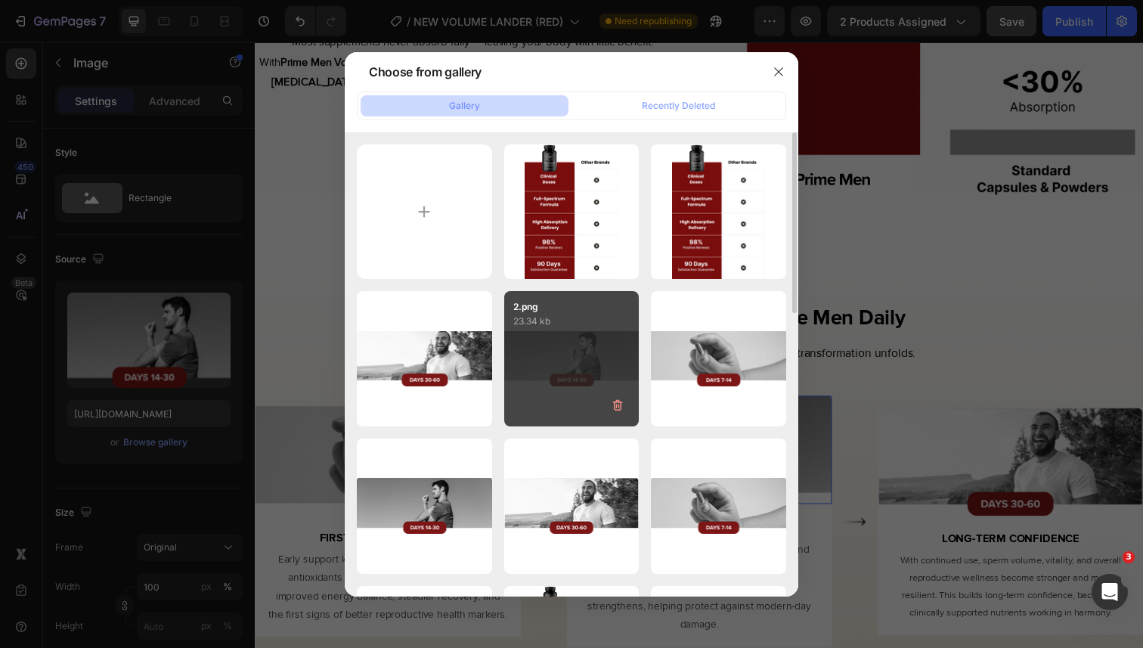
click at [547, 346] on div "2.png 23.34 kb" at bounding box center [571, 358] width 135 height 135
type input "https://cdn.shopify.com/s/files/1/0644/5370/5824/files/gempages_572674907528233…"
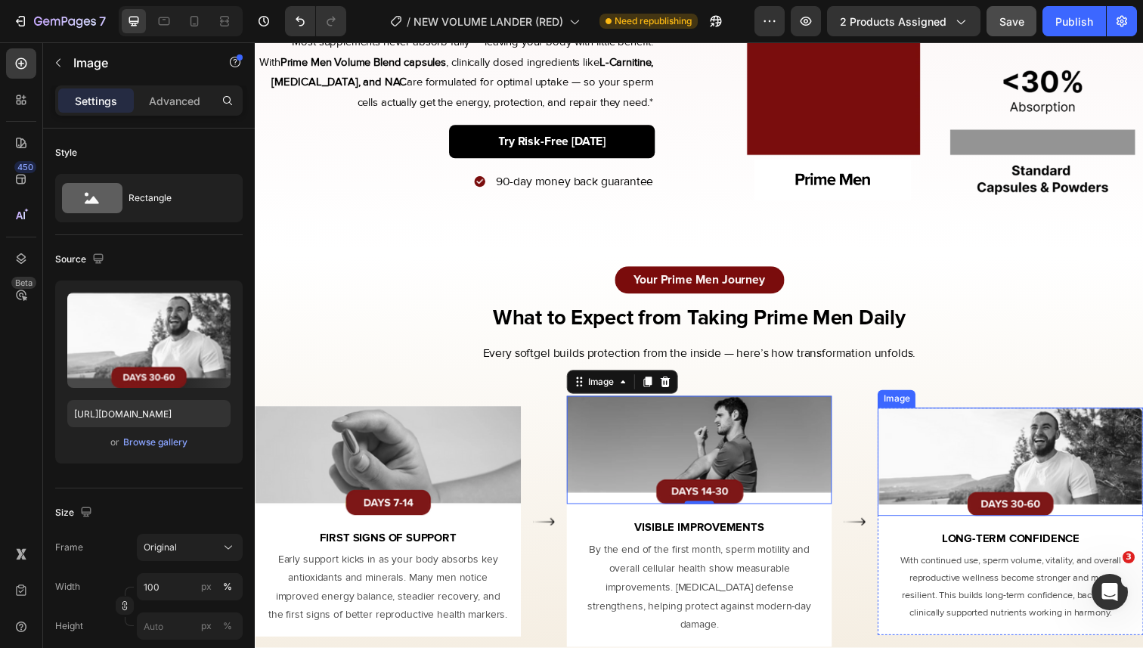
click at [1013, 459] on img at bounding box center [1026, 471] width 271 height 111
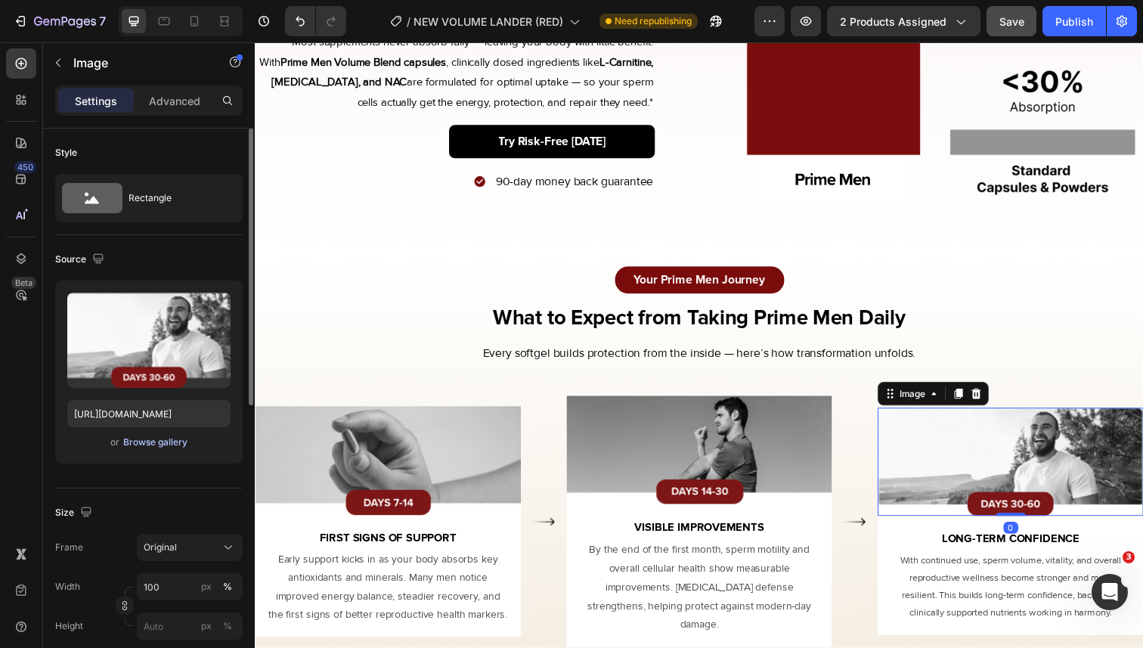
click at [175, 439] on div "Browse gallery" at bounding box center [155, 443] width 64 height 14
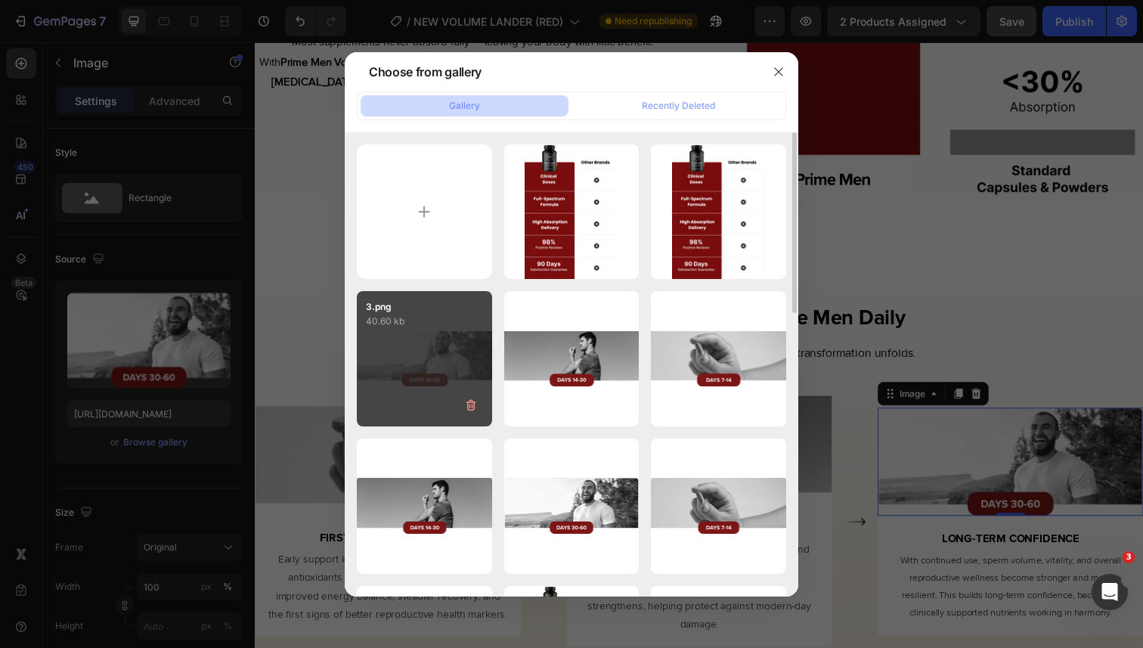
click at [455, 363] on div "3.png 40.60 kb" at bounding box center [424, 358] width 135 height 135
type input "https://cdn.shopify.com/s/files/1/0644/5370/5824/files/gempages_572674907528233…"
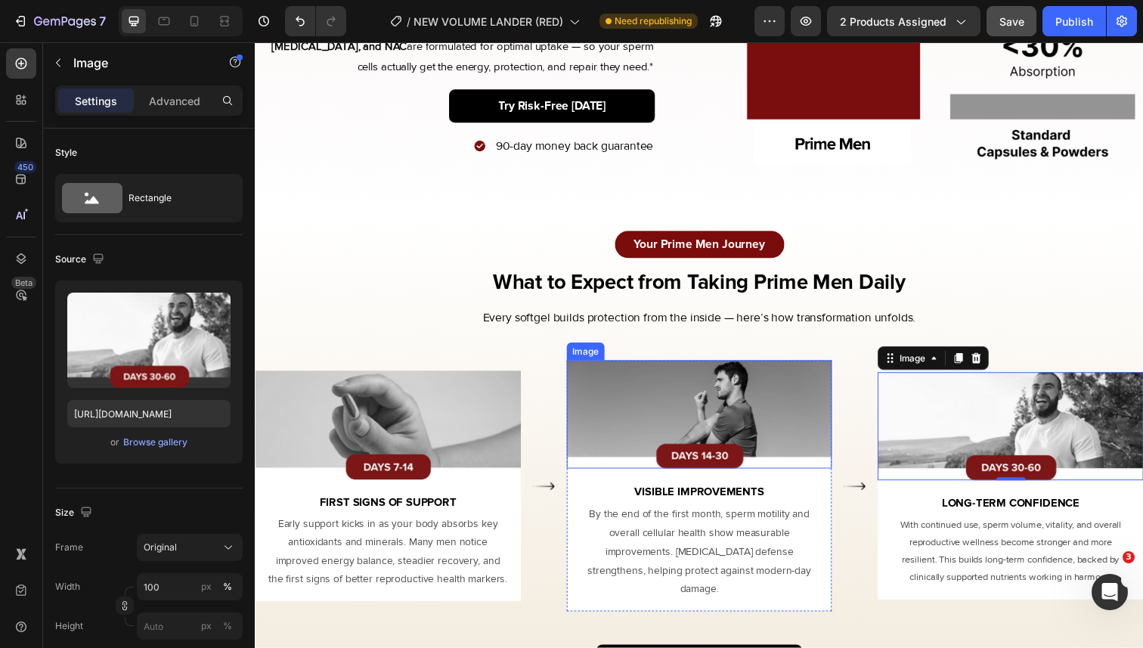
scroll to position [3411, 0]
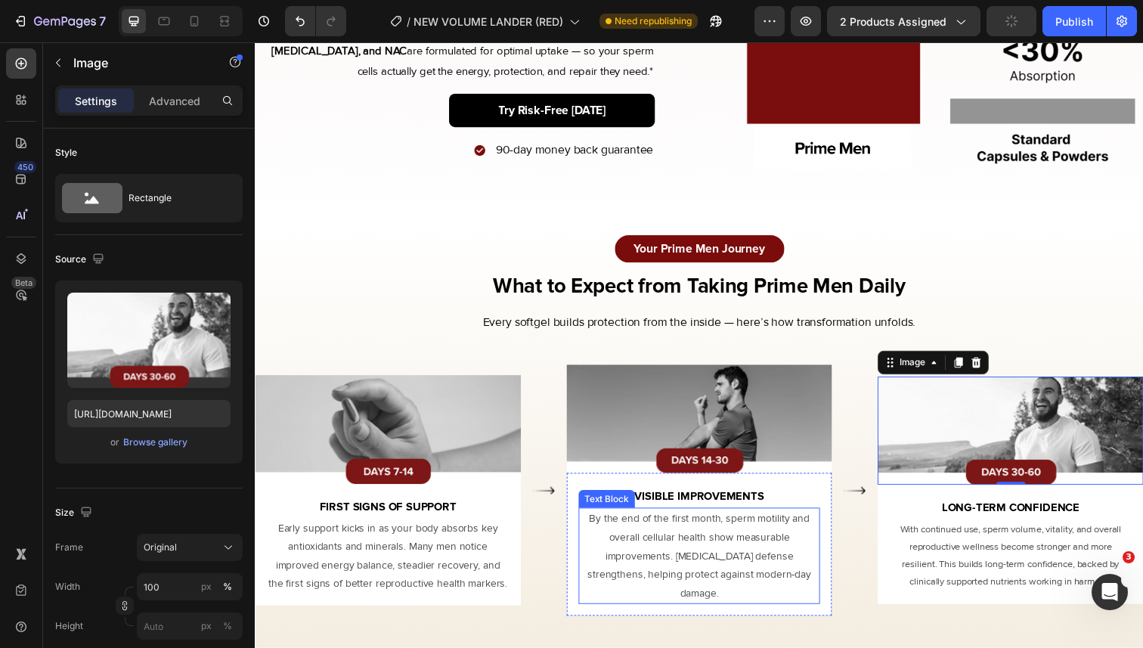
click at [722, 585] on p "By the end of the first month, sperm motility and overall cellular health show …" at bounding box center [709, 567] width 244 height 95
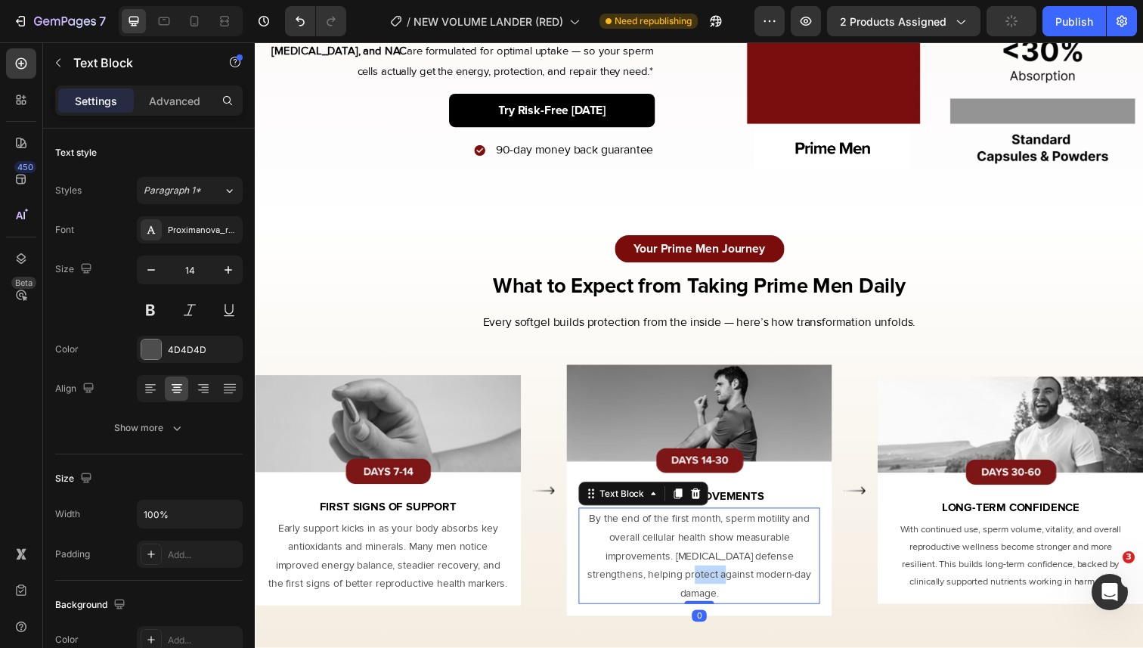
click at [722, 585] on p "By the end of the first month, sperm motility and overall cellular health show …" at bounding box center [709, 567] width 244 height 95
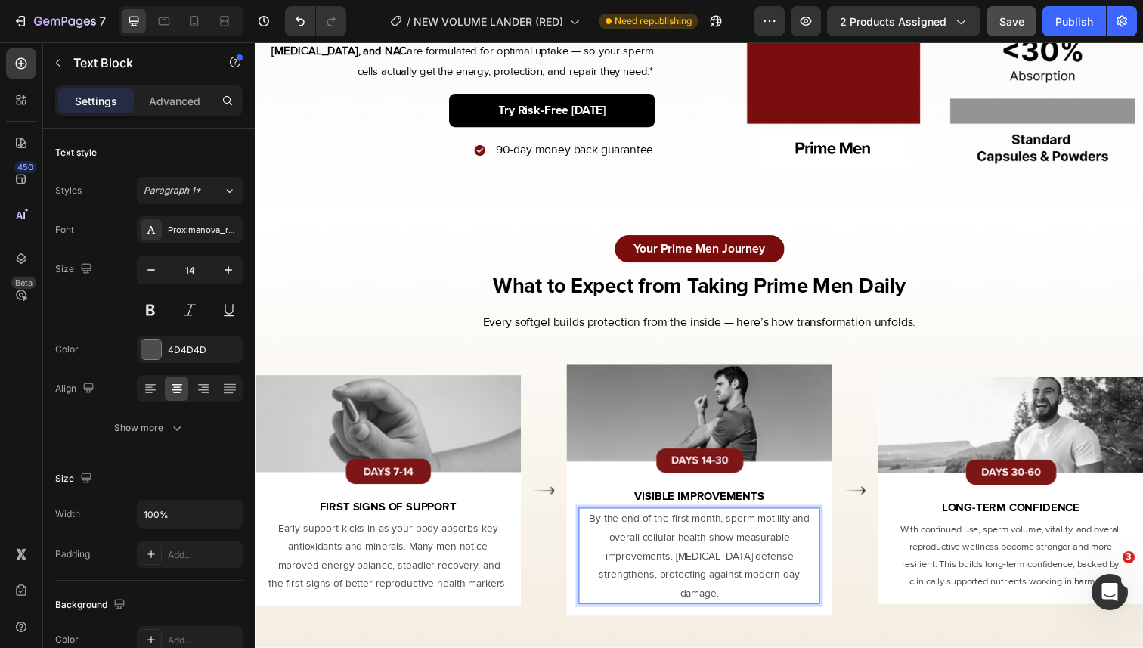
click at [696, 529] on p "By the end of the first month, sperm motility and overall cellular health show …" at bounding box center [709, 567] width 244 height 95
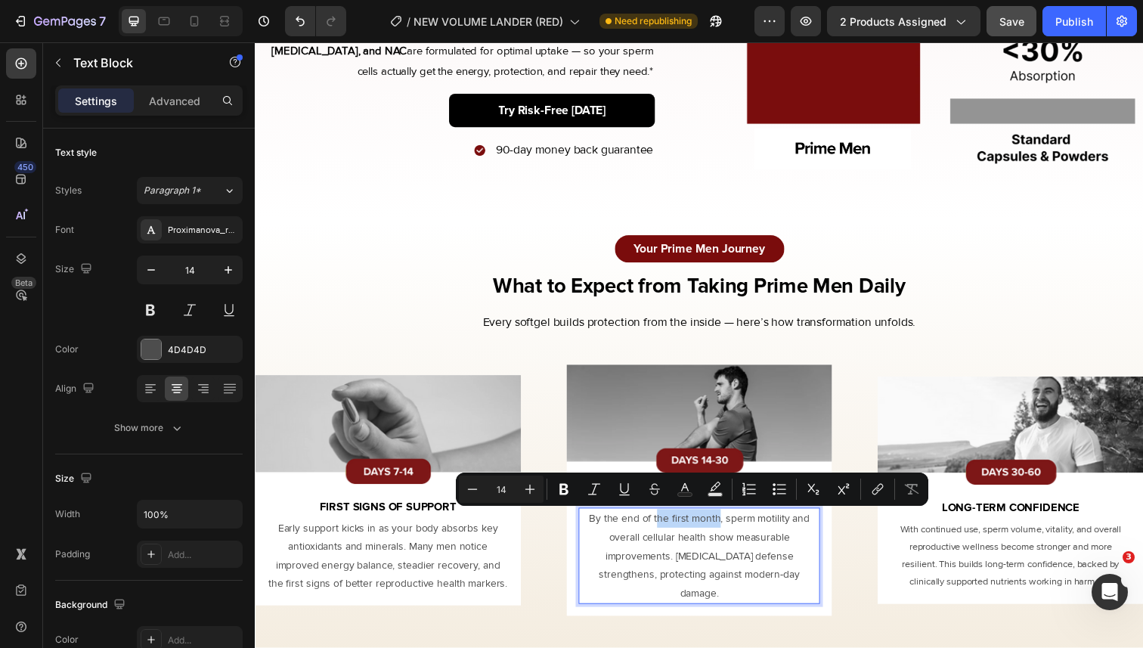
drag, startPoint x: 729, startPoint y: 532, endPoint x: 664, endPoint y: 535, distance: 65.1
click at [664, 535] on p "By the end of the first month, sperm motility and overall cellular health show …" at bounding box center [709, 567] width 244 height 95
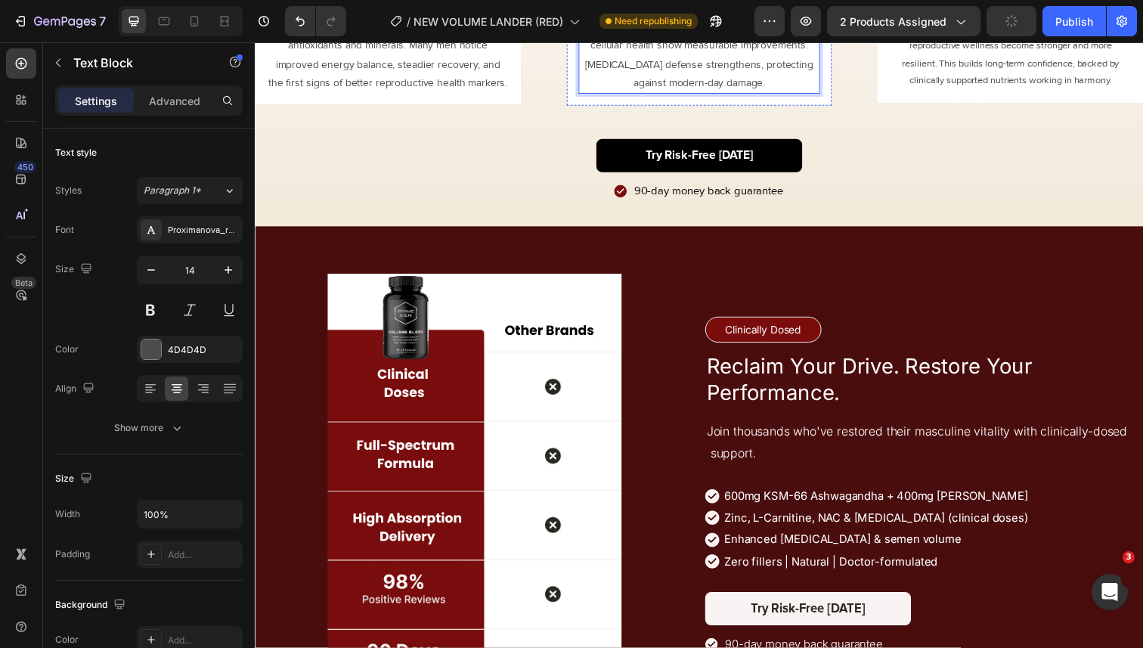
scroll to position [4094, 0]
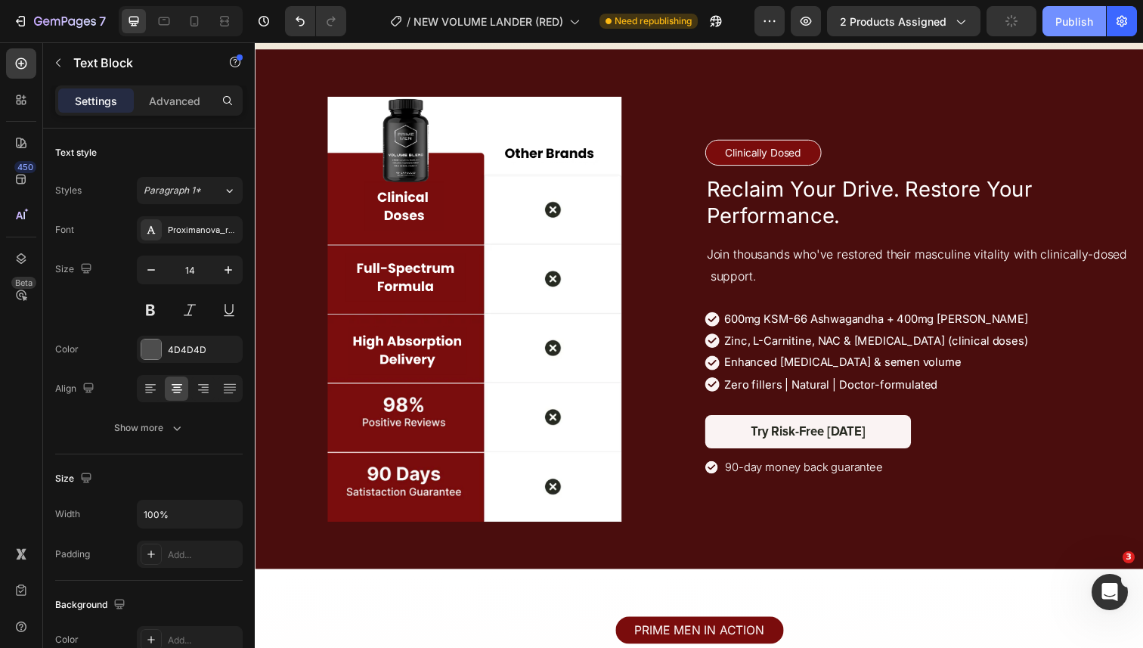
click at [1070, 23] on div "Publish" at bounding box center [1075, 22] width 38 height 16
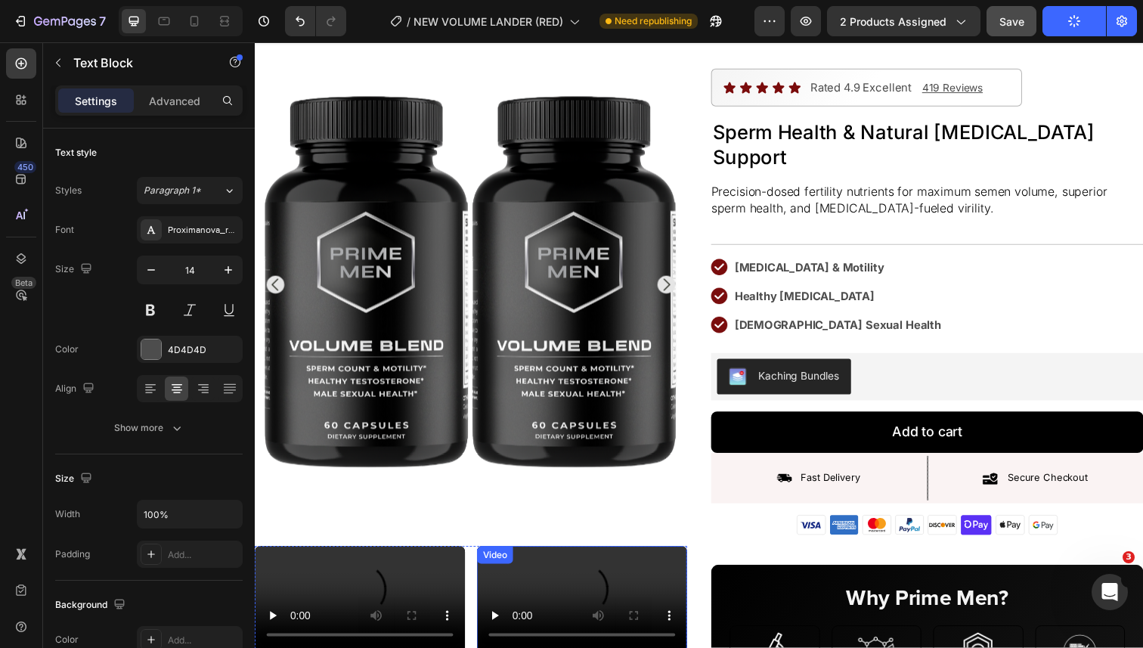
scroll to position [0, 0]
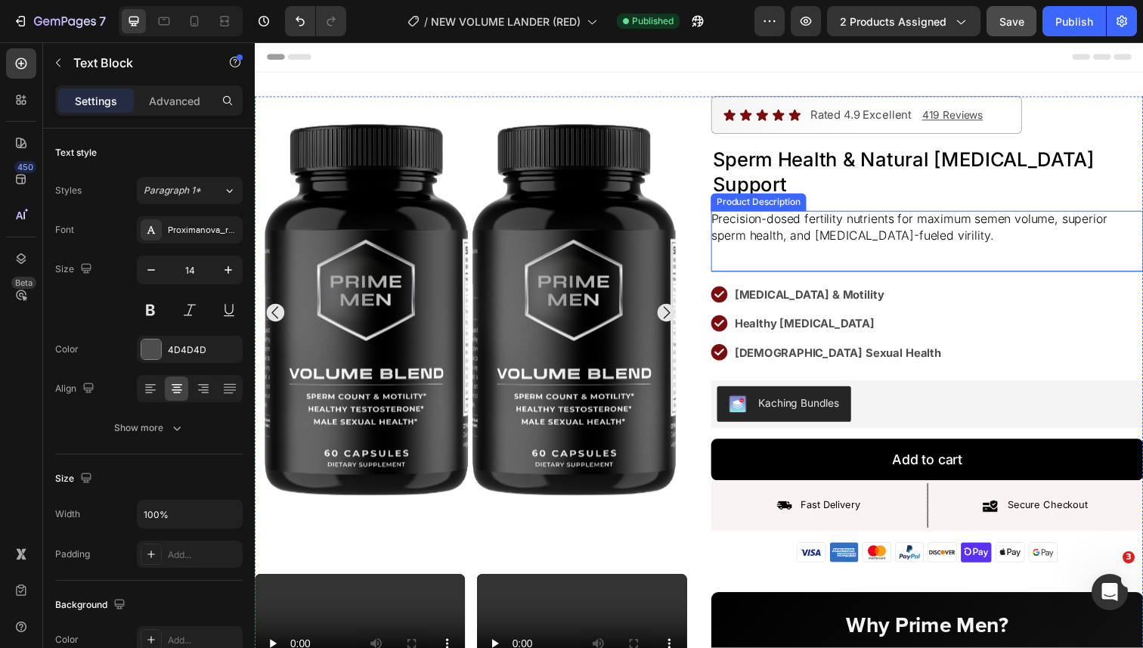
click at [927, 216] on p "Precision-dosed fertility nutrients for maximum semen volume, superior sperm he…" at bounding box center [923, 232] width 405 height 32
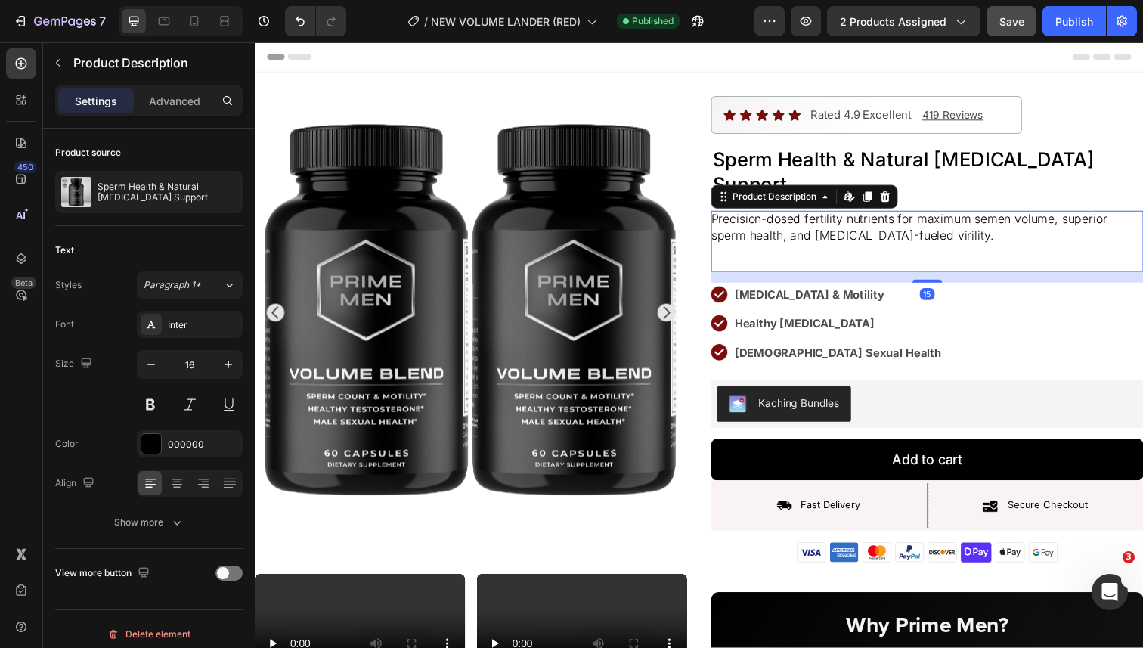
click at [927, 216] on p "Precision-dosed fertility nutrients for maximum semen volume, superior sperm he…" at bounding box center [923, 232] width 405 height 32
click at [943, 215] on div "Precision-dosed fertility nutrients for maximum semen volume, superior sperm he…" at bounding box center [942, 240] width 442 height 51
click at [930, 216] on p "Precision-dosed fertility nutrients for maximum semen volume, superior sperm he…" at bounding box center [923, 232] width 405 height 32
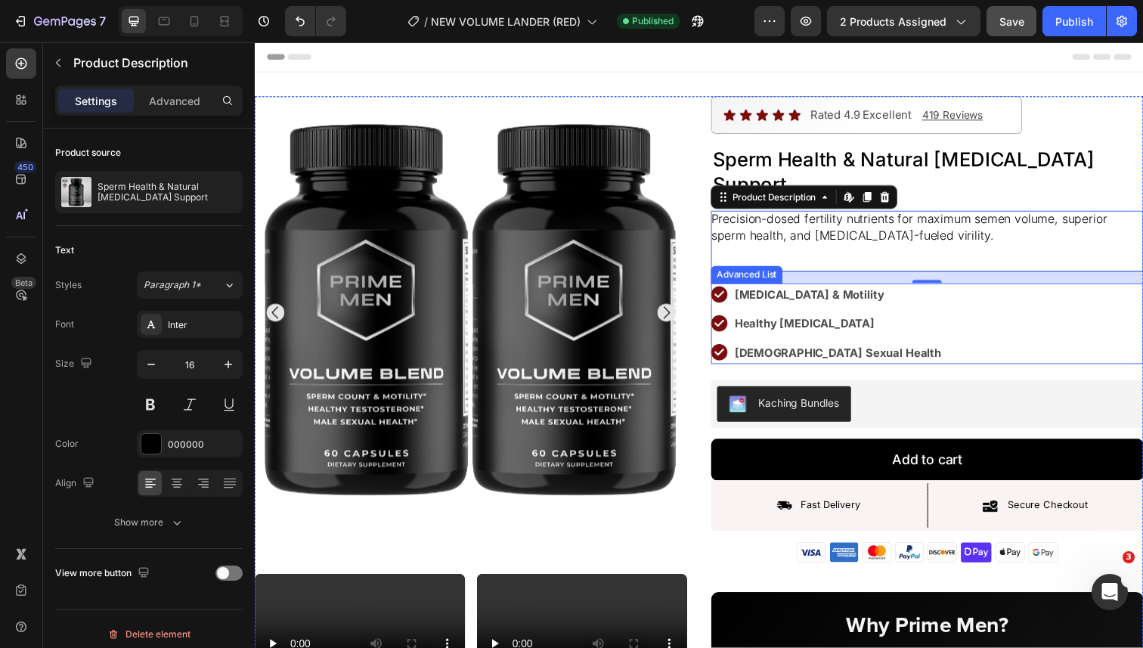
click at [877, 289] on div "Image Sperm Count & Motility Text Block Image Healthy Testosterone Text Block I…" at bounding box center [942, 330] width 442 height 82
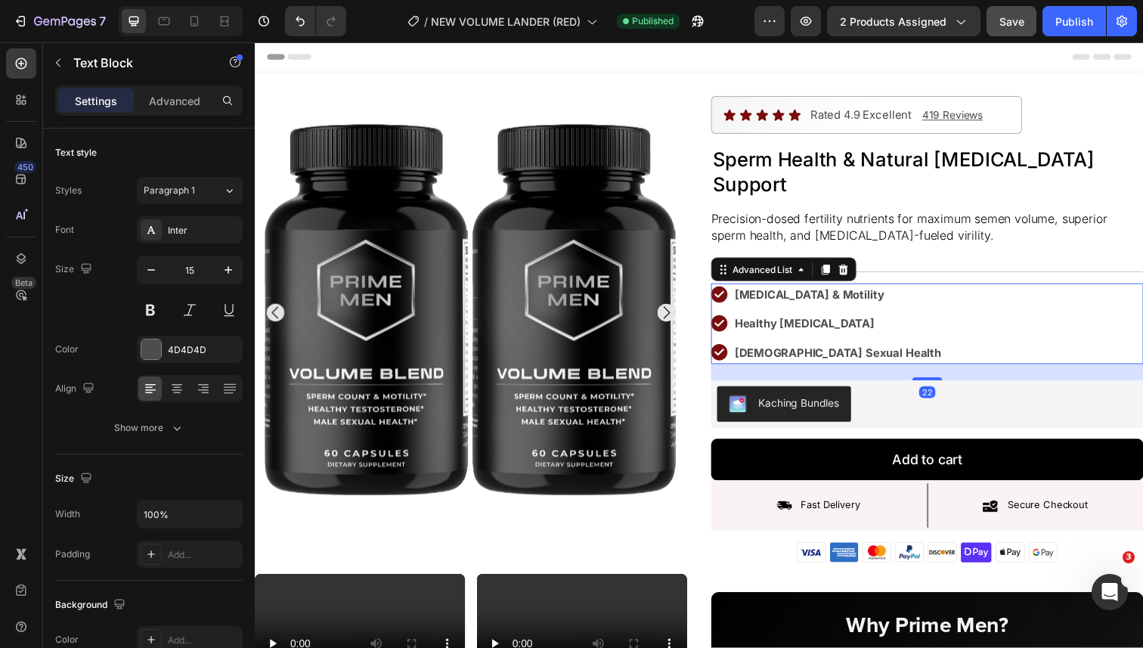
click at [875, 289] on div "[MEDICAL_DATA] & Motility" at bounding box center [851, 300] width 216 height 23
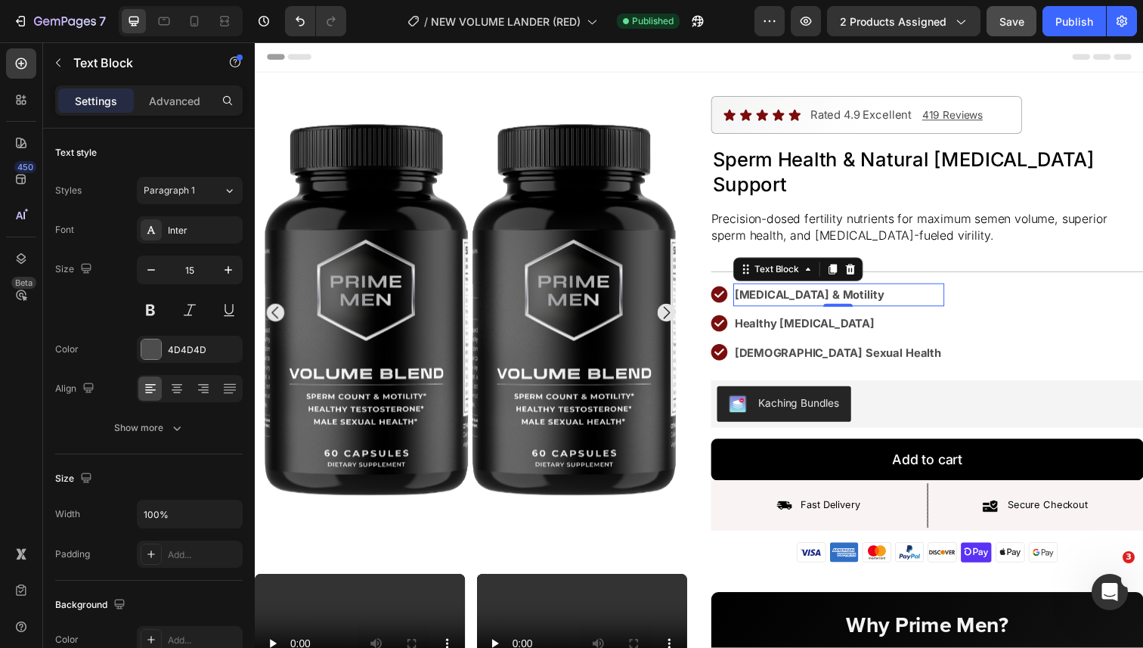
click at [875, 289] on div "[MEDICAL_DATA] & Motility" at bounding box center [851, 300] width 216 height 23
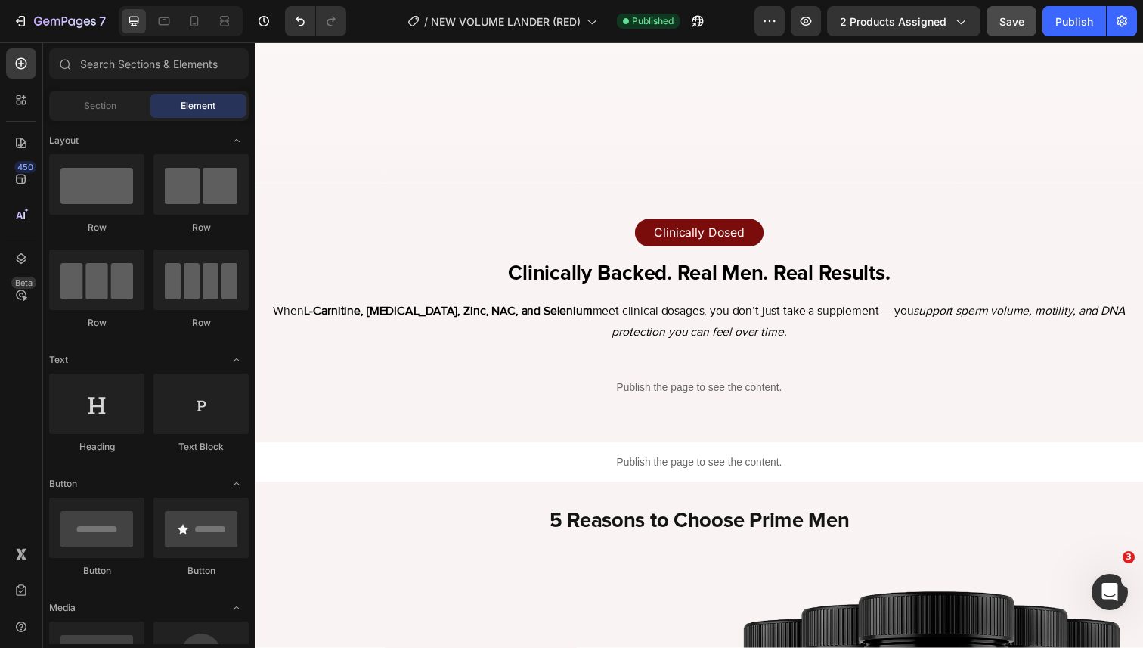
scroll to position [2506, 0]
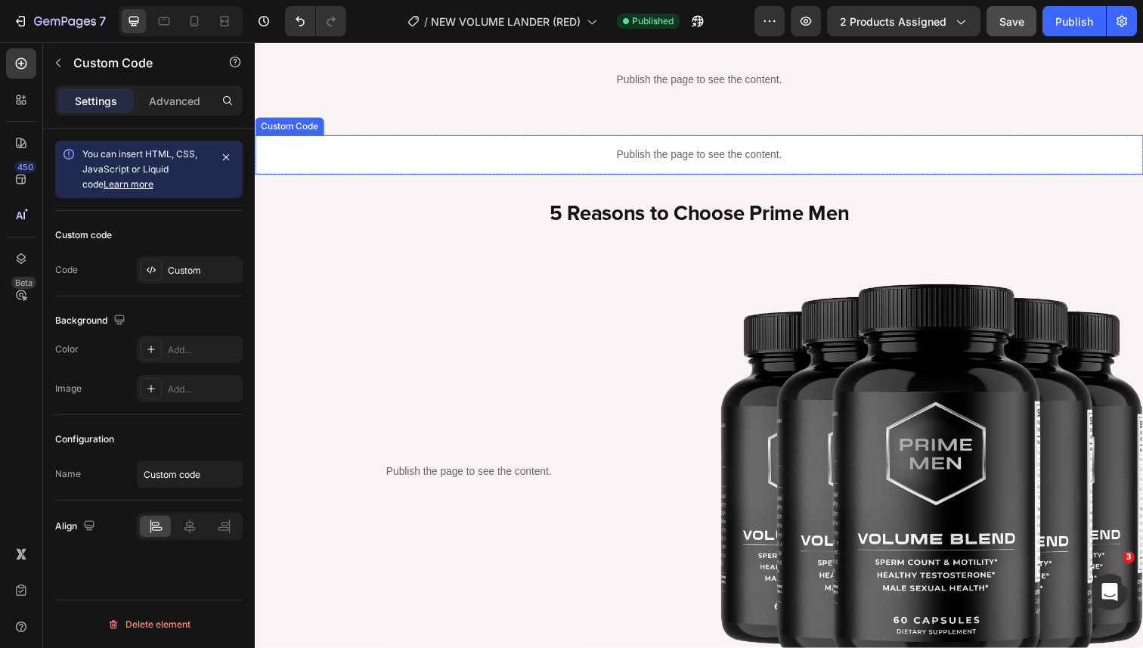
click at [699, 156] on p "Publish the page to see the content." at bounding box center [709, 158] width 908 height 16
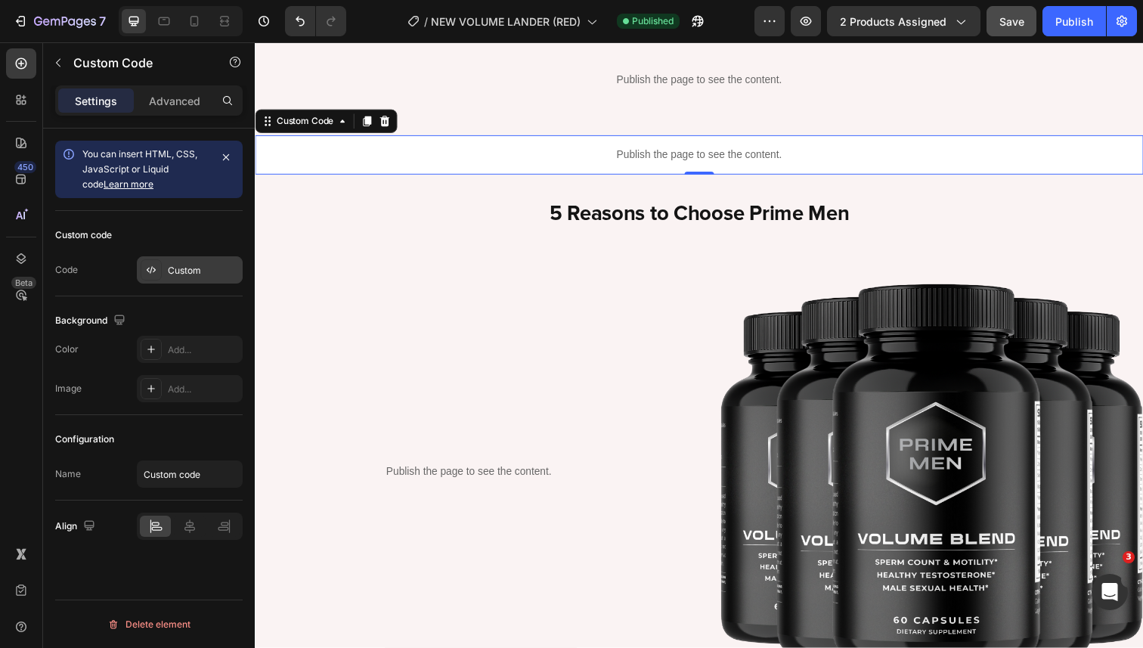
click at [178, 262] on div "Custom" at bounding box center [190, 269] width 106 height 27
click at [184, 112] on div "Settings Advanced" at bounding box center [149, 100] width 188 height 30
click at [184, 107] on p "Advanced" at bounding box center [174, 101] width 51 height 16
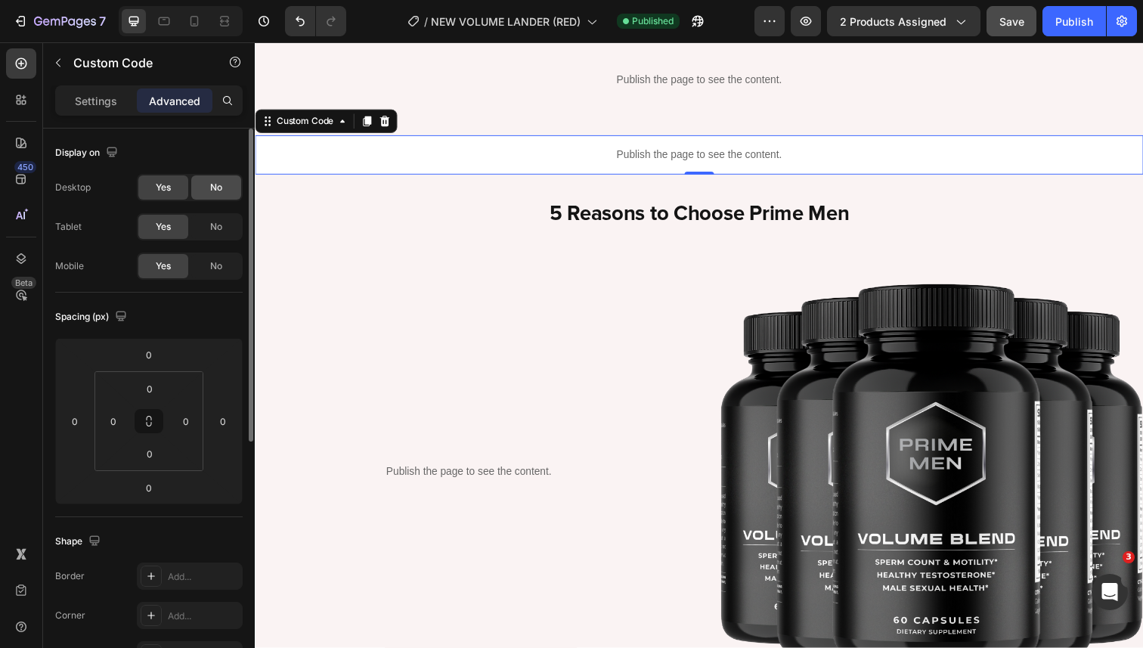
click at [216, 186] on span "No" at bounding box center [216, 188] width 12 height 14
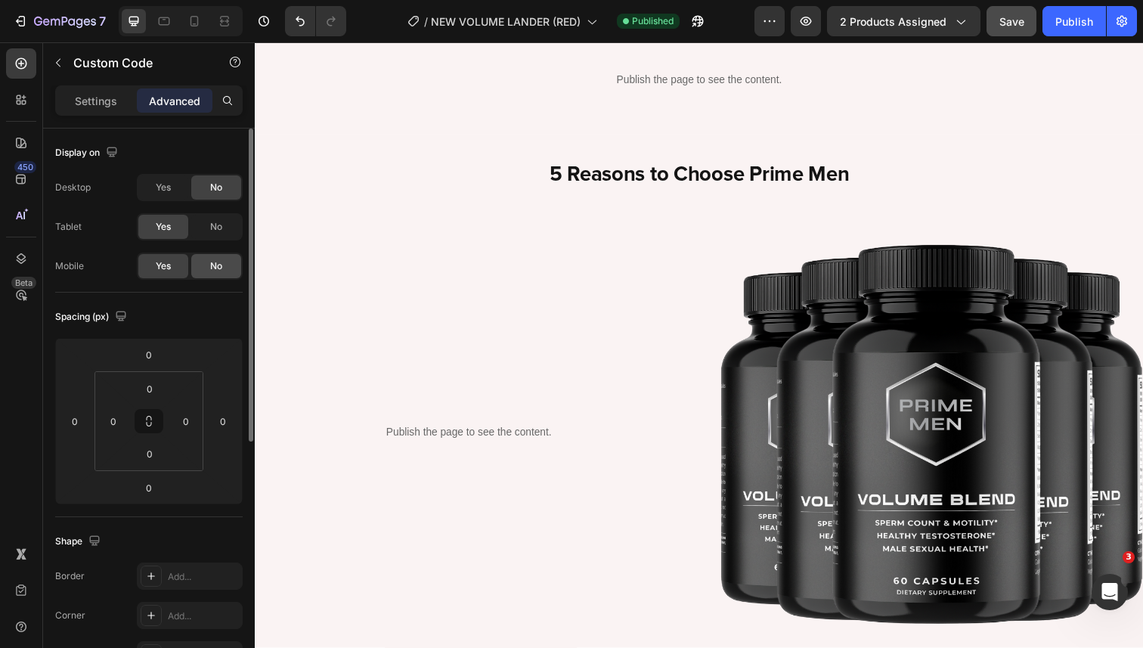
click at [225, 259] on div "No" at bounding box center [216, 266] width 50 height 24
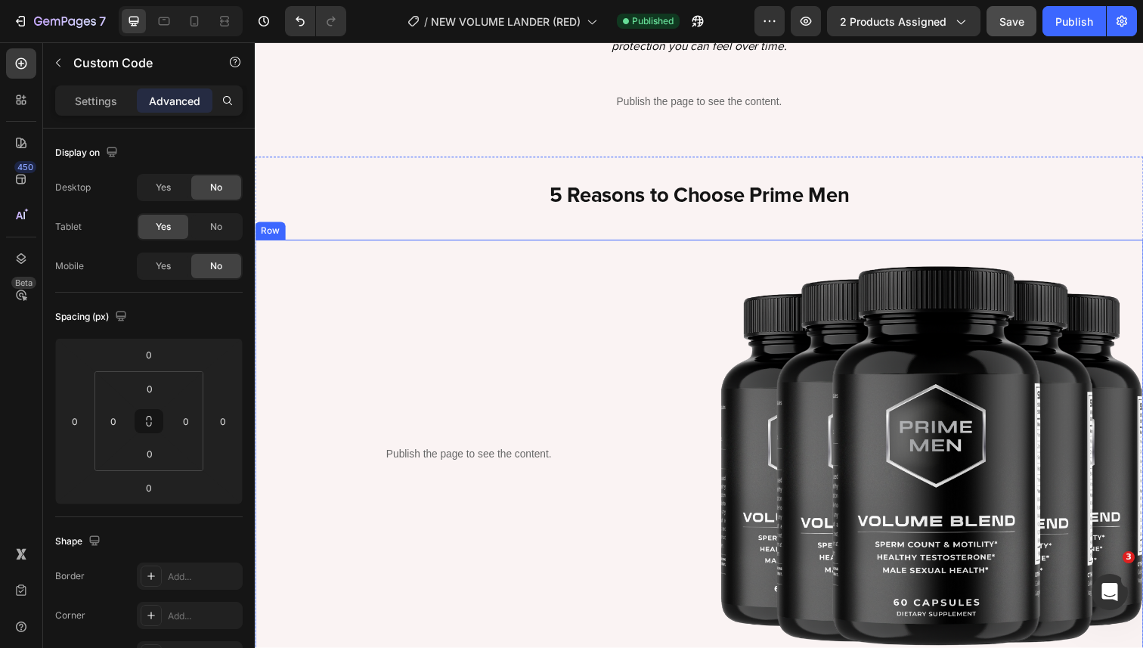
scroll to position [2469, 0]
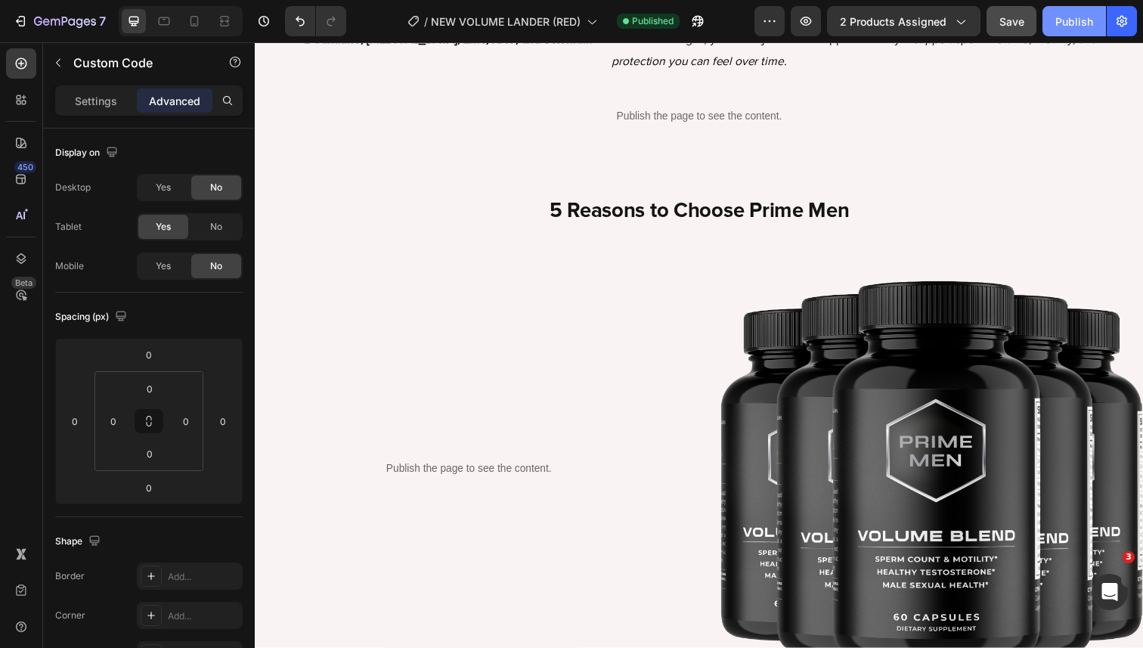
click at [1072, 8] on button "Publish" at bounding box center [1075, 21] width 64 height 30
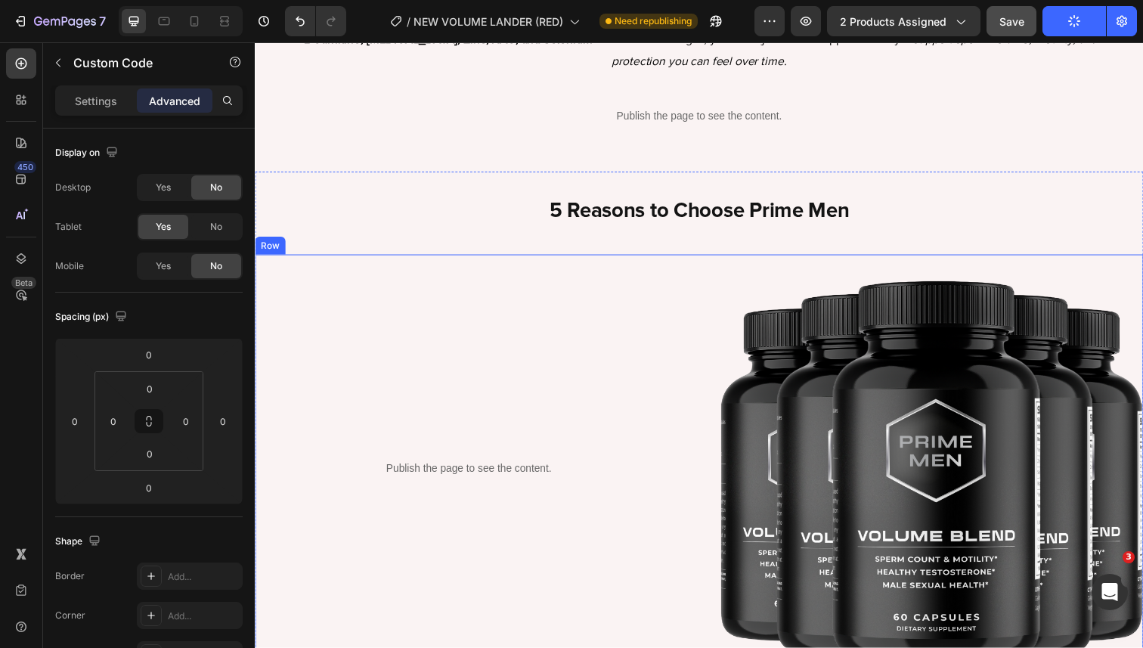
scroll to position [2529, 0]
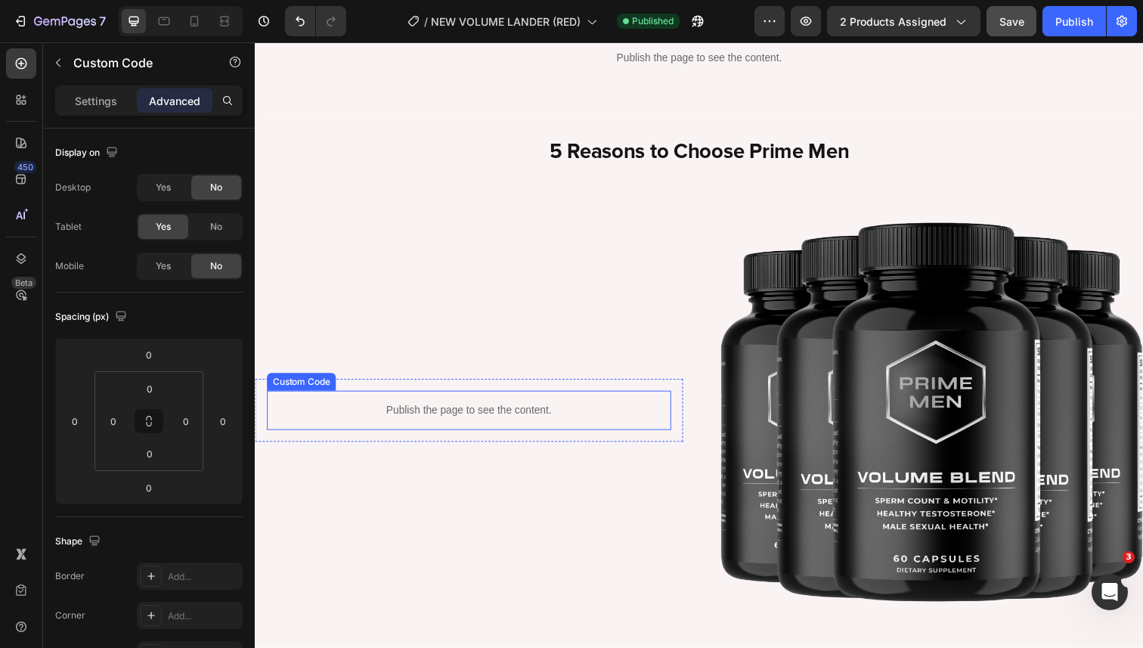
click at [456, 413] on p "Publish the page to see the content." at bounding box center [473, 419] width 413 height 16
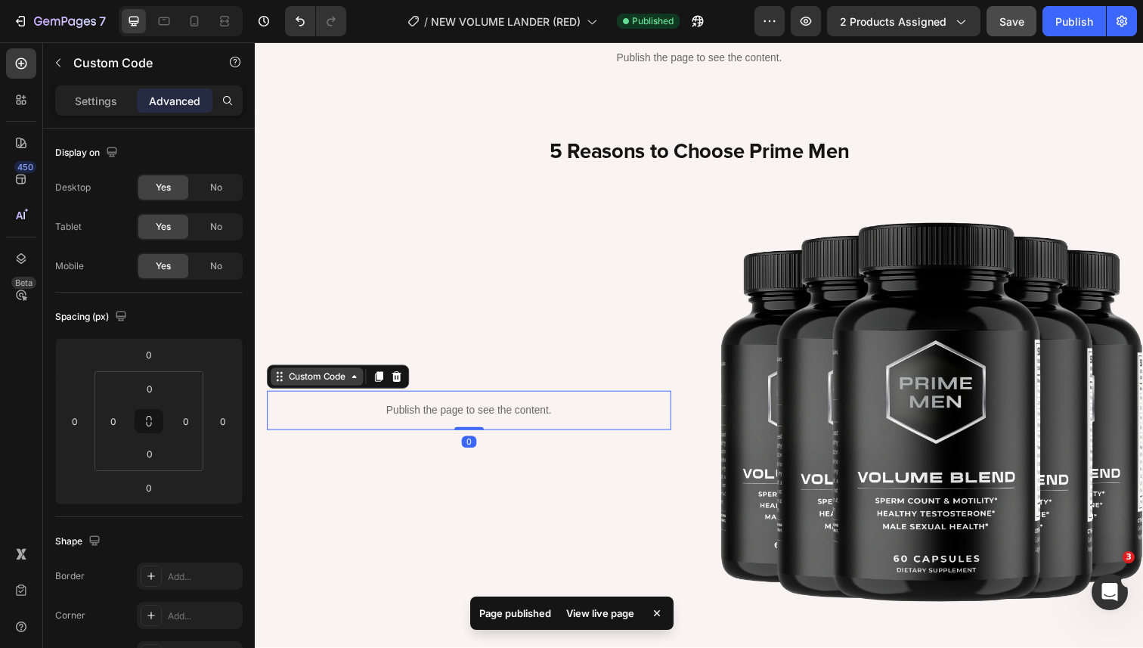
click at [304, 378] on div "Custom Code" at bounding box center [318, 384] width 64 height 14
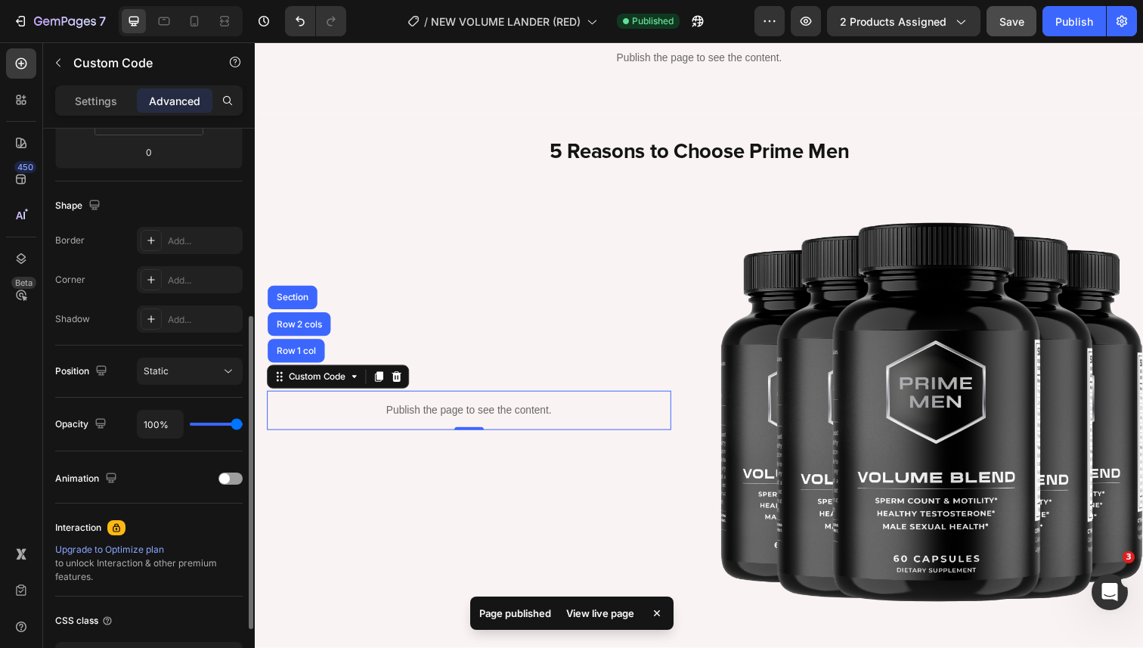
scroll to position [343, 0]
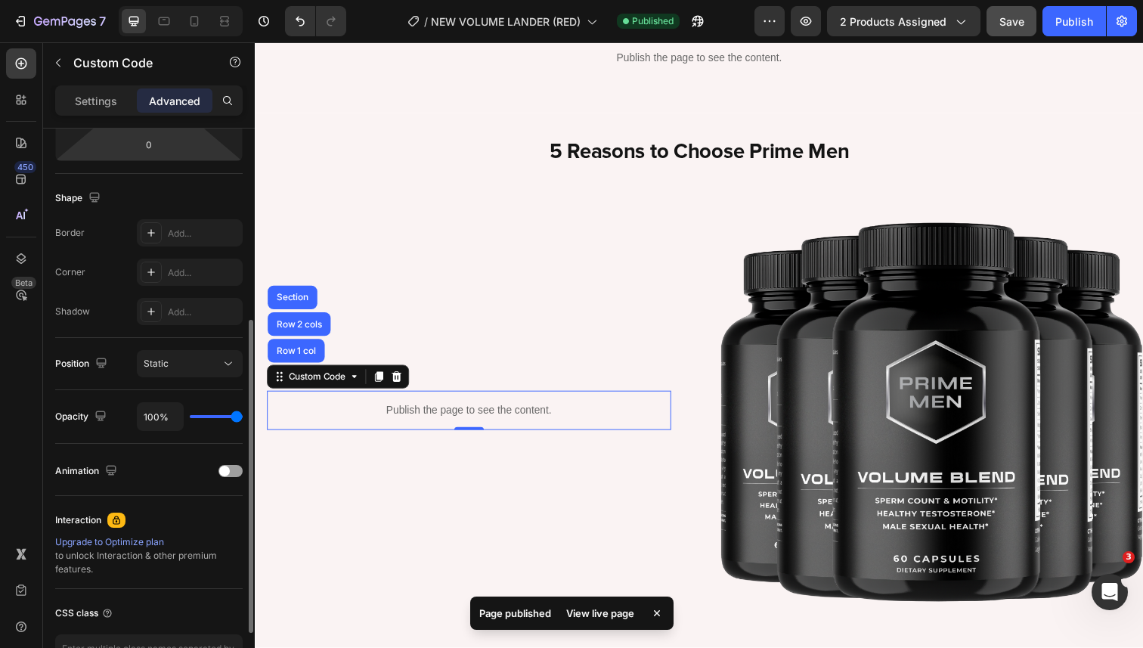
click at [109, 117] on div "Settings Advanced" at bounding box center [149, 106] width 212 height 43
click at [107, 108] on div "Settings" at bounding box center [96, 100] width 76 height 24
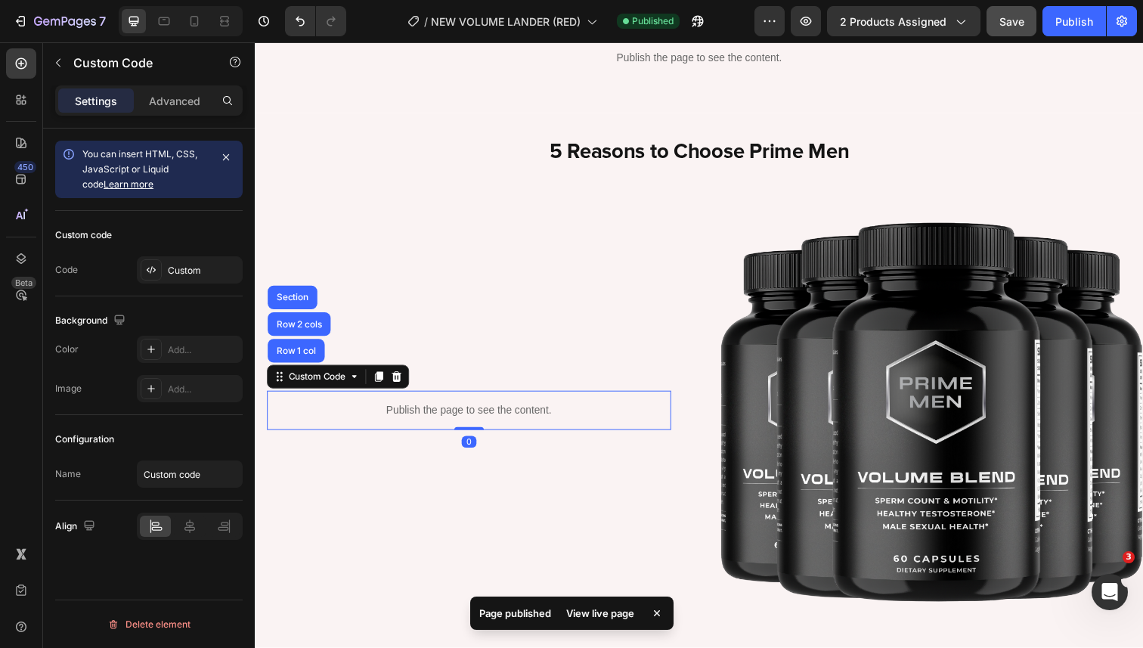
scroll to position [0, 0]
click at [187, 270] on div "Custom" at bounding box center [203, 271] width 71 height 14
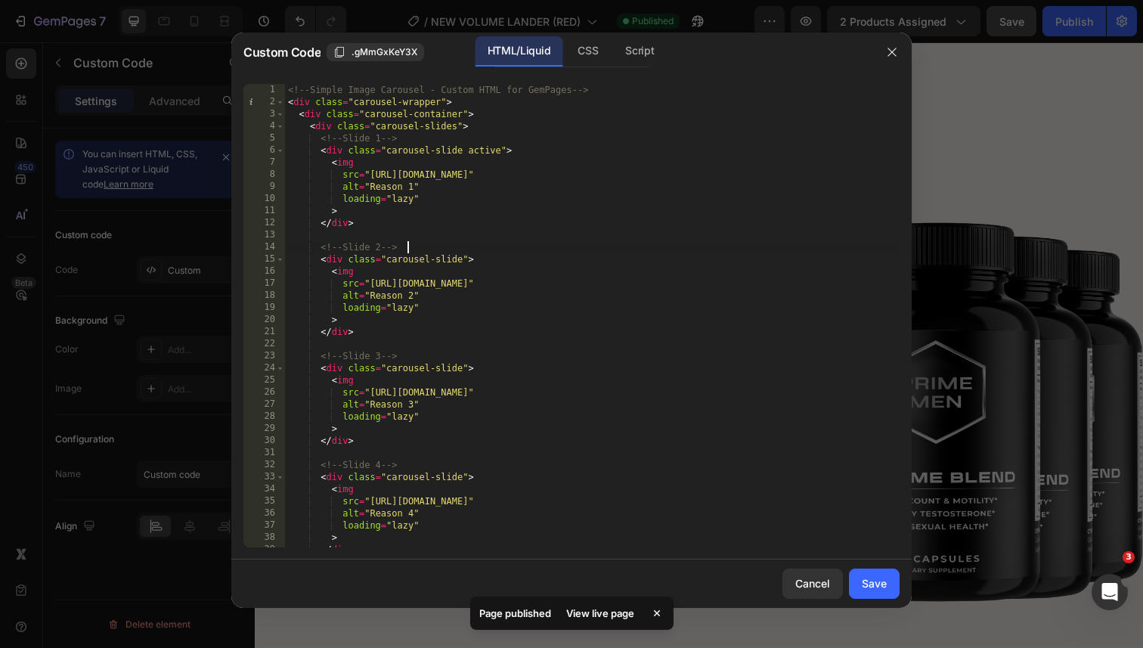
click at [477, 242] on div "<!-- Simple Image Carousel - Custom HTML for GemPages --> < div class = "carous…" at bounding box center [592, 328] width 615 height 488
type textarea "</script>"
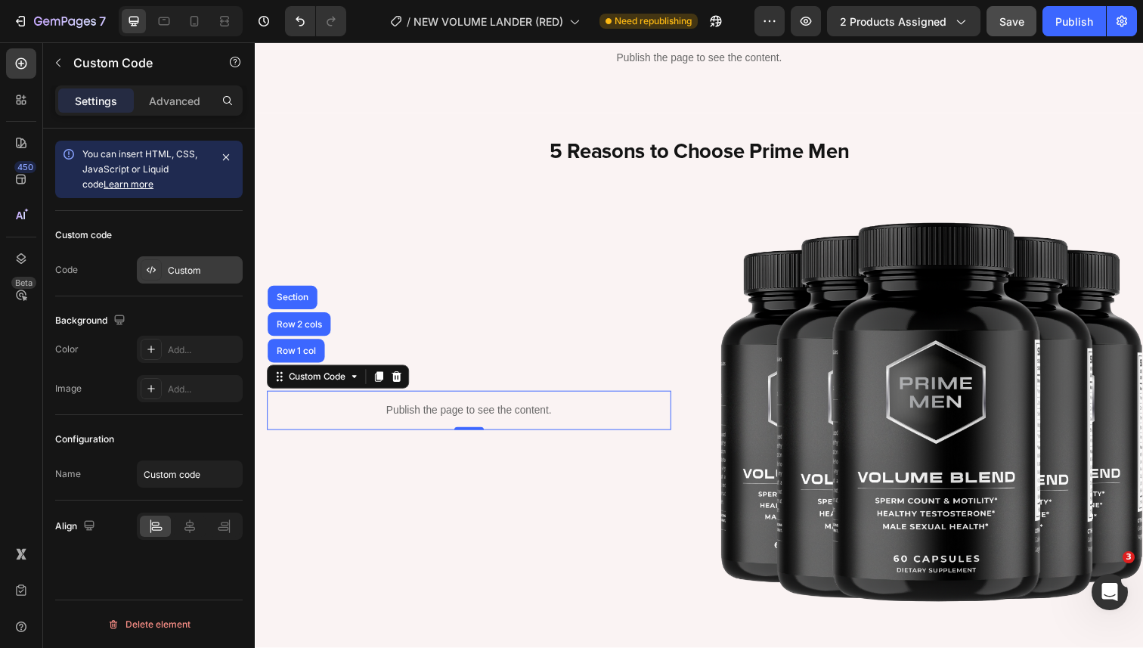
click at [185, 276] on div "Custom" at bounding box center [203, 271] width 71 height 14
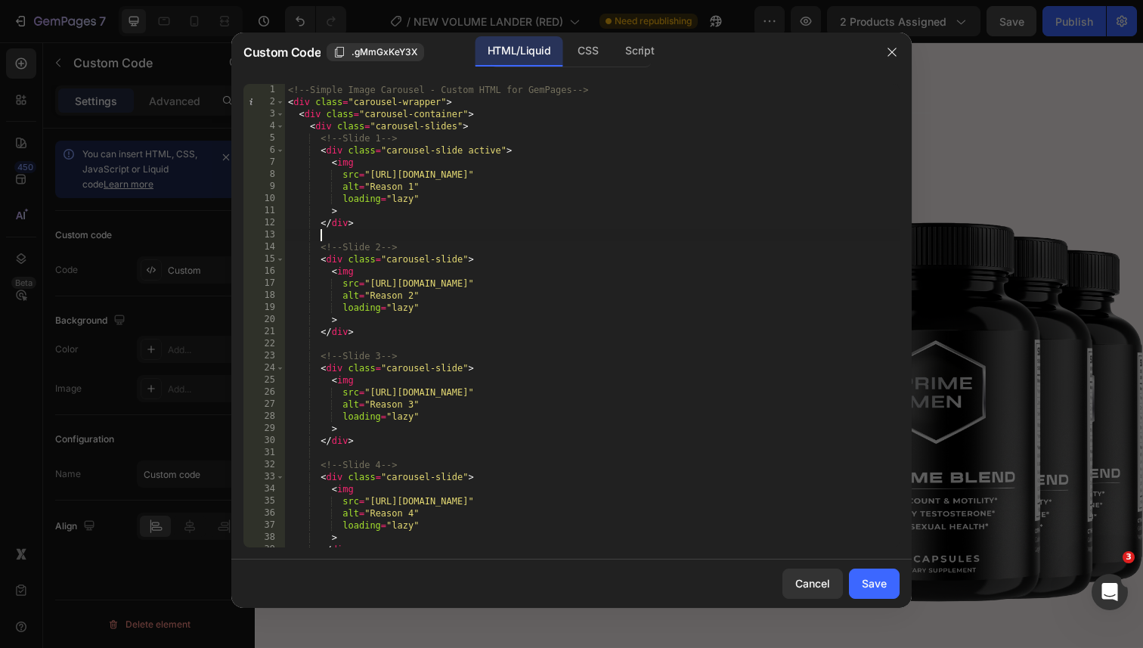
click at [547, 240] on div "<!-- Simple Image Carousel - Custom HTML for GemPages --> < div class = "carous…" at bounding box center [592, 328] width 615 height 488
type textarea "</script>"
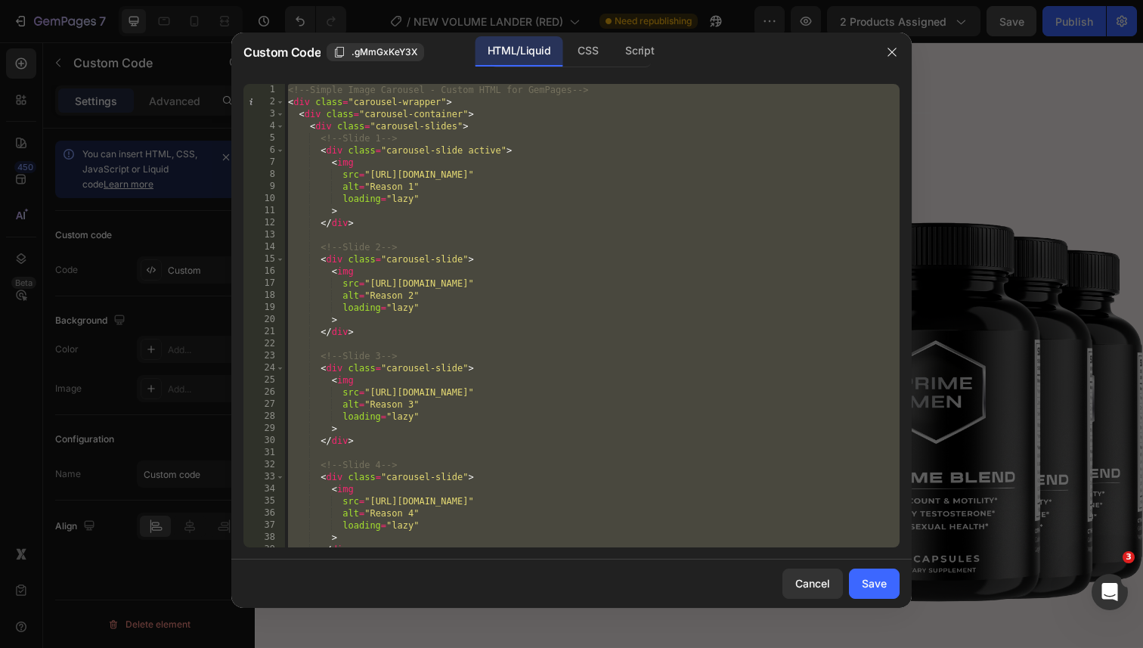
paste textarea
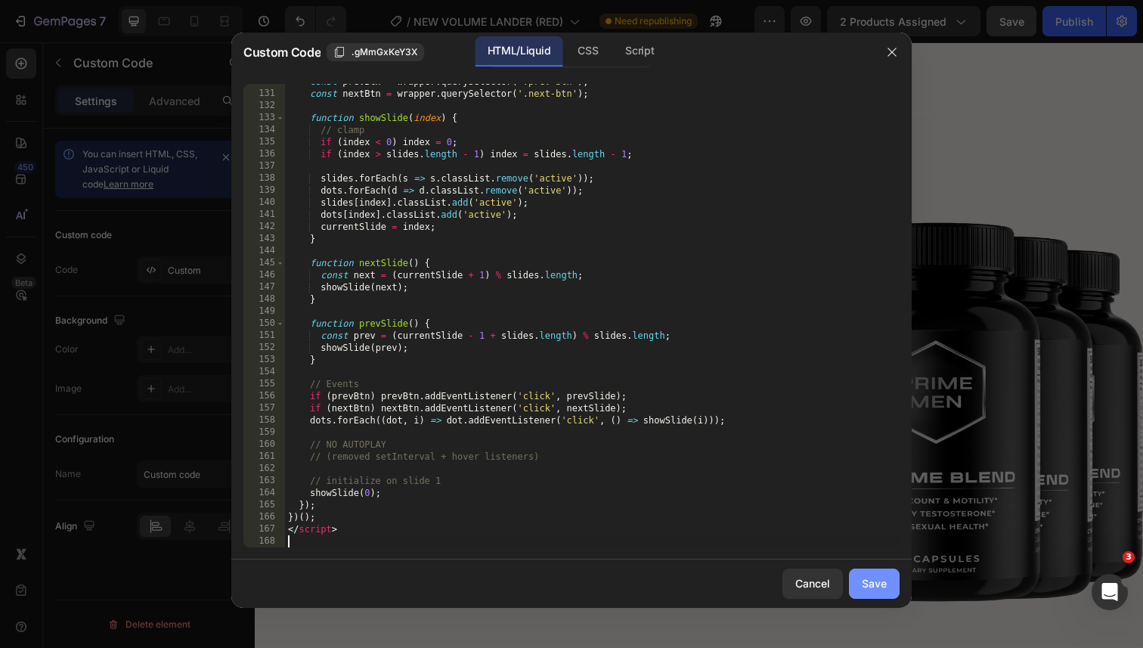
click at [864, 582] on div "Save" at bounding box center [874, 584] width 25 height 16
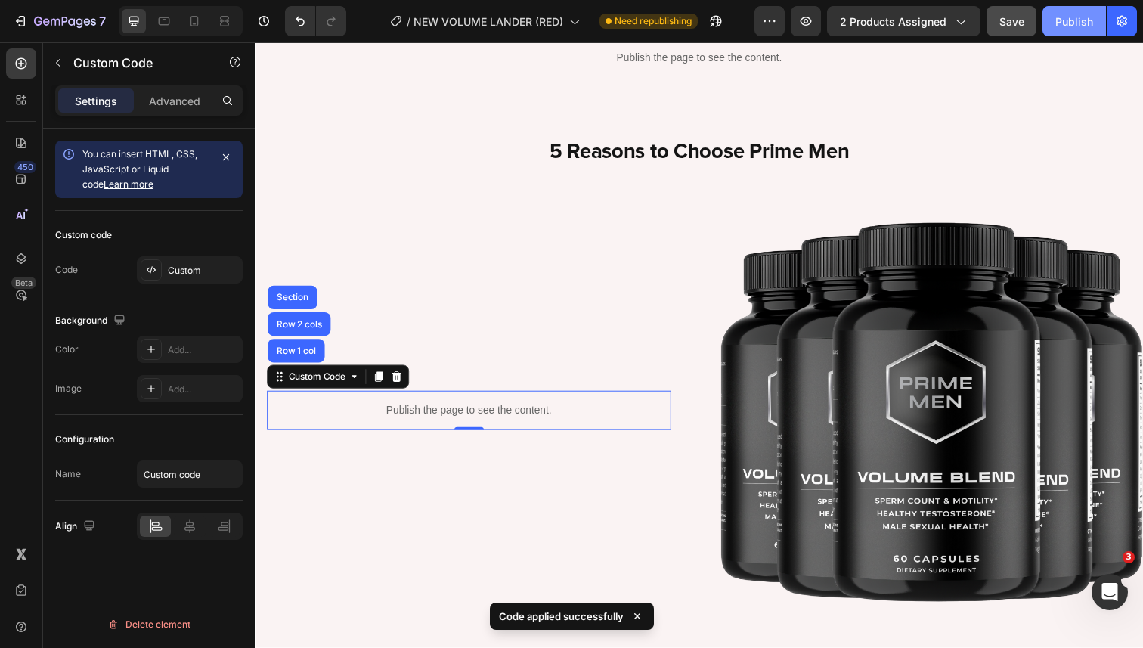
click at [1052, 22] on button "Publish" at bounding box center [1075, 21] width 64 height 30
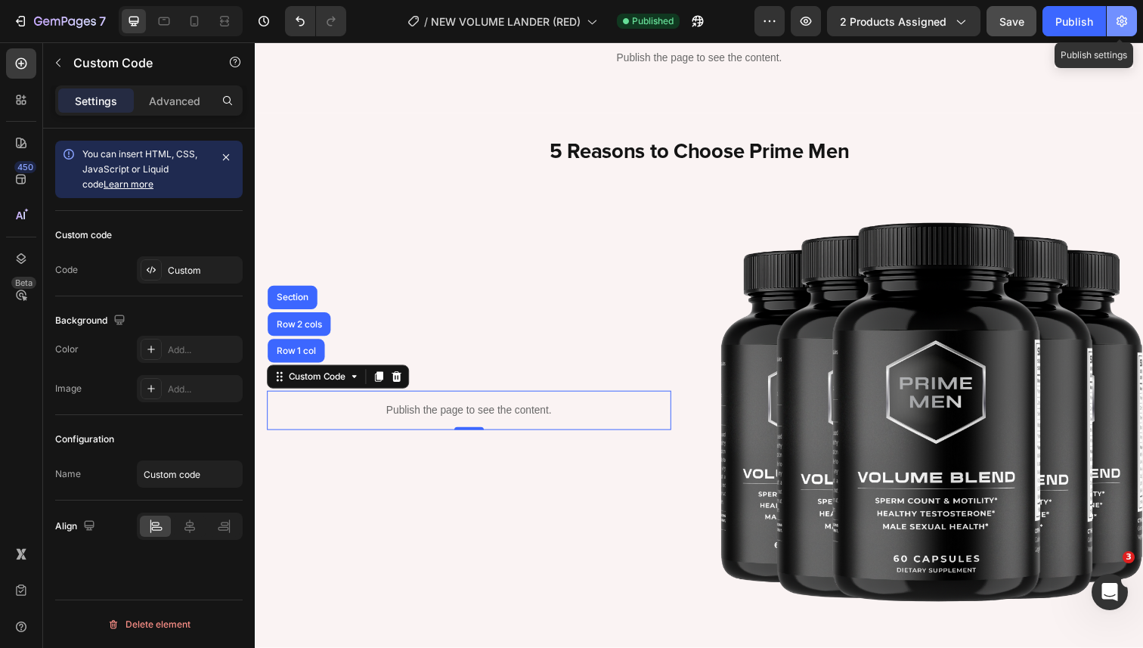
click at [1118, 22] on icon "button" at bounding box center [1122, 21] width 15 height 15
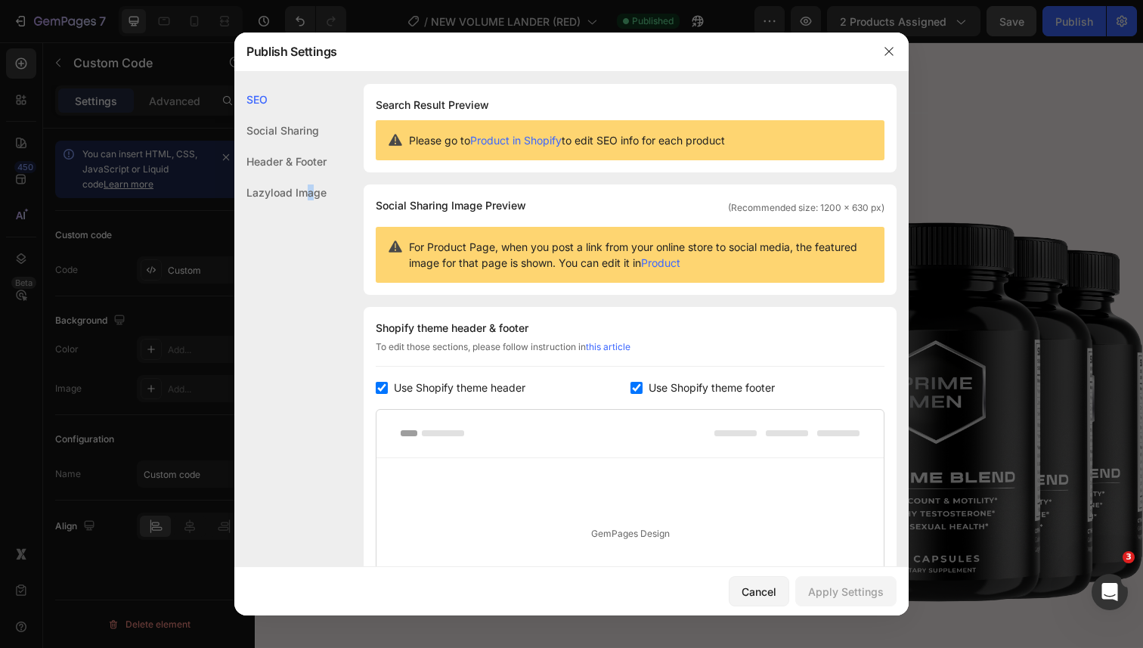
click at [310, 188] on div "Lazyload Image" at bounding box center [280, 192] width 92 height 31
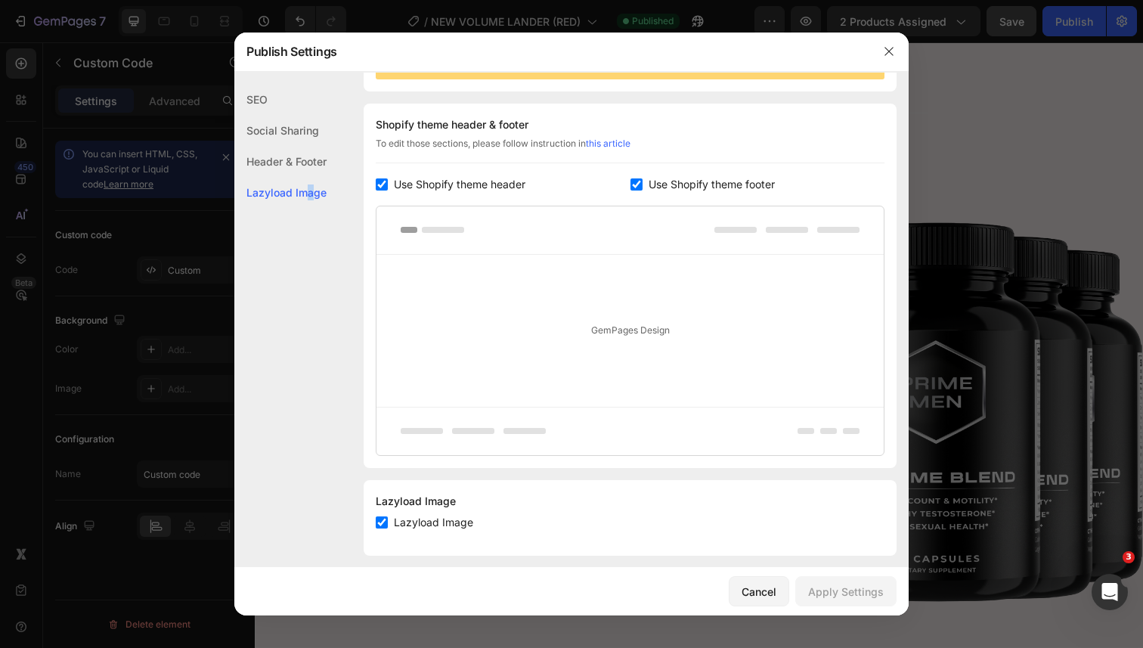
scroll to position [216, 0]
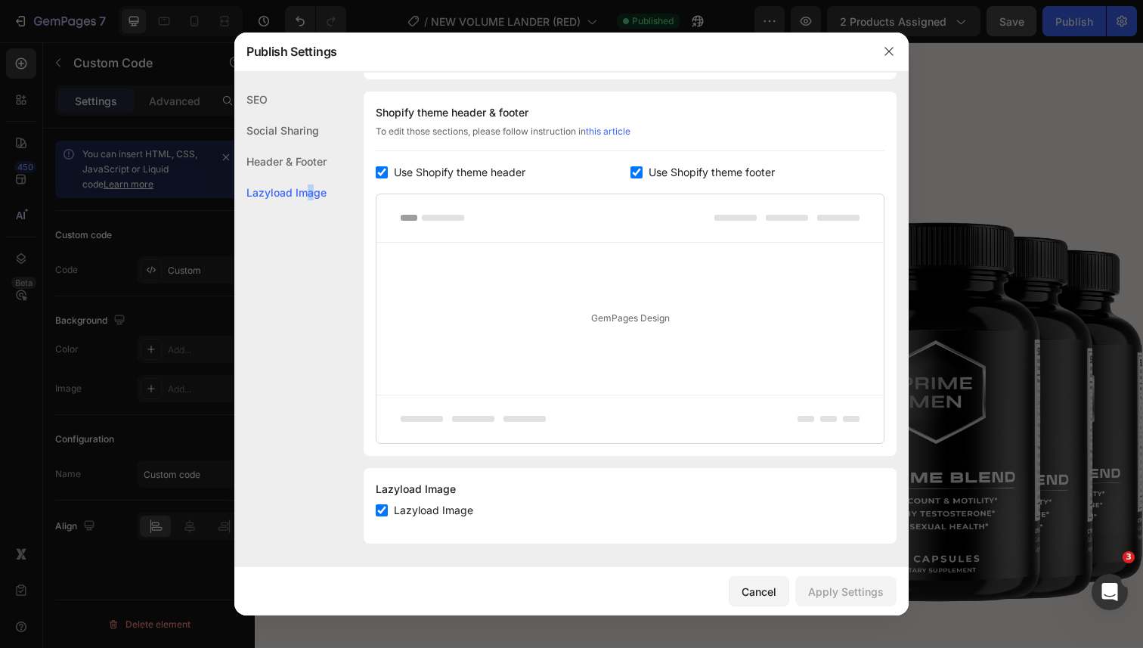
click at [429, 513] on span "Lazyload Image" at bounding box center [433, 510] width 79 height 18
checkbox input "false"
click at [302, 177] on div "Header & Footer" at bounding box center [280, 192] width 92 height 31
click at [300, 146] on div "Social Sharing" at bounding box center [280, 161] width 92 height 31
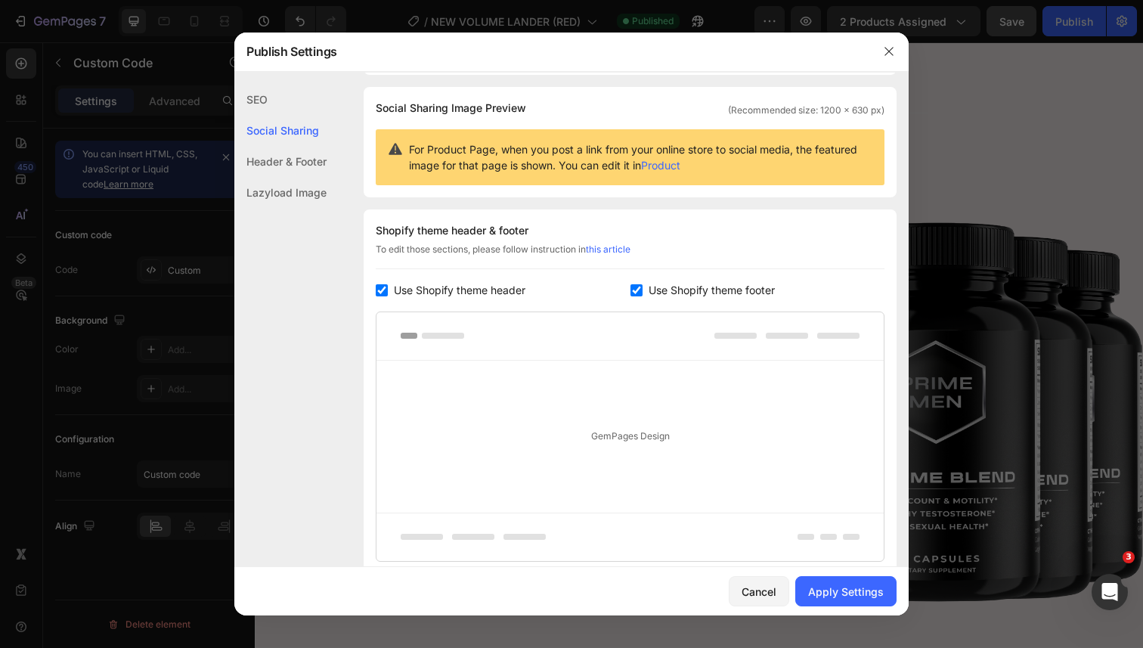
click at [261, 115] on div "SEO" at bounding box center [280, 130] width 92 height 31
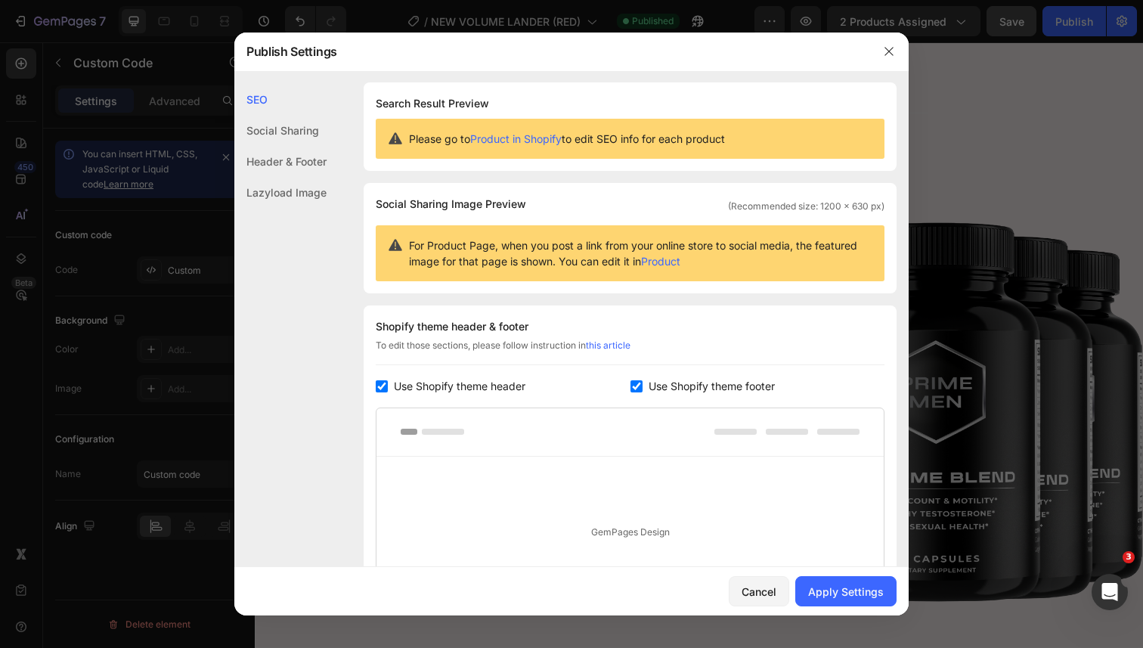
scroll to position [0, 0]
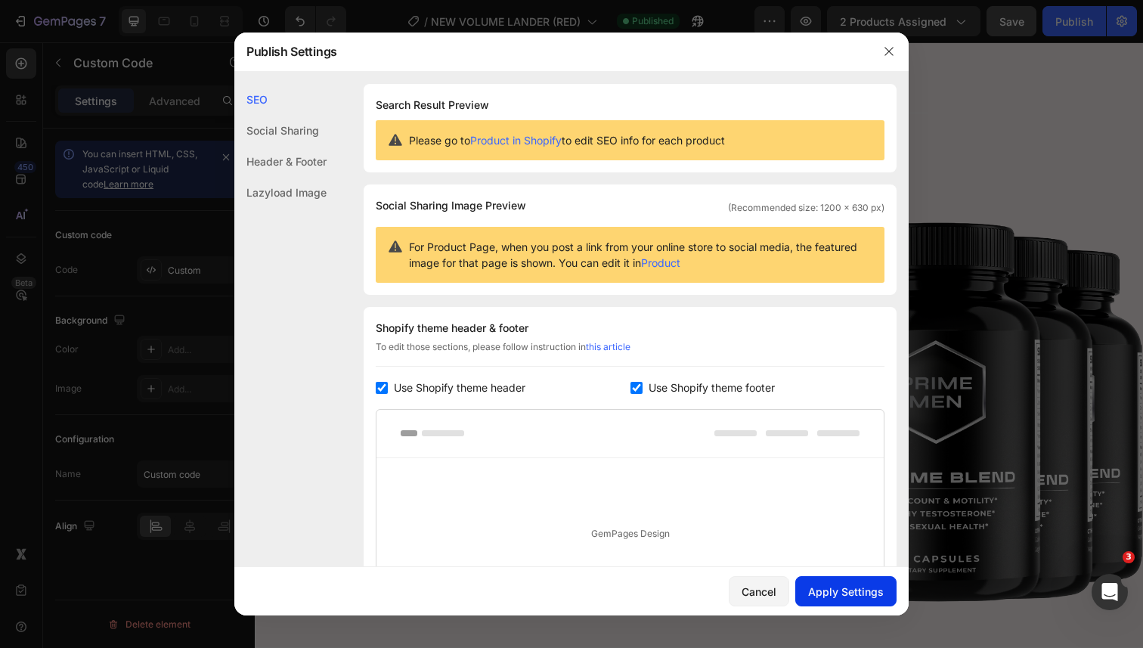
click at [828, 582] on button "Apply Settings" at bounding box center [846, 591] width 101 height 30
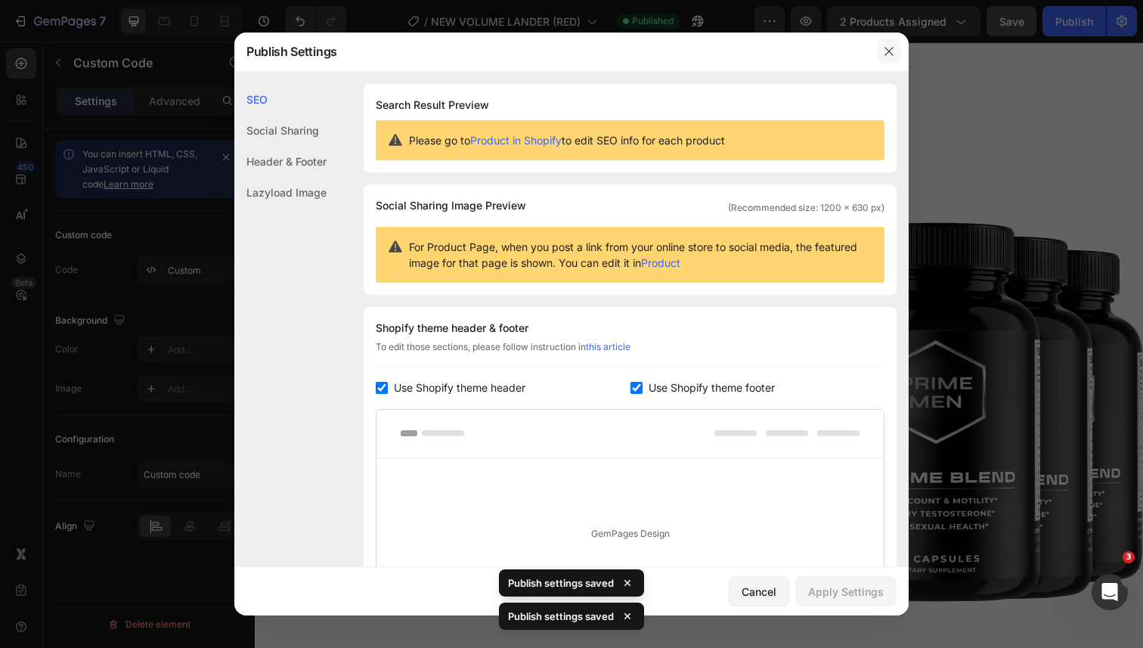
click at [891, 56] on icon "button" at bounding box center [889, 51] width 12 height 12
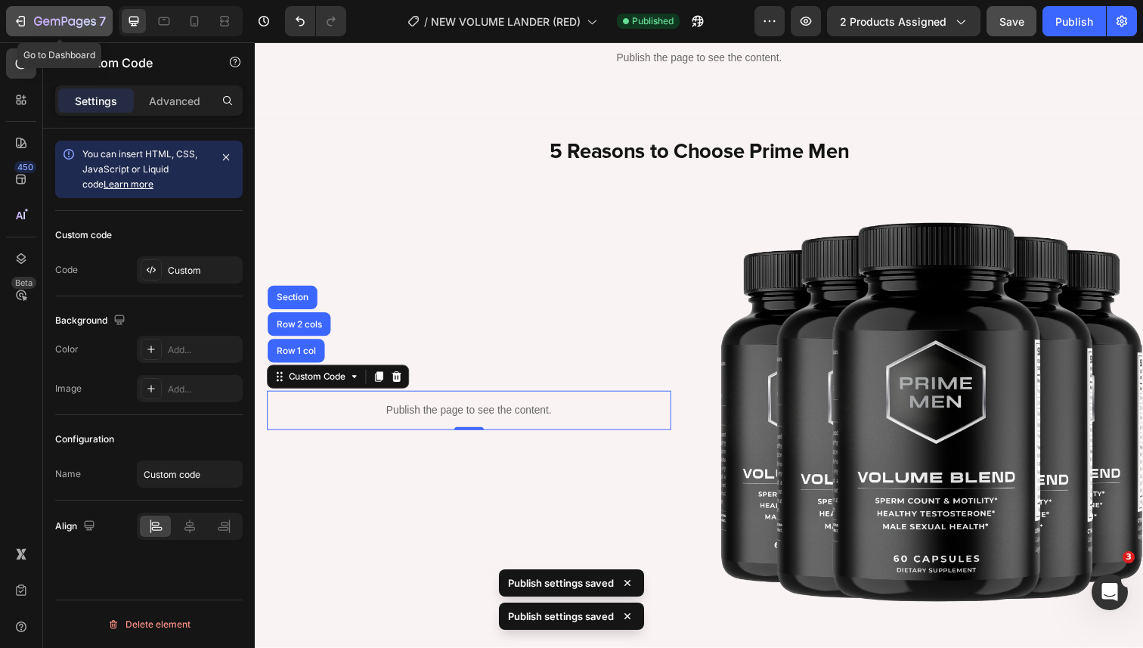
click at [33, 24] on div "7" at bounding box center [59, 21] width 93 height 18
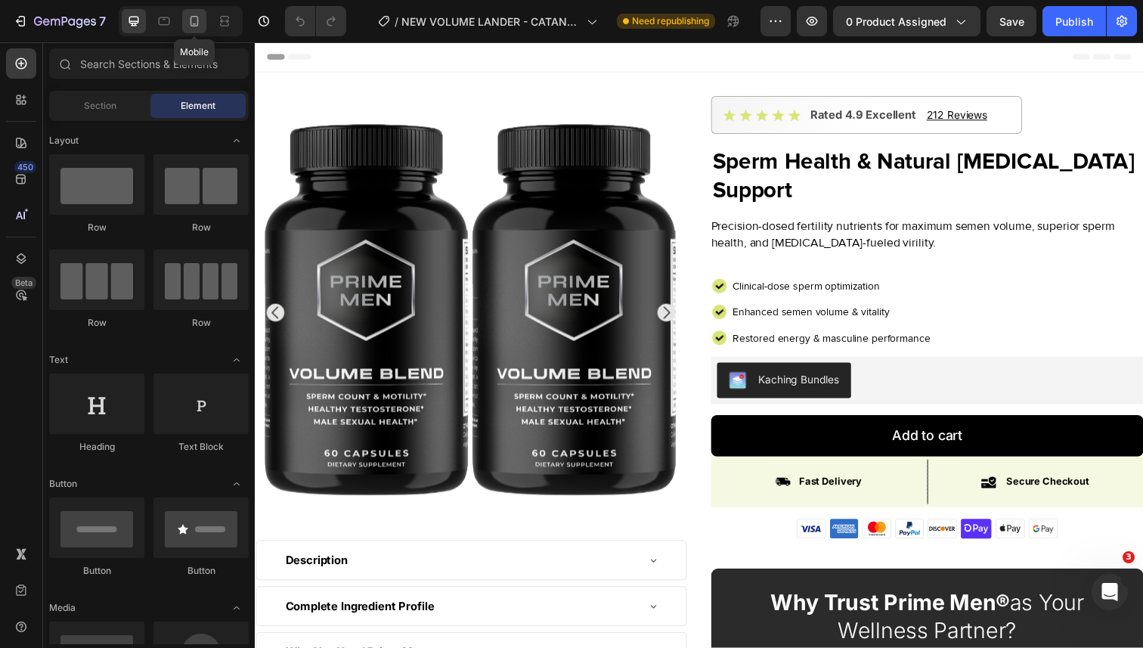
click at [193, 14] on icon at bounding box center [194, 21] width 15 height 15
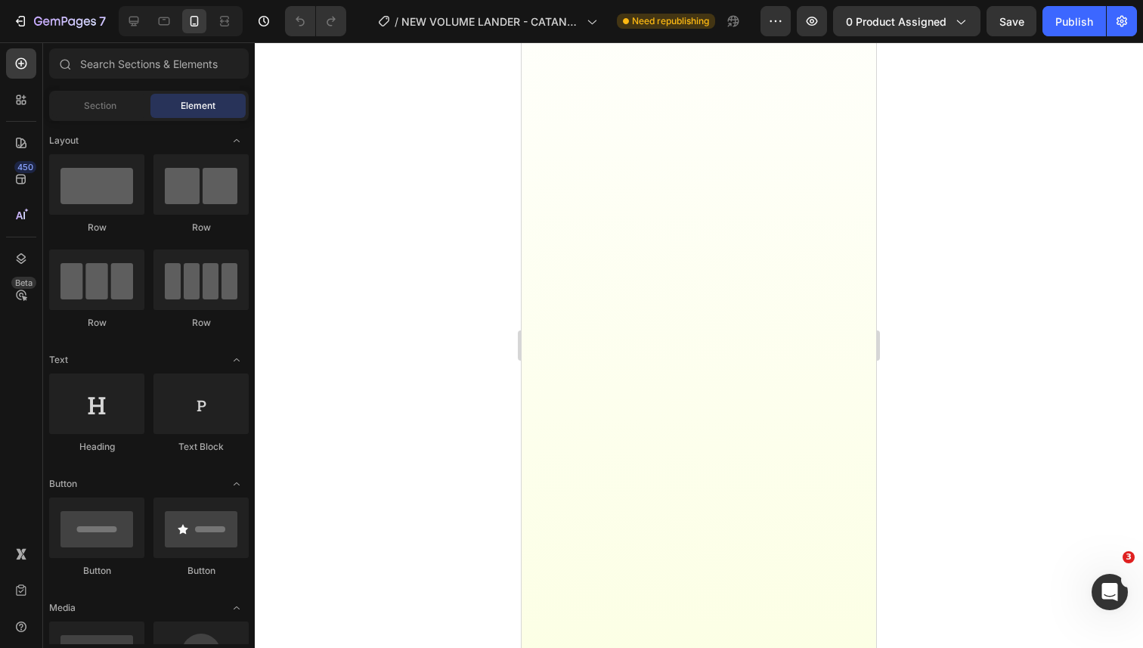
scroll to position [3740, 0]
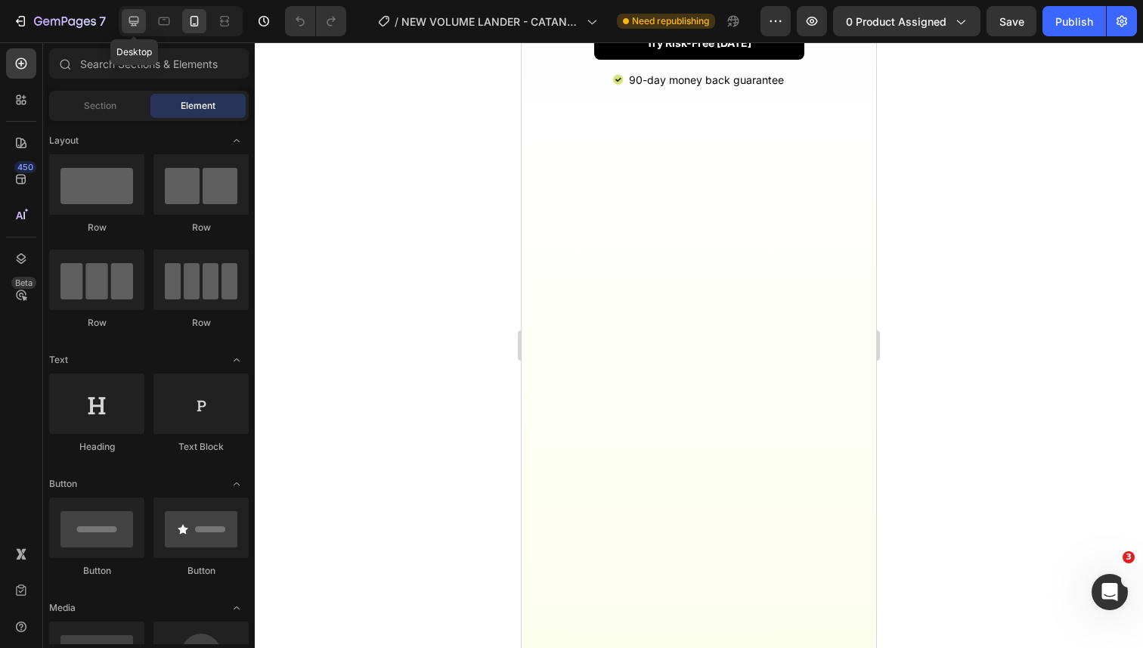
click at [145, 29] on div at bounding box center [134, 21] width 24 height 24
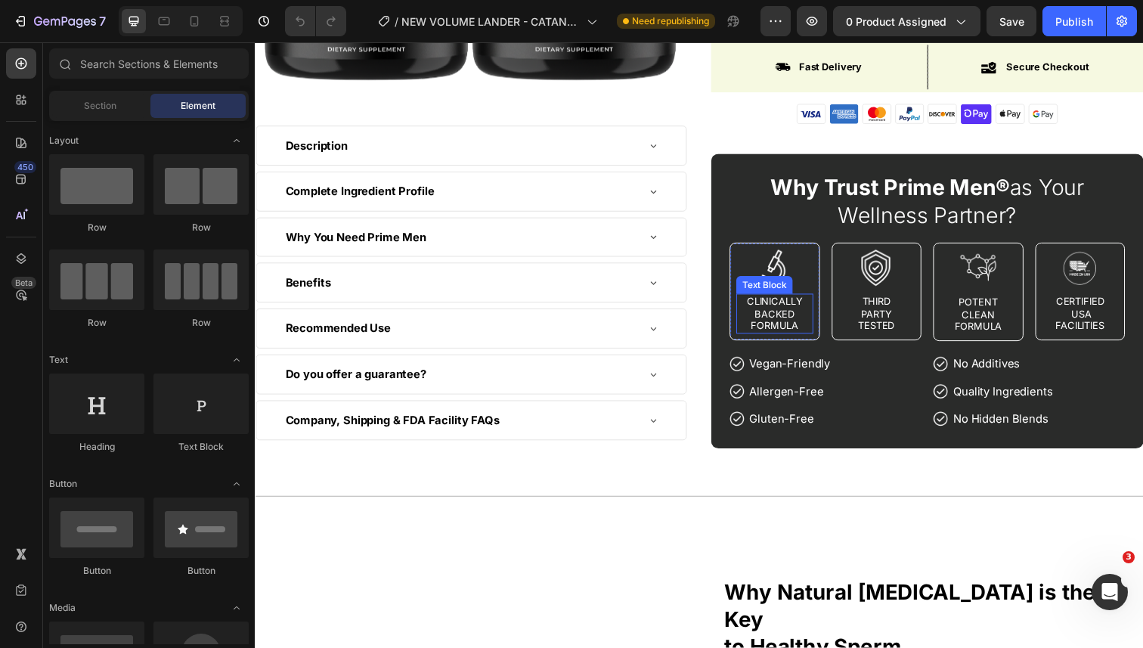
scroll to position [417, 0]
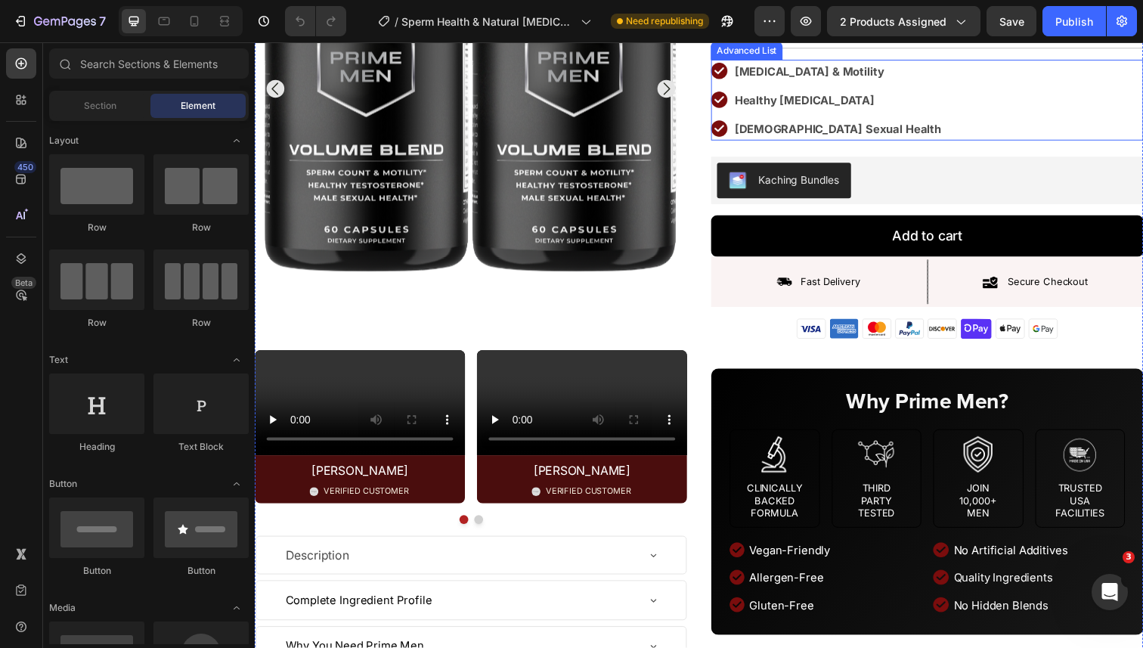
scroll to position [237, 0]
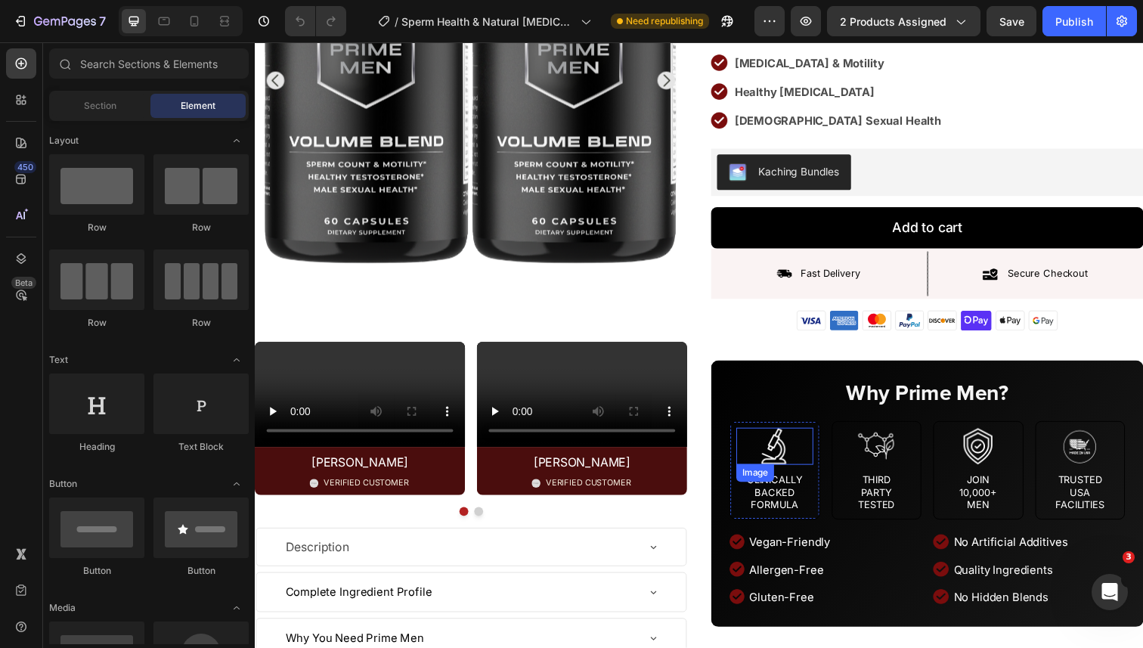
click at [812, 436] on div at bounding box center [785, 455] width 79 height 38
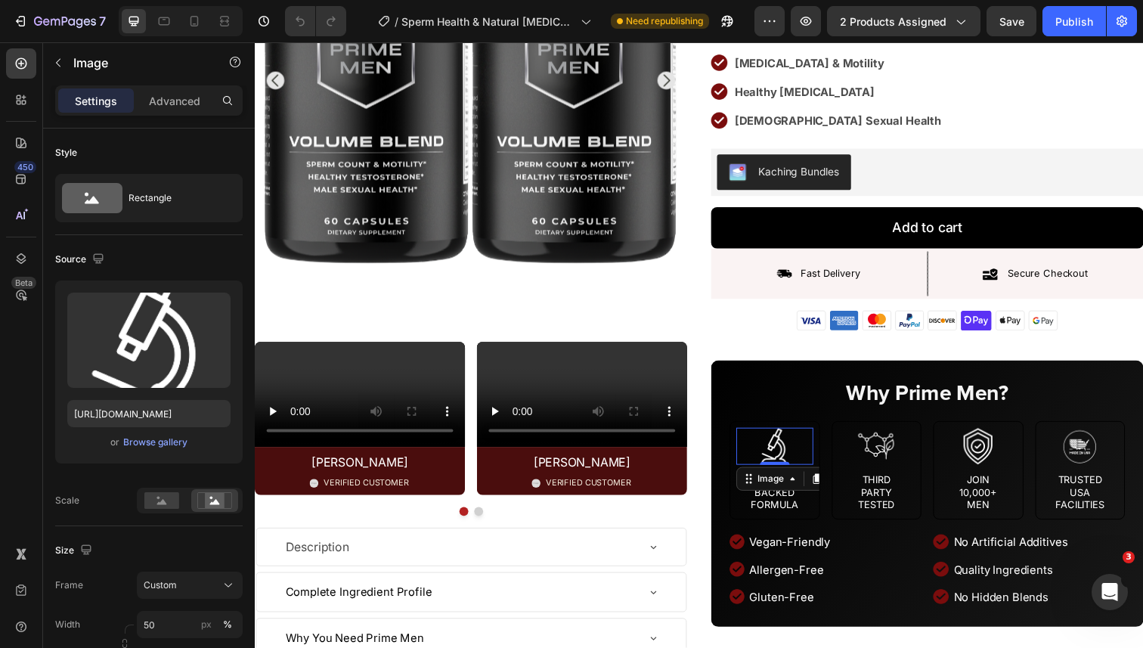
click at [824, 441] on div at bounding box center [785, 455] width 79 height 38
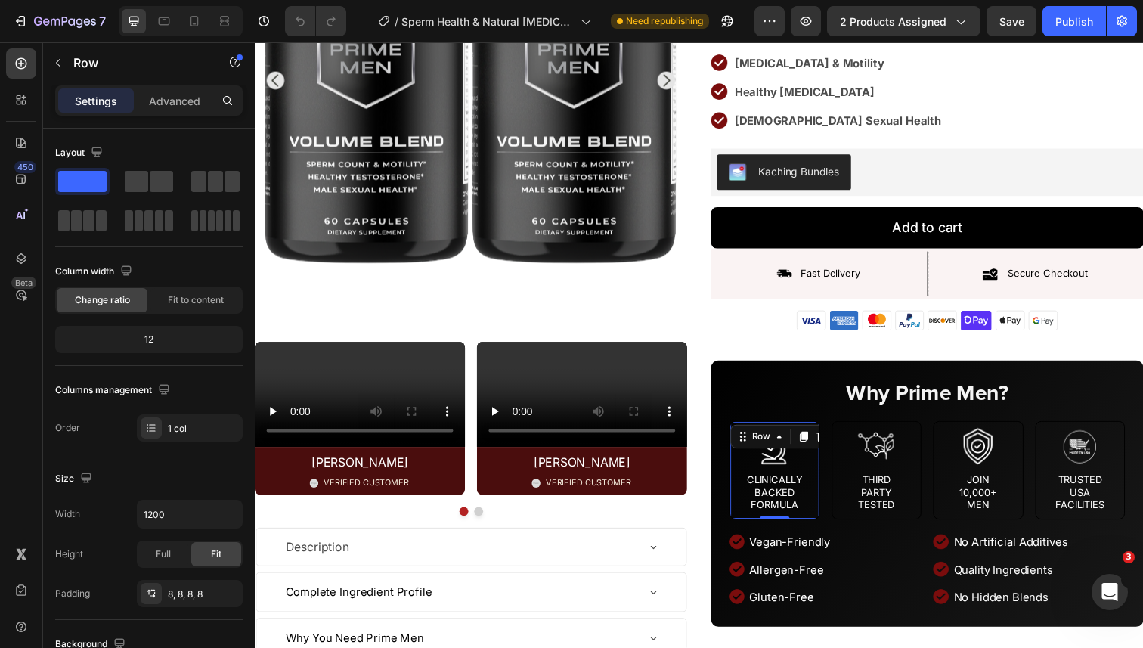
click at [830, 440] on div "Image Clinically Backed Formula Text Block Row 0" at bounding box center [786, 480] width 92 height 101
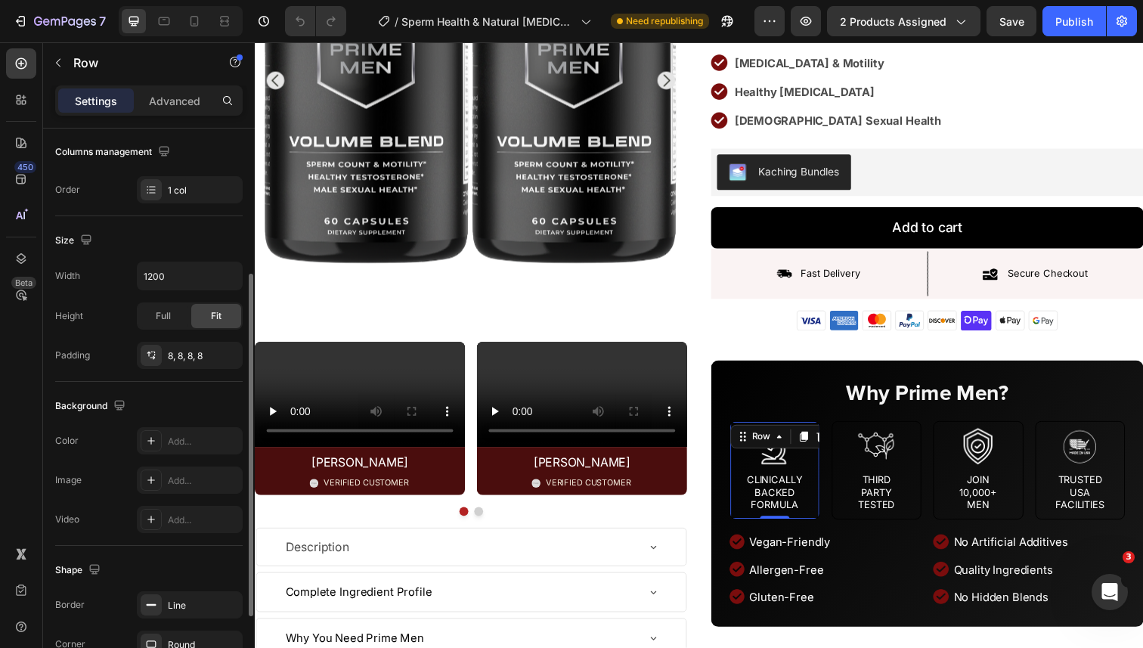
scroll to position [360, 0]
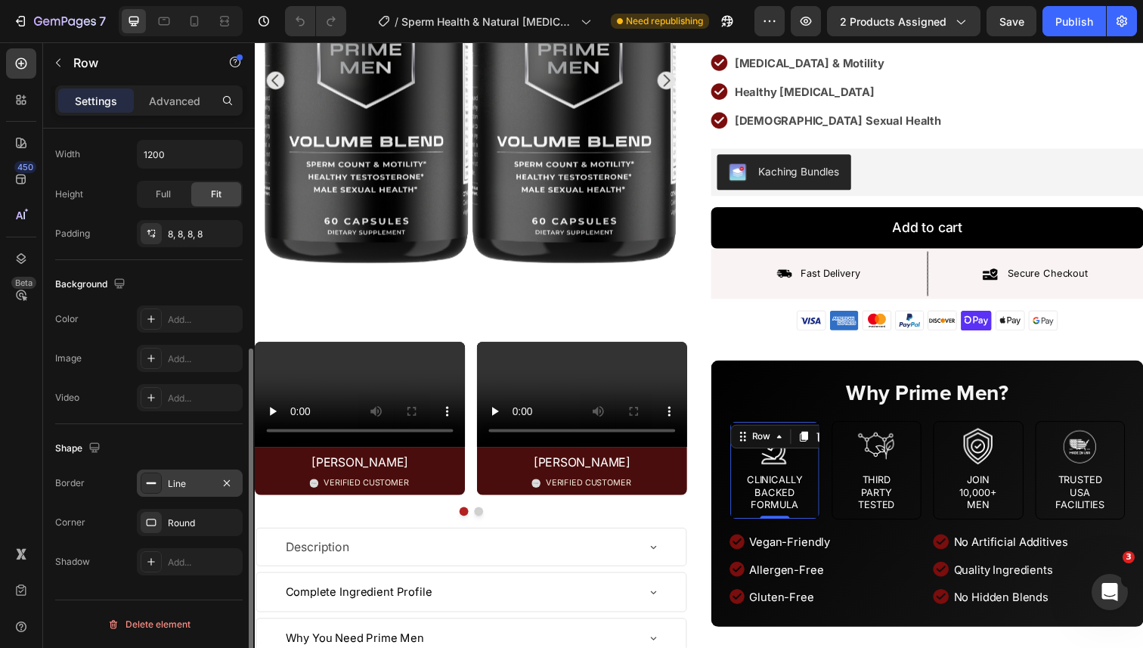
click at [183, 473] on div "Line" at bounding box center [190, 483] width 106 height 27
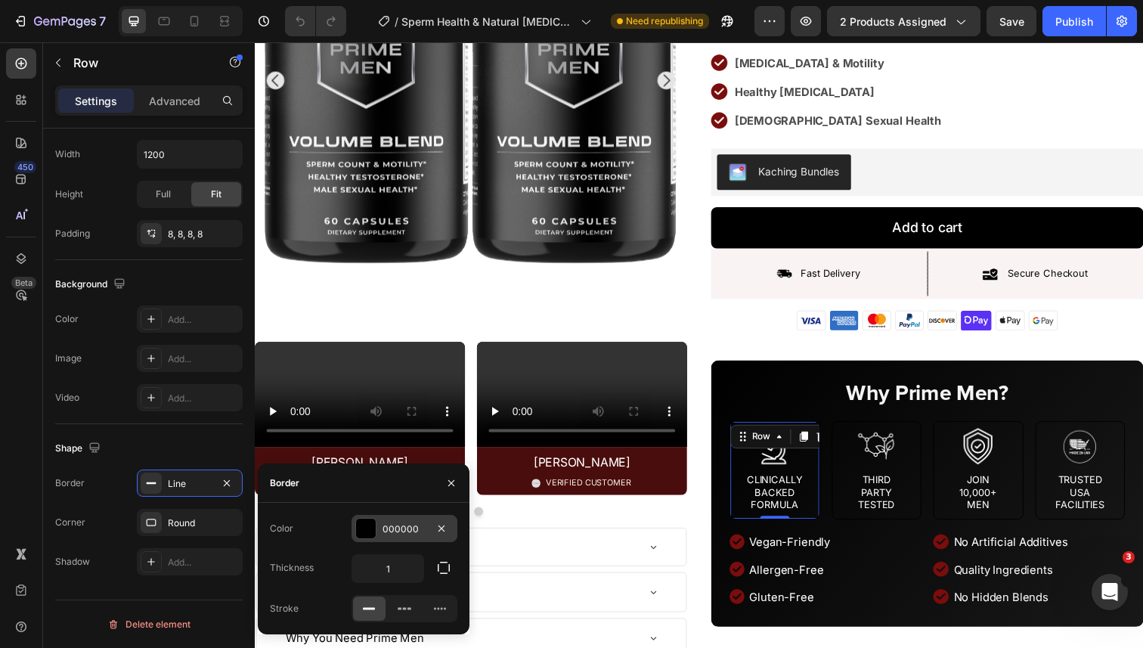
click at [380, 530] on div "000000" at bounding box center [405, 528] width 106 height 27
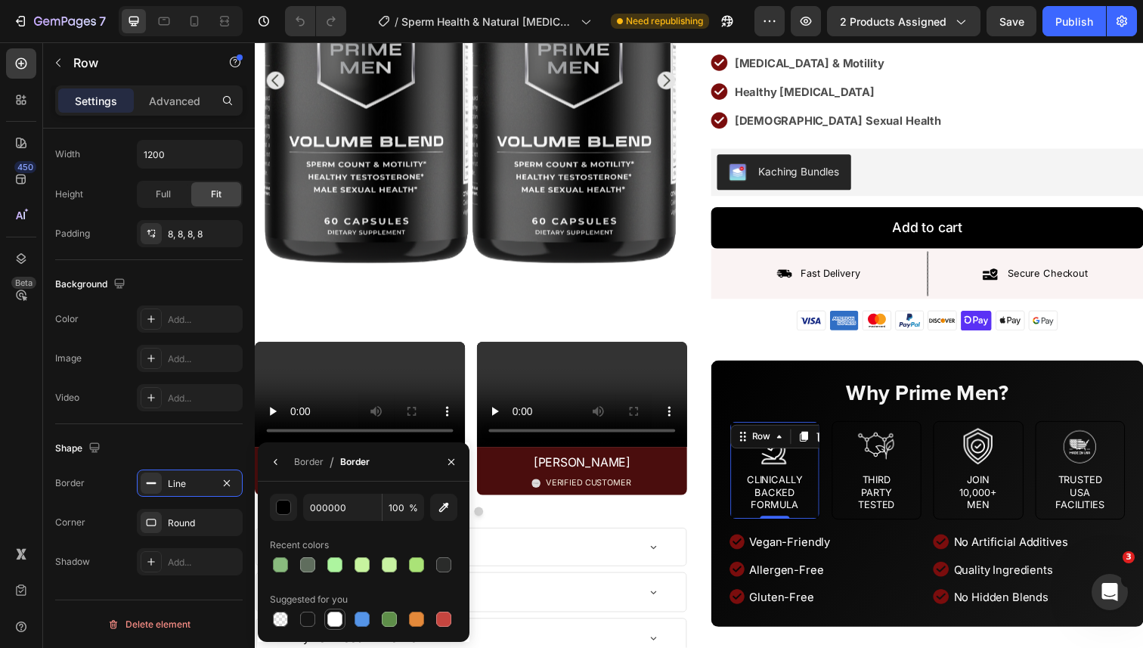
click at [335, 620] on div at bounding box center [334, 619] width 15 height 15
type input "FFFFFF"
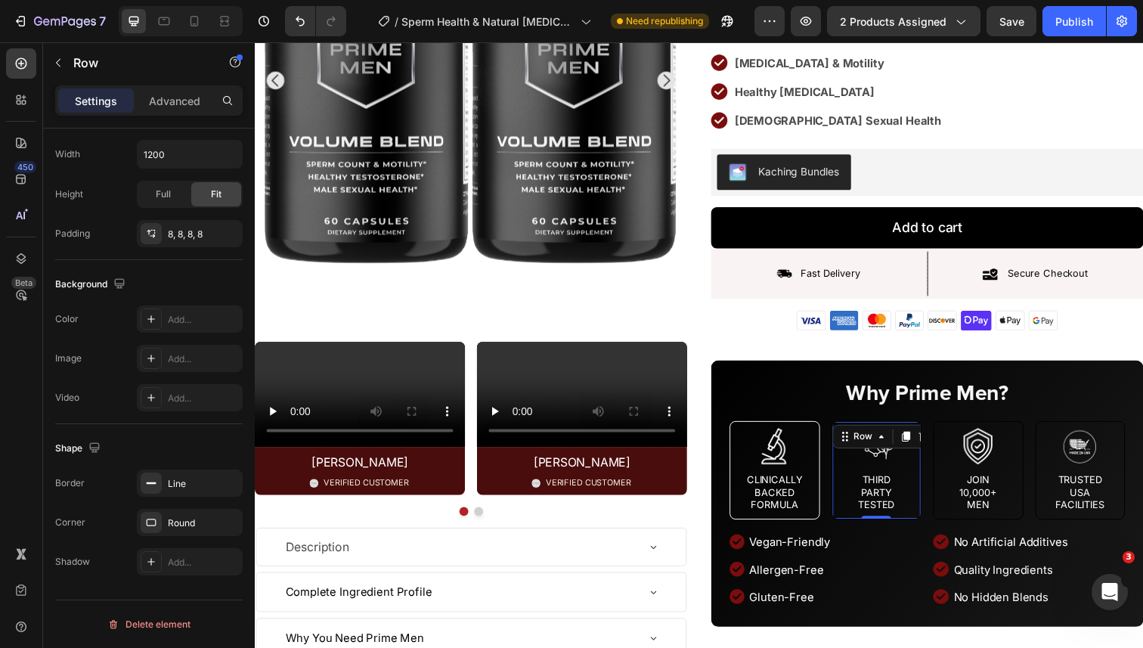
click at [858, 451] on div "Image THIRD  PARTY TESTED Text Block" at bounding box center [890, 479] width 79 height 87
click at [188, 486] on div "Line" at bounding box center [190, 484] width 44 height 14
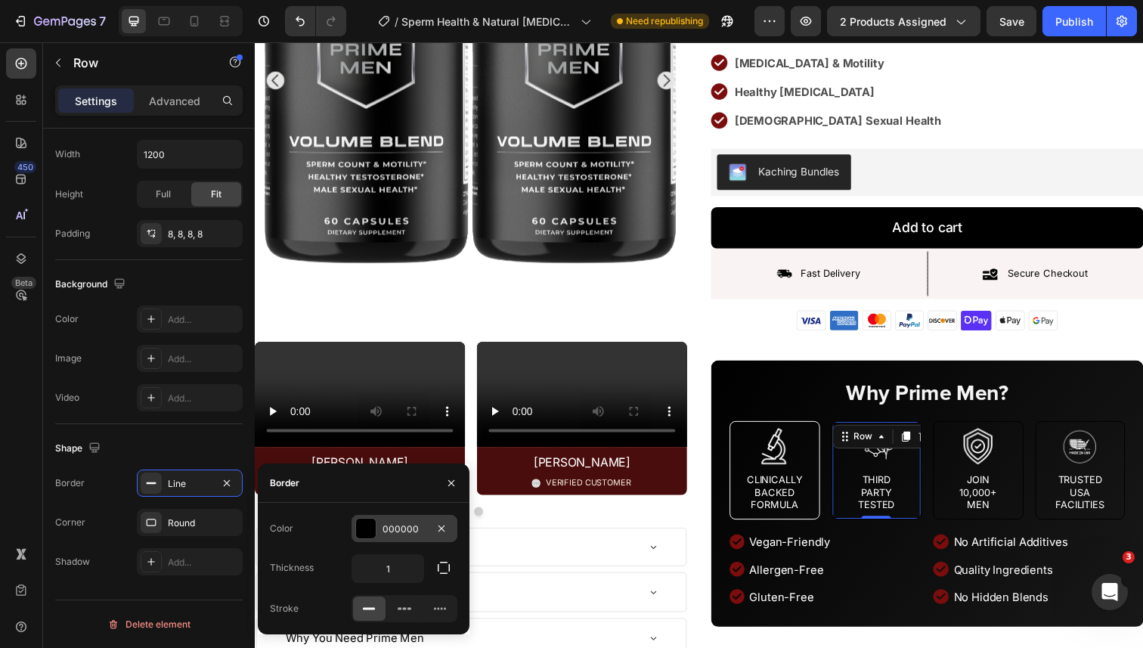
click at [398, 532] on div "000000" at bounding box center [405, 530] width 44 height 14
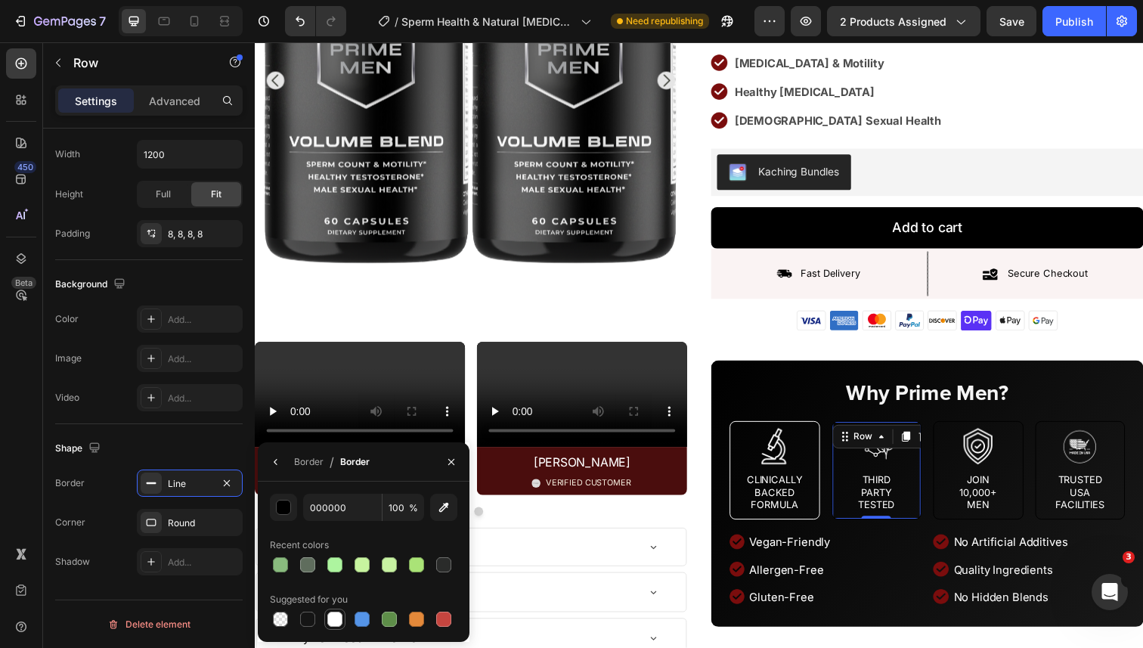
click at [340, 628] on div at bounding box center [335, 619] width 18 height 18
type input "FFFFFF"
click at [968, 445] on div at bounding box center [993, 455] width 79 height 38
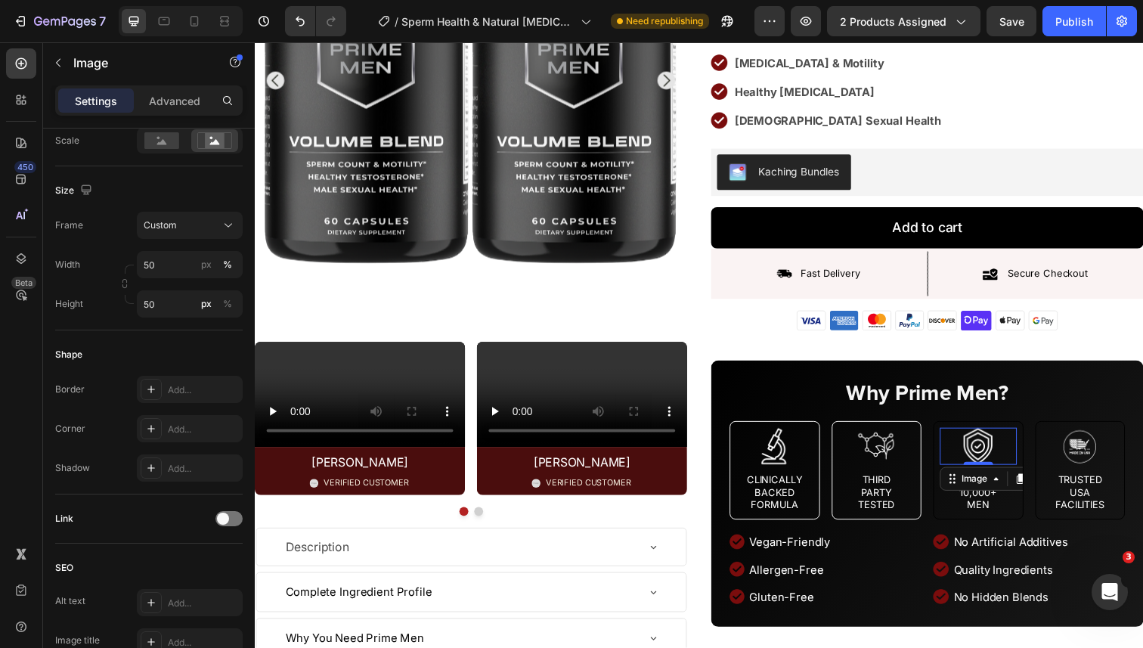
scroll to position [0, 0]
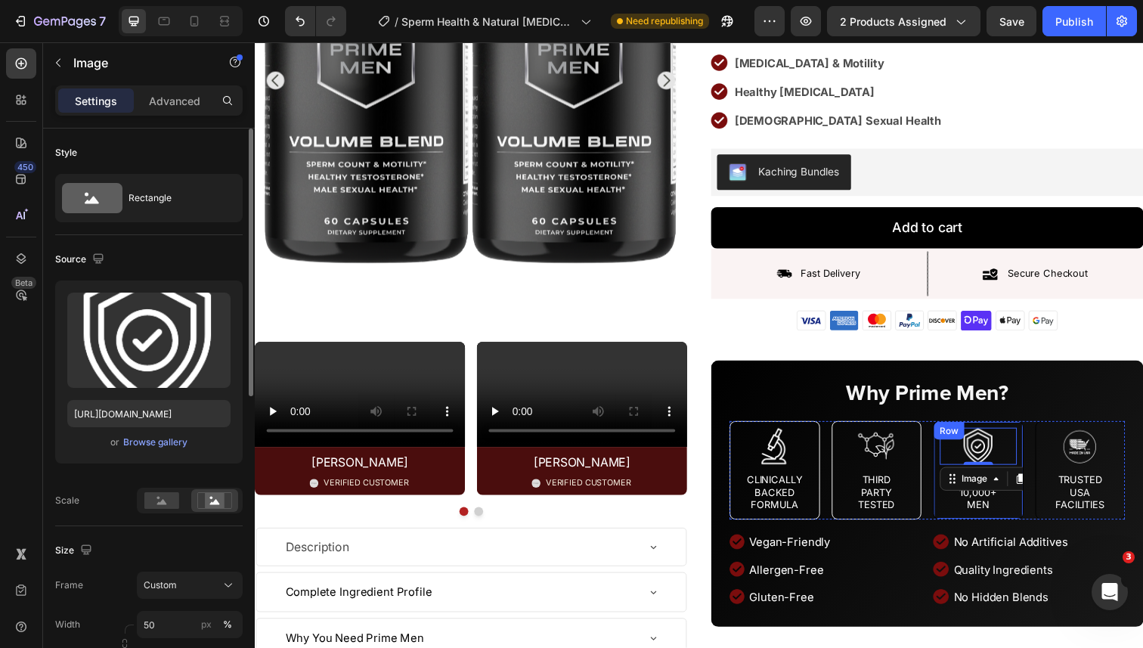
click at [955, 451] on div "Image 0 Join 10,000+ Men Text Block" at bounding box center [993, 479] width 79 height 87
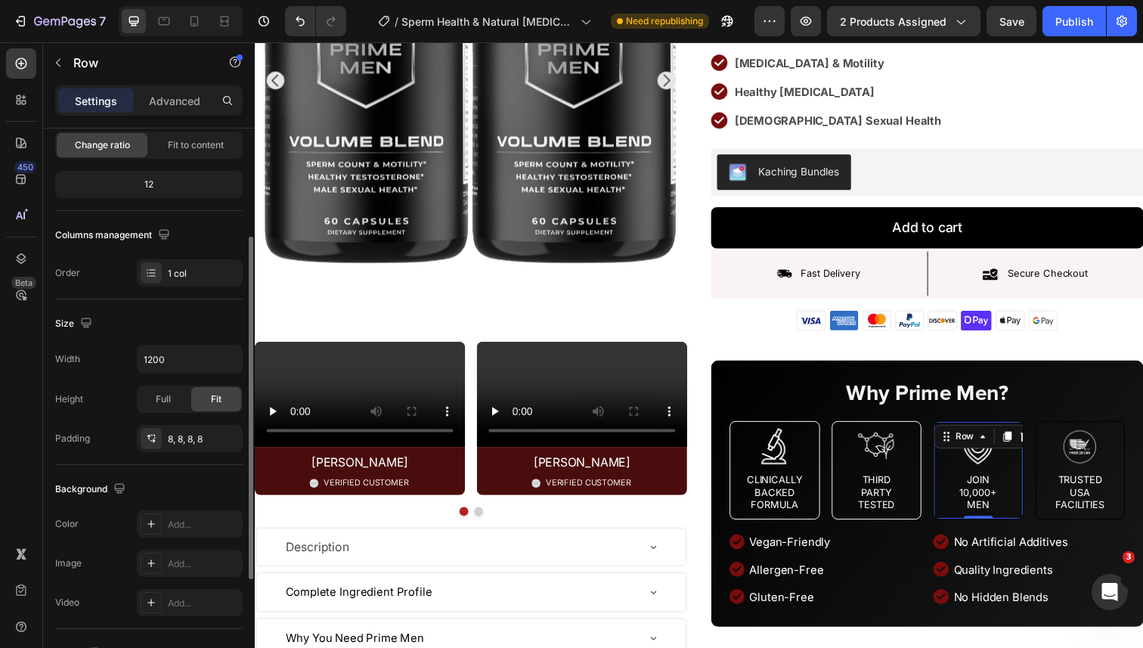
scroll to position [247, 0]
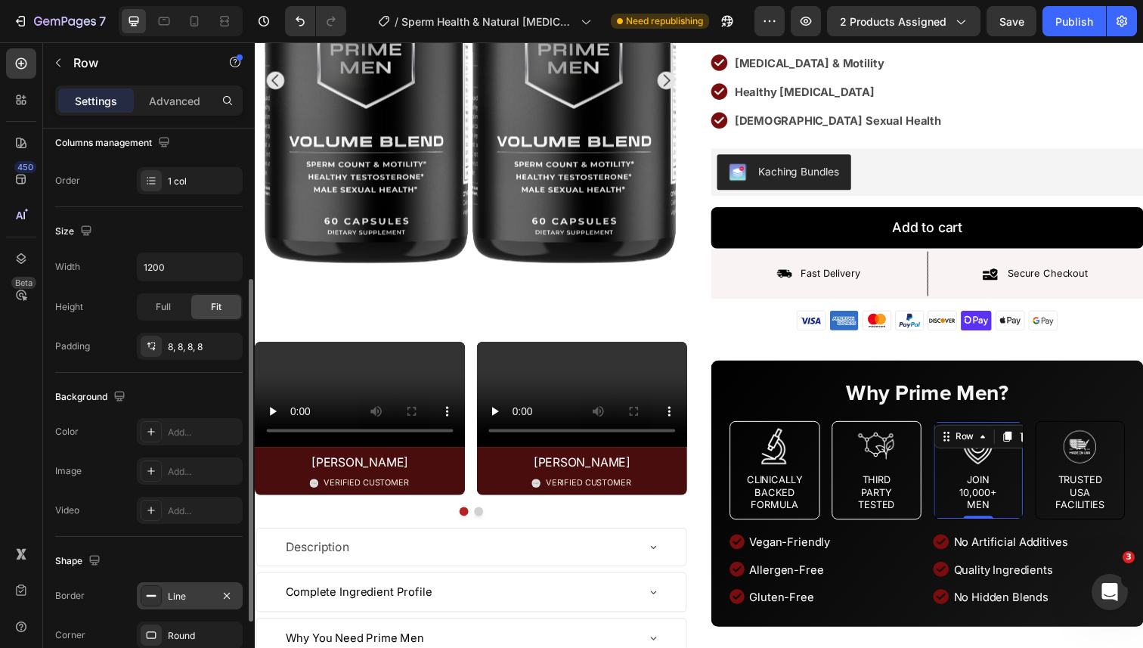
click at [182, 588] on div "Line" at bounding box center [190, 595] width 106 height 27
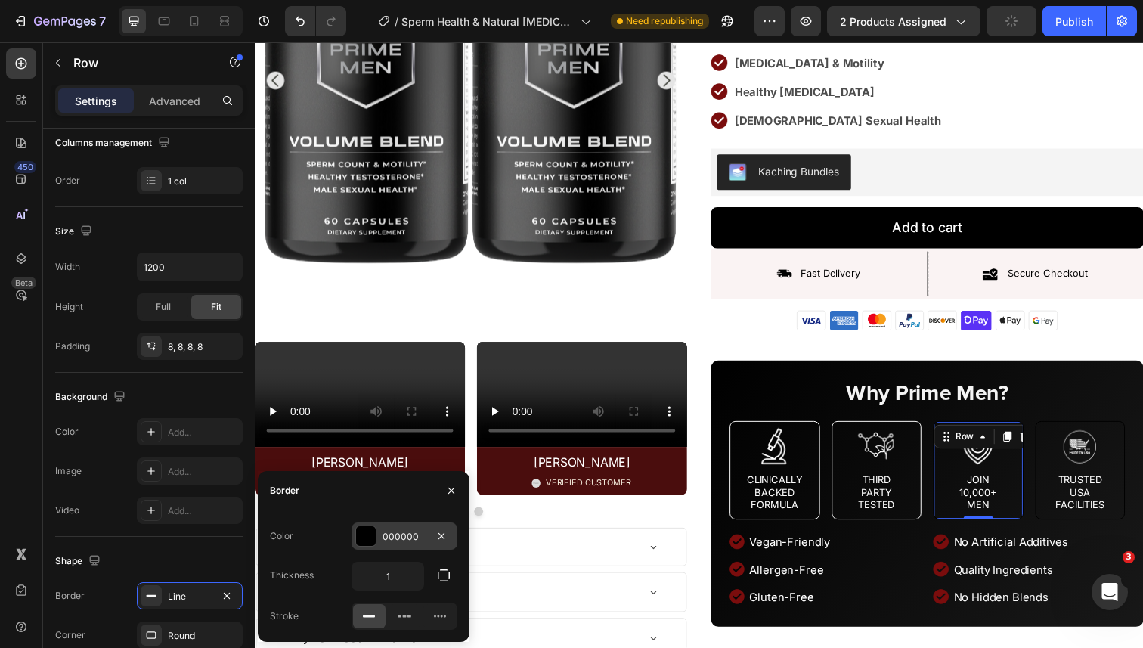
click at [395, 541] on div "000000" at bounding box center [405, 537] width 44 height 14
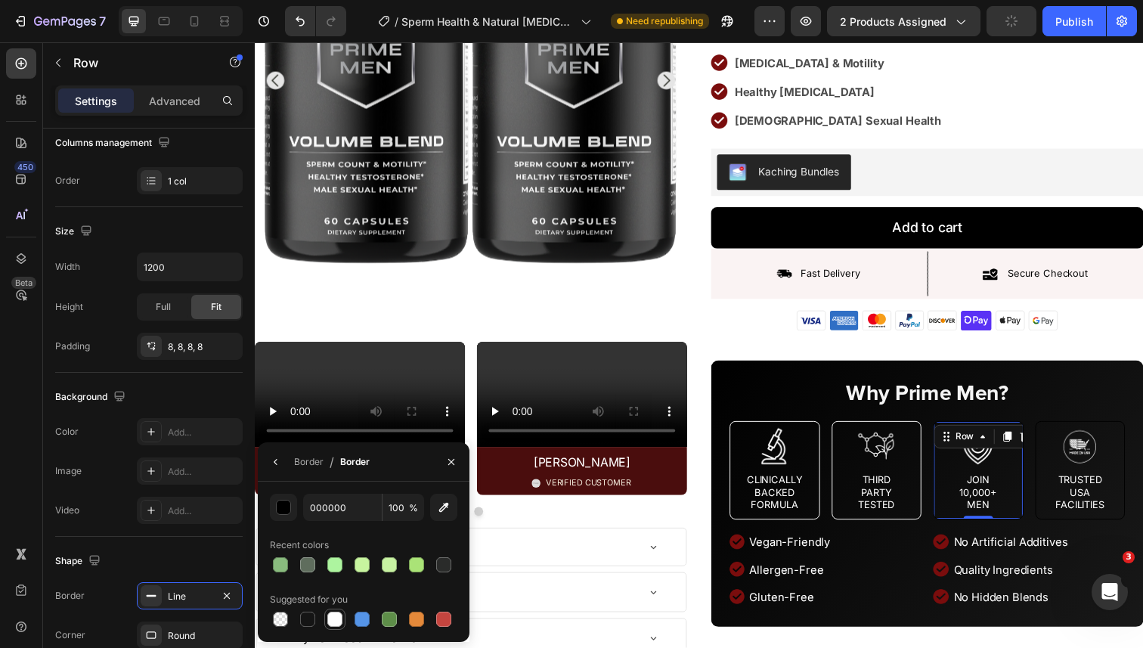
click at [338, 617] on div at bounding box center [334, 619] width 15 height 15
type input "FFFFFF"
click at [1063, 449] on div "Image Trusted usa FACILITIES Text Block" at bounding box center [1098, 479] width 79 height 87
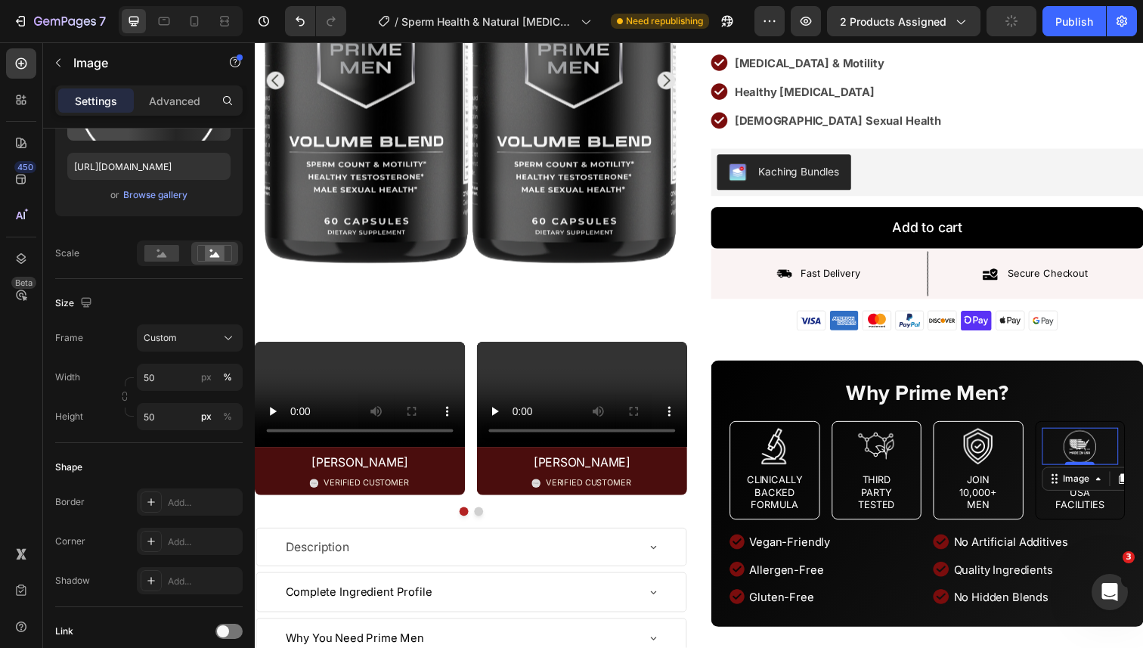
scroll to position [0, 0]
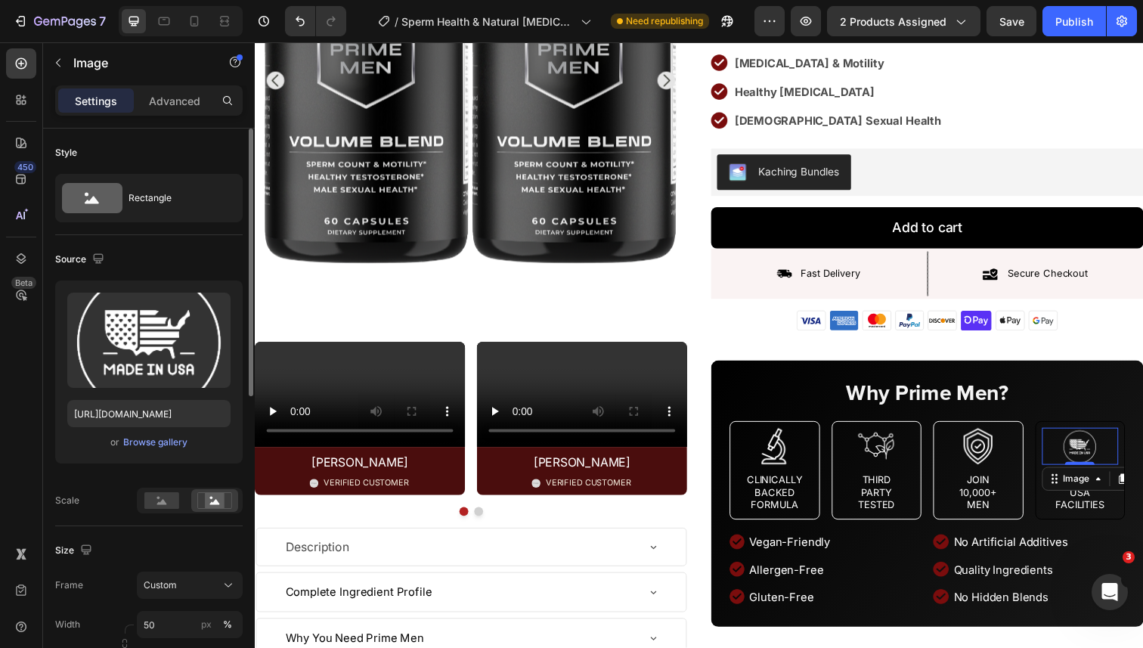
click at [1069, 436] on div at bounding box center [1098, 455] width 79 height 38
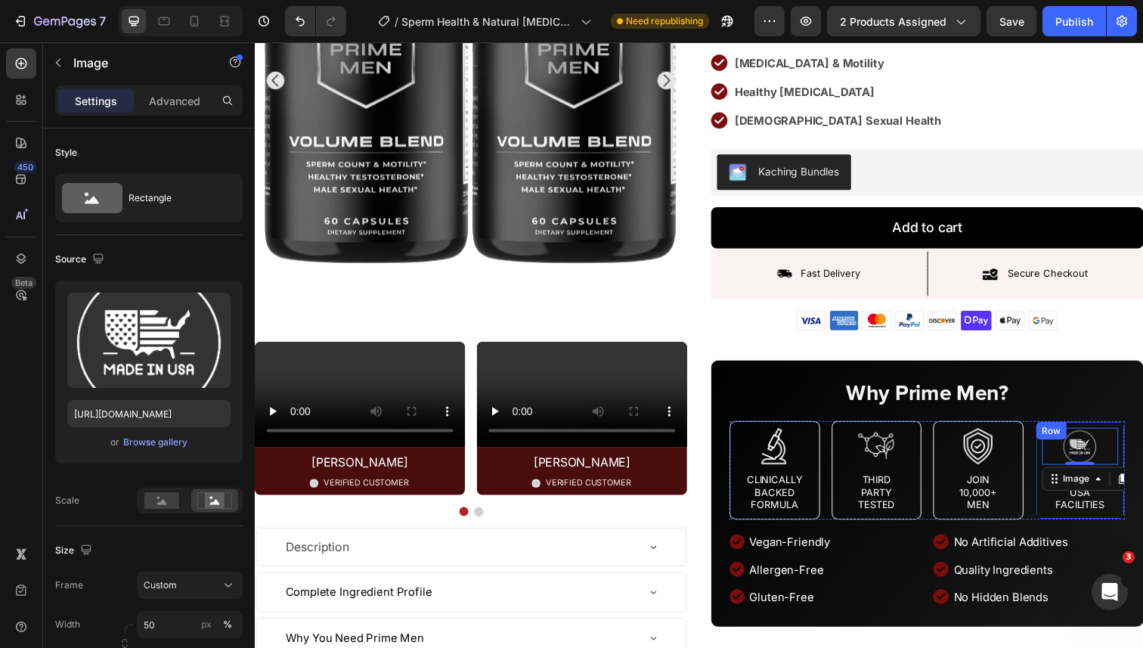
click at [1069, 402] on div "Why Prime Men? Text Block Image Clinically Backed Formula Text Block Row Image …" at bounding box center [942, 503] width 404 height 234
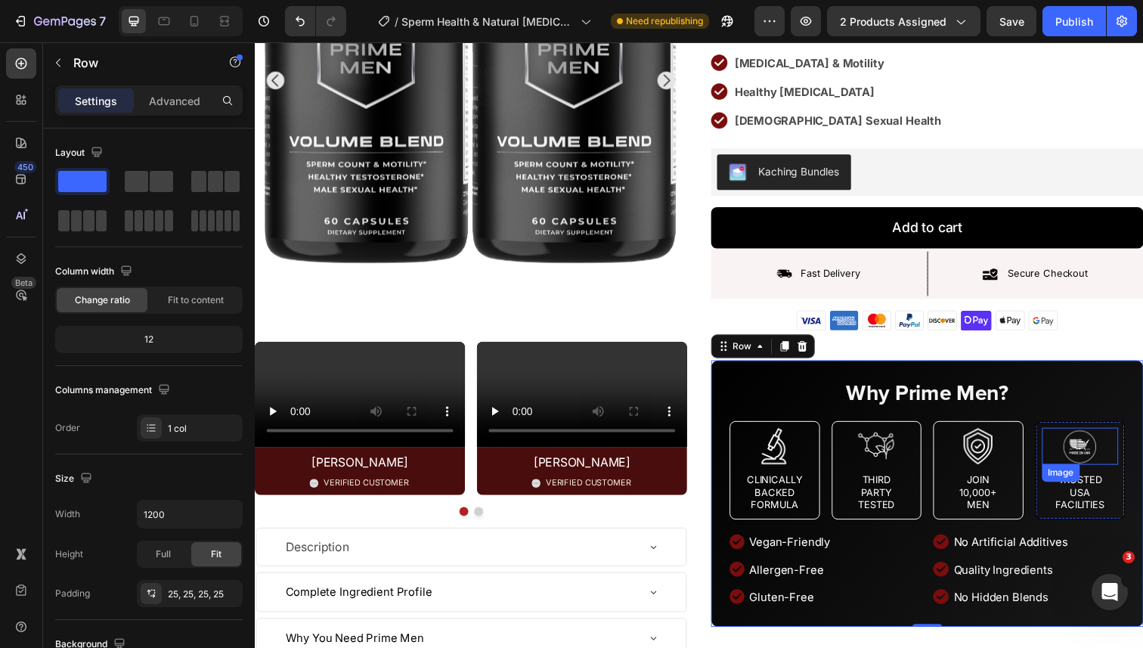
click at [1071, 473] on div "Image" at bounding box center [1078, 482] width 39 height 18
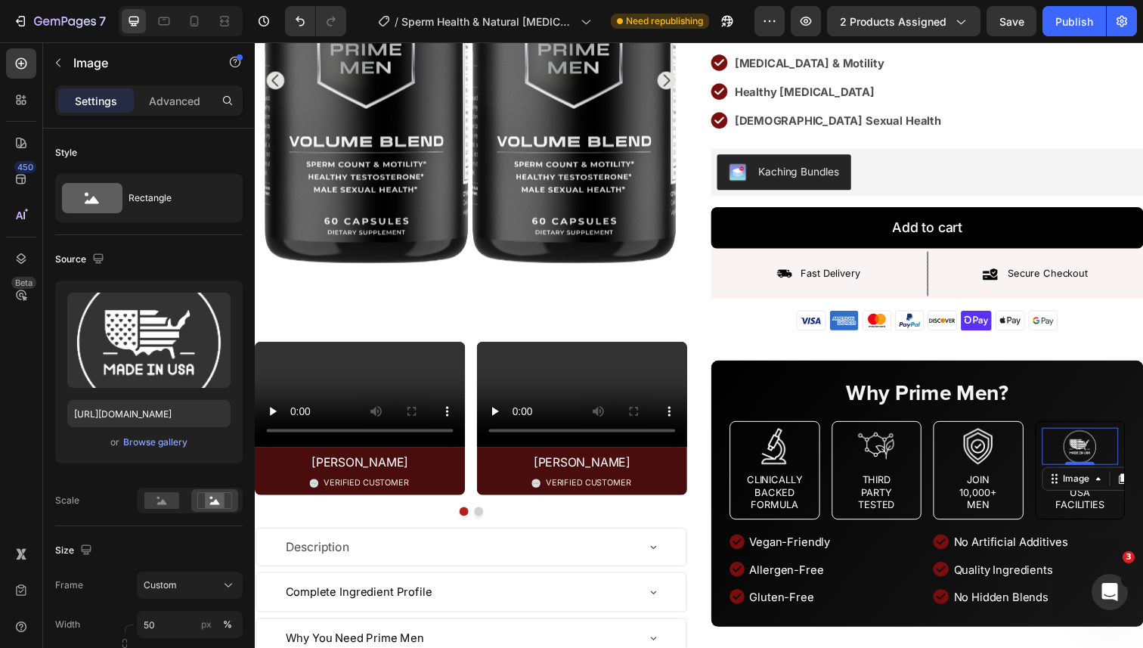
click at [1062, 483] on p "Trusted usa FACILITIES" at bounding box center [1098, 502] width 76 height 39
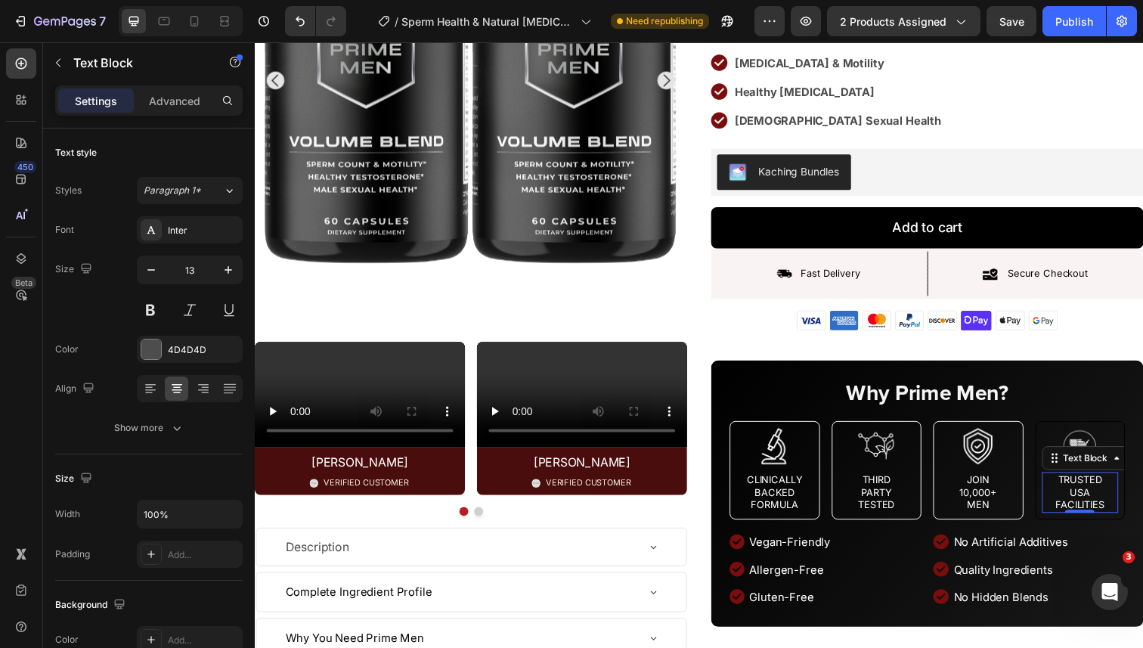
click at [1057, 455] on div "Image Trusted usa FACILITIES Text Block 0 Row" at bounding box center [1098, 480] width 92 height 101
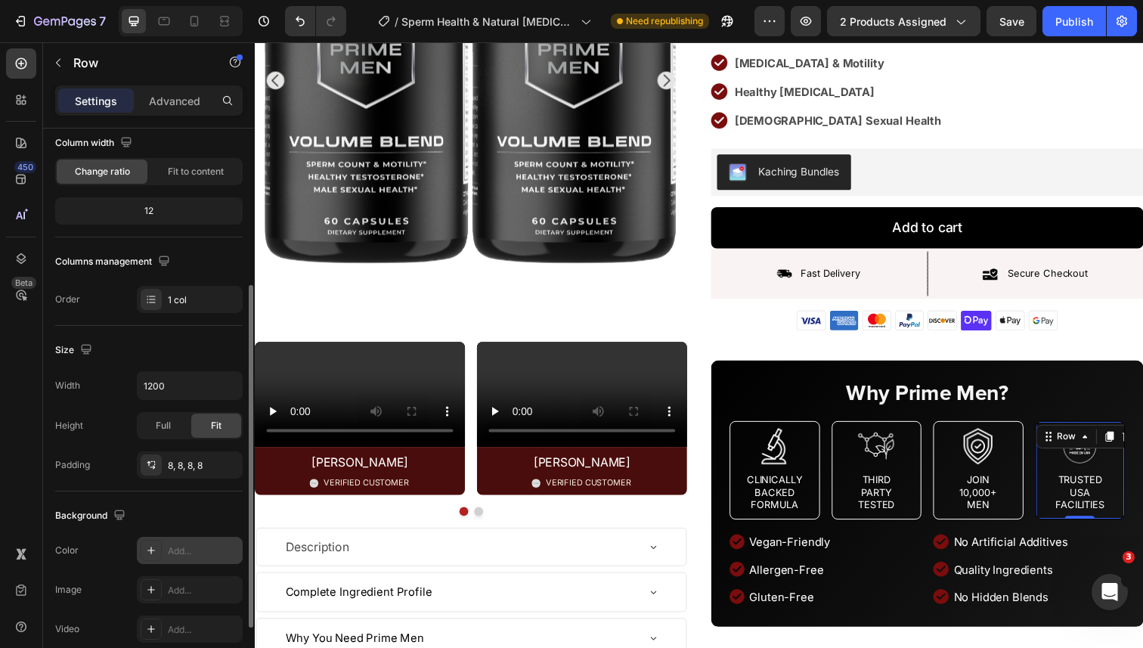
scroll to position [301, 0]
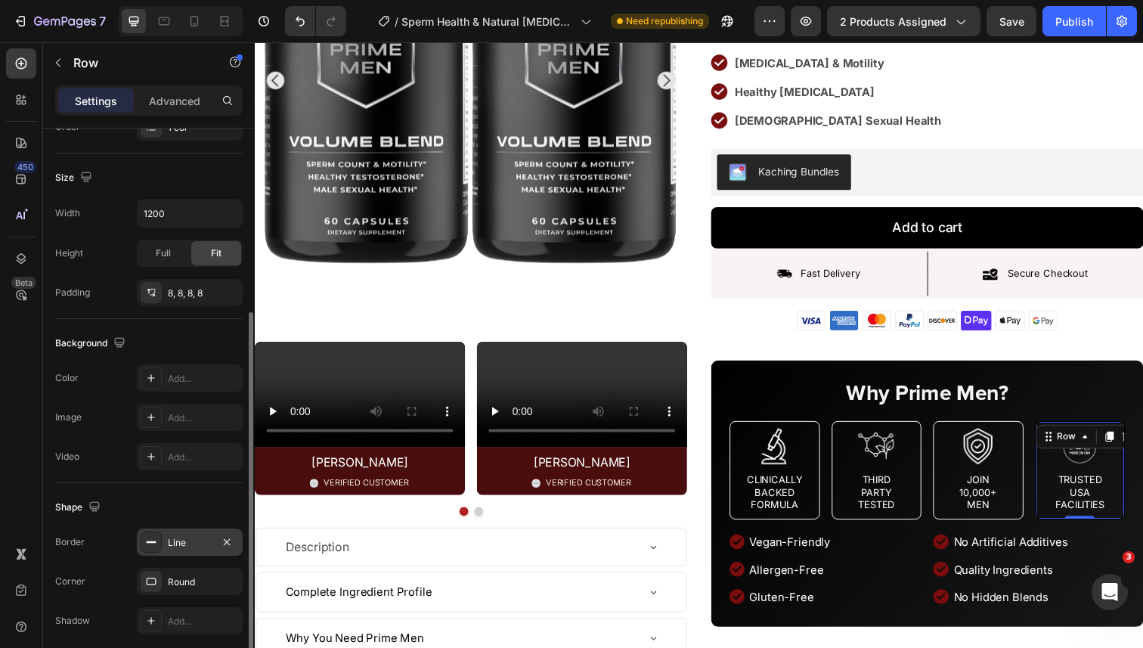
click at [185, 539] on div "Line" at bounding box center [190, 543] width 44 height 14
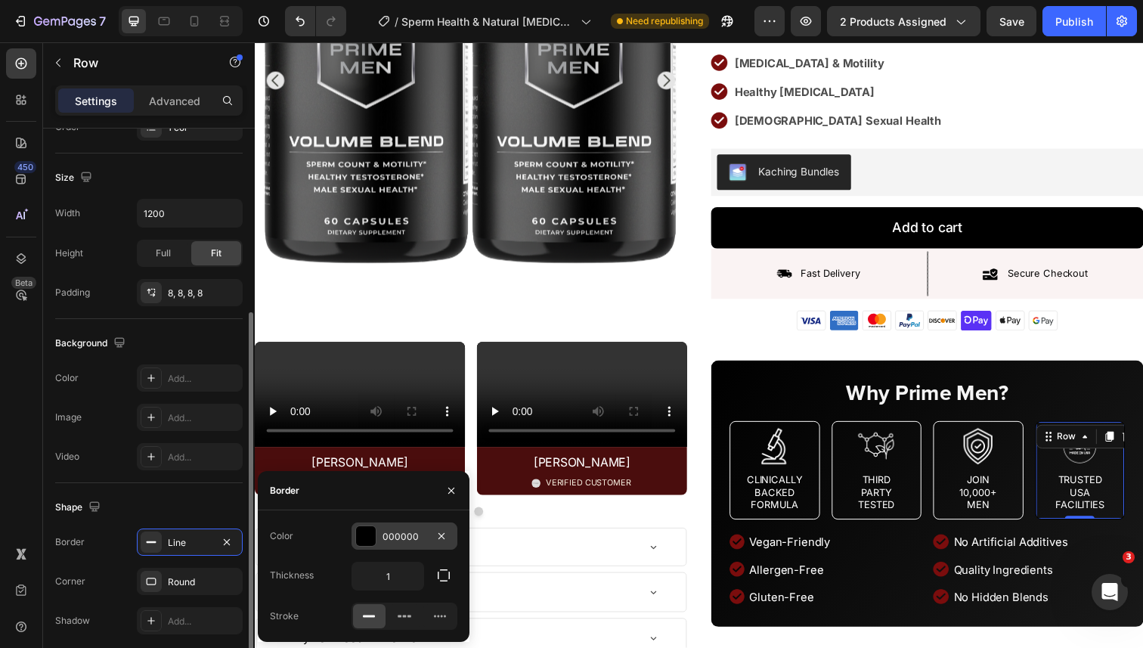
click at [368, 541] on div at bounding box center [366, 536] width 20 height 20
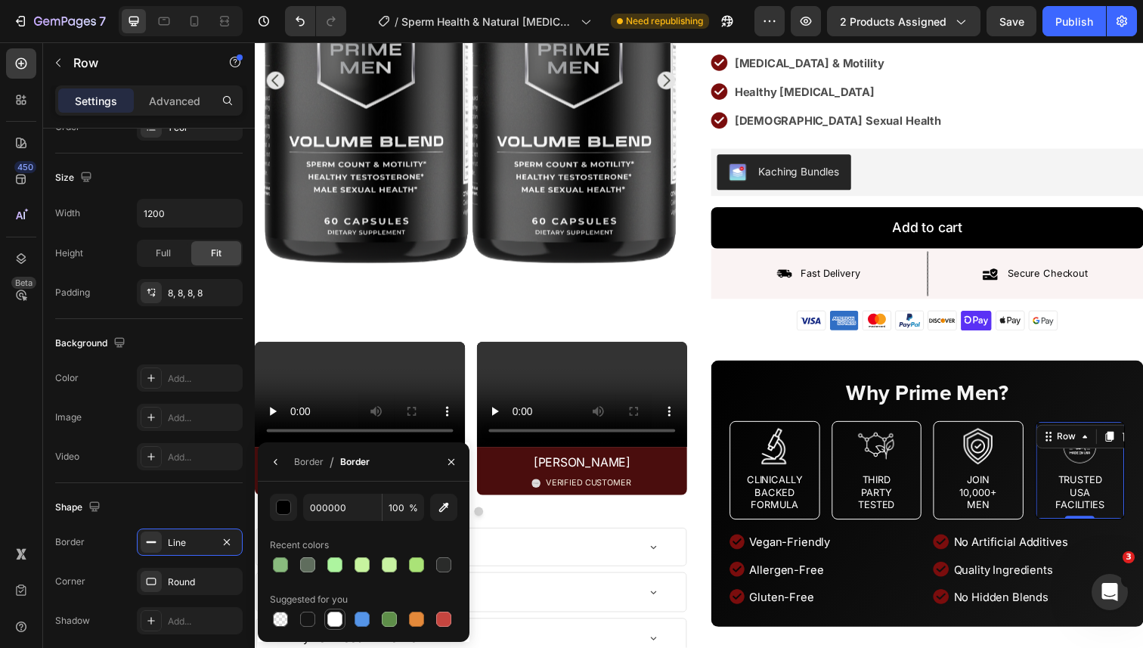
click at [326, 622] on div at bounding box center [335, 619] width 18 height 18
type input "FFFFFF"
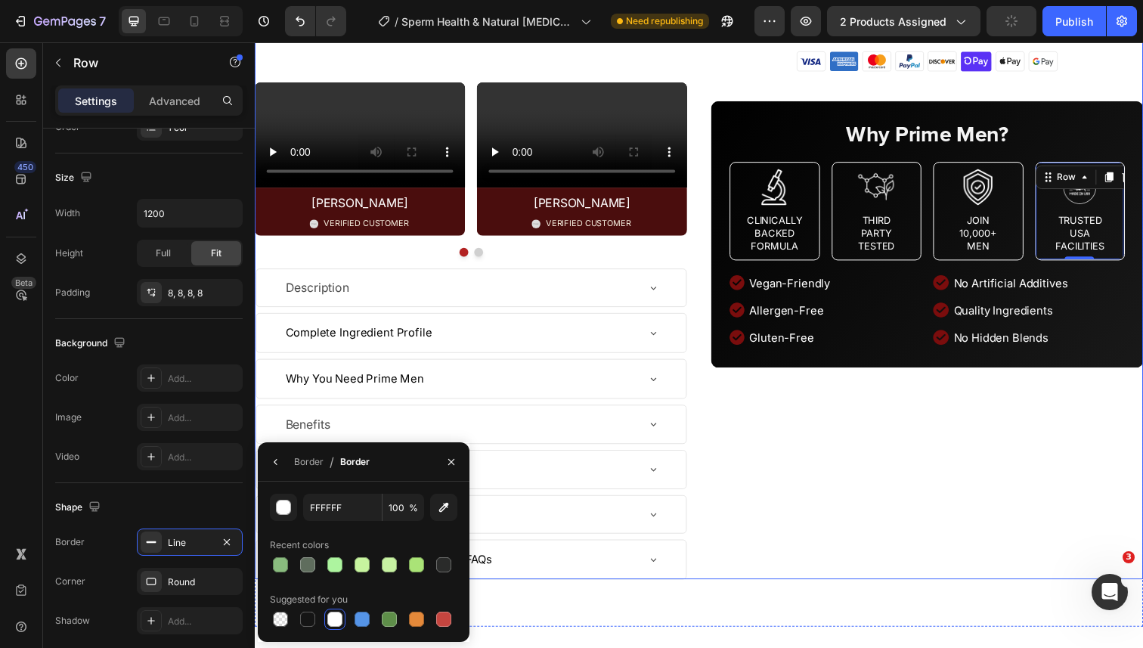
scroll to position [591, 0]
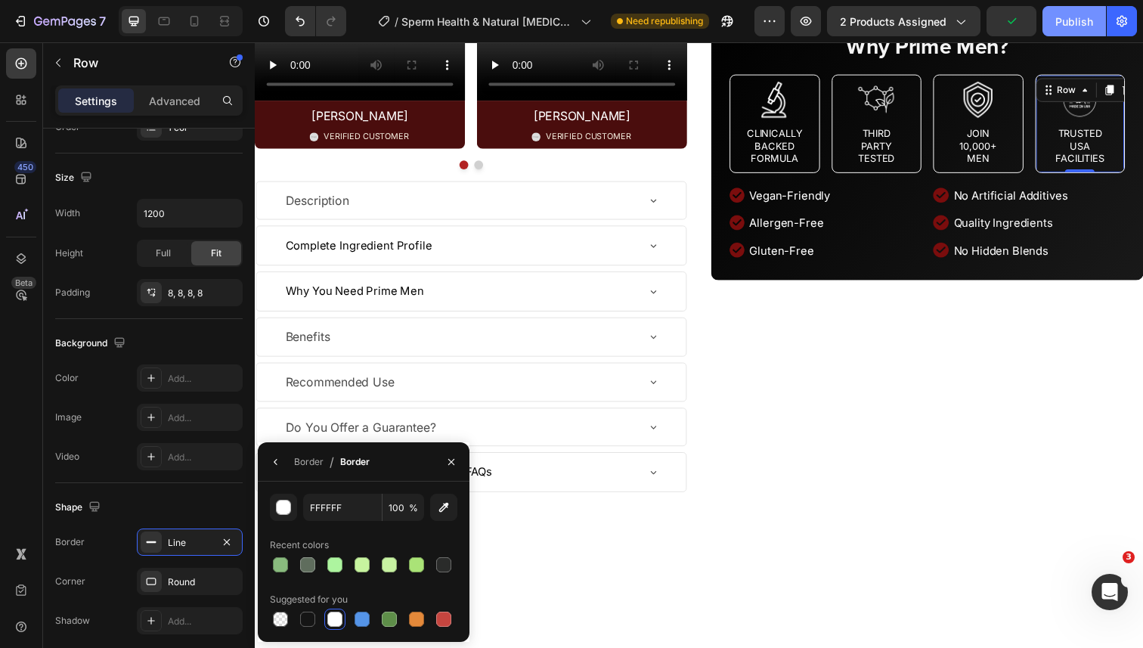
click at [1065, 28] on div "Publish" at bounding box center [1075, 22] width 38 height 16
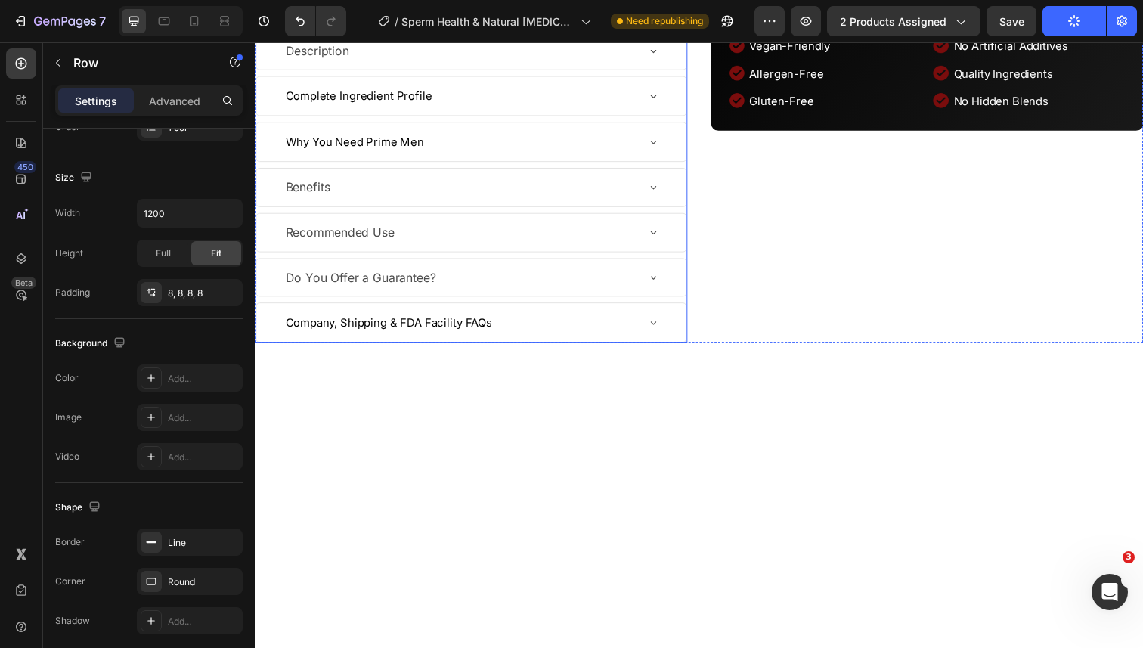
scroll to position [762, 0]
